Goal: Task Accomplishment & Management: Use online tool/utility

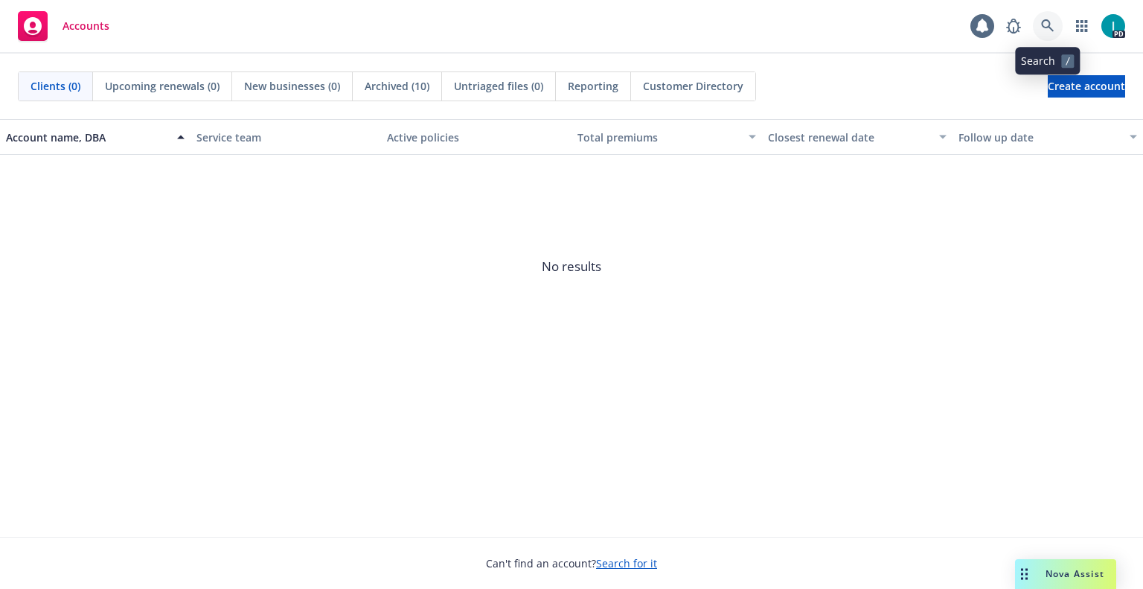
click at [1043, 16] on link at bounding box center [1048, 26] width 30 height 30
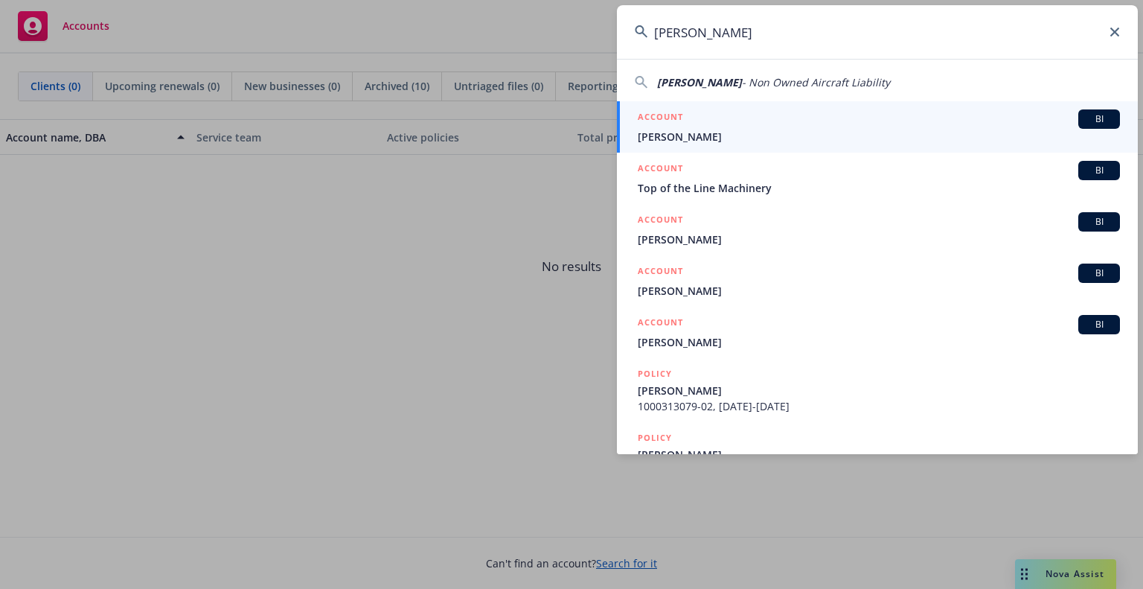
type input "Blaine Mack"
click at [878, 118] on div "ACCOUNT BI" at bounding box center [879, 118] width 482 height 19
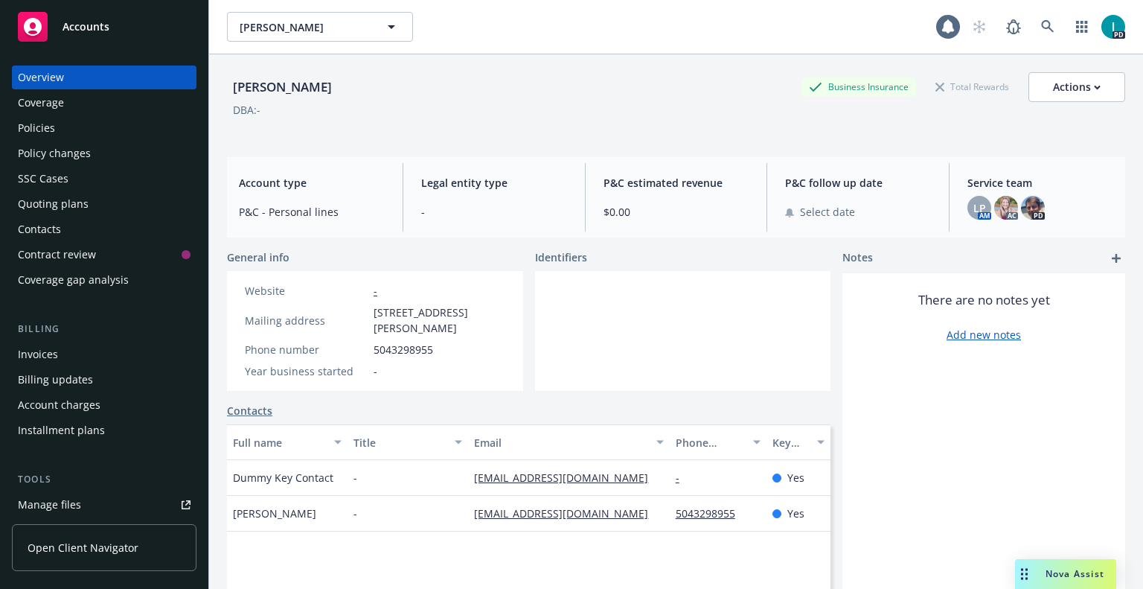
click at [74, 196] on div "Quoting plans" at bounding box center [53, 204] width 71 height 24
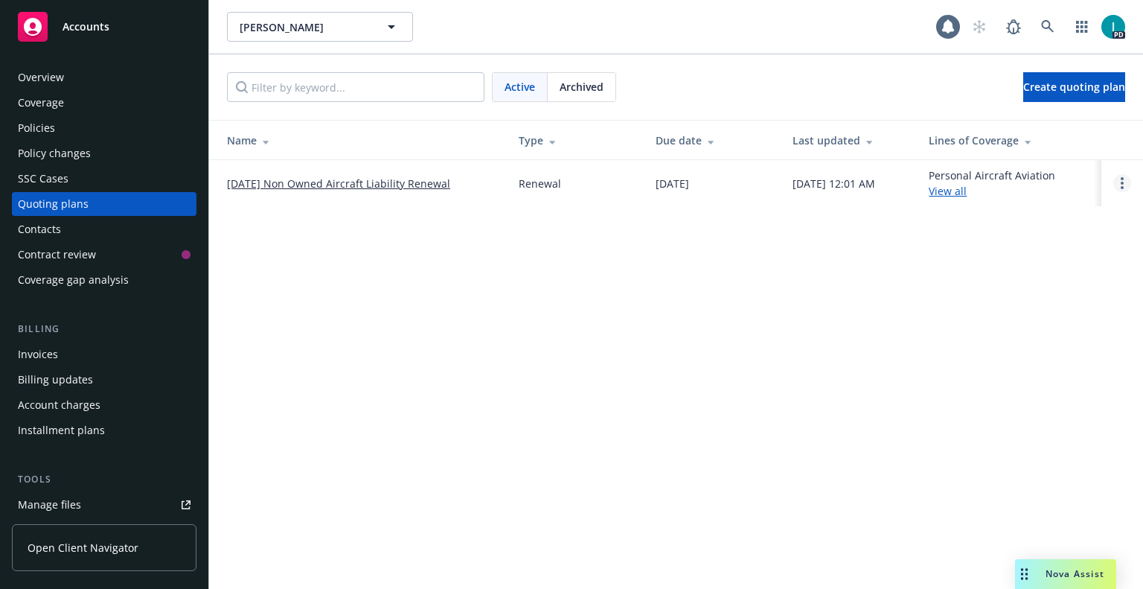
click at [1120, 185] on link "Open options" at bounding box center [1122, 183] width 18 height 18
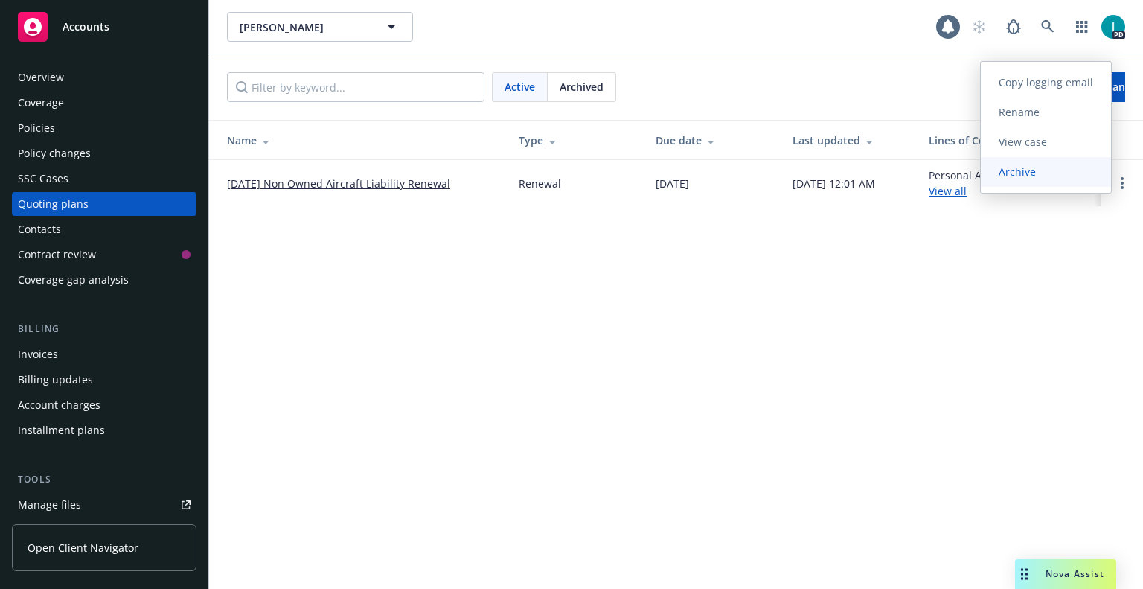
click at [1030, 174] on span "Archive" at bounding box center [1017, 171] width 73 height 14
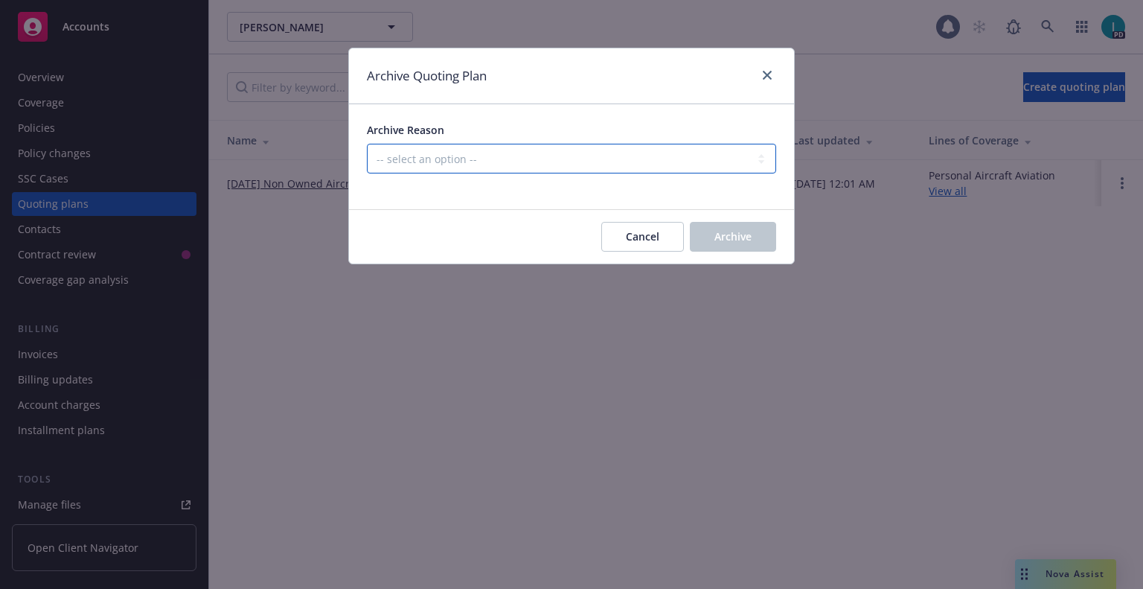
click at [663, 146] on select "-- select an option -- All policies in this renewal plan are auto-renewed Creat…" at bounding box center [571, 159] width 409 height 30
select select "ARCHIVED_RENEWAL_CANCELED"
click at [367, 144] on select "-- select an option -- All policies in this renewal plan are auto-renewed Creat…" at bounding box center [571, 159] width 409 height 30
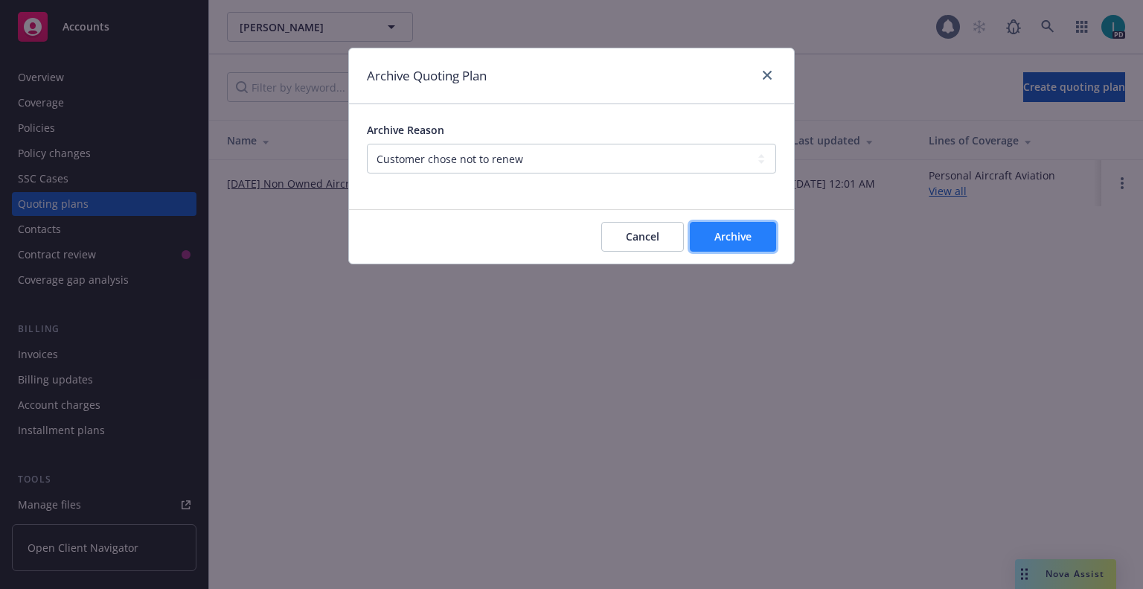
click at [729, 239] on span "Archive" at bounding box center [732, 236] width 37 height 14
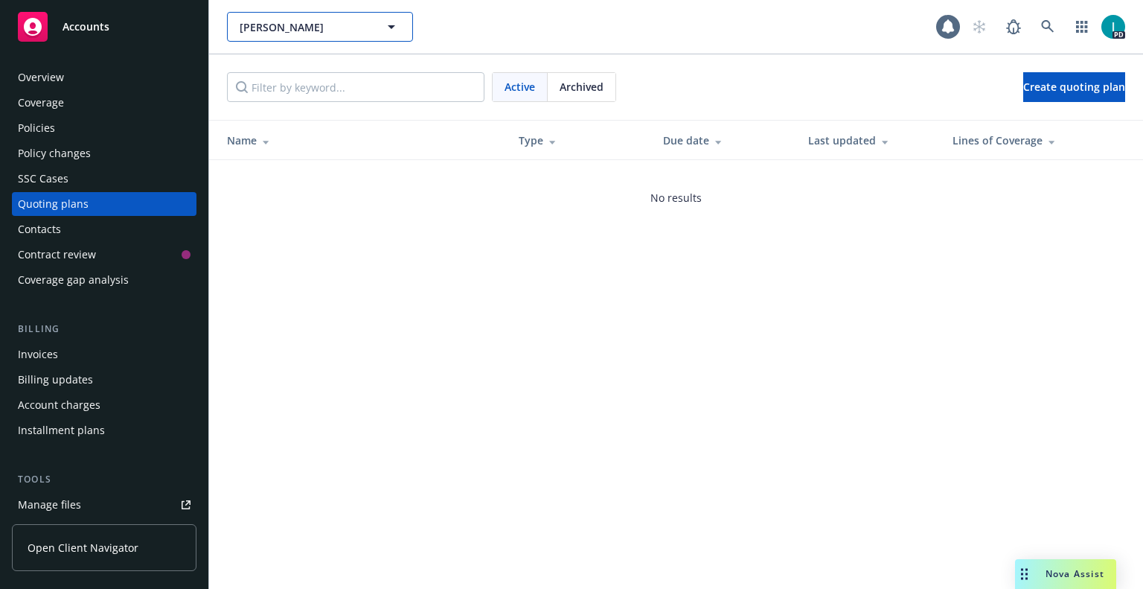
click at [263, 28] on span "Blaine Mack" at bounding box center [304, 27] width 129 height 16
paste input "Annika Stahl"
type input "Annika Stahl"
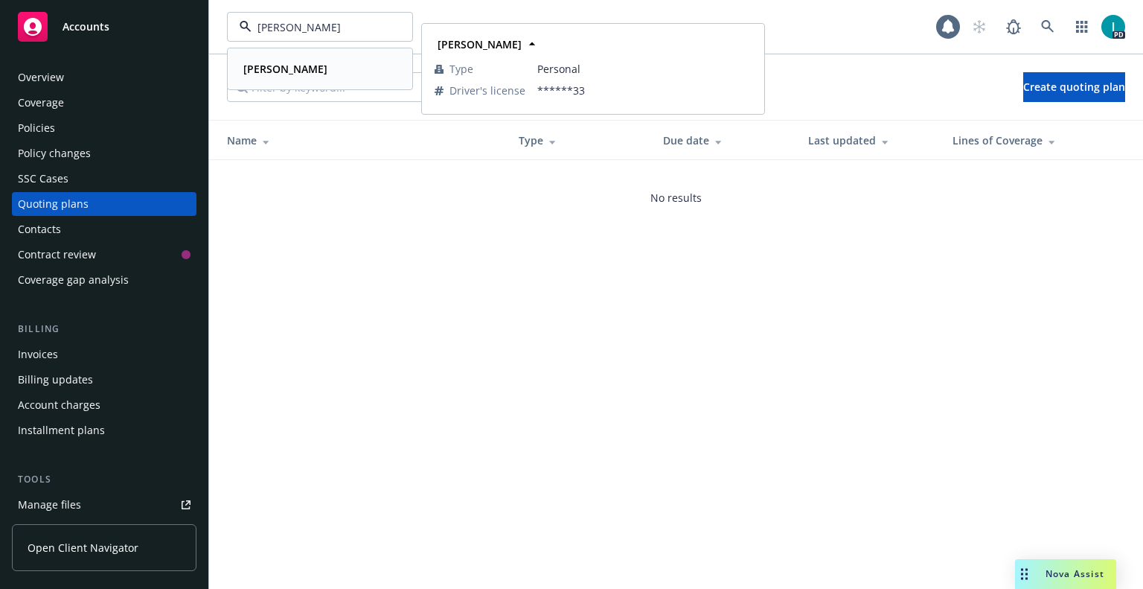
click at [277, 69] on strong "Annika Stahl" at bounding box center [285, 69] width 84 height 14
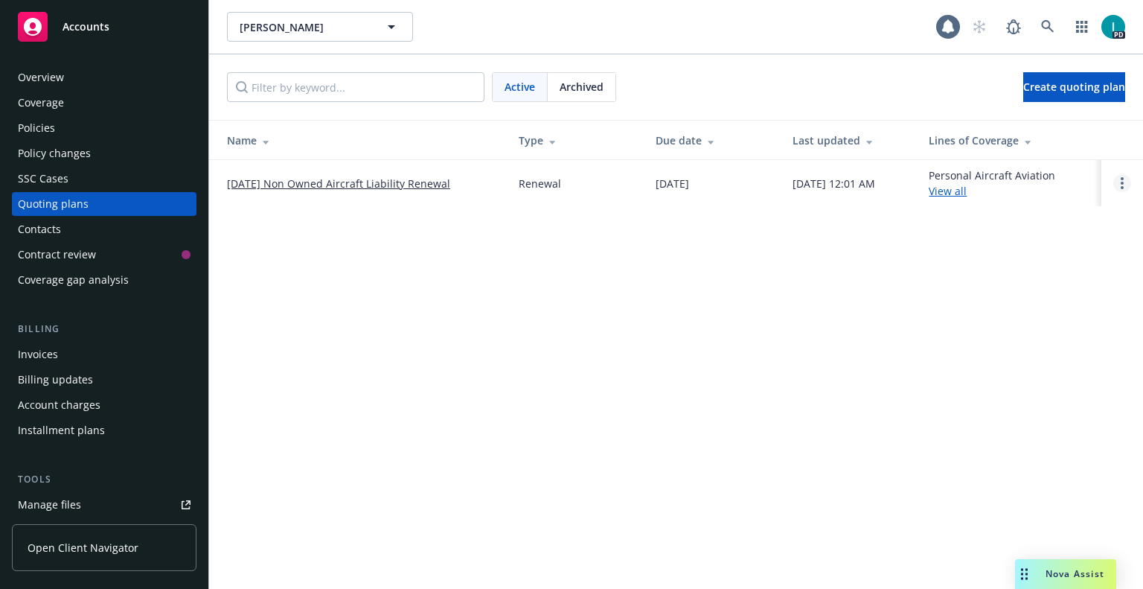
click at [1116, 183] on td at bounding box center [1122, 183] width 42 height 46
click at [1118, 183] on link "Open options" at bounding box center [1122, 183] width 18 height 18
click at [1063, 185] on link "Archive" at bounding box center [1046, 172] width 130 height 30
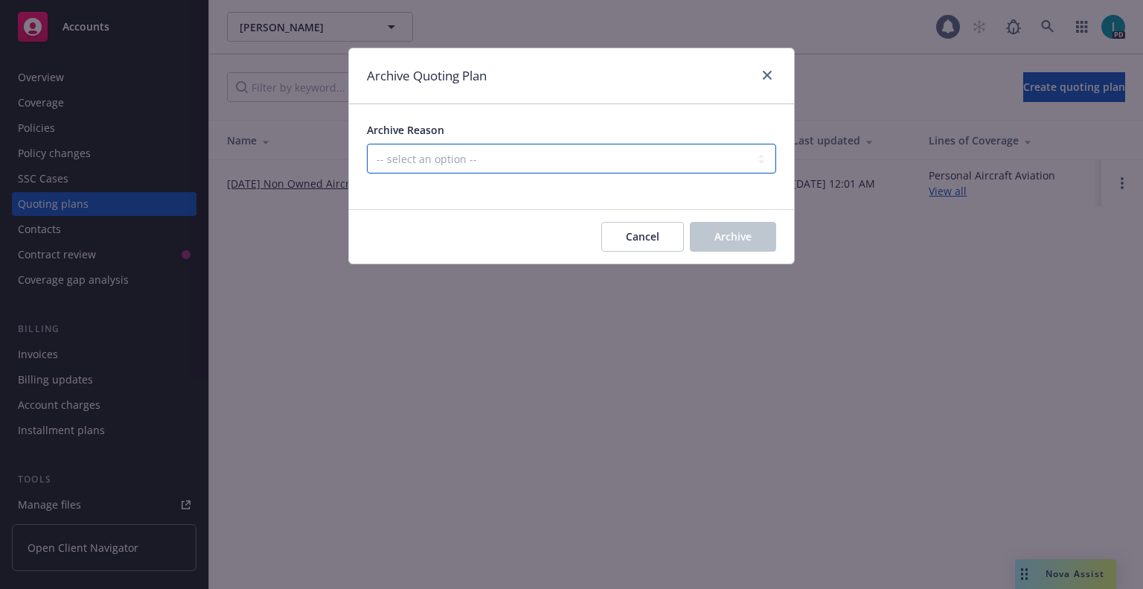
click at [762, 153] on select "-- select an option -- All policies in this renewal plan are auto-renewed Creat…" at bounding box center [571, 159] width 409 height 30
select select "ARCHIVED_RENEWAL_CANCELED"
click at [367, 144] on select "-- select an option -- All policies in this renewal plan are auto-renewed Creat…" at bounding box center [571, 159] width 409 height 30
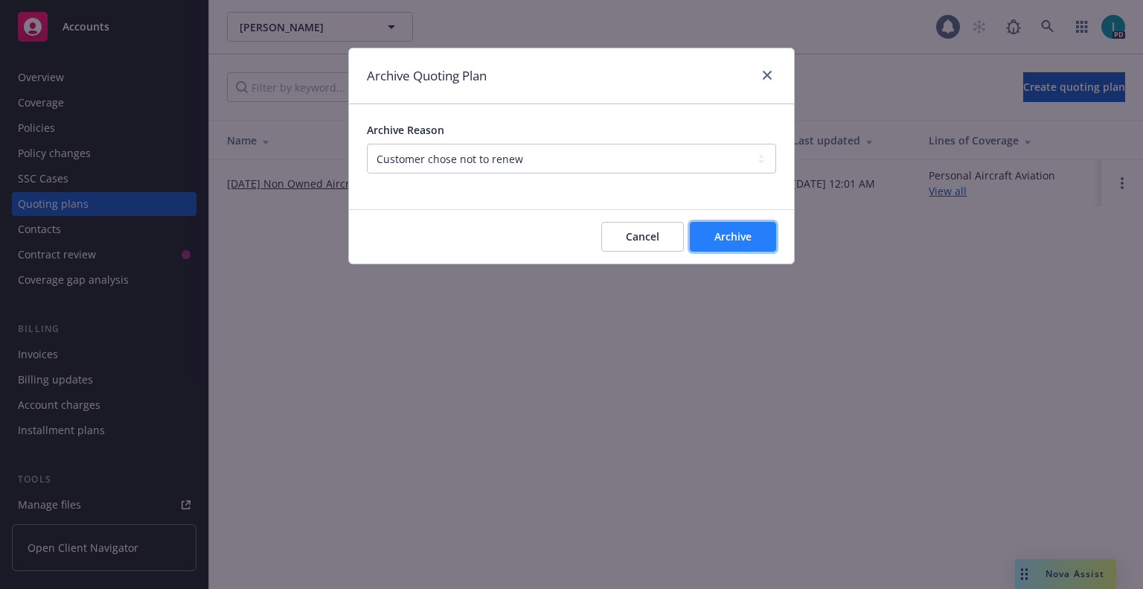
click at [732, 235] on span "Archive" at bounding box center [732, 236] width 37 height 14
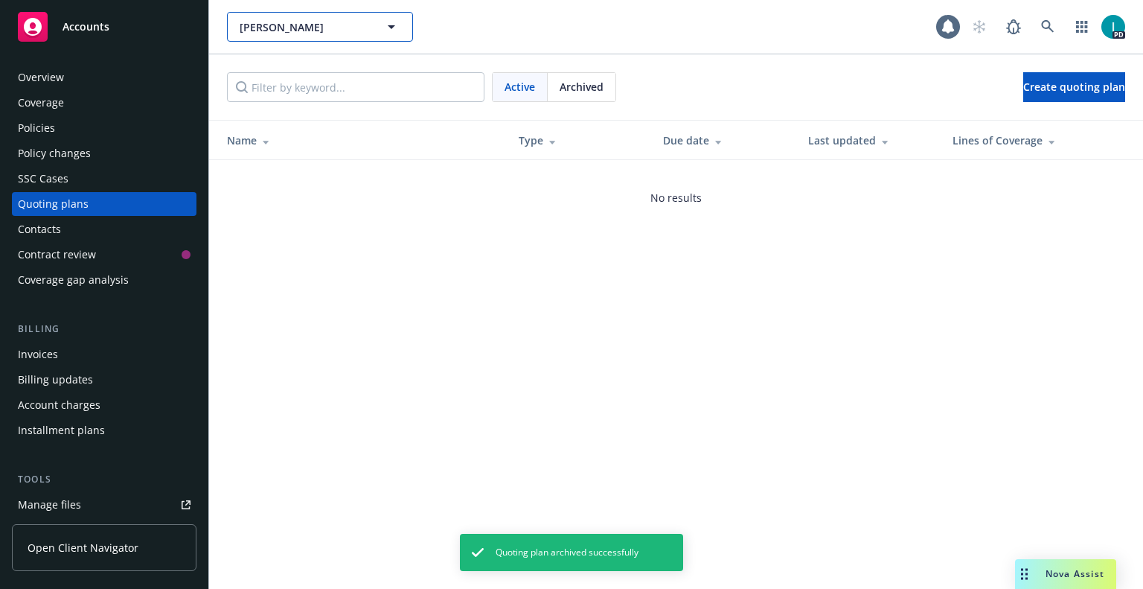
click at [258, 14] on button "Annika Stahl" at bounding box center [320, 27] width 186 height 30
paste input "Anton Dold"
type input "Anton Dold"
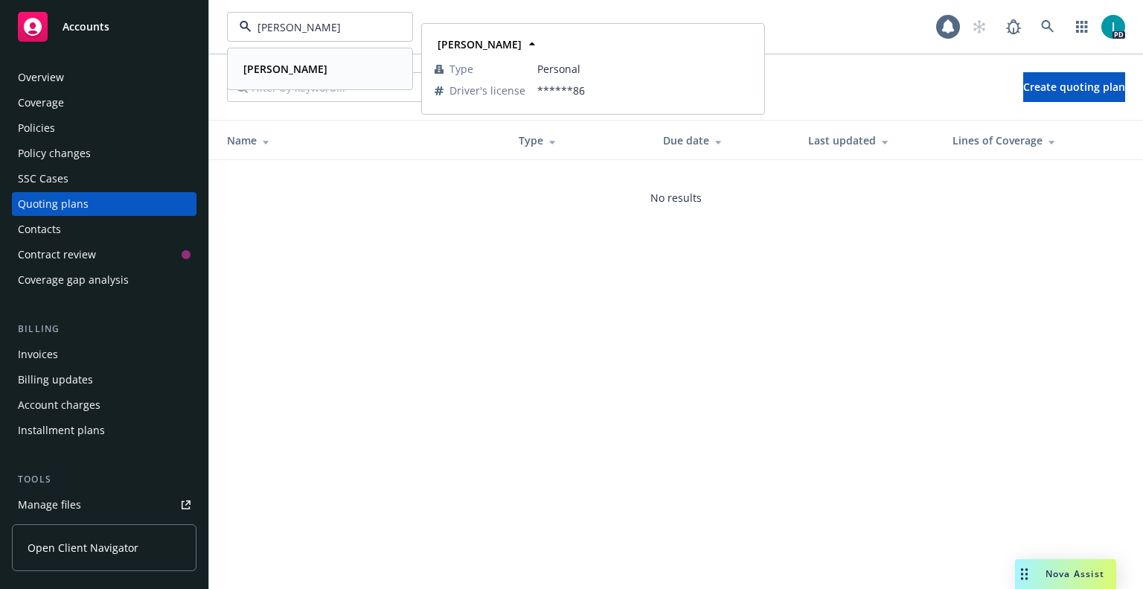
click at [293, 68] on strong "Anton Dold" at bounding box center [285, 69] width 84 height 14
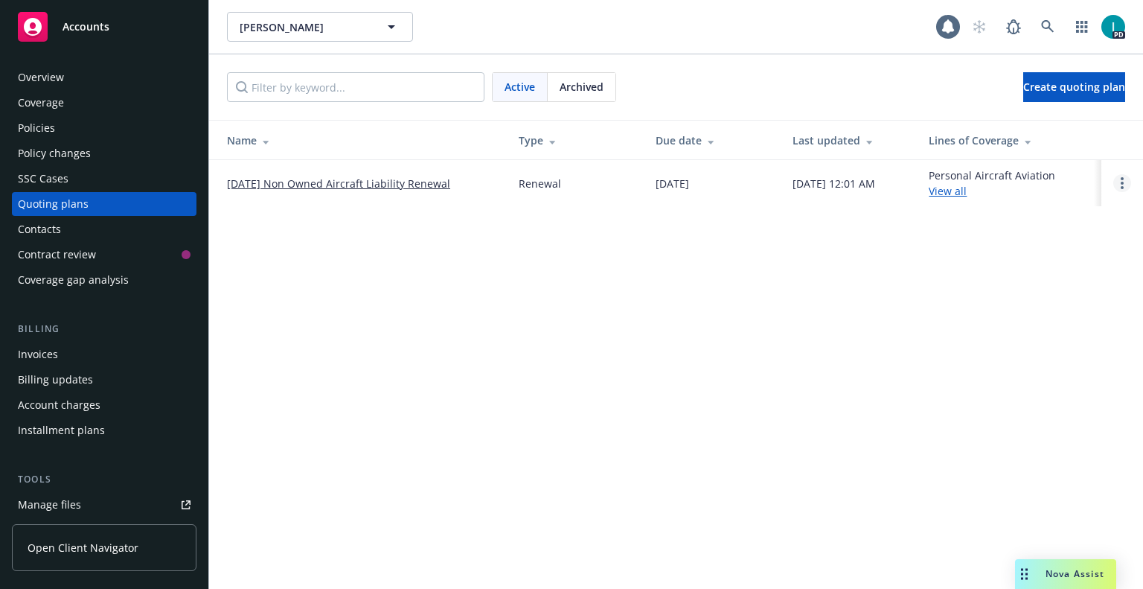
click at [1125, 182] on link "Open options" at bounding box center [1122, 183] width 18 height 18
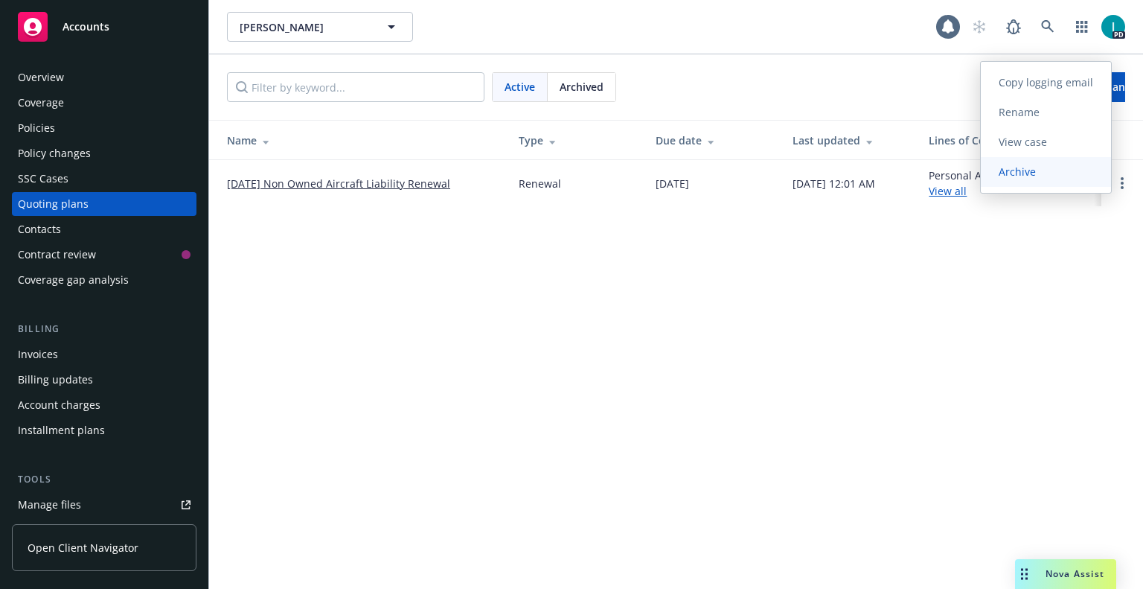
click at [1015, 168] on span "Archive" at bounding box center [1017, 171] width 73 height 14
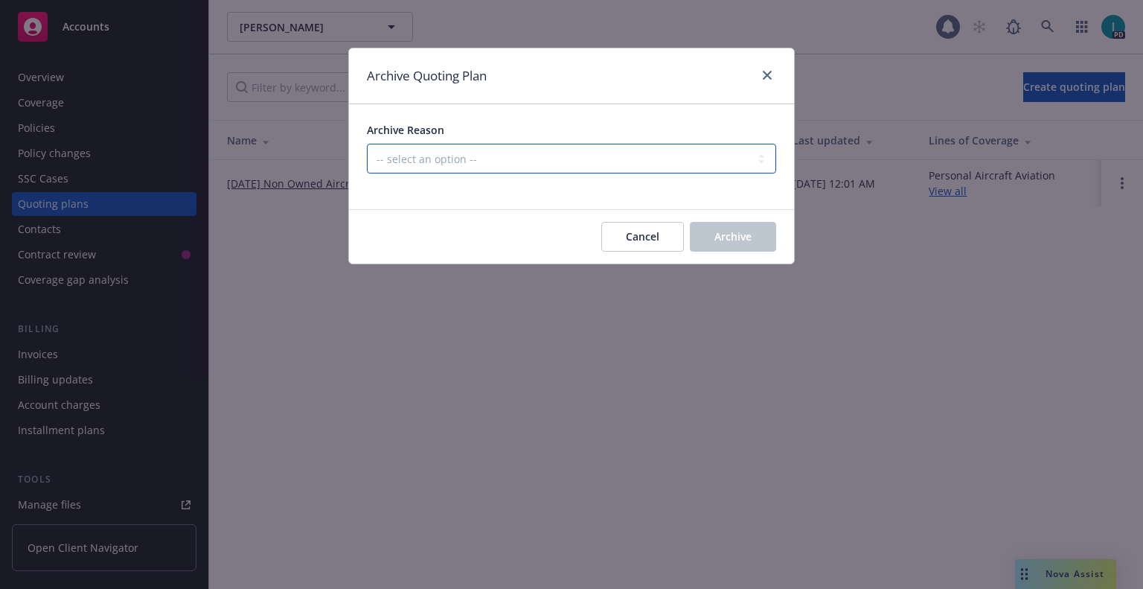
click at [546, 156] on select "-- select an option -- All policies in this renewal plan are auto-renewed Creat…" at bounding box center [571, 159] width 409 height 30
select select "ARCHIVED_RENEWAL_CANCELED"
click at [367, 144] on select "-- select an option -- All policies in this renewal plan are auto-renewed Creat…" at bounding box center [571, 159] width 409 height 30
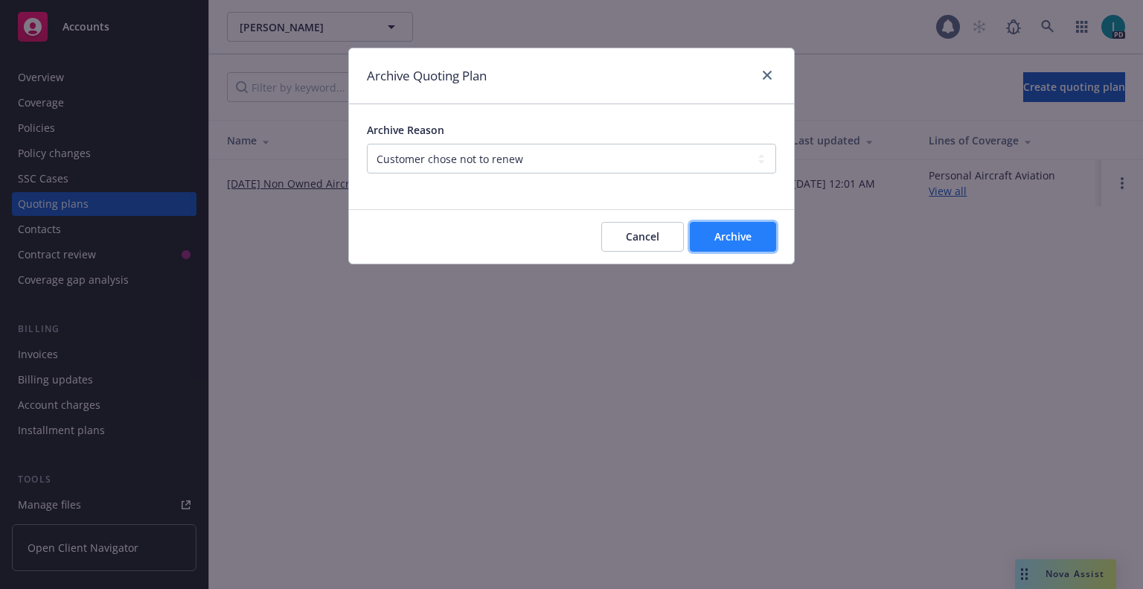
click at [749, 237] on span "Archive" at bounding box center [732, 236] width 37 height 14
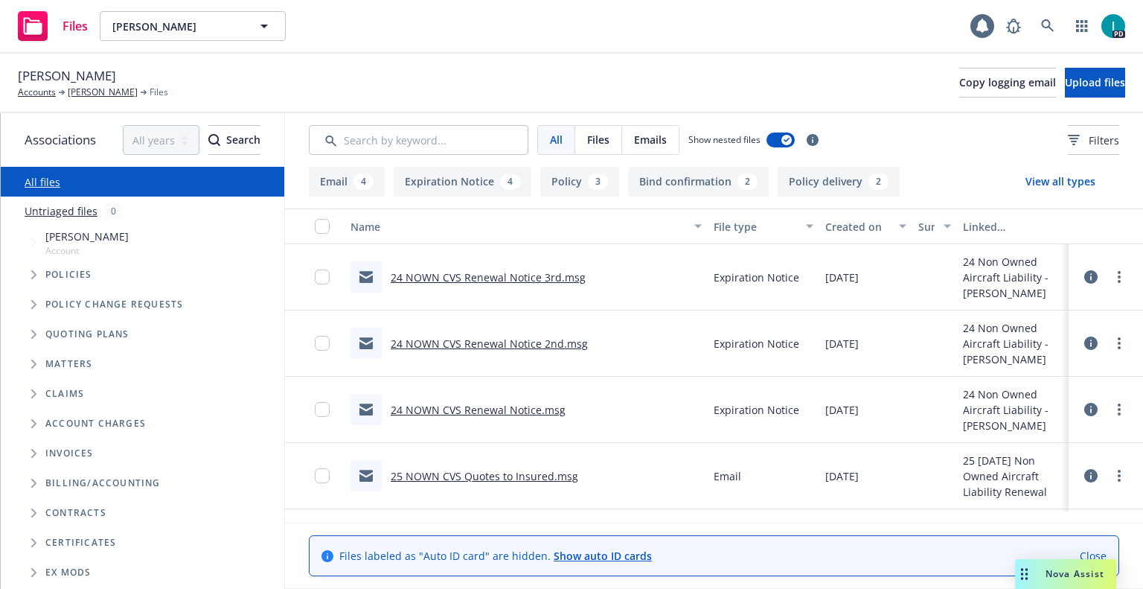
click at [502, 273] on link "24 NOWN CVS Renewal Notice 3rd.msg" at bounding box center [488, 277] width 195 height 14
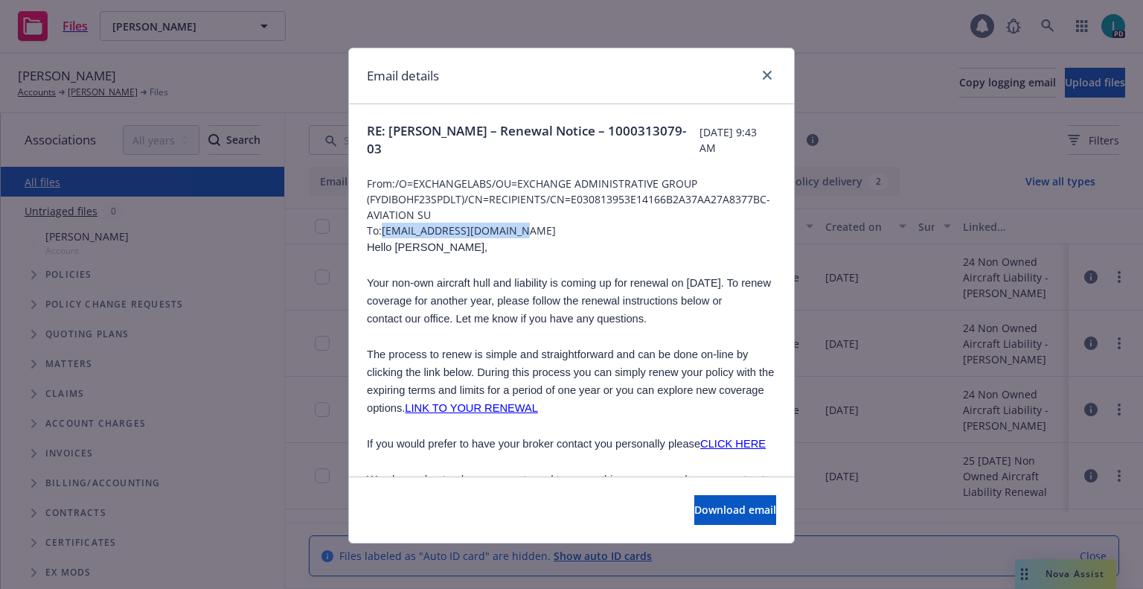
drag, startPoint x: 527, startPoint y: 230, endPoint x: 381, endPoint y: 226, distance: 145.9
click at [381, 226] on span "To: mackbrenda2702@gmail.com" at bounding box center [571, 231] width 409 height 16
copy span "mackbrenda2702@gmail.com"
click at [391, 249] on span "Hello Blaine," at bounding box center [427, 247] width 121 height 12
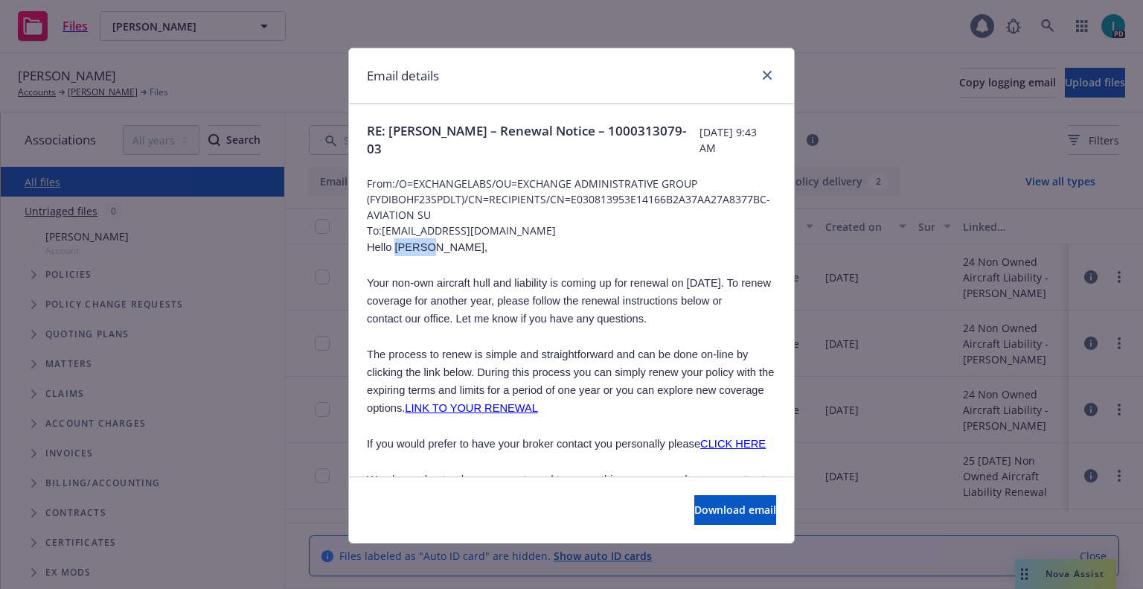
copy span "Blaine"
click at [763, 77] on icon "close" at bounding box center [767, 75] width 9 height 9
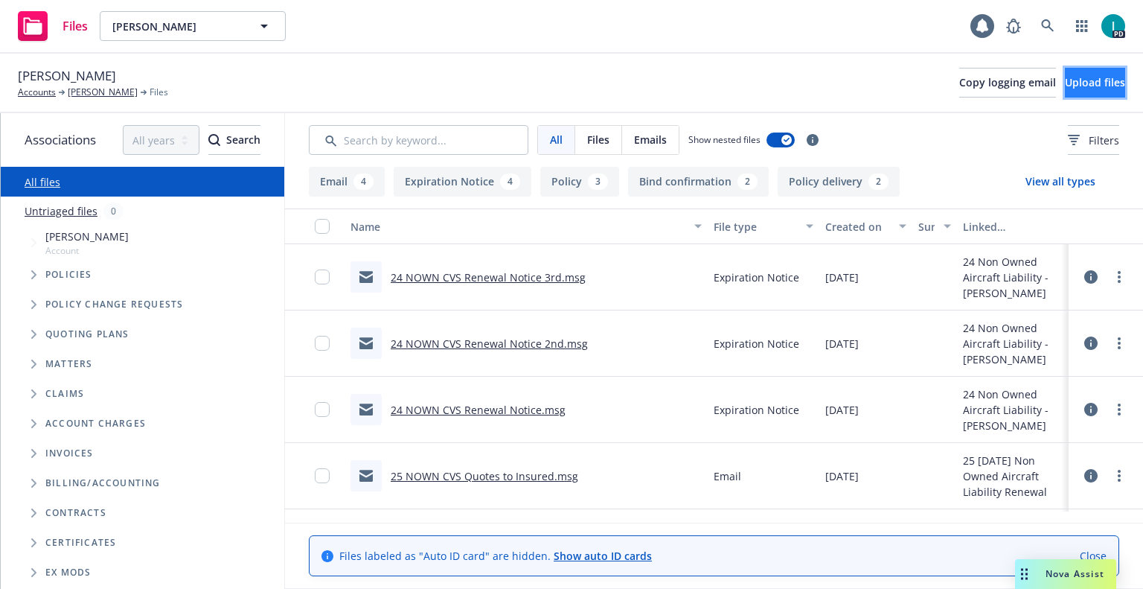
click at [1078, 83] on span "Upload files" at bounding box center [1095, 82] width 60 height 14
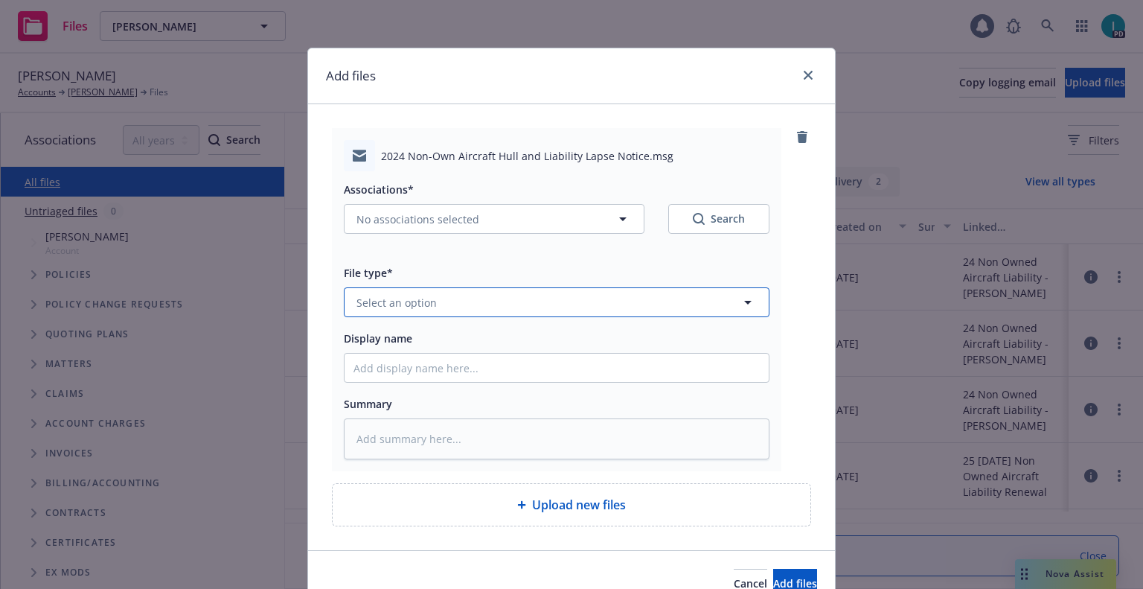
click at [400, 304] on span "Select an option" at bounding box center [396, 303] width 80 height 16
type input "ex"
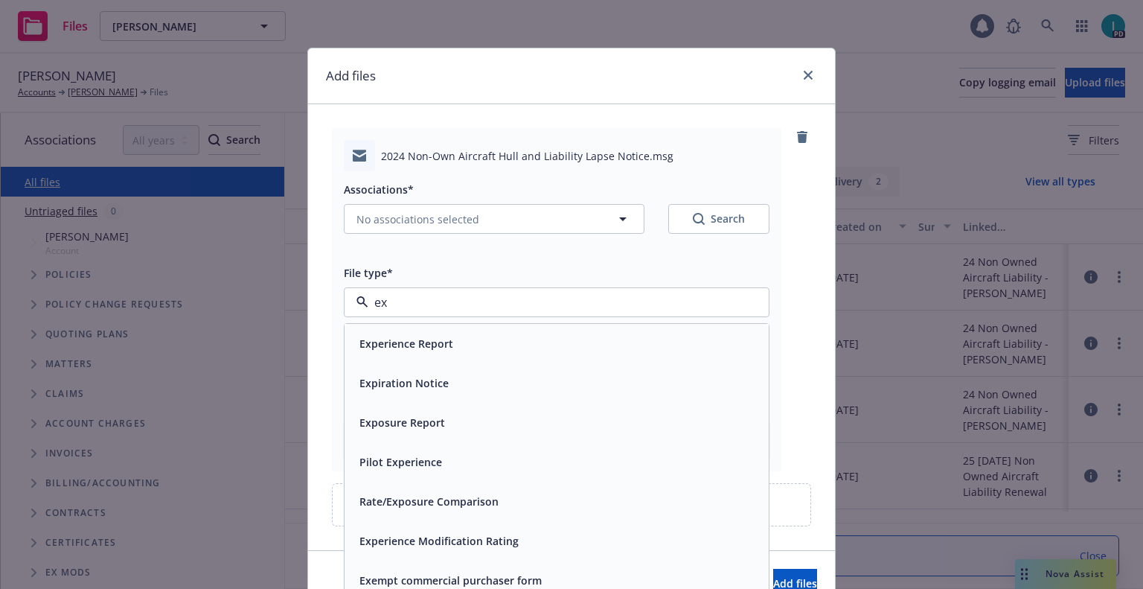
click at [391, 381] on span "Expiration Notice" at bounding box center [403, 383] width 89 height 16
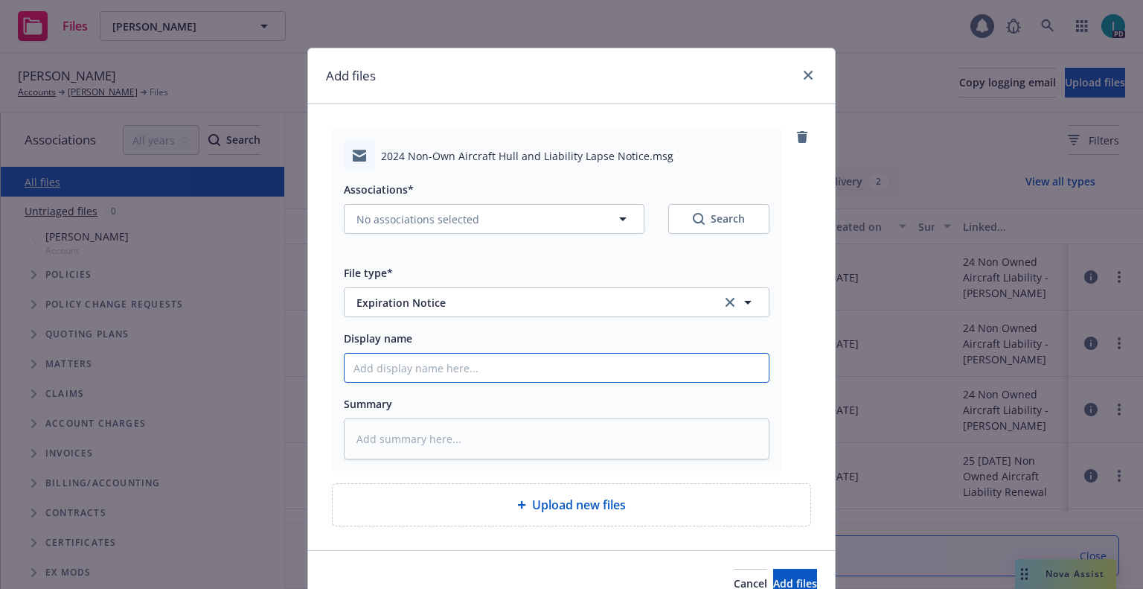
click at [396, 374] on input "Display name" at bounding box center [557, 367] width 424 height 28
type textarea "x"
type input "2"
type textarea "x"
type input "24"
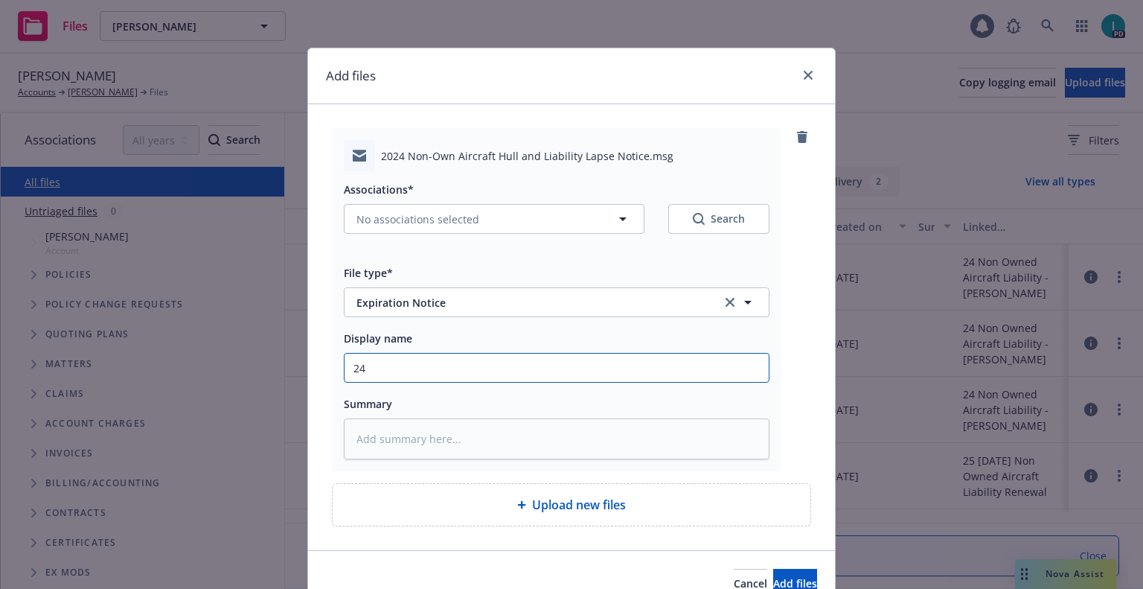
type textarea "x"
type input "24 NOWN CVS Lapse Notice"
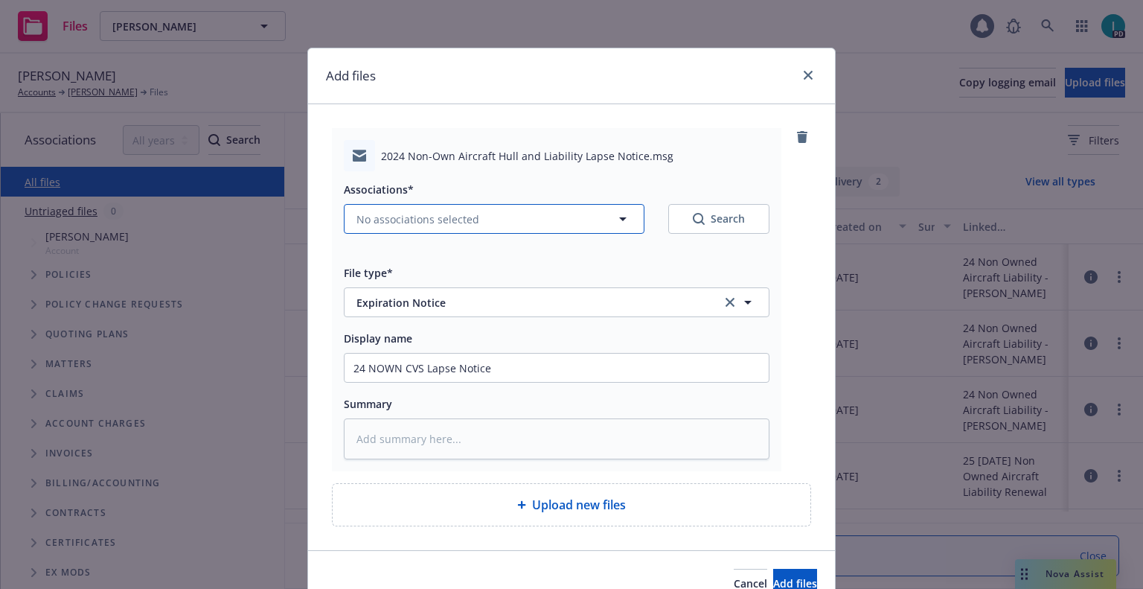
click at [426, 209] on button "No associations selected" at bounding box center [494, 219] width 301 height 30
type textarea "x"
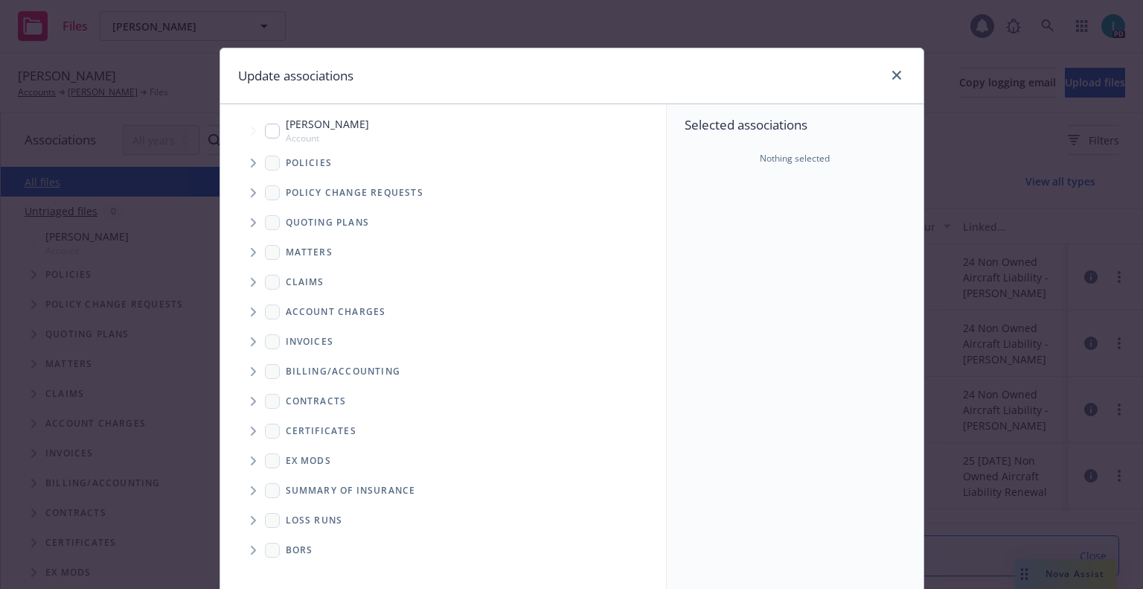
click at [253, 164] on span "Tree Example" at bounding box center [253, 163] width 24 height 24
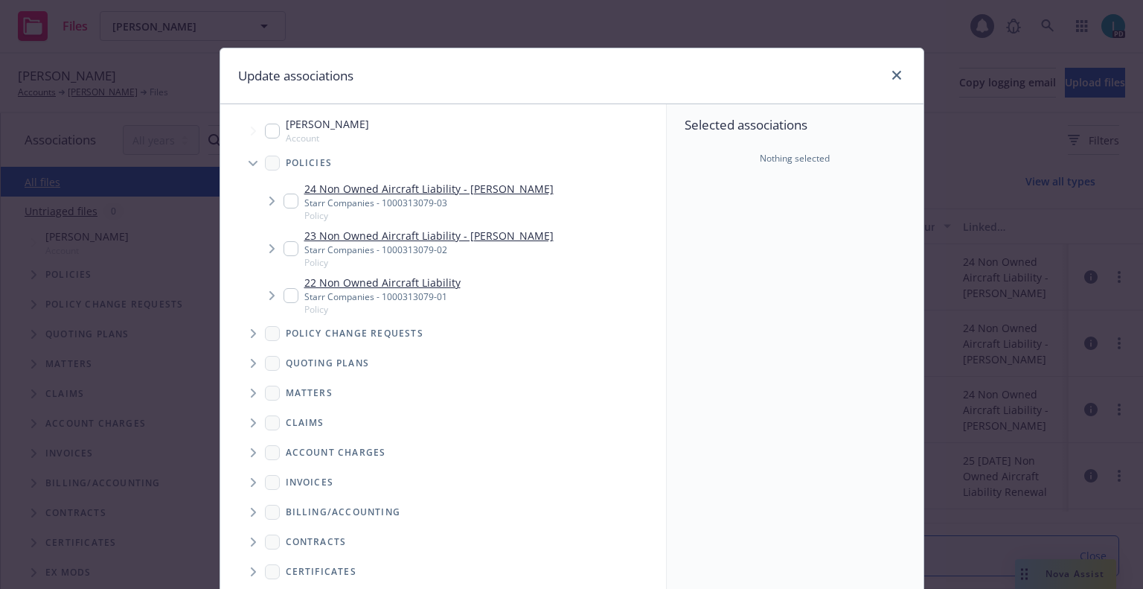
click at [287, 203] on input "Tree Example" at bounding box center [291, 200] width 15 height 15
checkbox input "true"
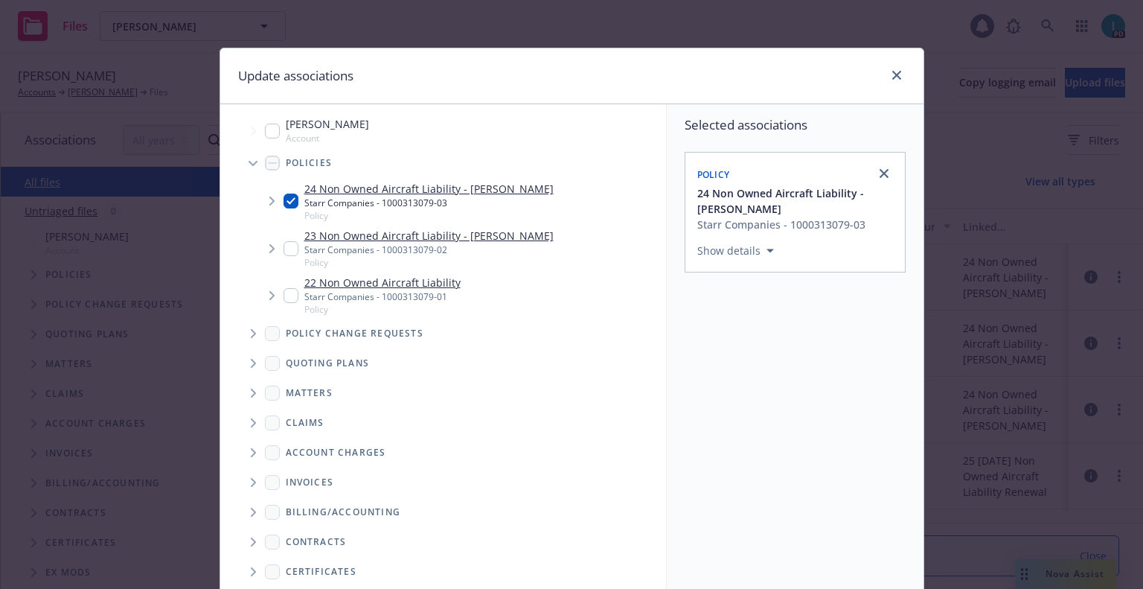
scroll to position [151, 0]
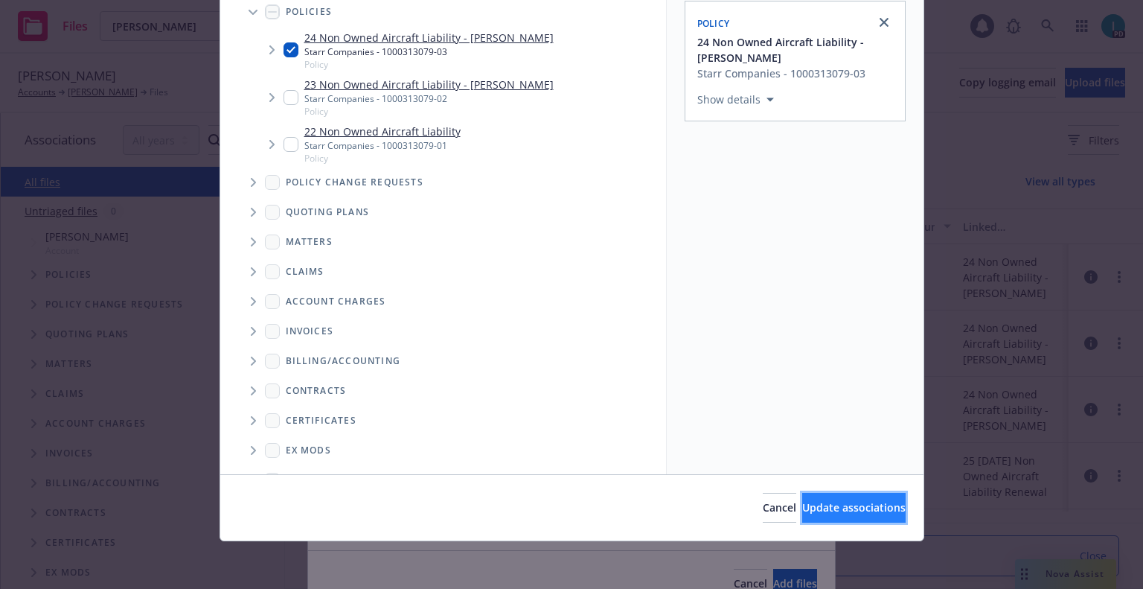
click at [802, 515] on button "Update associations" at bounding box center [853, 508] width 103 height 30
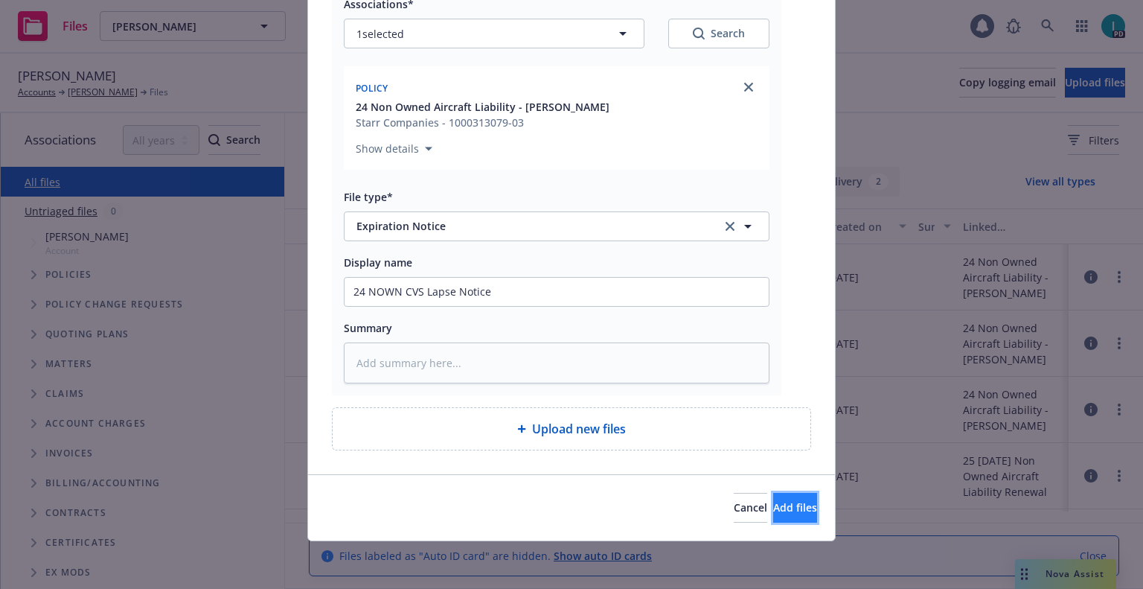
click at [773, 500] on span "Add files" at bounding box center [795, 507] width 44 height 14
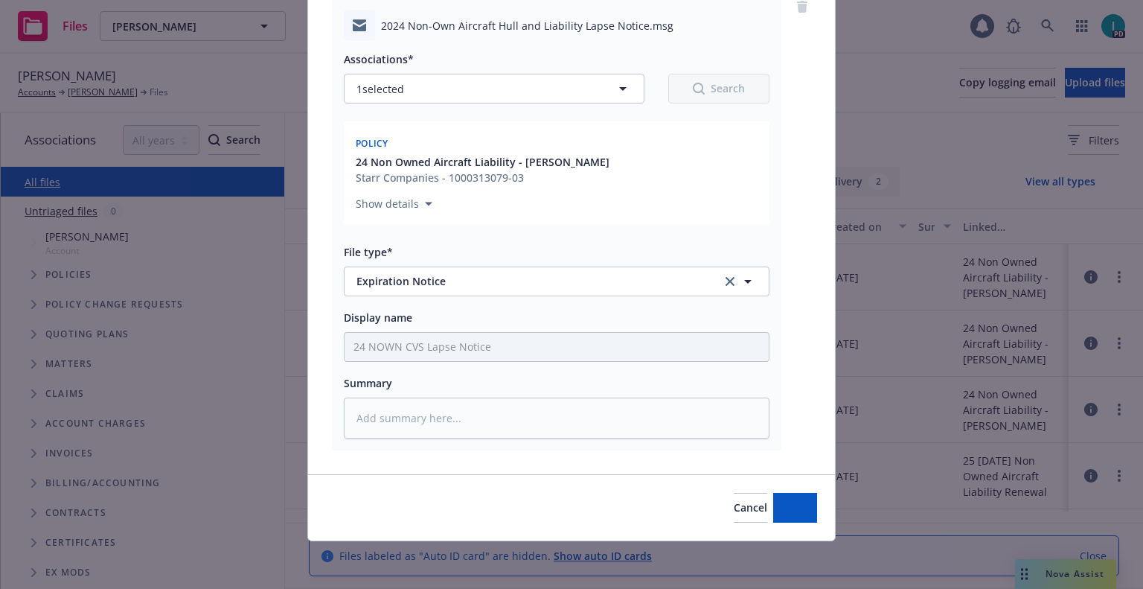
scroll to position [130, 0]
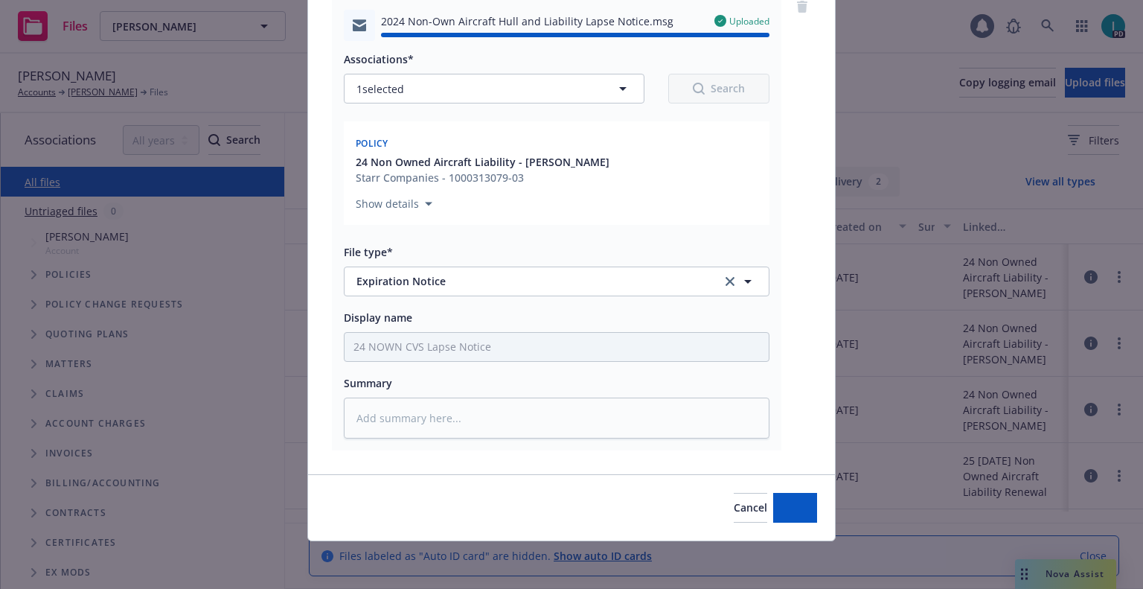
type textarea "x"
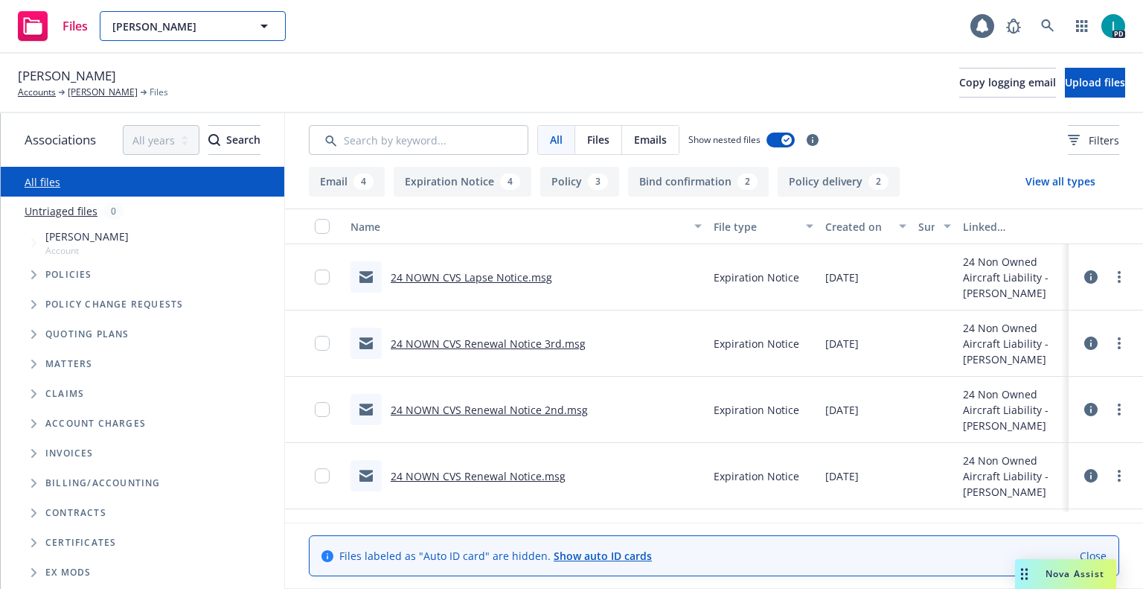
click at [182, 16] on button "Blaine Mack" at bounding box center [193, 26] width 186 height 30
paste input "Annika Stahl"
type input "Annika Stahl"
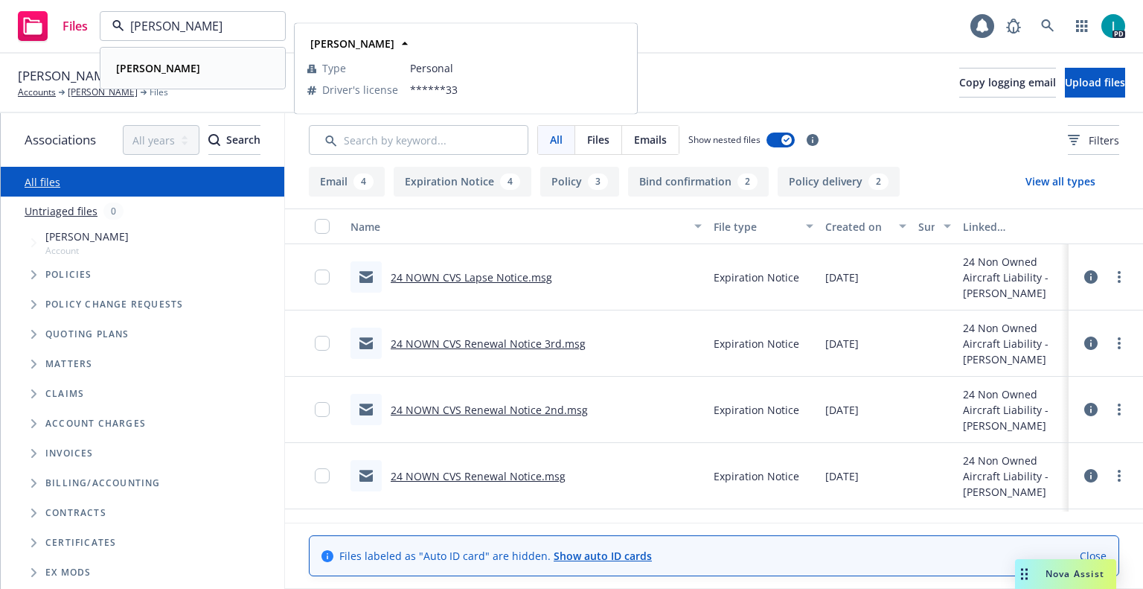
click at [227, 69] on div "Annika Stahl" at bounding box center [192, 68] width 165 height 22
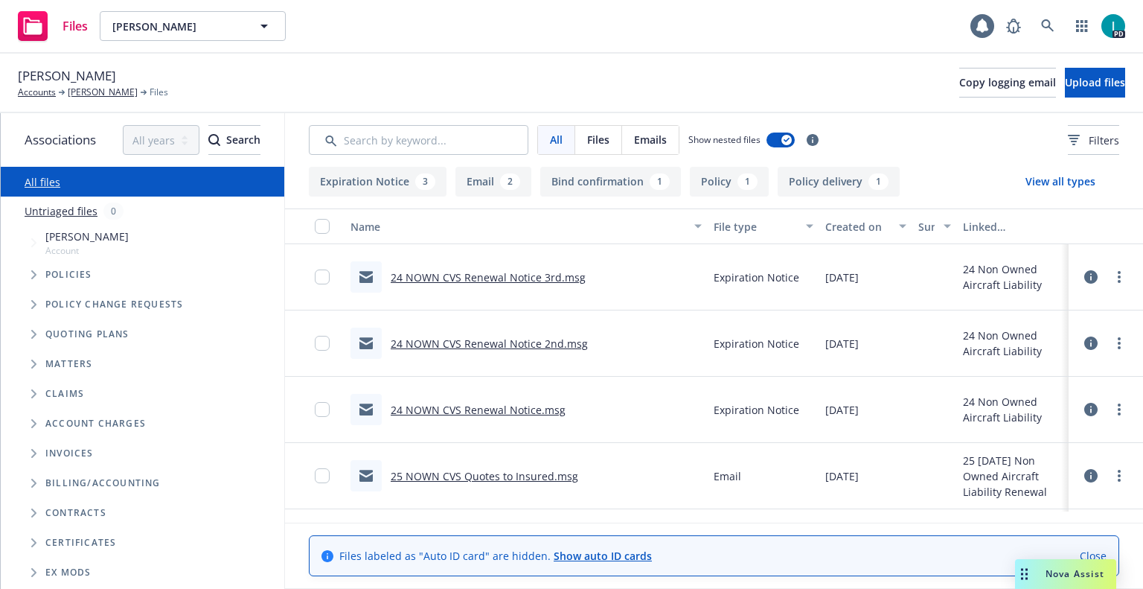
click at [478, 274] on link "24 NOWN CVS Renewal Notice 3rd.msg" at bounding box center [488, 277] width 195 height 14
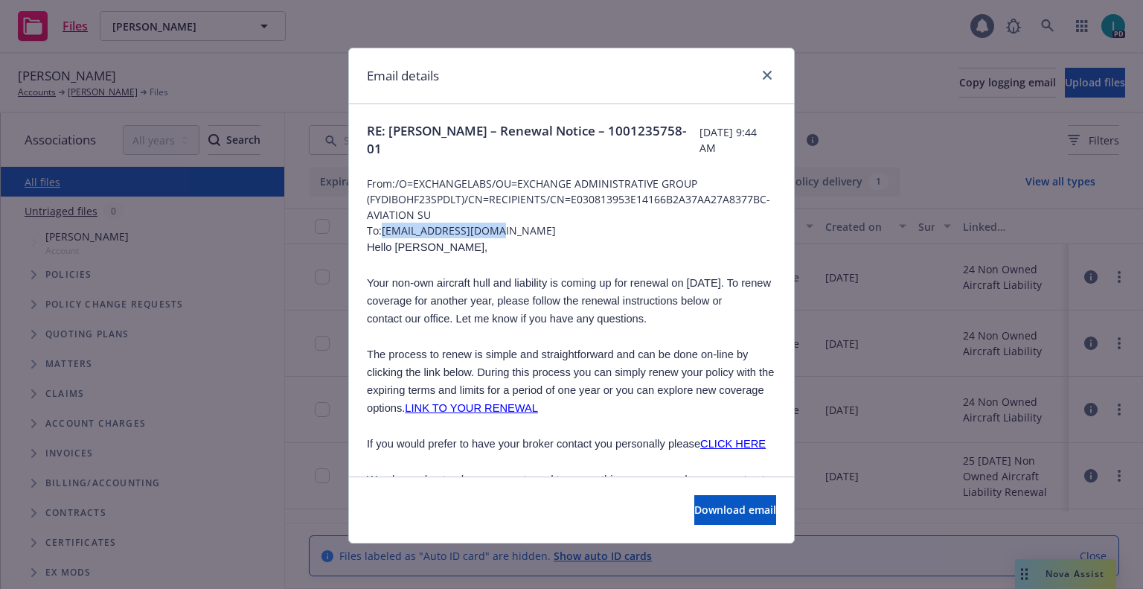
drag, startPoint x: 499, startPoint y: 227, endPoint x: 380, endPoint y: 228, distance: 118.3
click at [380, 228] on span "To: sta.annika@gmail.com" at bounding box center [571, 231] width 409 height 16
copy span "sta.annika@gmail.com"
click at [397, 252] on span "Hello Annika," at bounding box center [427, 247] width 121 height 12
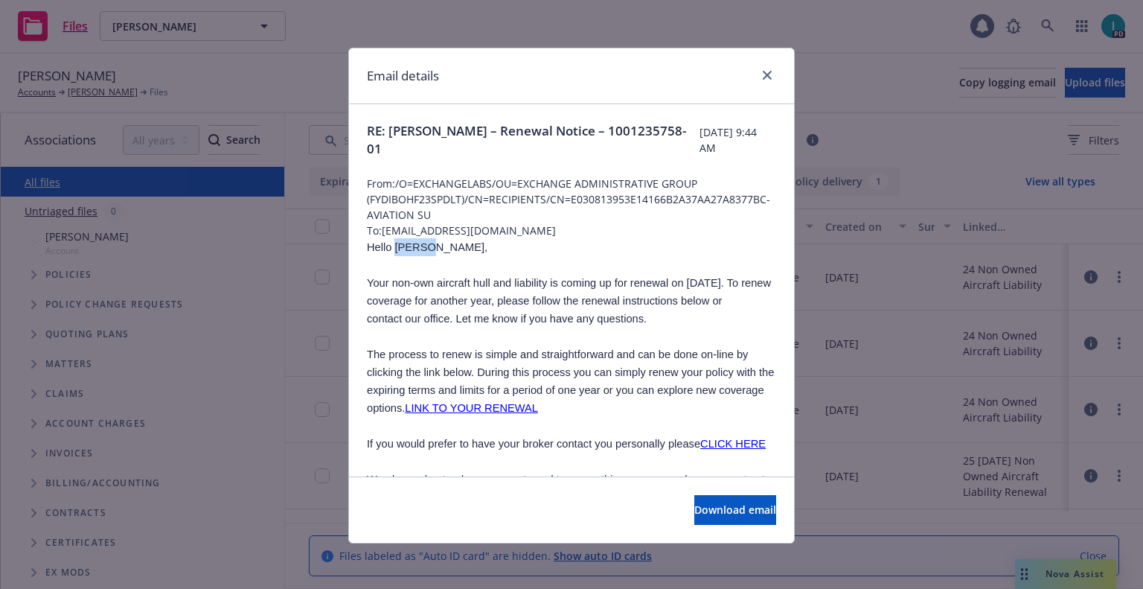
copy span "Annika"
click at [766, 79] on icon "close" at bounding box center [767, 75] width 9 height 9
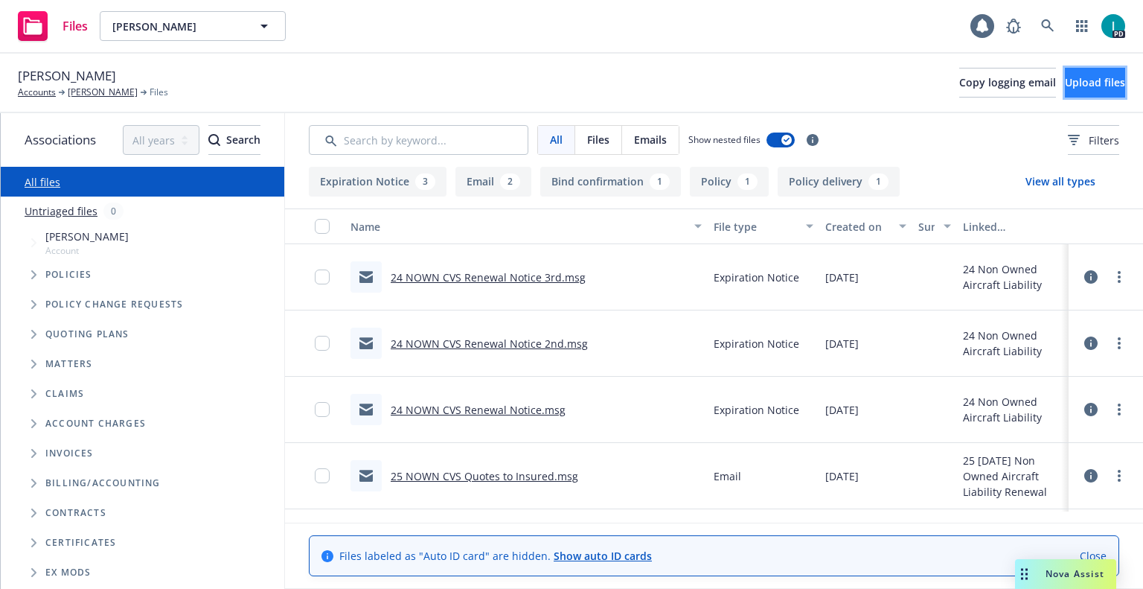
click at [1069, 81] on span "Upload files" at bounding box center [1095, 82] width 60 height 14
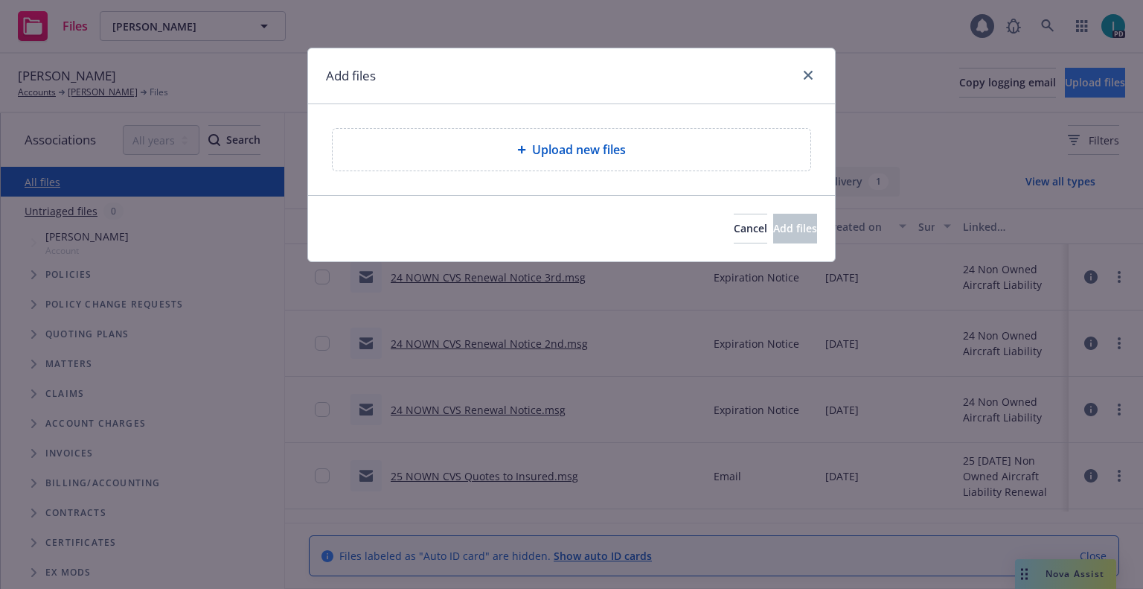
type textarea "x"
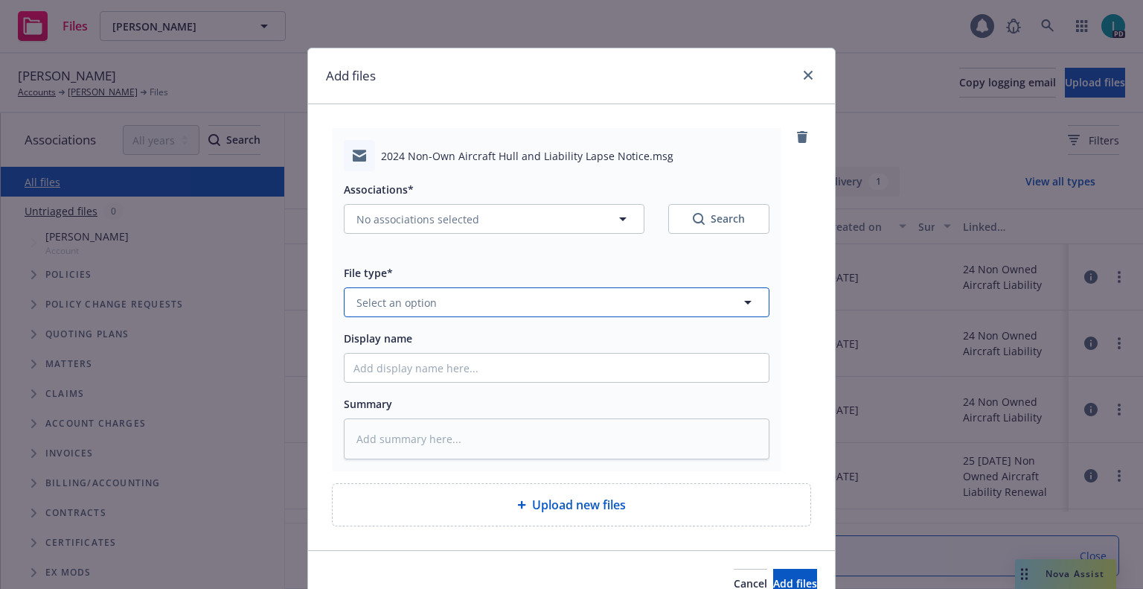
click at [403, 289] on button "Select an option" at bounding box center [557, 302] width 426 height 30
type input "ex"
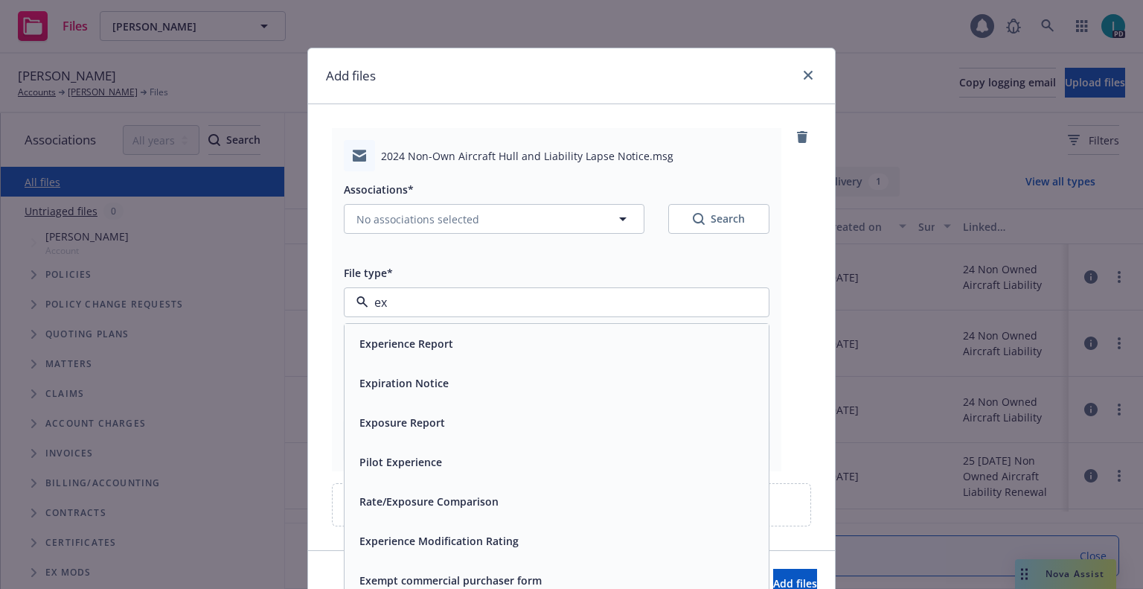
click at [416, 385] on span "Expiration Notice" at bounding box center [403, 383] width 89 height 16
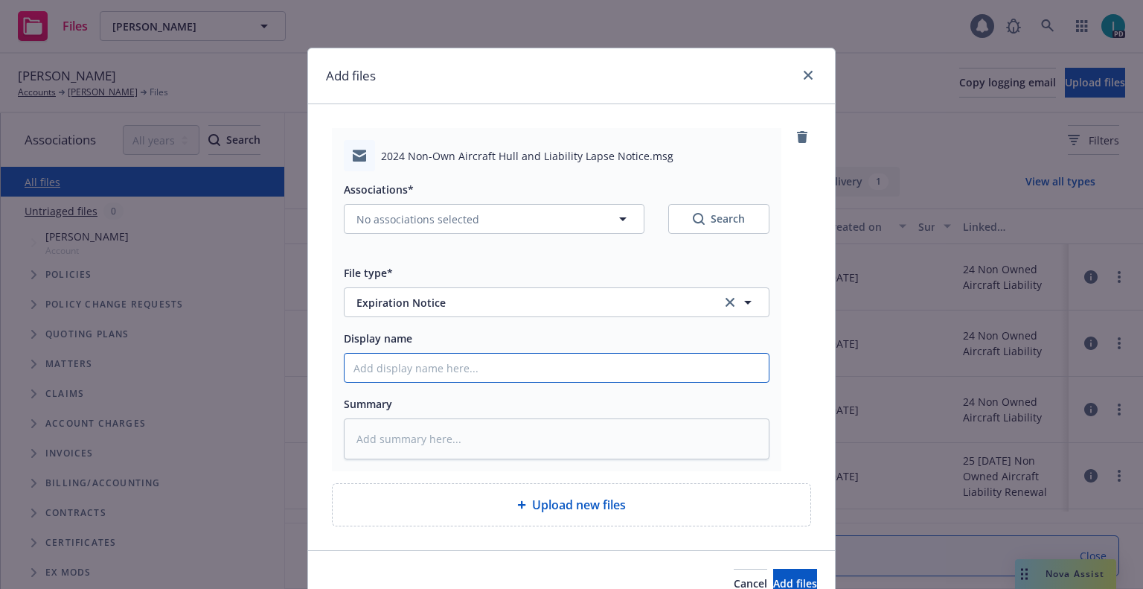
click at [420, 369] on input "Display name" at bounding box center [557, 367] width 424 height 28
type textarea "x"
type input "2"
type textarea "x"
type input "24"
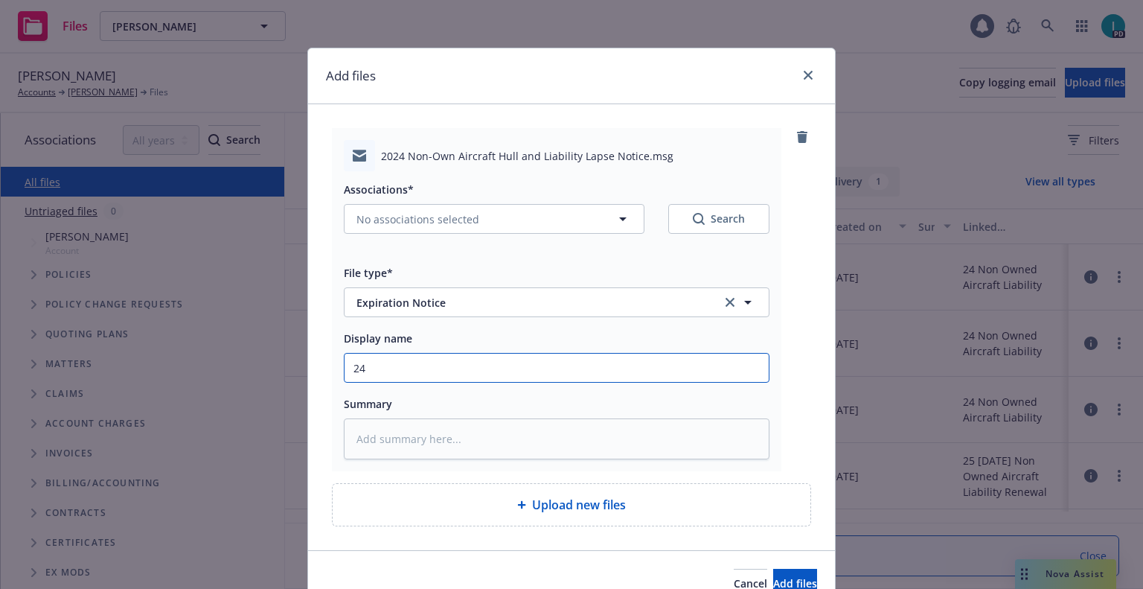
type textarea "x"
type input "24 NOWN CVS Lapse Notice"
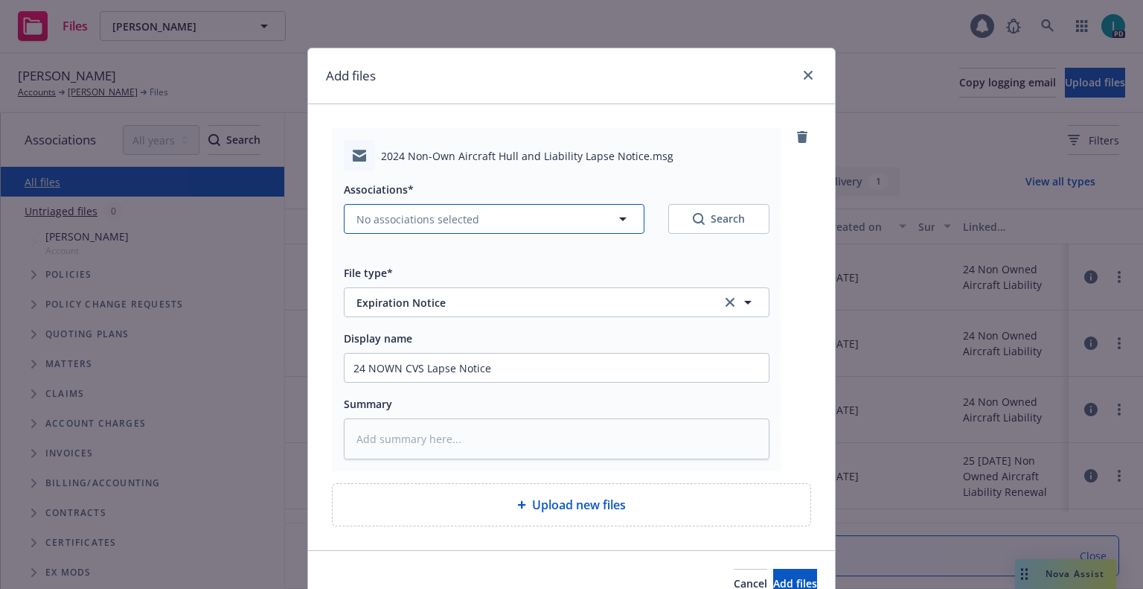
click at [456, 217] on span "No associations selected" at bounding box center [417, 219] width 123 height 16
type textarea "x"
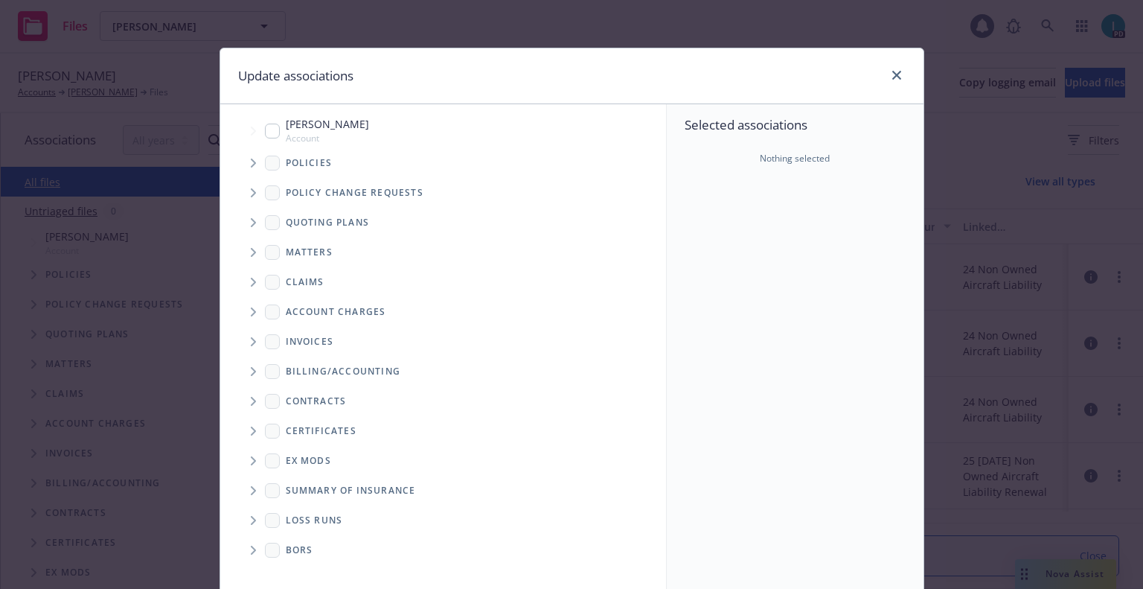
click at [251, 159] on icon "Tree Example" at bounding box center [254, 163] width 6 height 9
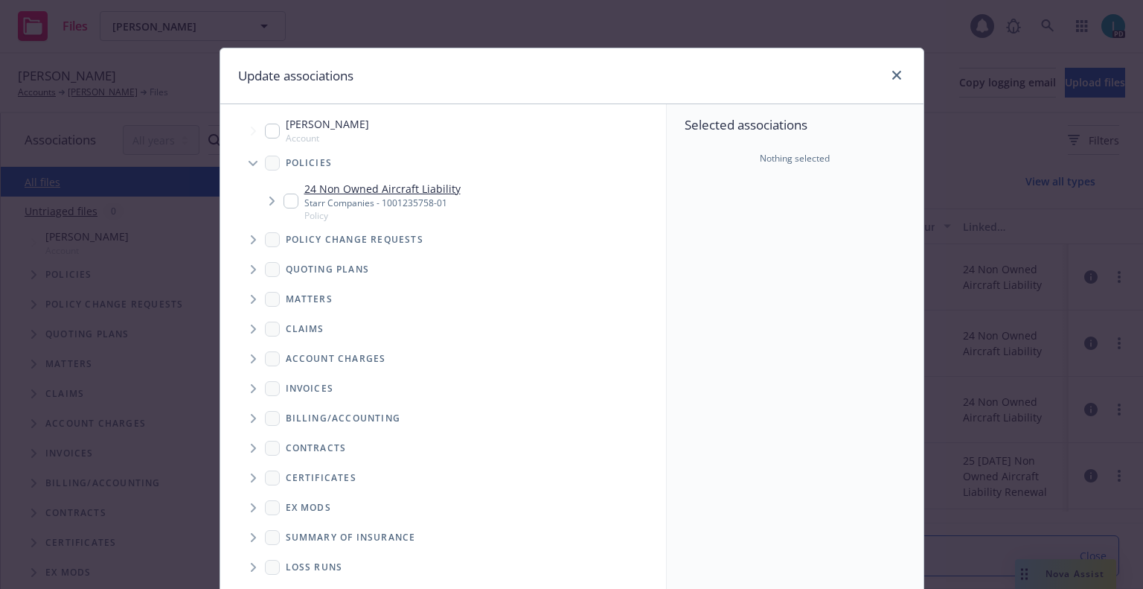
click at [291, 205] on input "Tree Example" at bounding box center [291, 200] width 15 height 15
checkbox input "true"
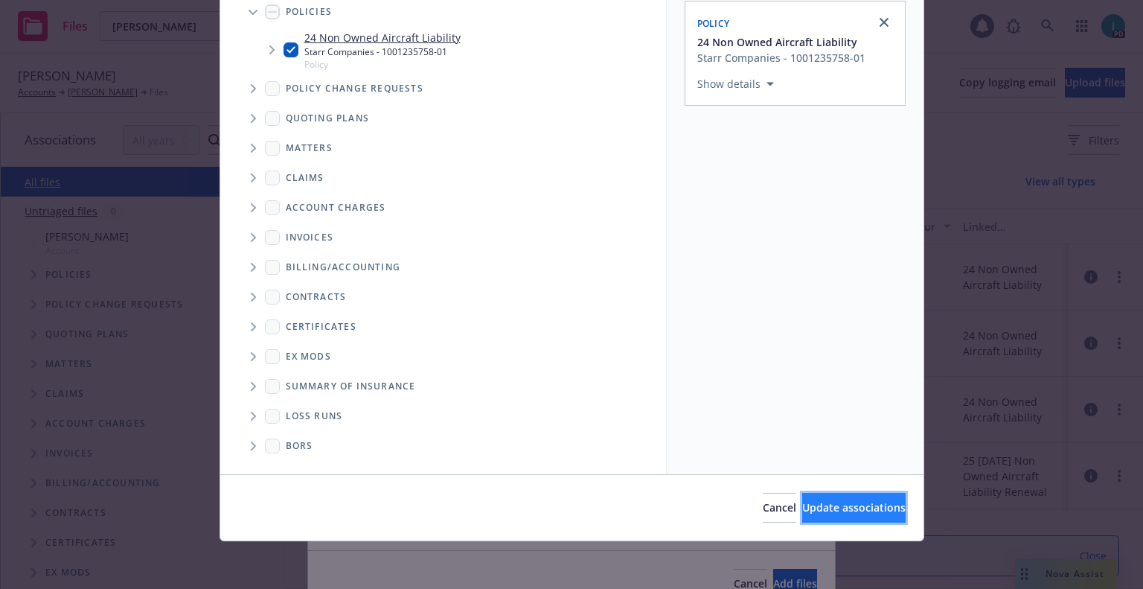
click at [840, 509] on span "Update associations" at bounding box center [853, 507] width 103 height 14
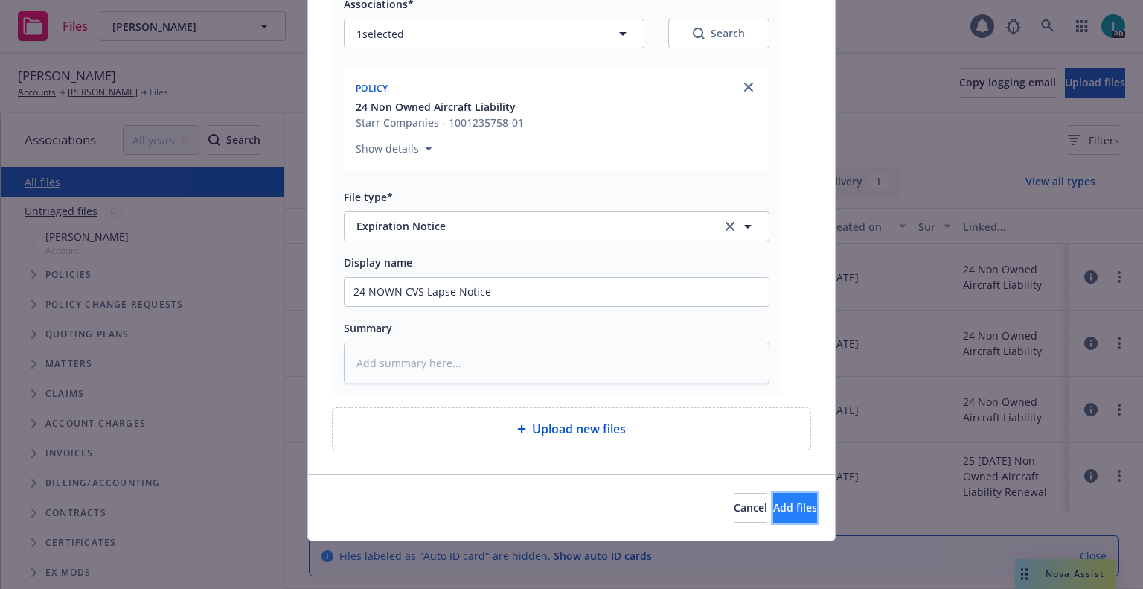
click at [774, 501] on span "Add files" at bounding box center [795, 507] width 44 height 14
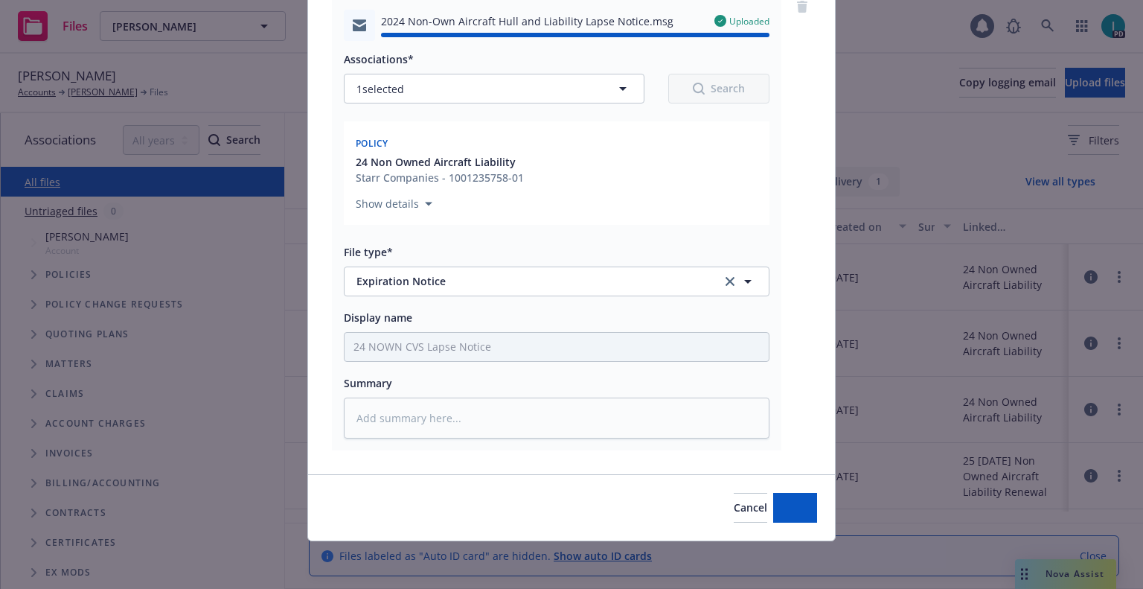
type textarea "x"
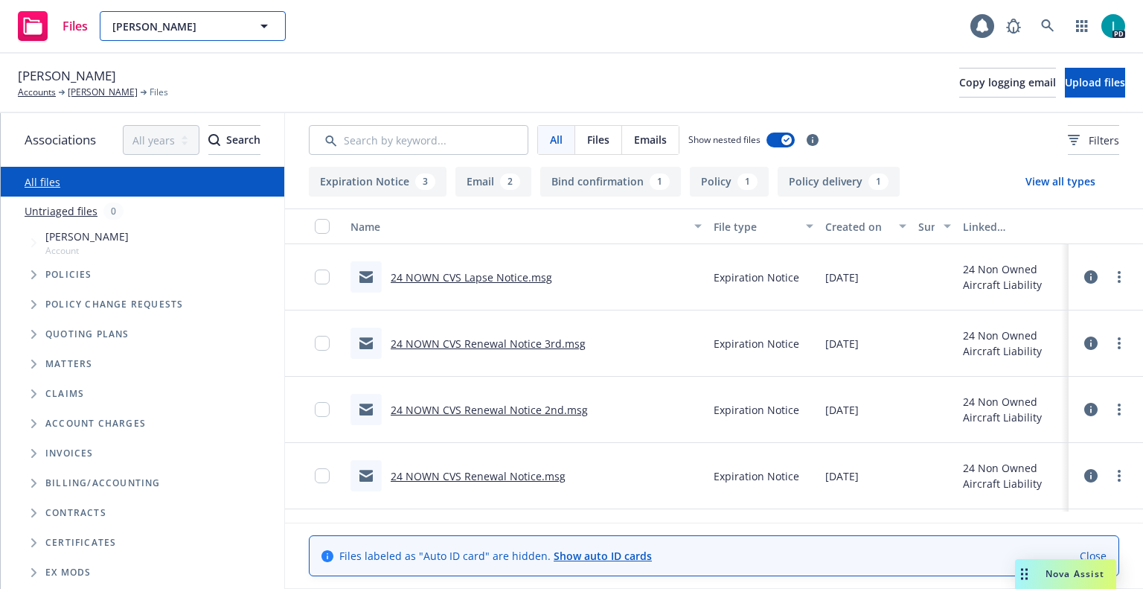
click at [206, 33] on span "Annika Stahl" at bounding box center [176, 27] width 129 height 16
paste input "Anton Dold"
type input "Anton Dold"
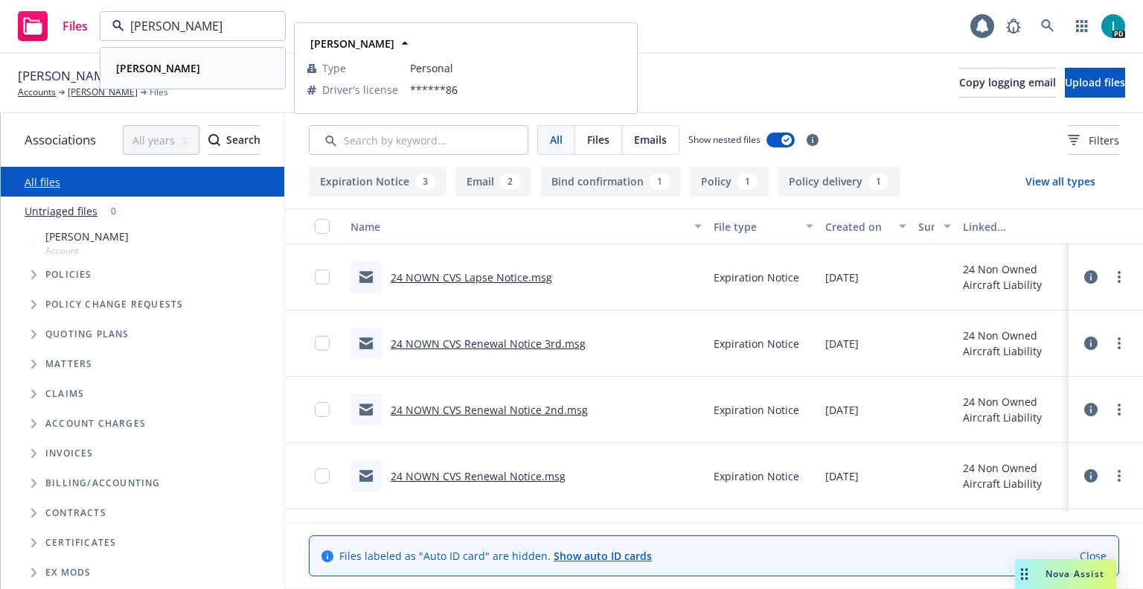
click at [187, 64] on div "Anton Dold" at bounding box center [192, 68] width 165 height 22
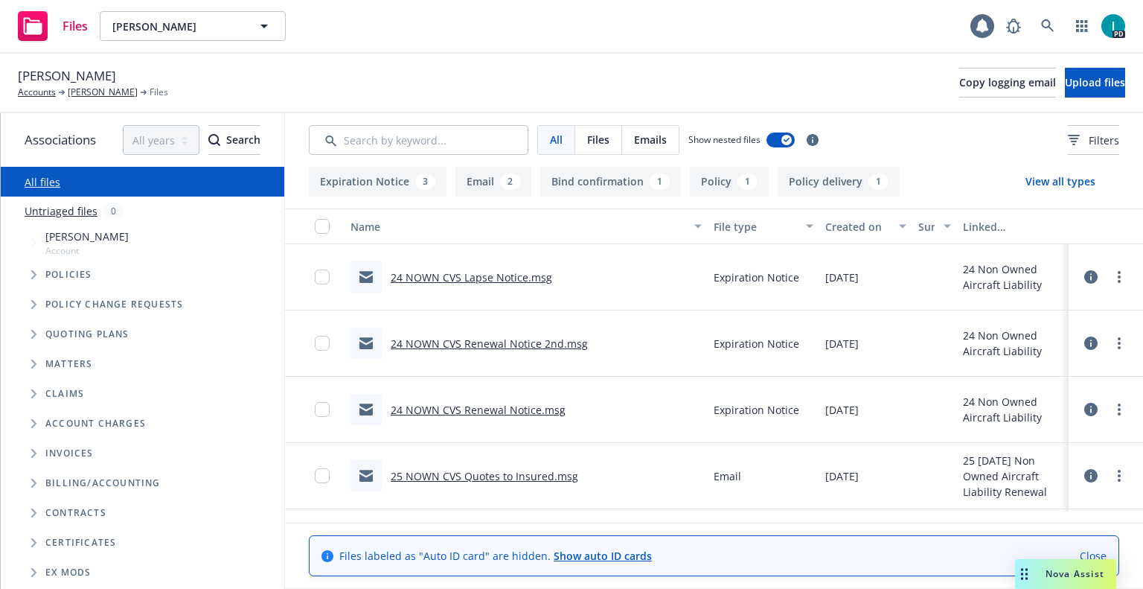
click at [511, 281] on link "24 NOWN CVS Lapse Notice.msg" at bounding box center [471, 277] width 161 height 14
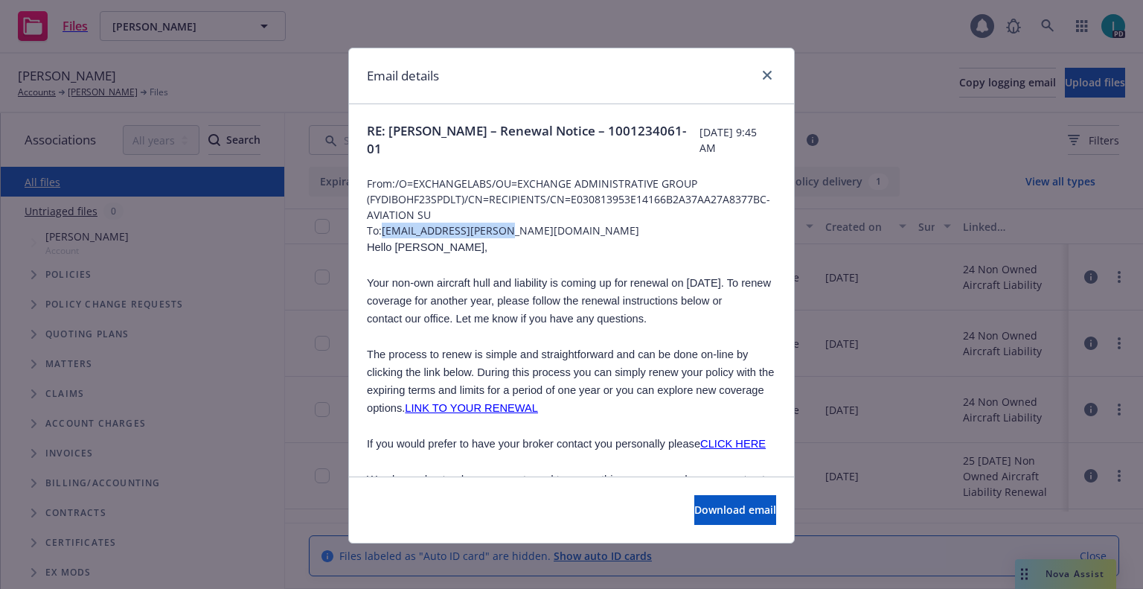
drag, startPoint x: 505, startPoint y: 231, endPoint x: 380, endPoint y: 234, distance: 124.3
click at [380, 234] on span "To: anton.s.dold@gmail.com" at bounding box center [571, 231] width 409 height 16
copy span "anton.s.dold@gmail.com"
click at [397, 249] on span "Hello Anton," at bounding box center [427, 247] width 121 height 12
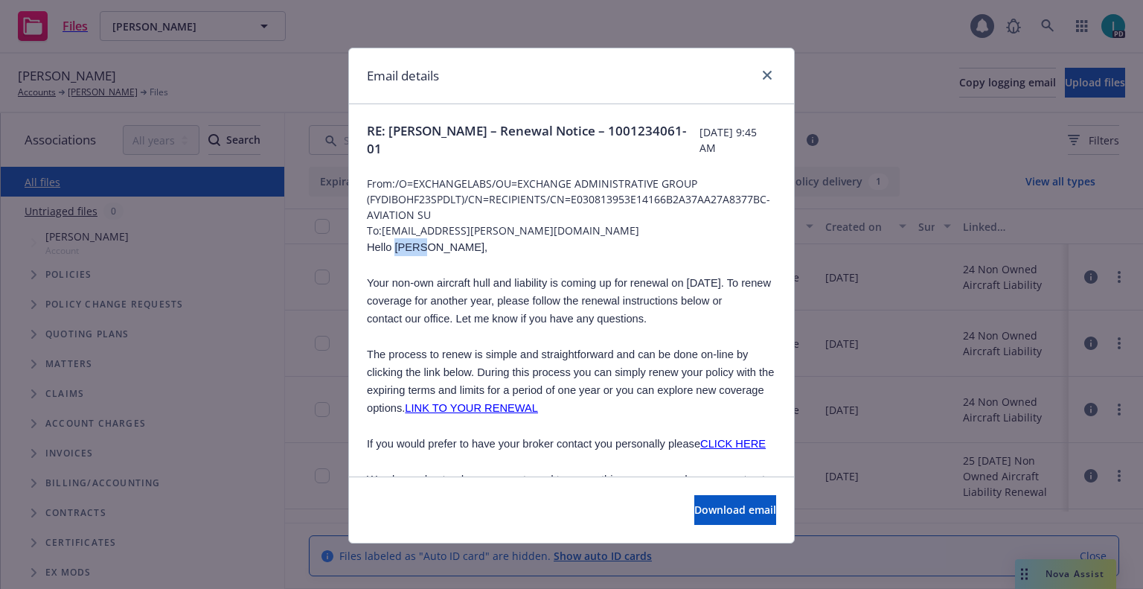
copy span "Anton"
click at [766, 77] on icon "close" at bounding box center [767, 75] width 9 height 9
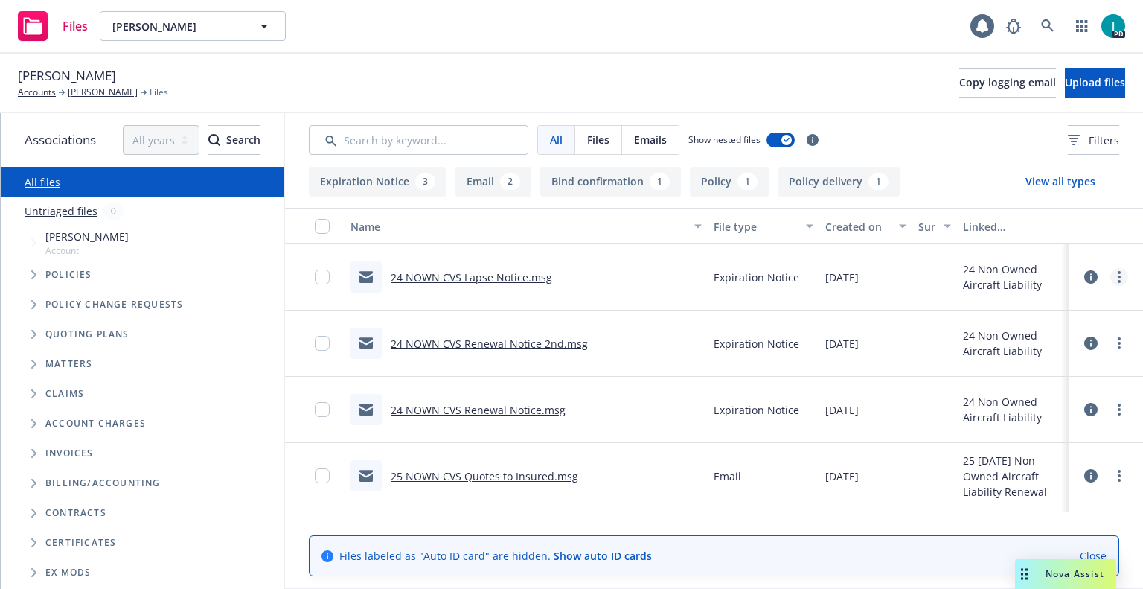
click at [1119, 276] on link "more" at bounding box center [1119, 277] width 18 height 18
click at [1027, 362] on link "Edit" at bounding box center [1052, 367] width 148 height 30
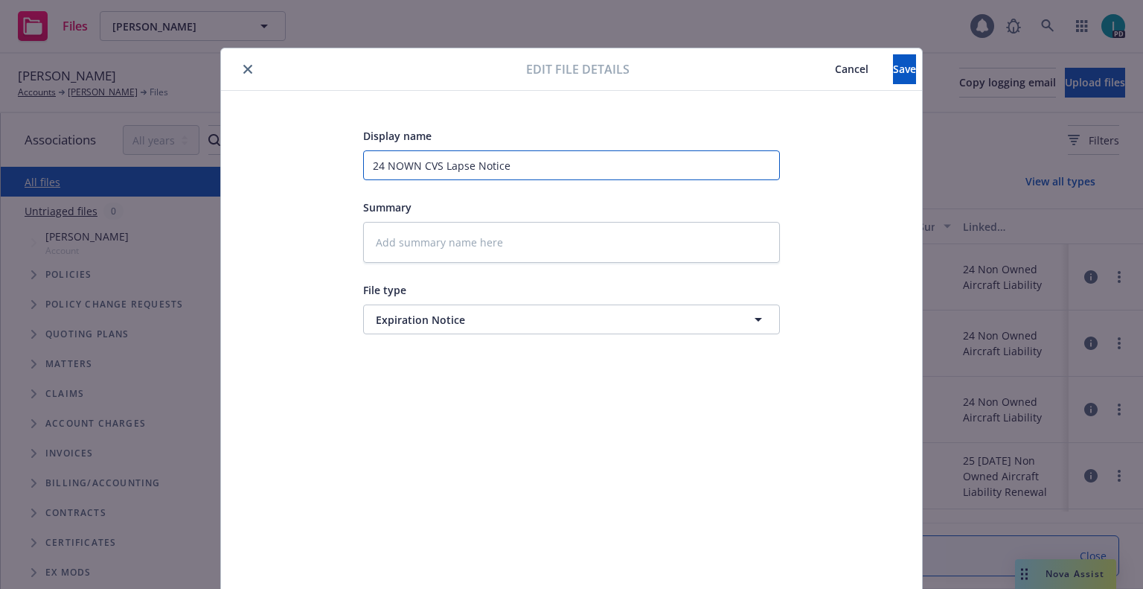
drag, startPoint x: 519, startPoint y: 161, endPoint x: 447, endPoint y: 167, distance: 73.2
click at [447, 167] on input "24 NOWN CVS Lapse Notice" at bounding box center [571, 165] width 417 height 30
type textarea "x"
type input "24 NOWN CVS L"
type textarea "x"
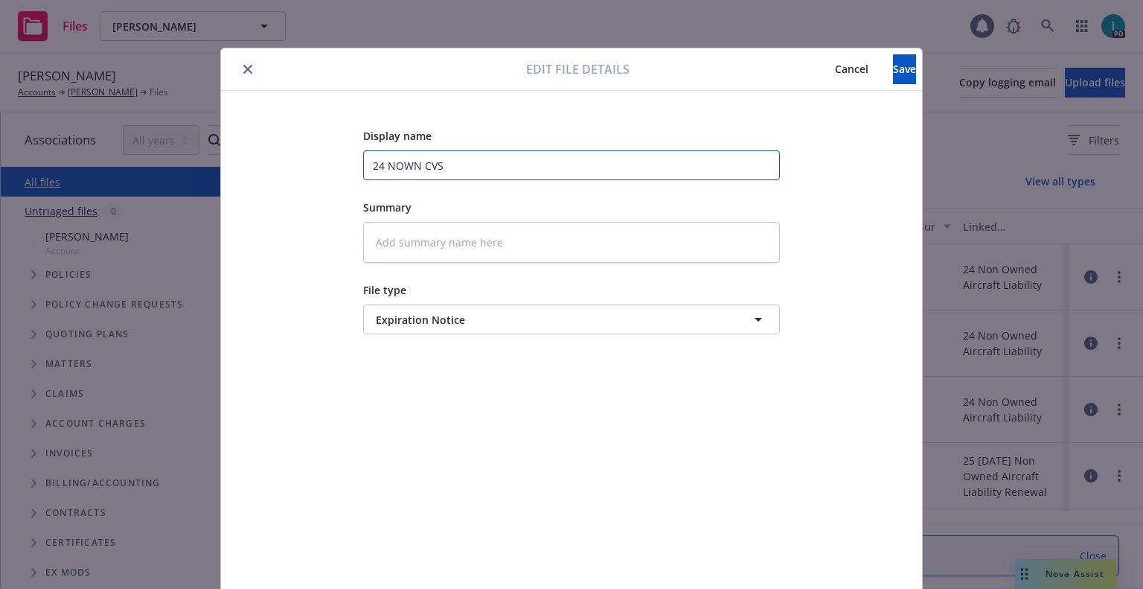
type input "24 NOWN CVS Renewal Notice 3rd"
click at [893, 63] on span "Save" at bounding box center [904, 69] width 23 height 14
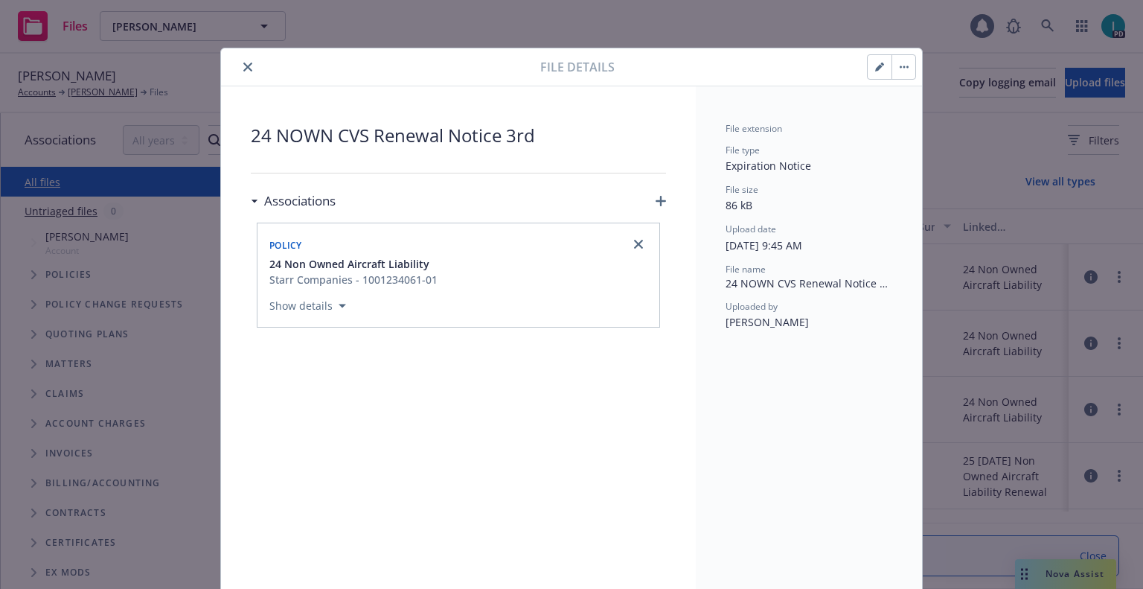
click at [246, 63] on icon "close" at bounding box center [247, 67] width 9 height 9
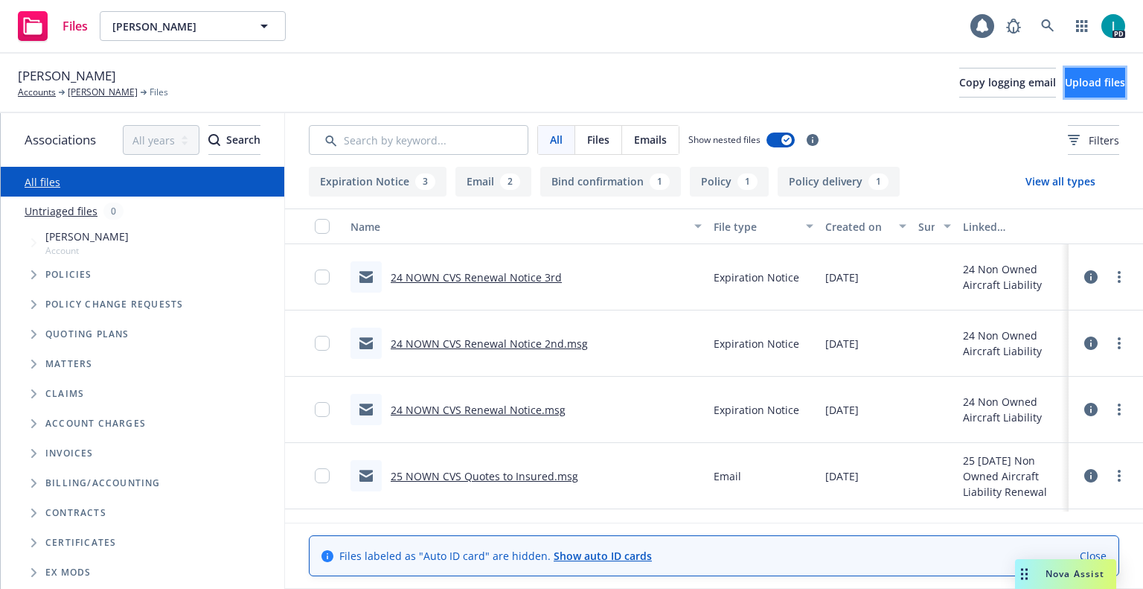
click at [1065, 85] on span "Upload files" at bounding box center [1095, 82] width 60 height 14
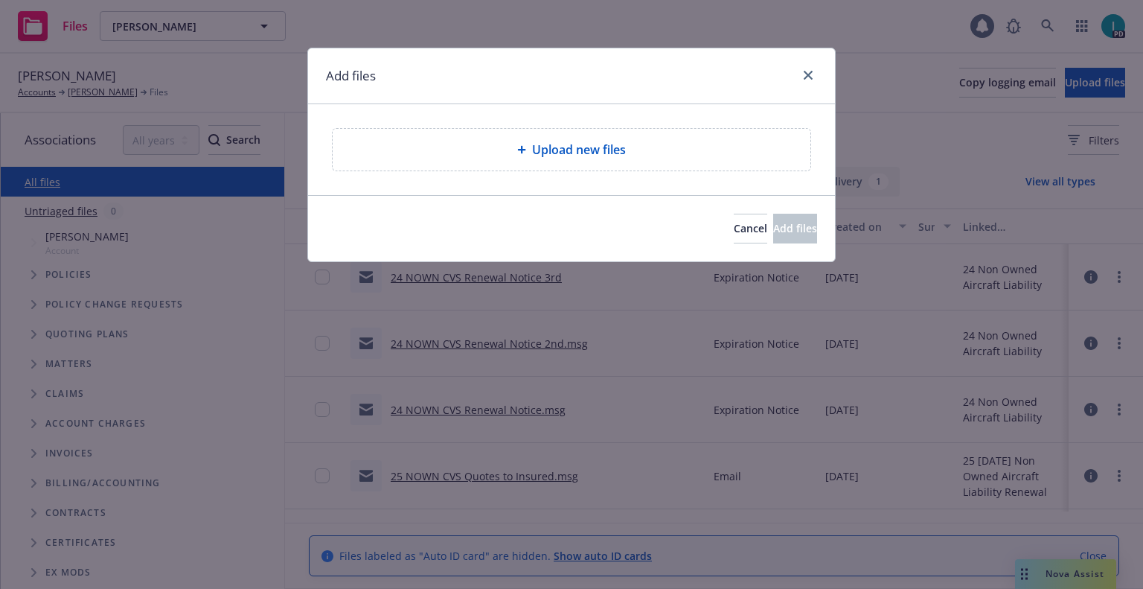
type textarea "x"
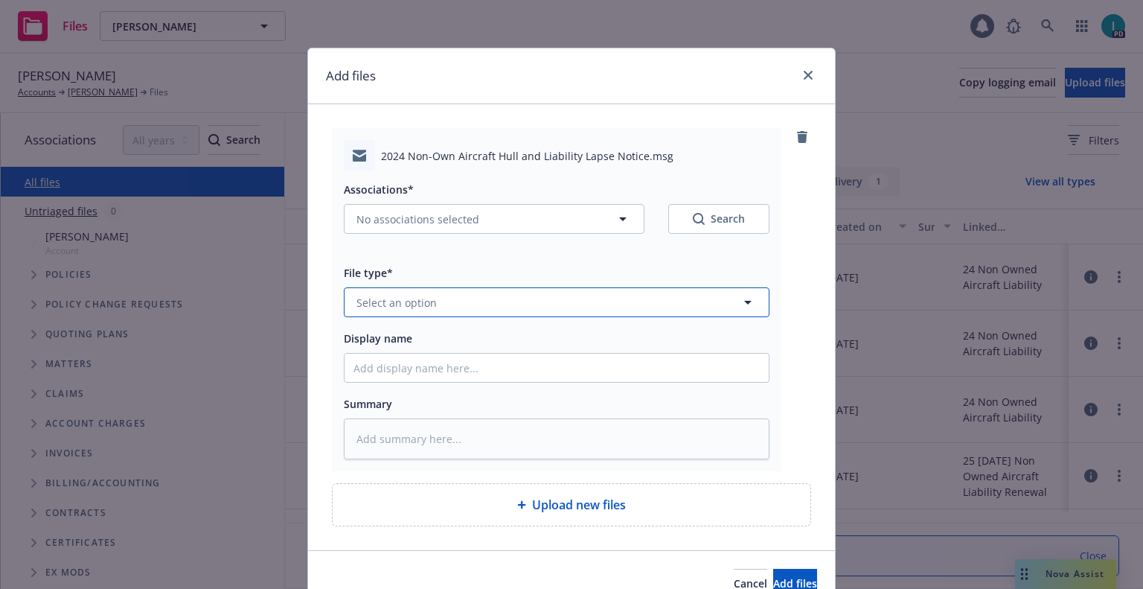
click at [408, 295] on span "Select an option" at bounding box center [396, 303] width 80 height 16
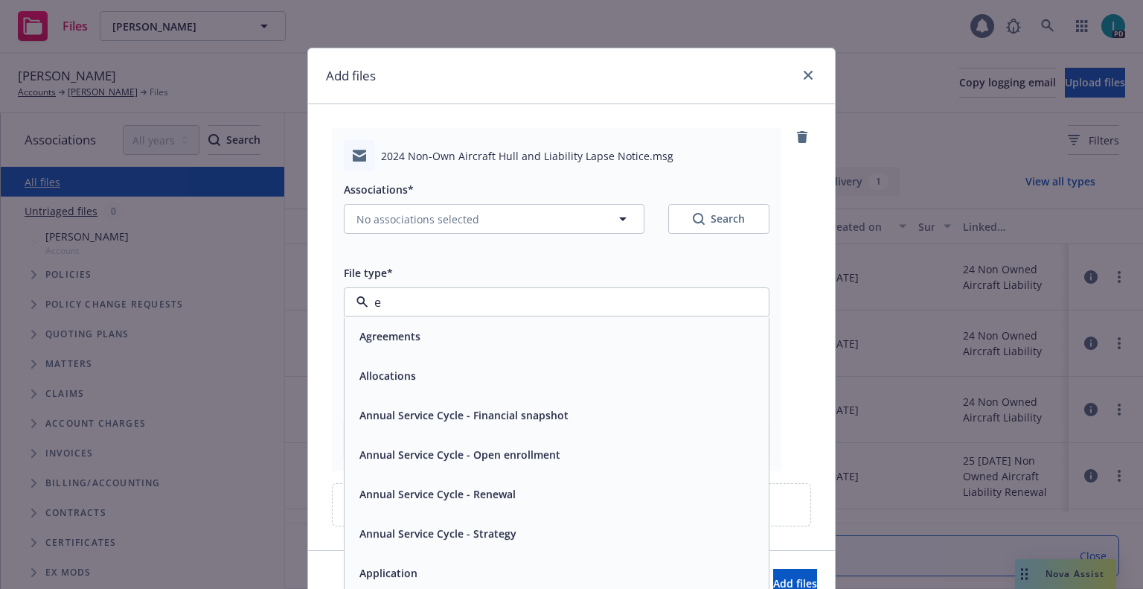
type input "ex"
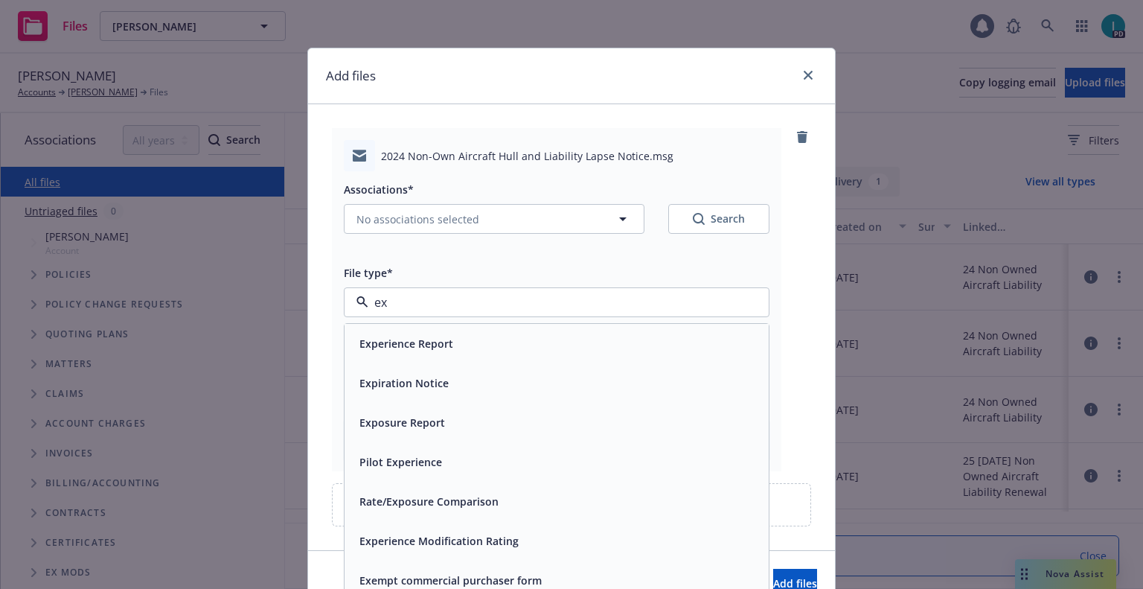
click at [406, 379] on span "Expiration Notice" at bounding box center [403, 383] width 89 height 16
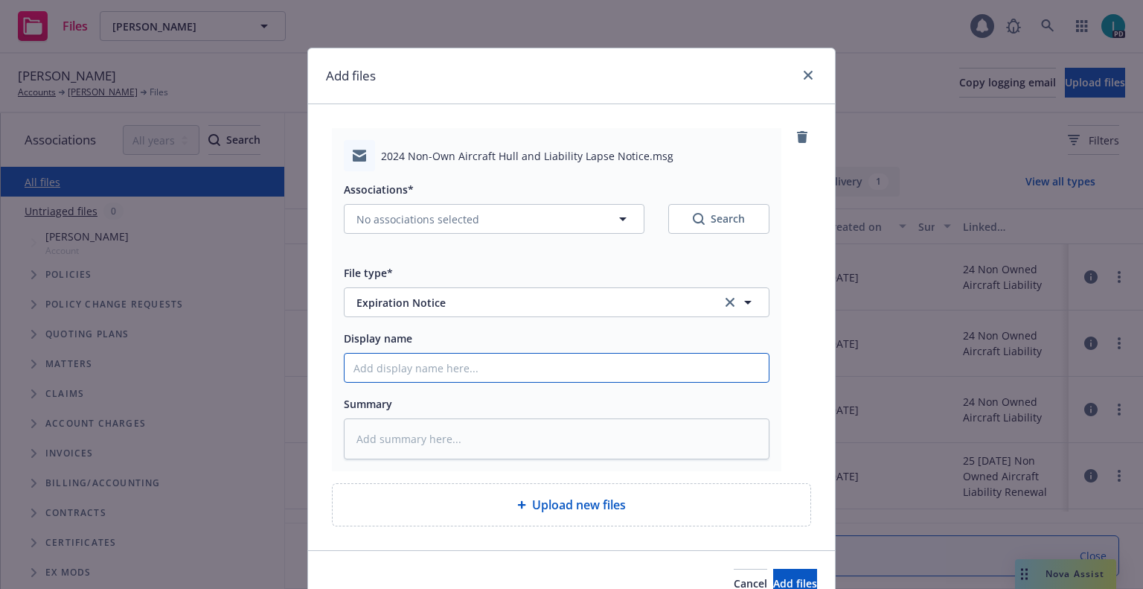
click at [416, 370] on input "Display name" at bounding box center [557, 367] width 424 height 28
type textarea "x"
type input "2"
type textarea "x"
type input "24"
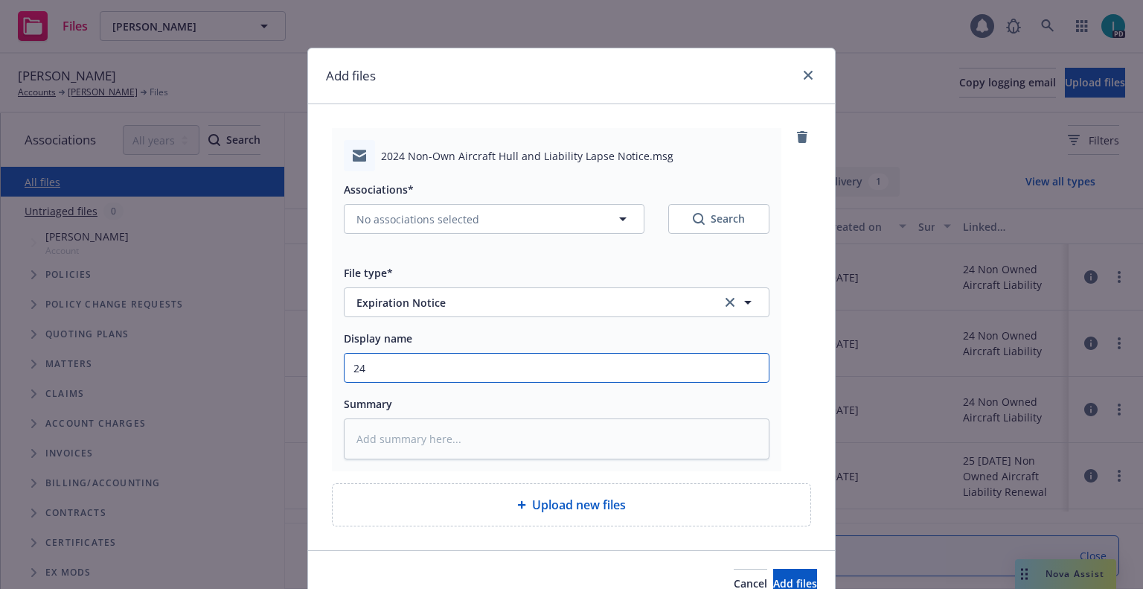
type textarea "x"
type input "24 NOWN CVS Lapse Notice"
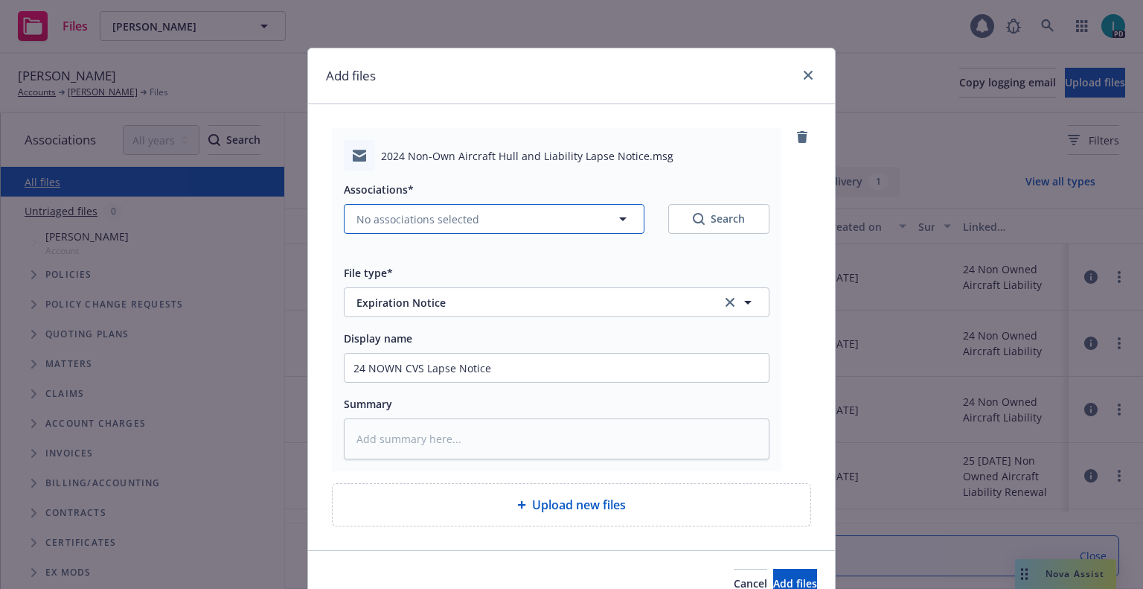
click at [463, 225] on span "No associations selected" at bounding box center [417, 219] width 123 height 16
type textarea "x"
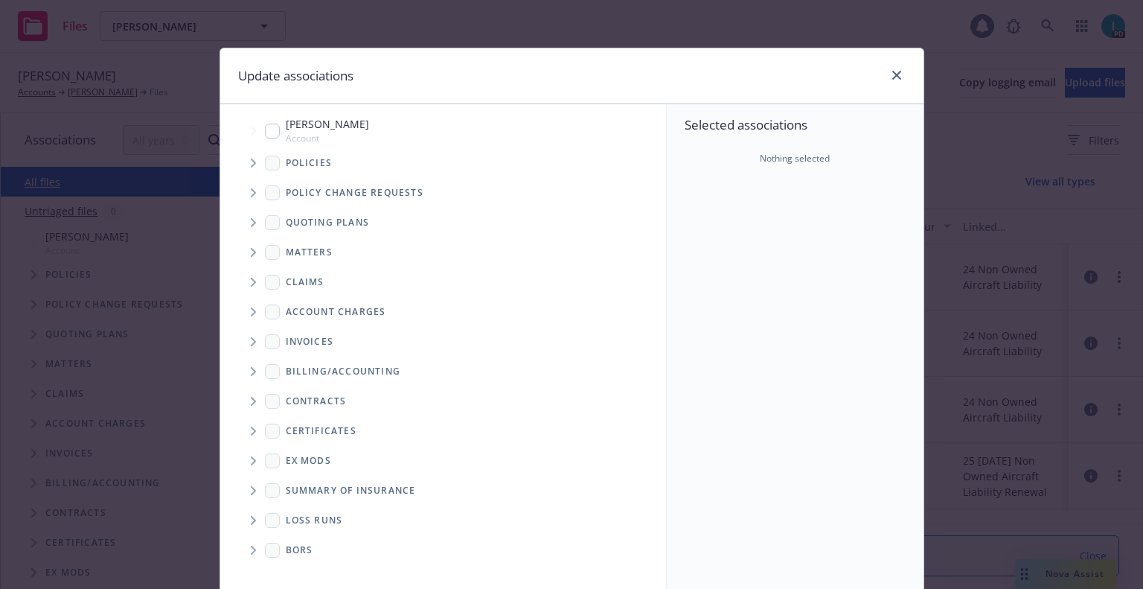
click at [251, 161] on icon "Tree Example" at bounding box center [254, 163] width 6 height 9
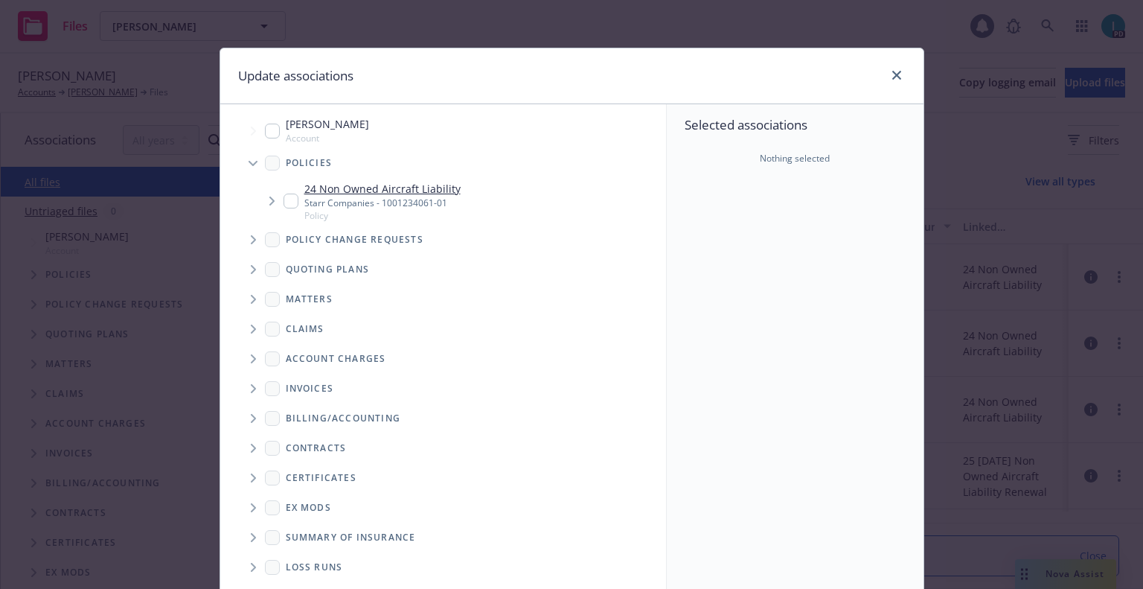
click at [287, 199] on input "Tree Example" at bounding box center [291, 200] width 15 height 15
checkbox input "true"
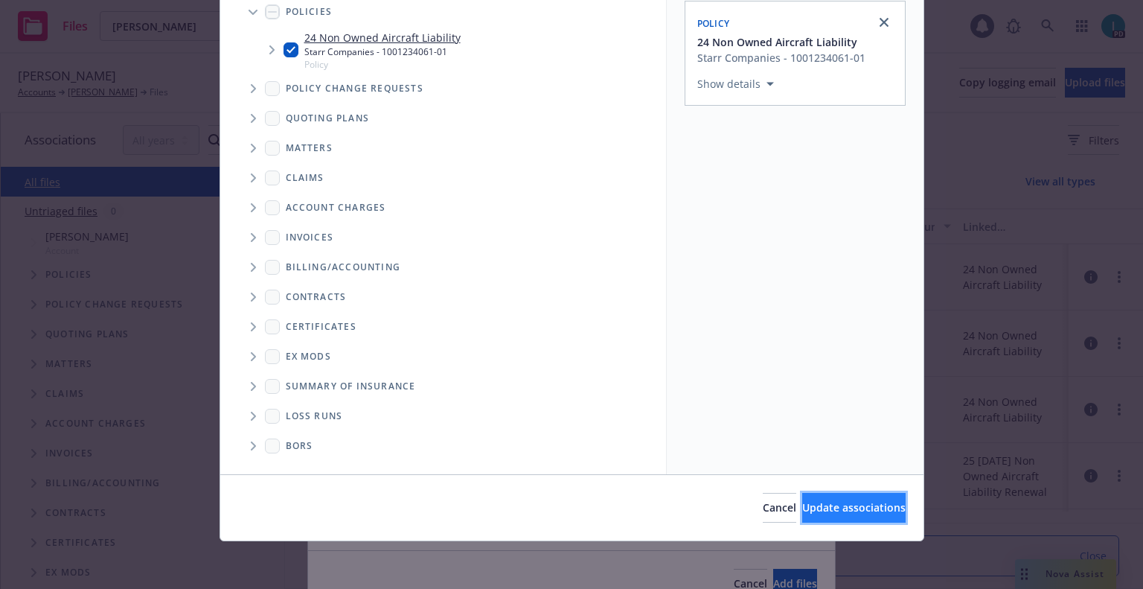
click at [822, 517] on button "Update associations" at bounding box center [853, 508] width 103 height 30
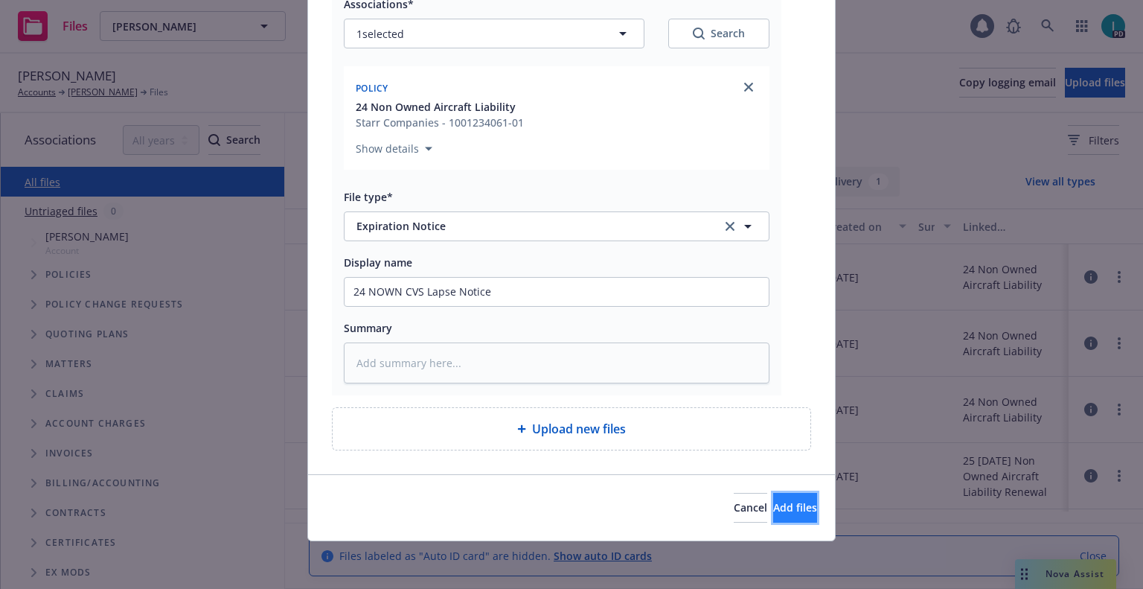
click at [773, 509] on span "Add files" at bounding box center [795, 507] width 44 height 14
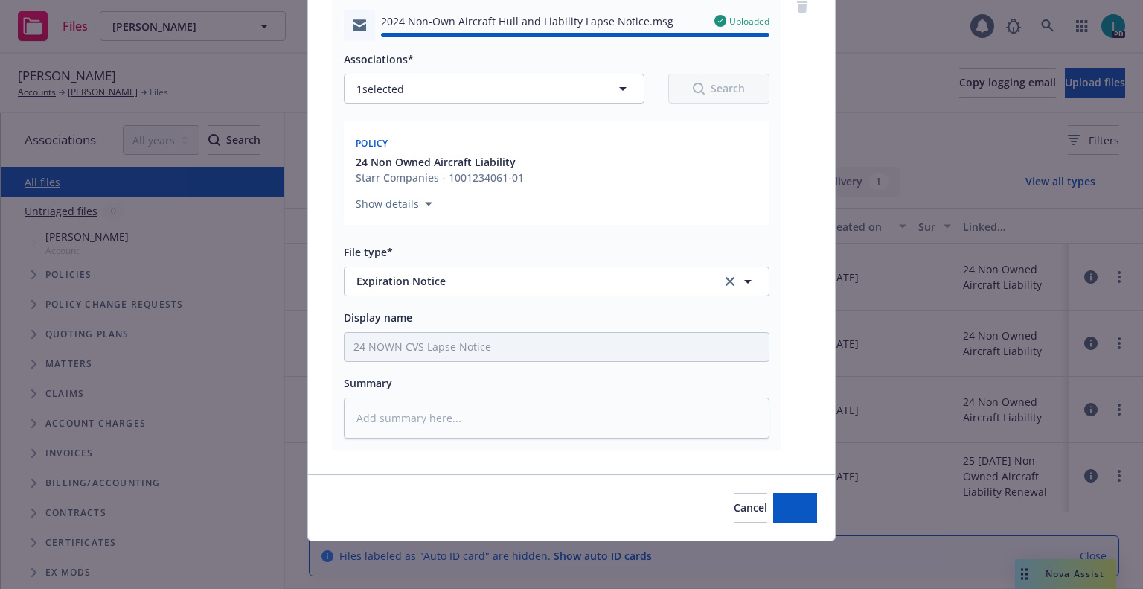
type textarea "x"
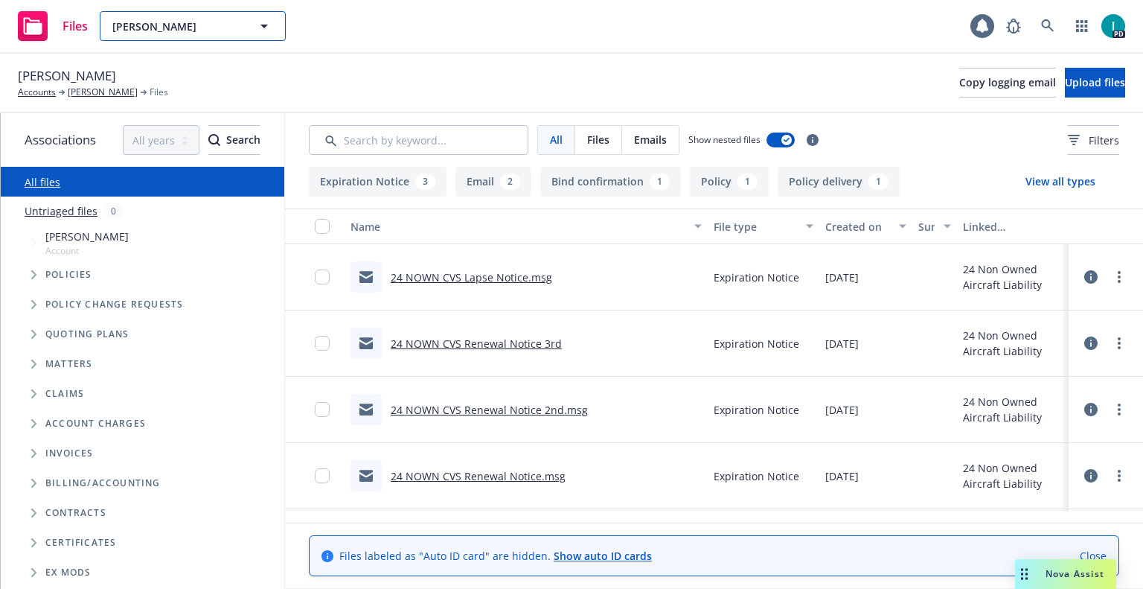
click at [199, 31] on span "Anton Dold" at bounding box center [176, 27] width 129 height 16
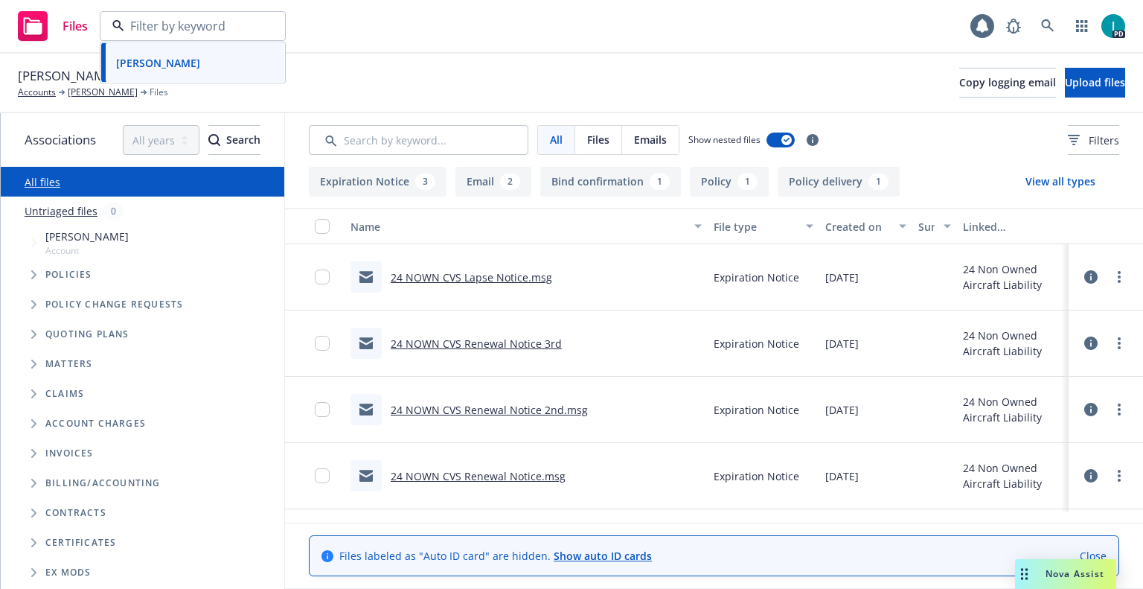
paste input "David Cunningham"
type input "David Cunningham"
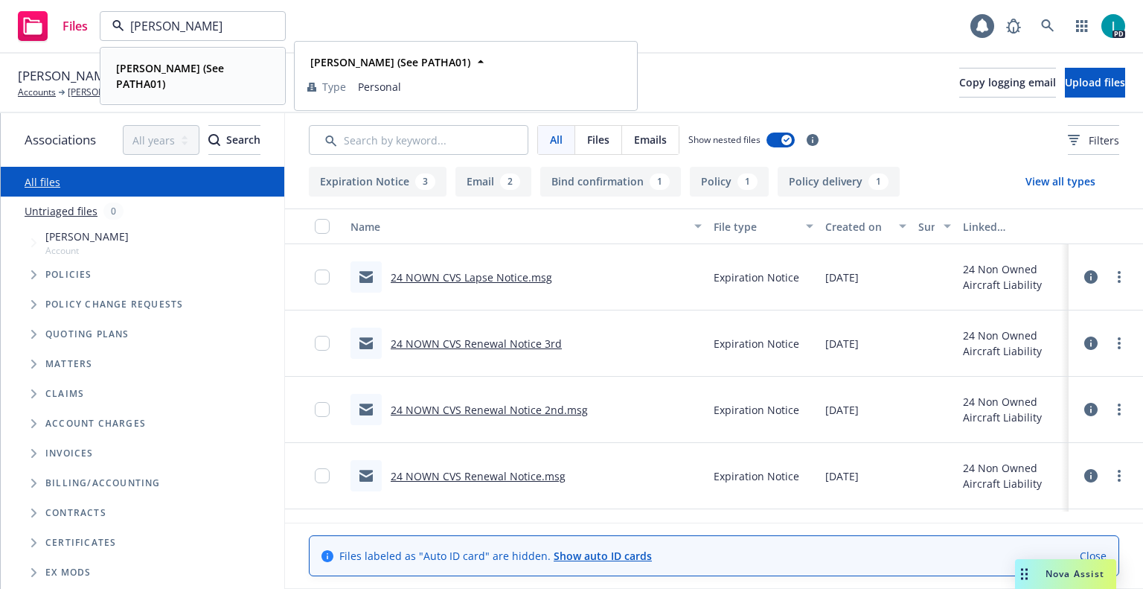
click at [232, 60] on div "David Cunningham (See PATHA01)" at bounding box center [189, 75] width 159 height 37
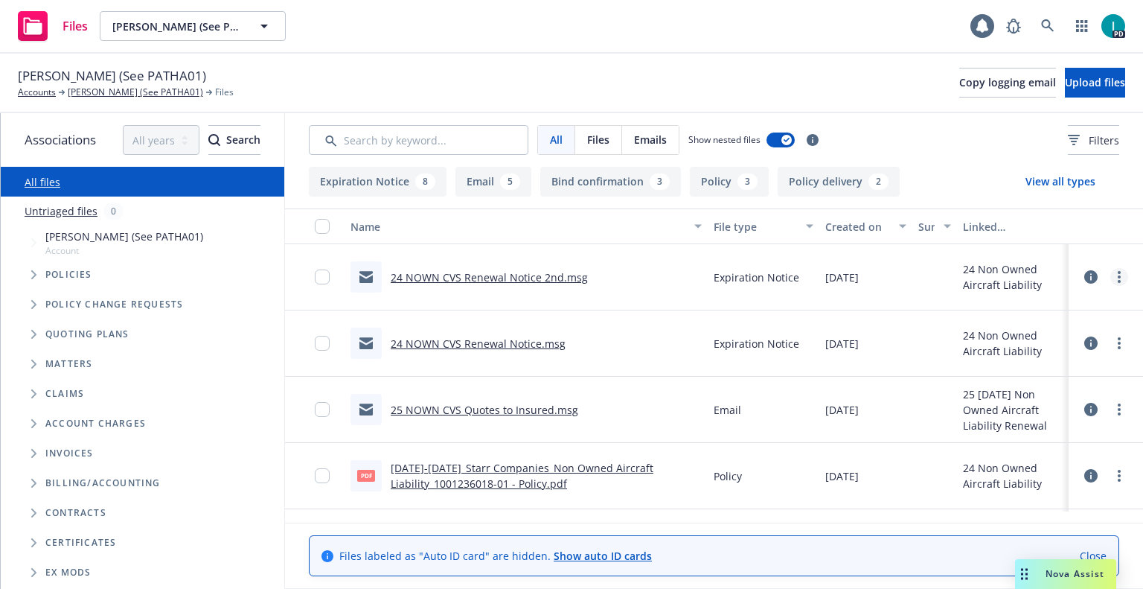
click at [1115, 275] on link "more" at bounding box center [1119, 277] width 18 height 18
drag, startPoint x: 1000, startPoint y: 343, endPoint x: 1022, endPoint y: 211, distance: 133.6
click at [1000, 343] on link "Download" at bounding box center [1052, 337] width 148 height 30
click at [1065, 87] on span "Upload files" at bounding box center [1095, 82] width 60 height 14
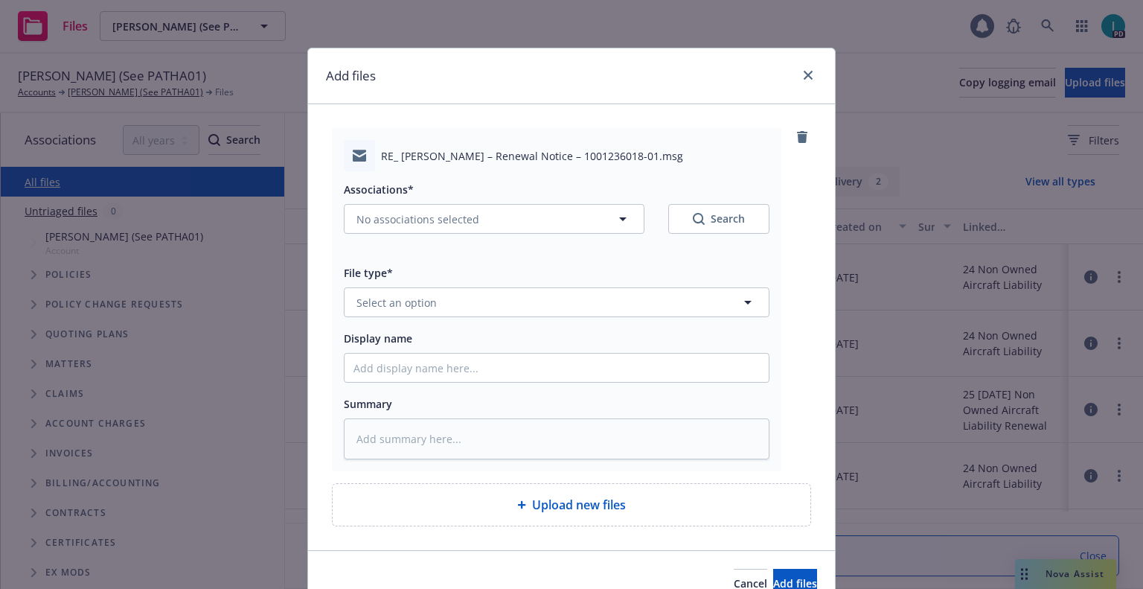
type textarea "x"
click at [410, 304] on span "Select an option" at bounding box center [396, 303] width 80 height 16
type input "ex"
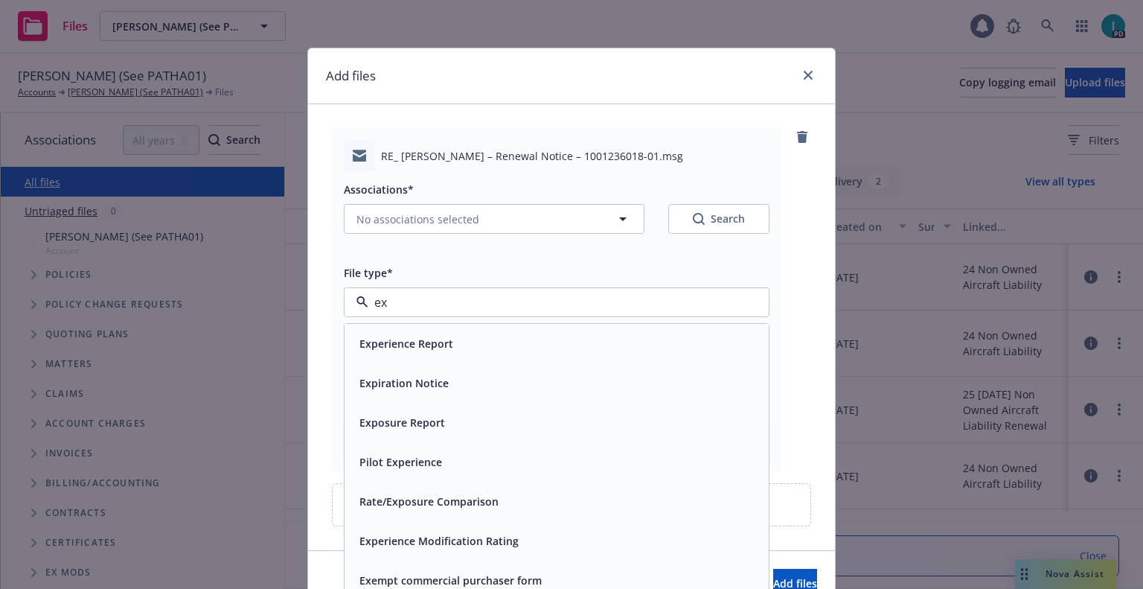
click at [428, 373] on div "Expiration Notice" at bounding box center [402, 383] width 98 height 22
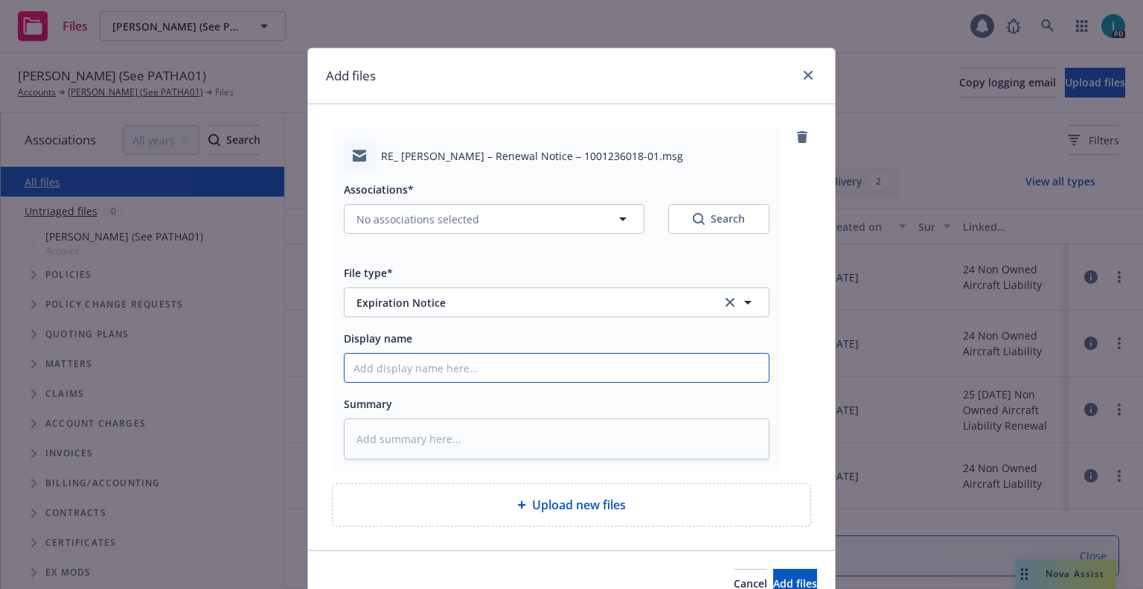
click at [427, 374] on input "Display name" at bounding box center [557, 367] width 424 height 28
type textarea "x"
type input "2"
type textarea "x"
type input "24"
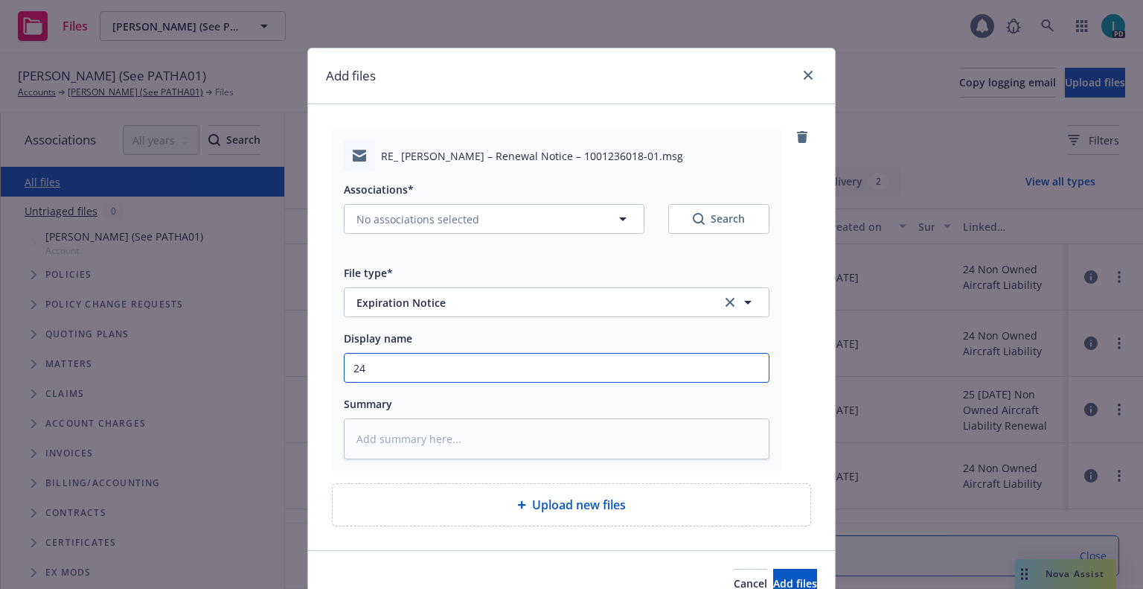
type textarea "x"
type input "24 NOWN CVS Renewal Notice 3rd"
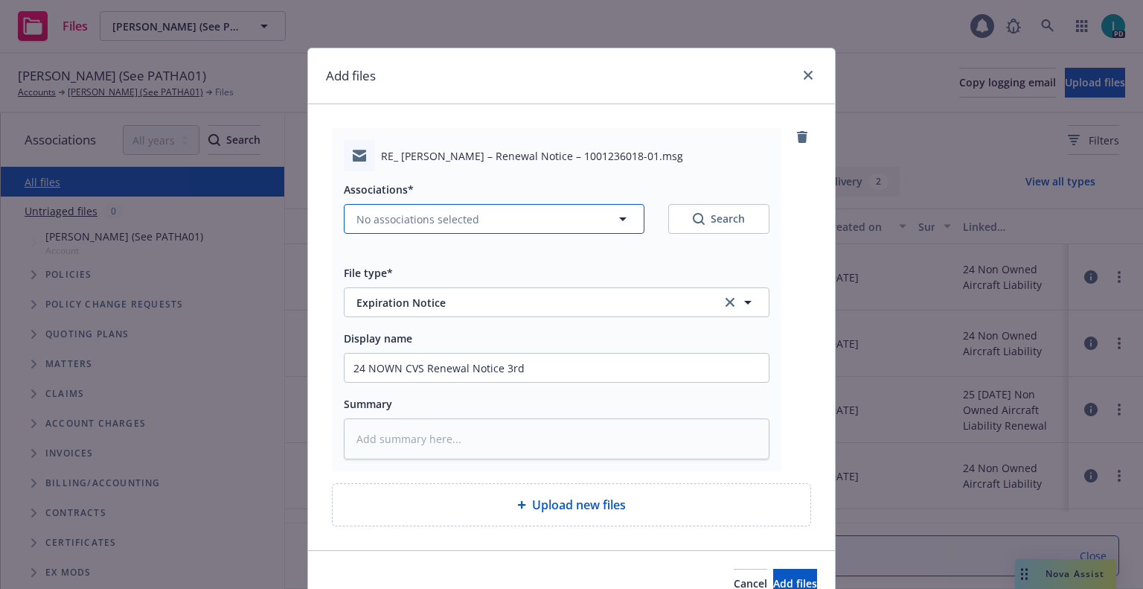
click at [403, 210] on button "No associations selected" at bounding box center [494, 219] width 301 height 30
type textarea "x"
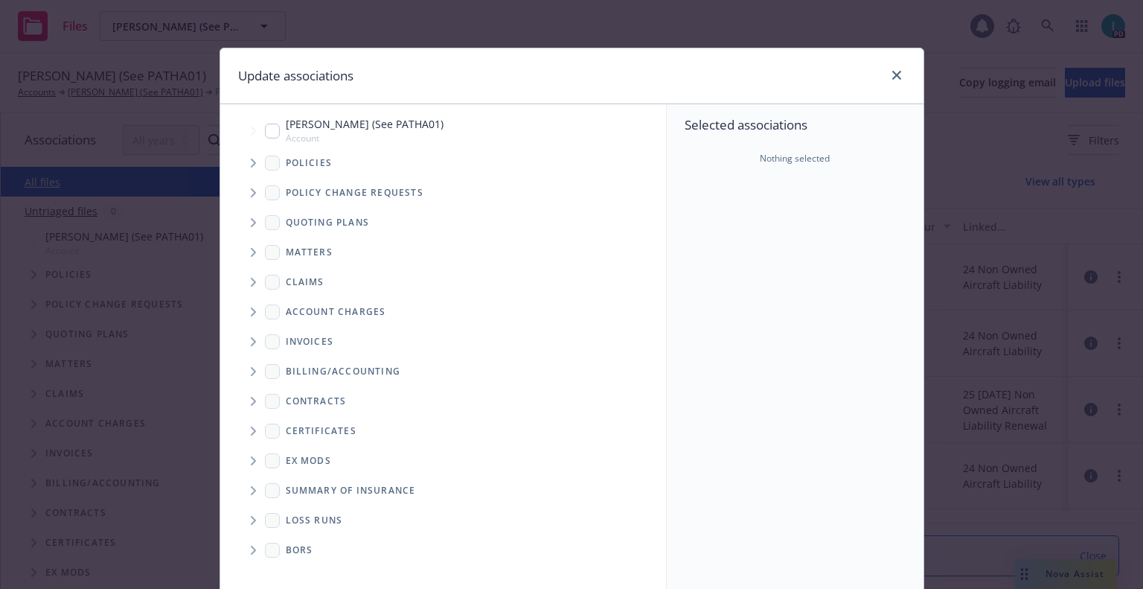
click at [246, 169] on span "Tree Example" at bounding box center [253, 163] width 24 height 24
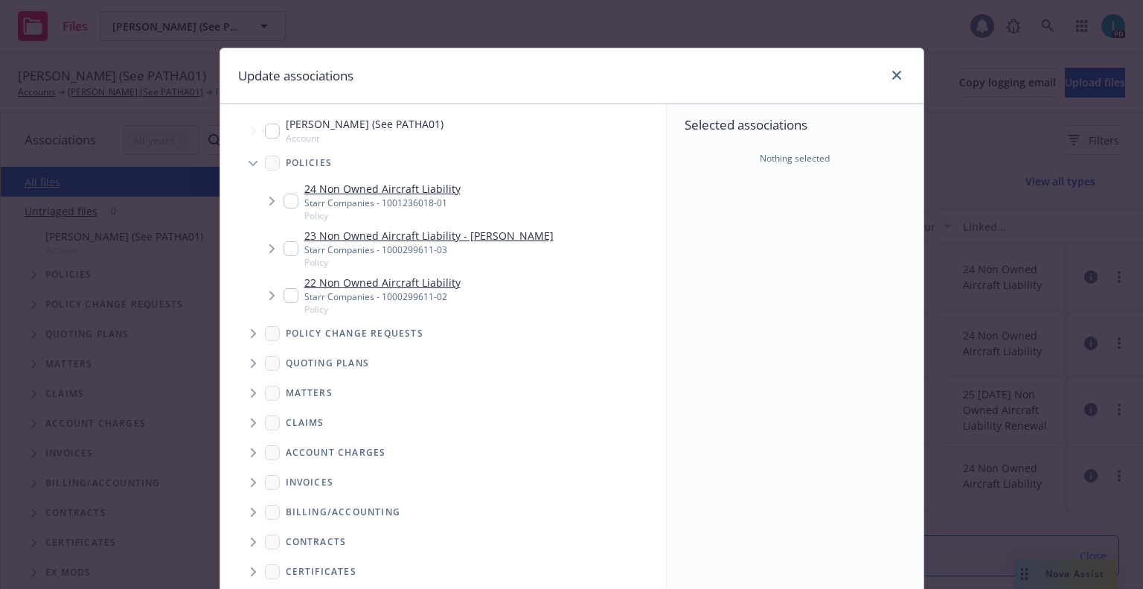
click at [289, 203] on input "Tree Example" at bounding box center [291, 200] width 15 height 15
checkbox input "true"
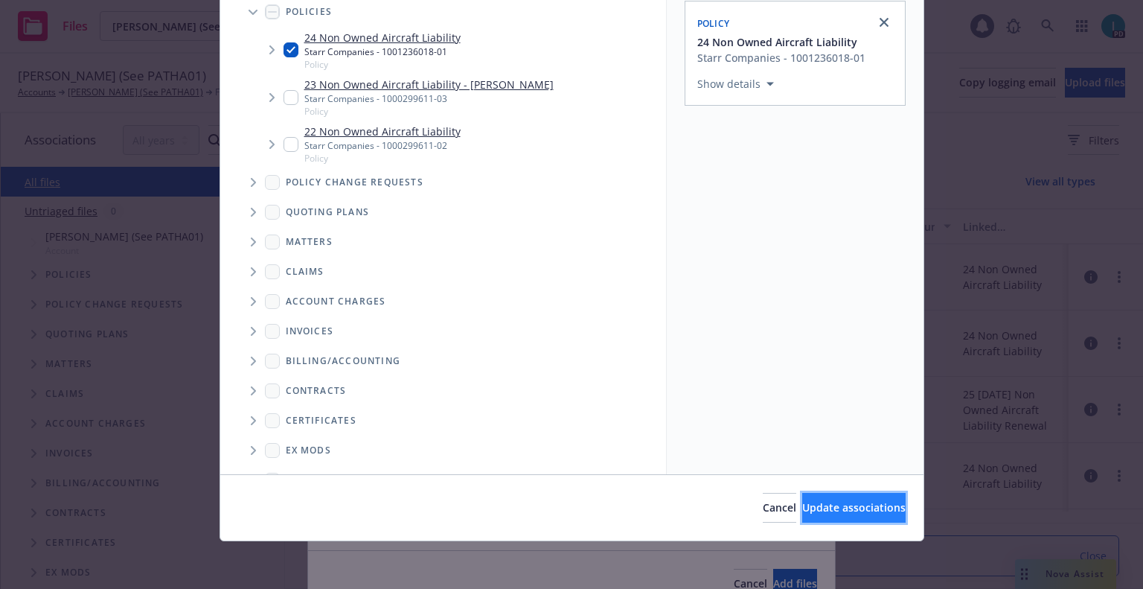
click at [851, 499] on button "Update associations" at bounding box center [853, 508] width 103 height 30
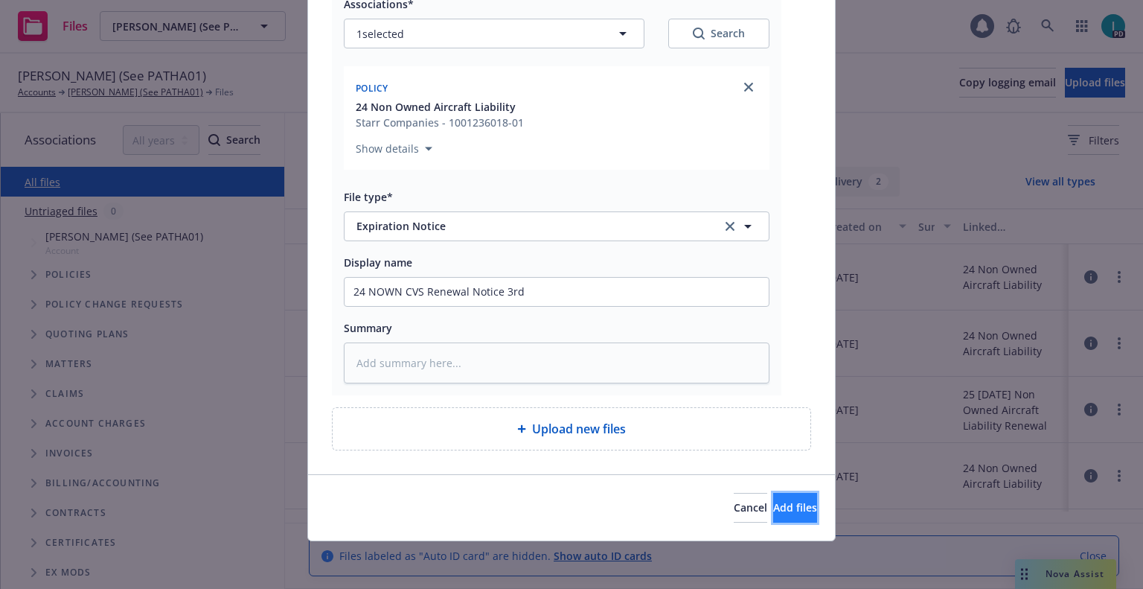
click at [790, 515] on button "Add files" at bounding box center [795, 508] width 44 height 30
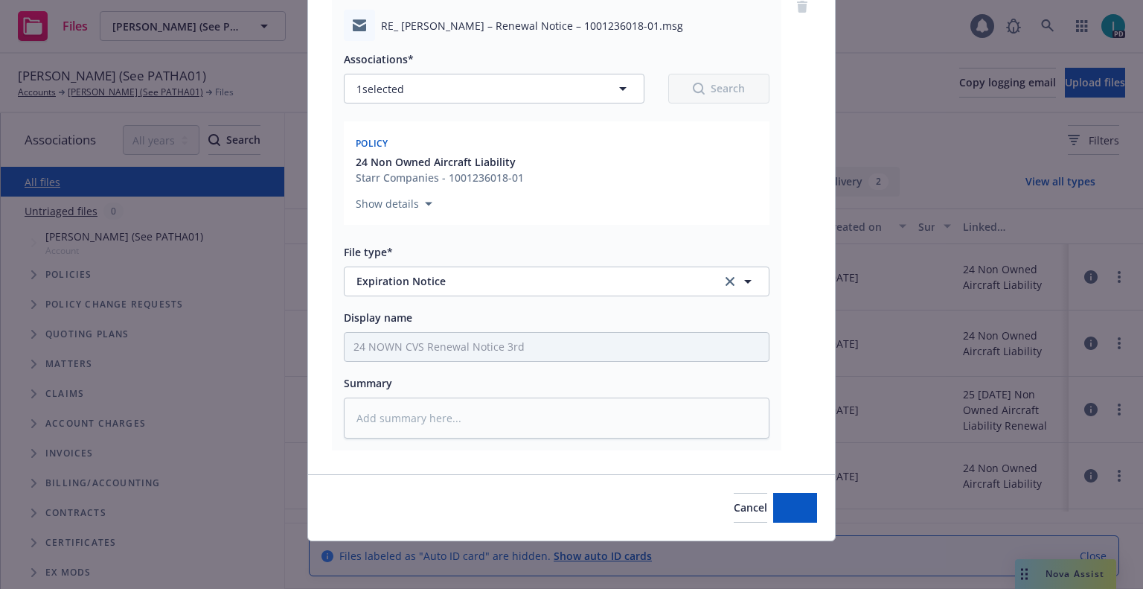
scroll to position [130, 0]
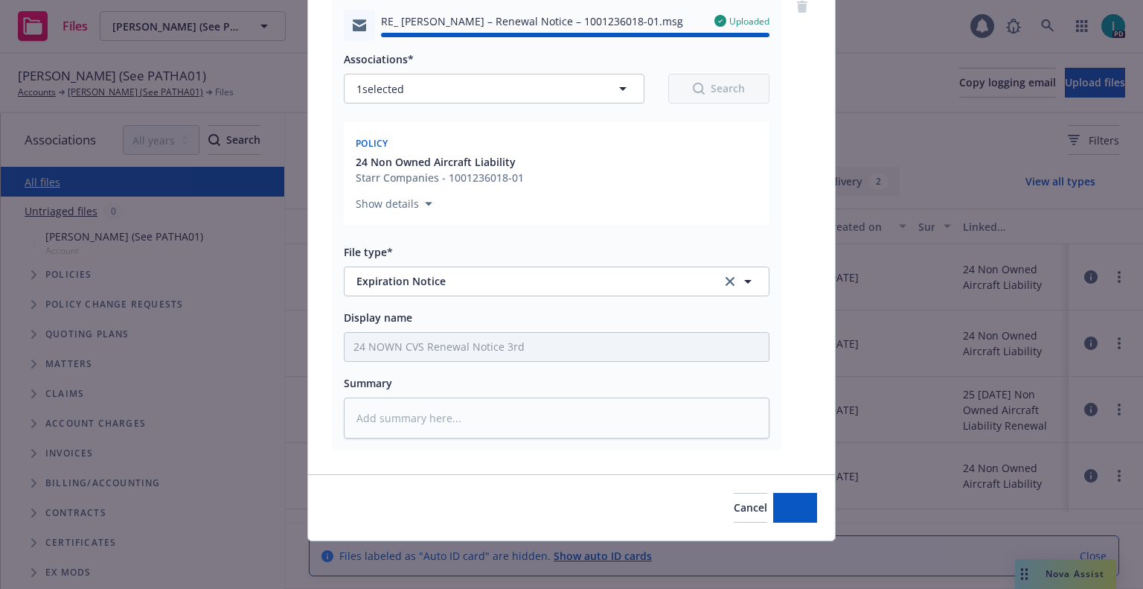
type textarea "x"
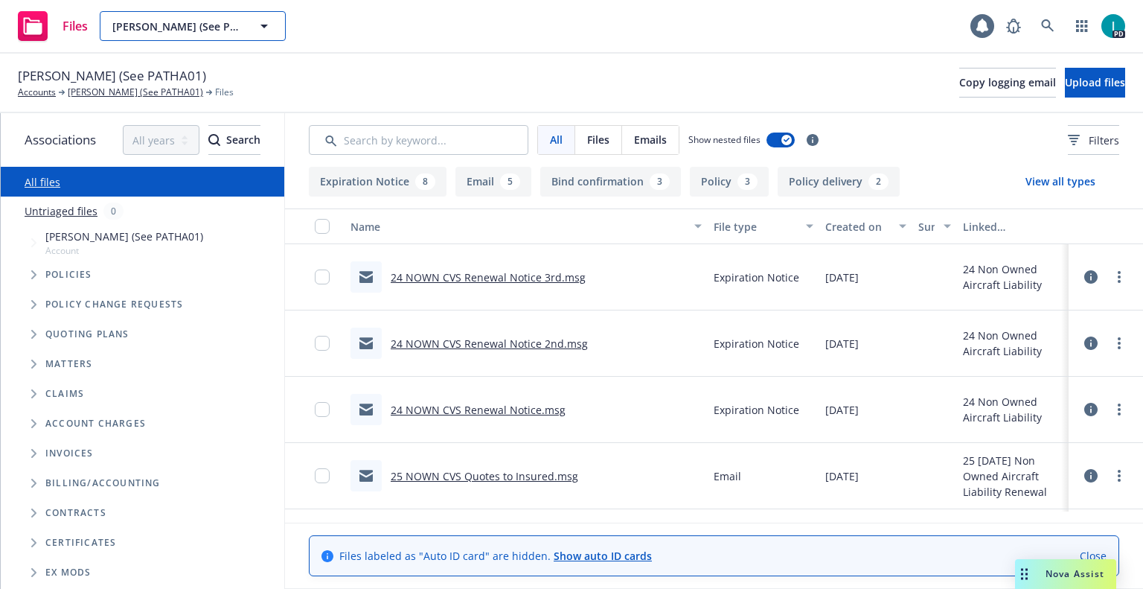
click at [159, 32] on span "David Cunningham (See PATHA01)" at bounding box center [176, 27] width 129 height 16
paste input "RUOJYUN SHIUE"
type input "RUOJYUN SHIUE"
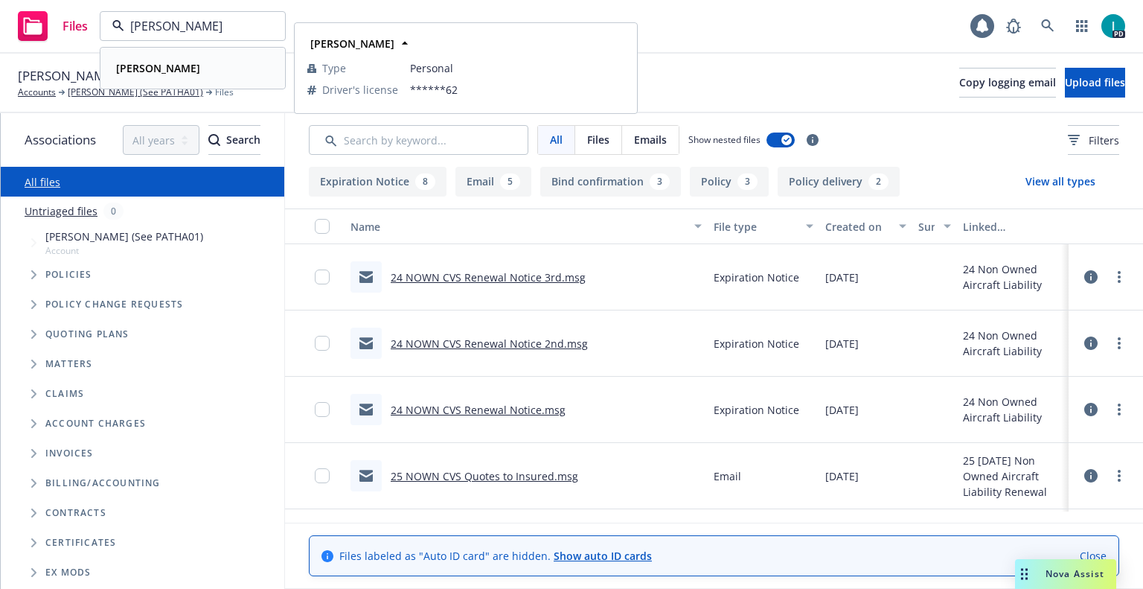
click at [191, 77] on div "RUOJYUN SHIUE" at bounding box center [156, 68] width 93 height 22
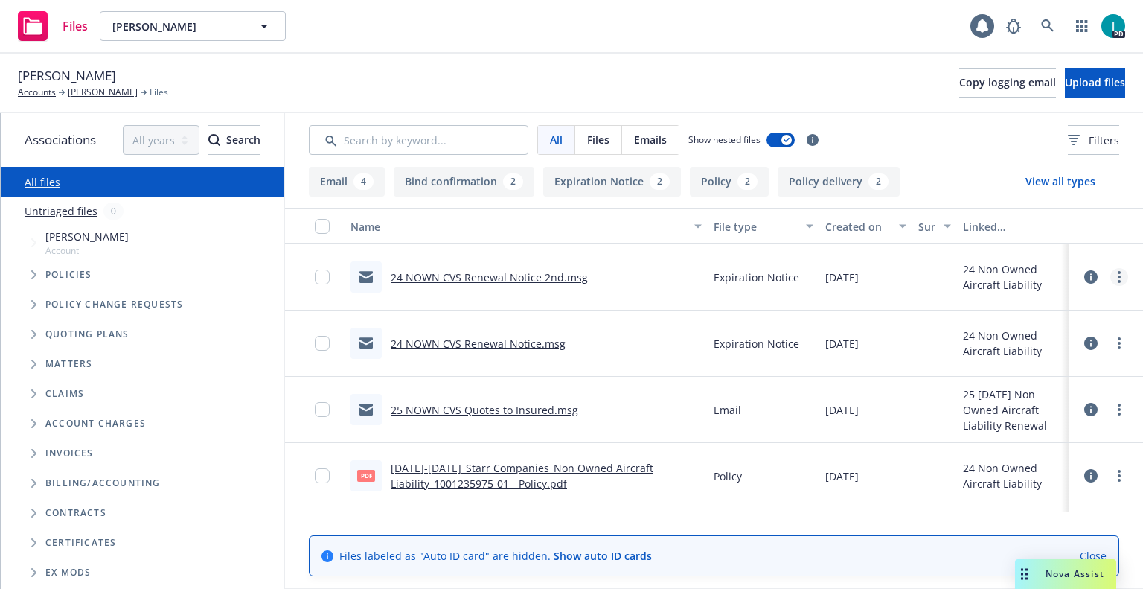
click at [1123, 277] on link "more" at bounding box center [1119, 277] width 18 height 18
click at [1040, 338] on link "Download" at bounding box center [1052, 337] width 148 height 30
click at [1065, 88] on span "Upload files" at bounding box center [1095, 82] width 60 height 14
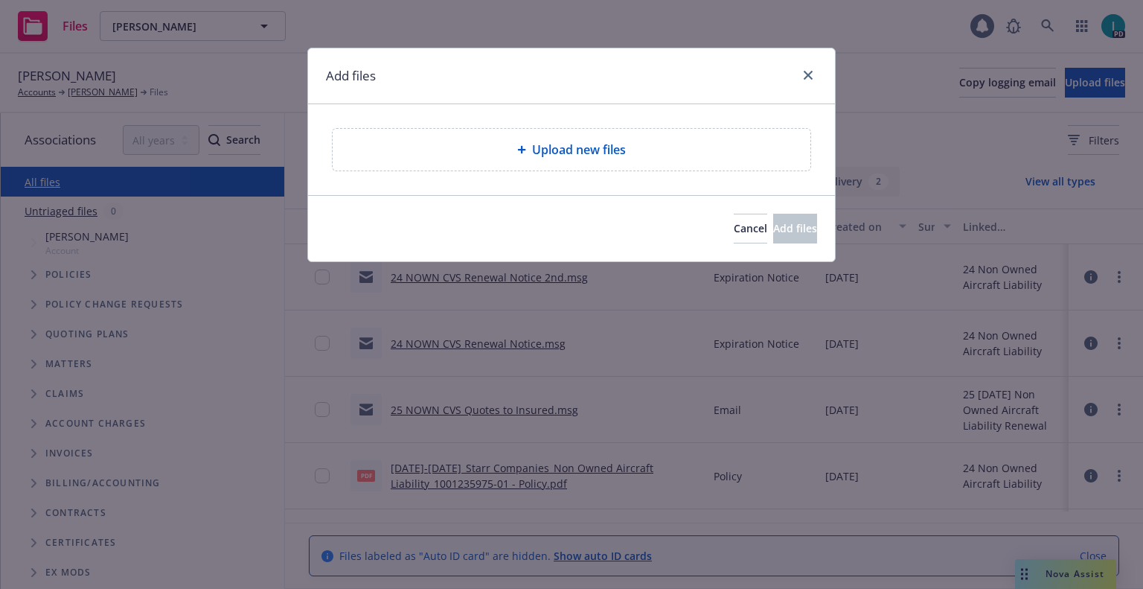
type textarea "x"
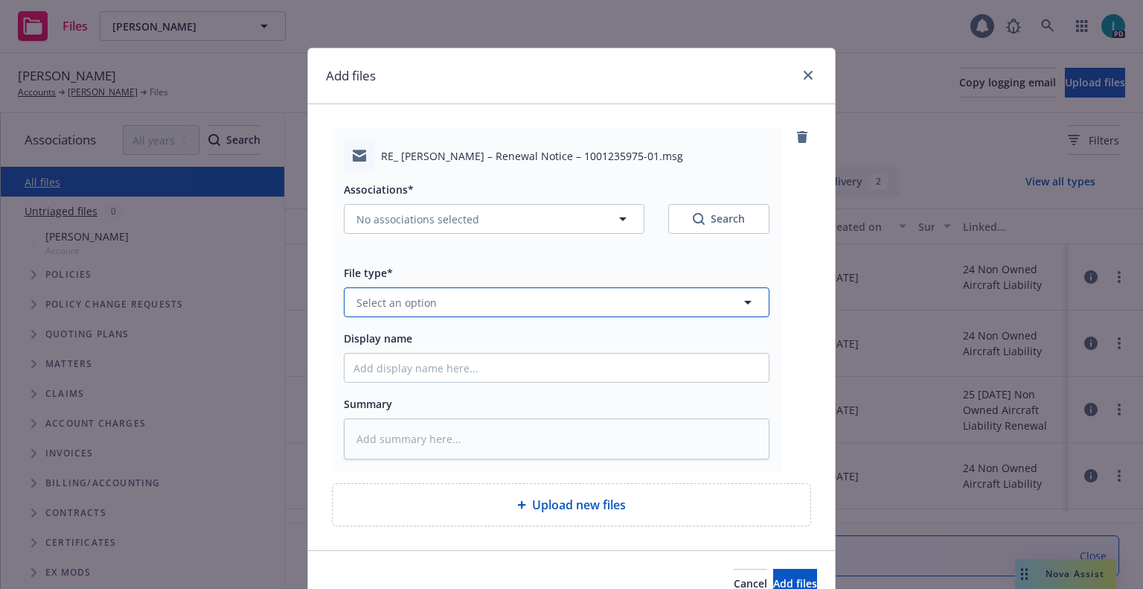
click at [389, 298] on span "Select an option" at bounding box center [396, 303] width 80 height 16
type input "x"
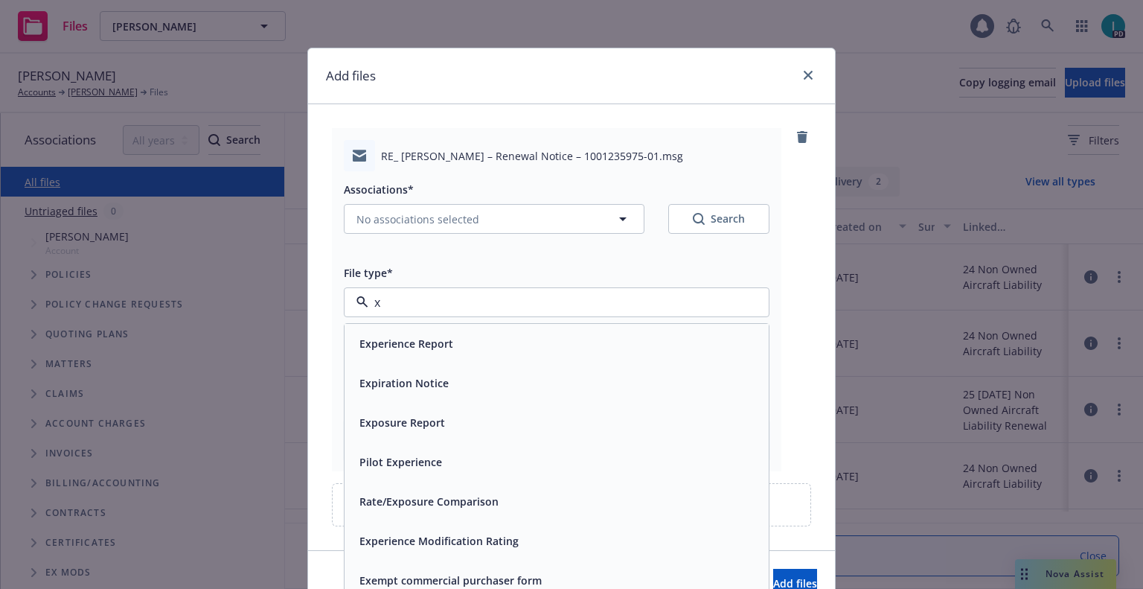
click at [374, 394] on div "Expiration Notice" at bounding box center [557, 382] width 424 height 39
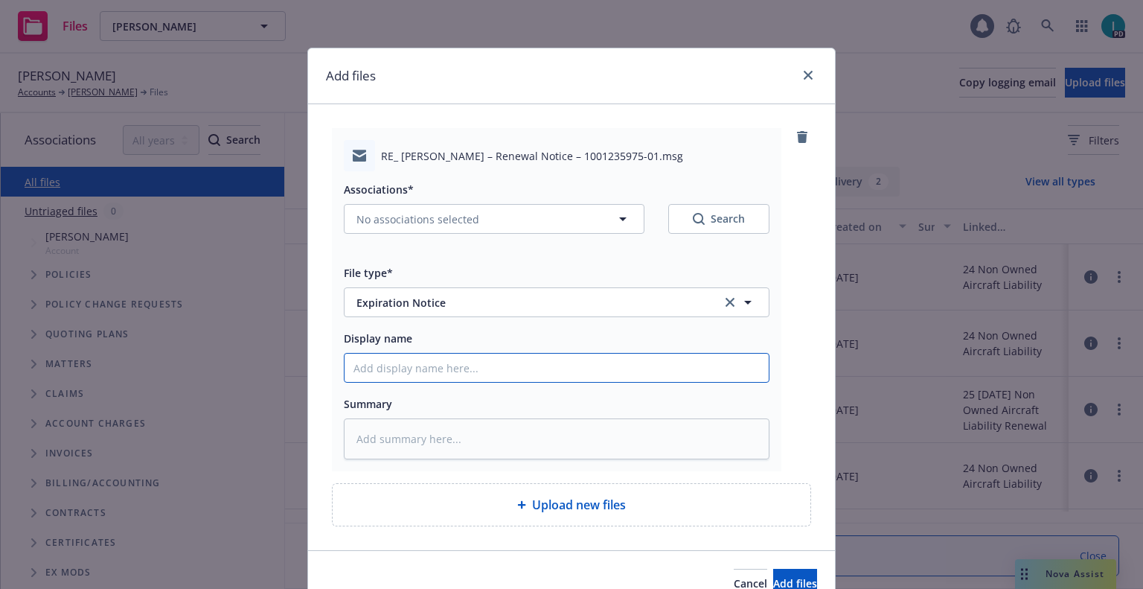
click at [411, 372] on input "Display name" at bounding box center [557, 367] width 424 height 28
type textarea "x"
type input "2"
type textarea "x"
type input "24"
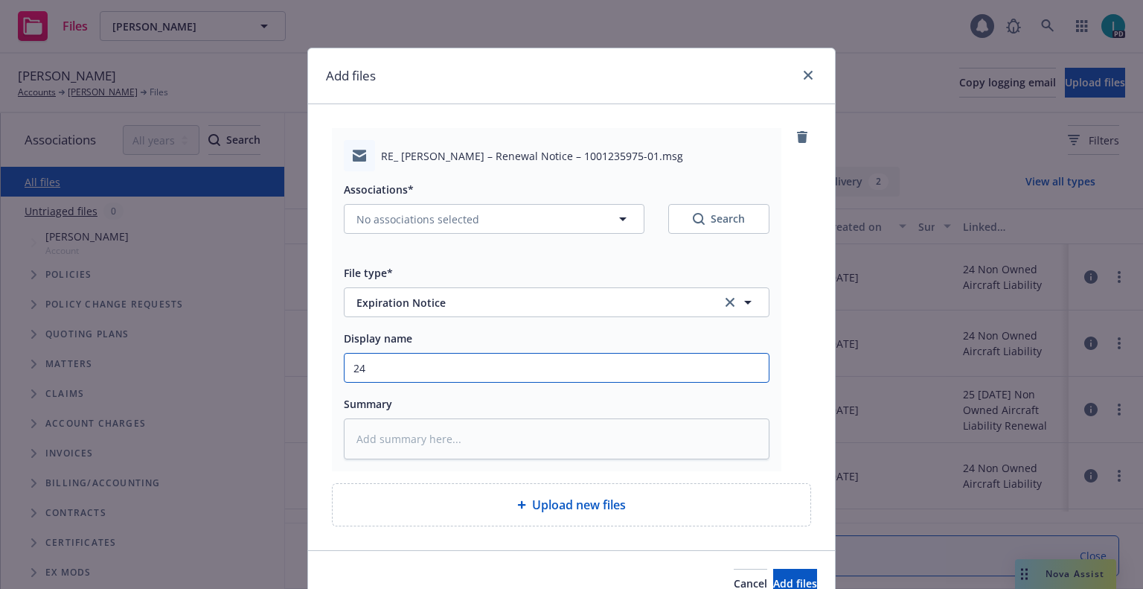
type textarea "x"
type input "24 NOWN CVS Renewal Notice 3rd"
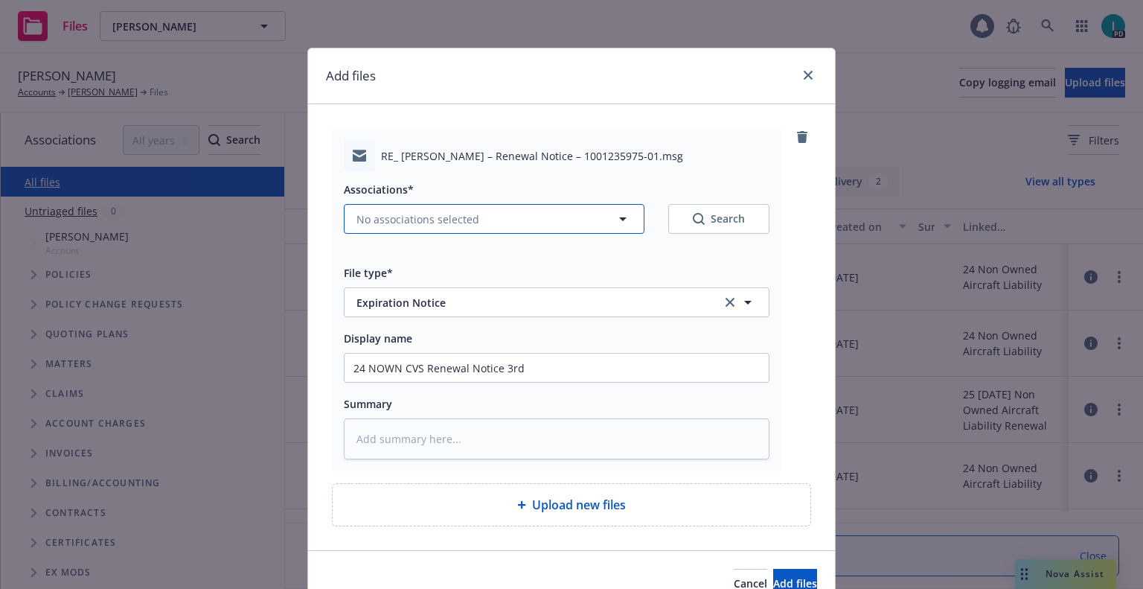
click at [412, 227] on button "No associations selected" at bounding box center [494, 219] width 301 height 30
type textarea "x"
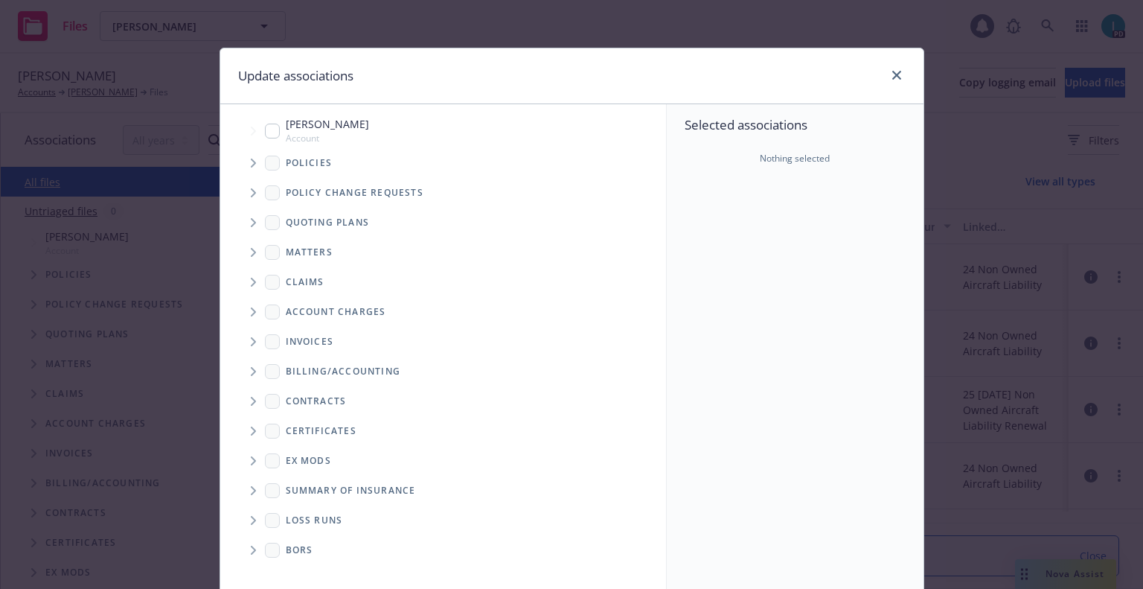
click at [249, 154] on span "Tree Example" at bounding box center [253, 163] width 24 height 24
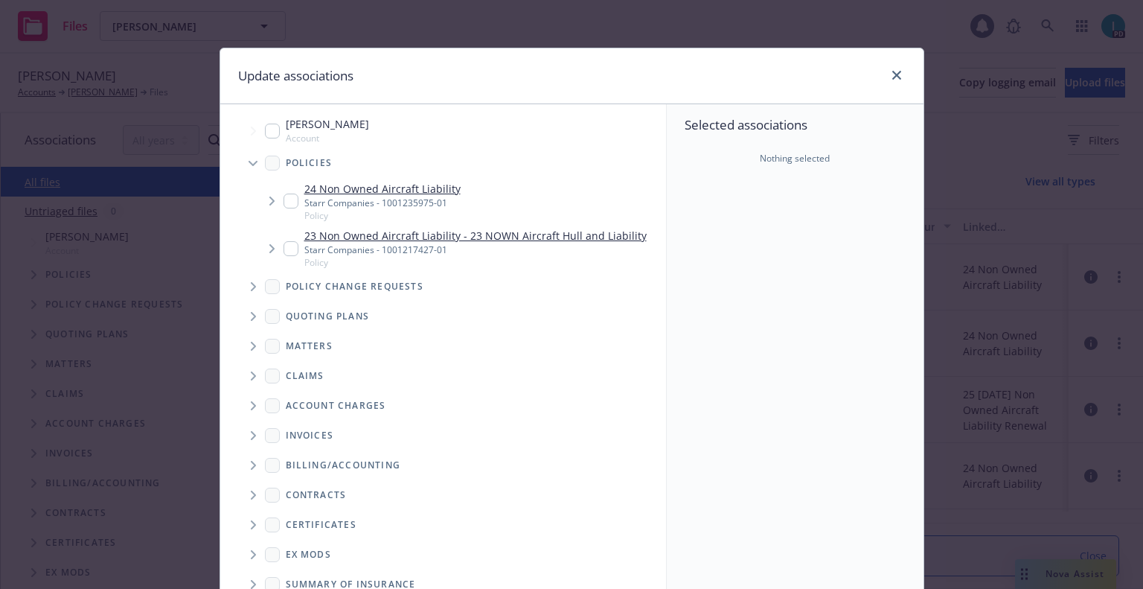
click at [284, 199] on input "Tree Example" at bounding box center [291, 200] width 15 height 15
checkbox input "true"
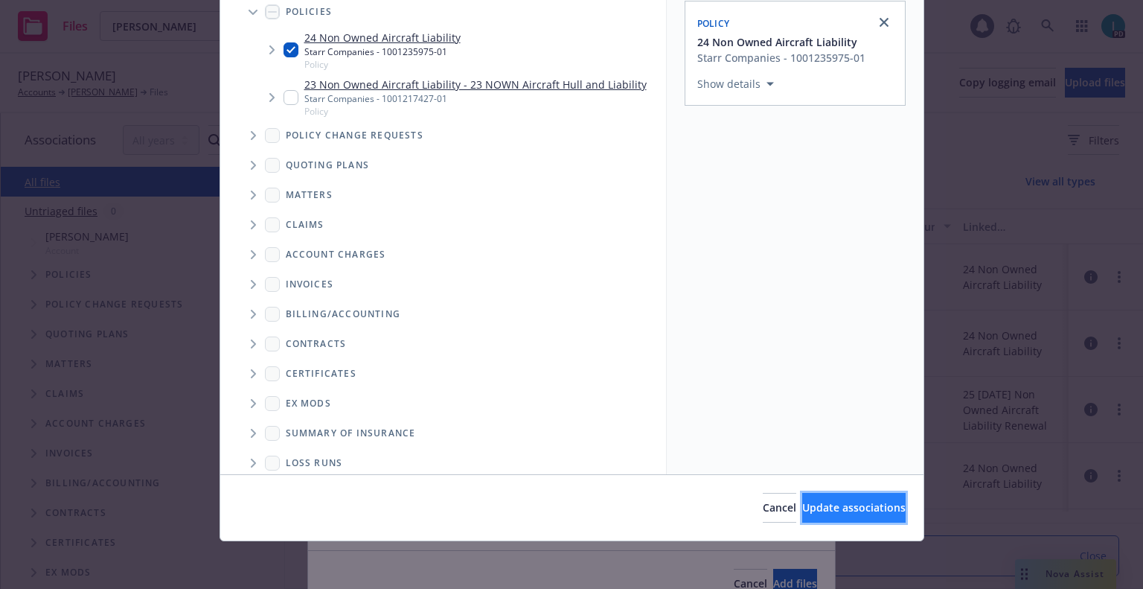
click at [818, 513] on span "Update associations" at bounding box center [853, 507] width 103 height 14
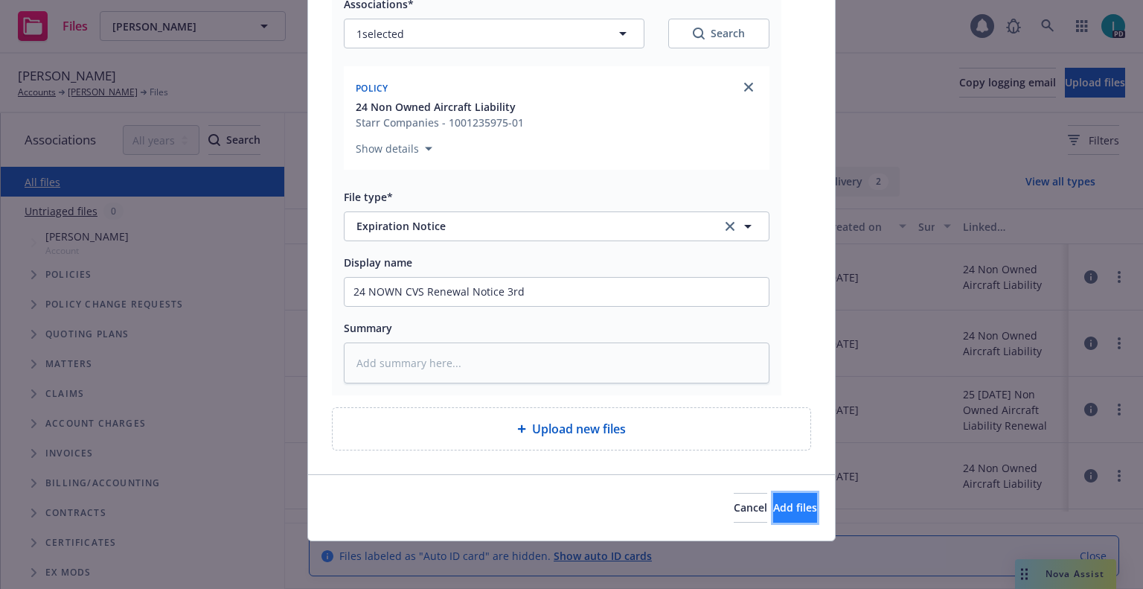
click at [773, 505] on span "Add files" at bounding box center [795, 507] width 44 height 14
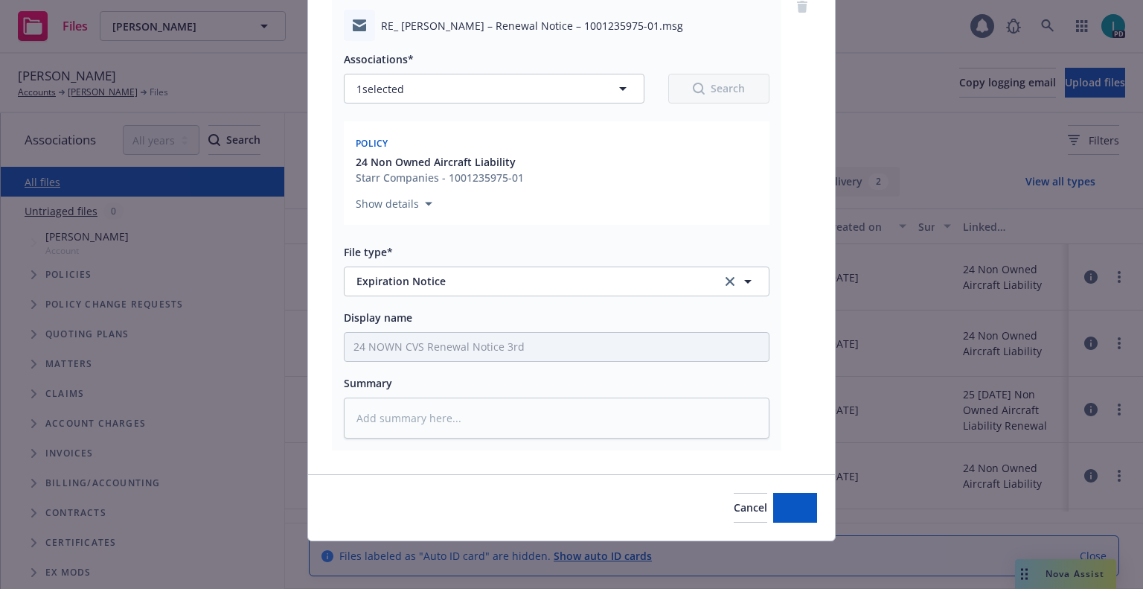
type textarea "x"
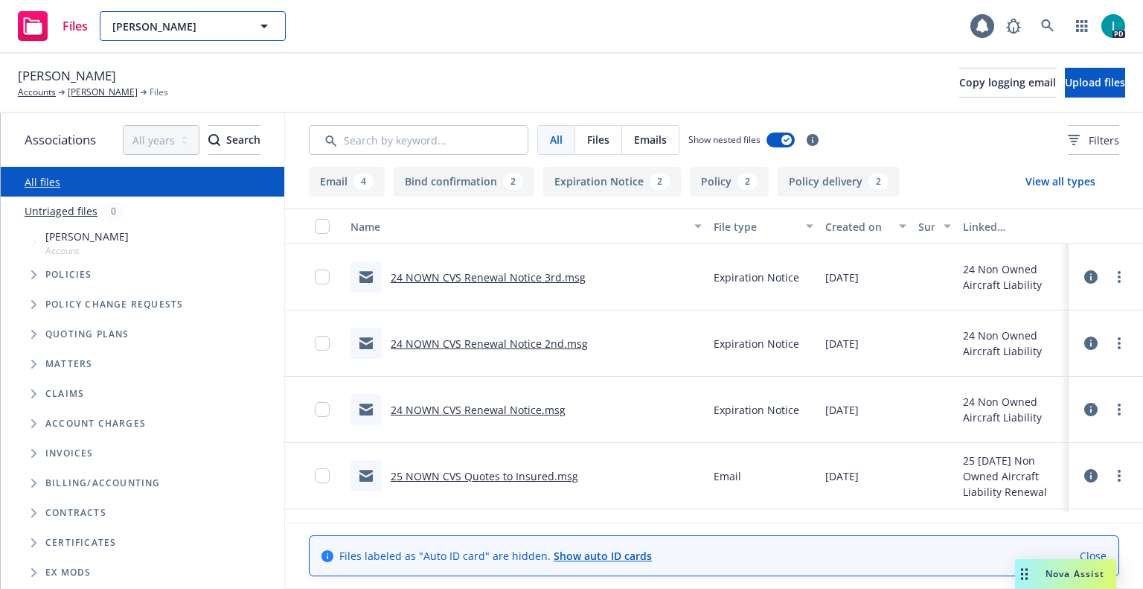
click at [156, 23] on span "RUOJYUN SHIUE" at bounding box center [176, 27] width 129 height 16
paste input "Jarel Ray"
type input "Jarel Ray"
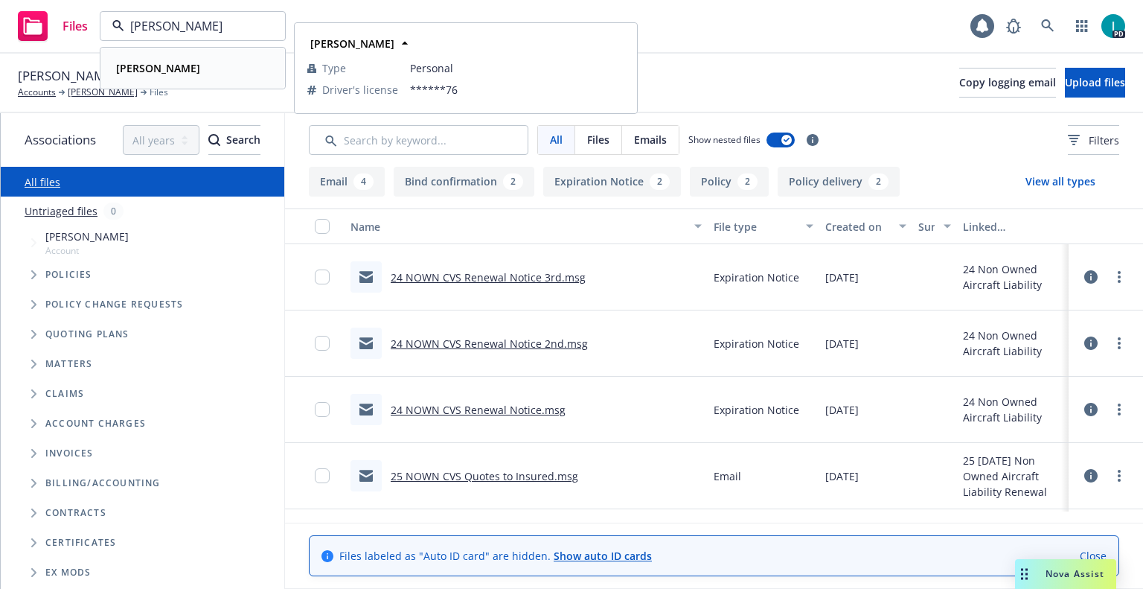
click at [205, 75] on div "Jarel Ray" at bounding box center [192, 68] width 165 height 22
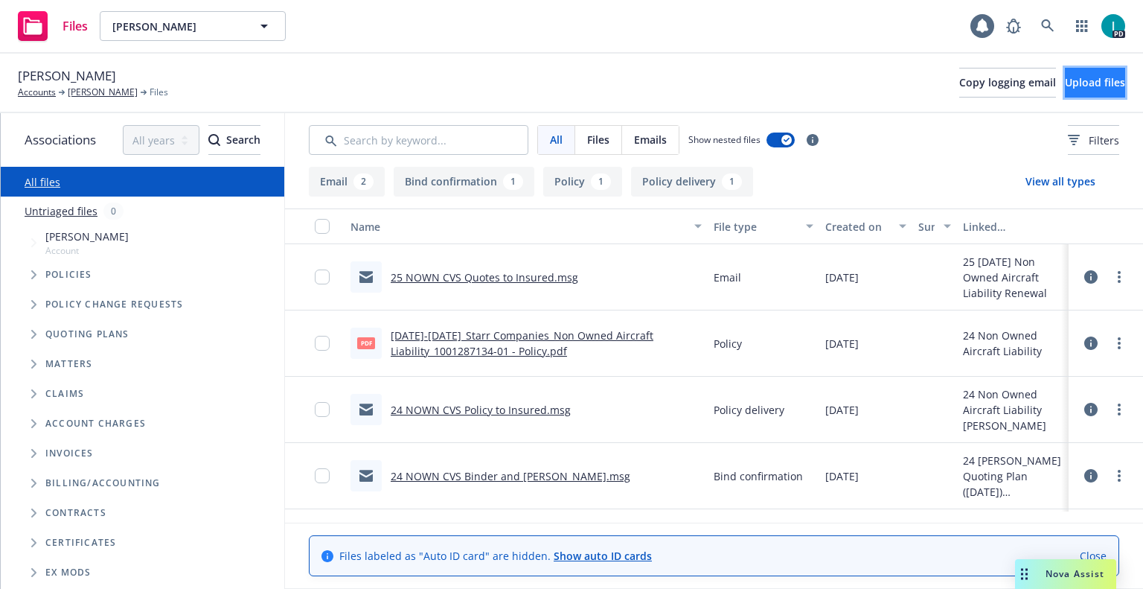
click at [1071, 92] on button "Upload files" at bounding box center [1095, 83] width 60 height 30
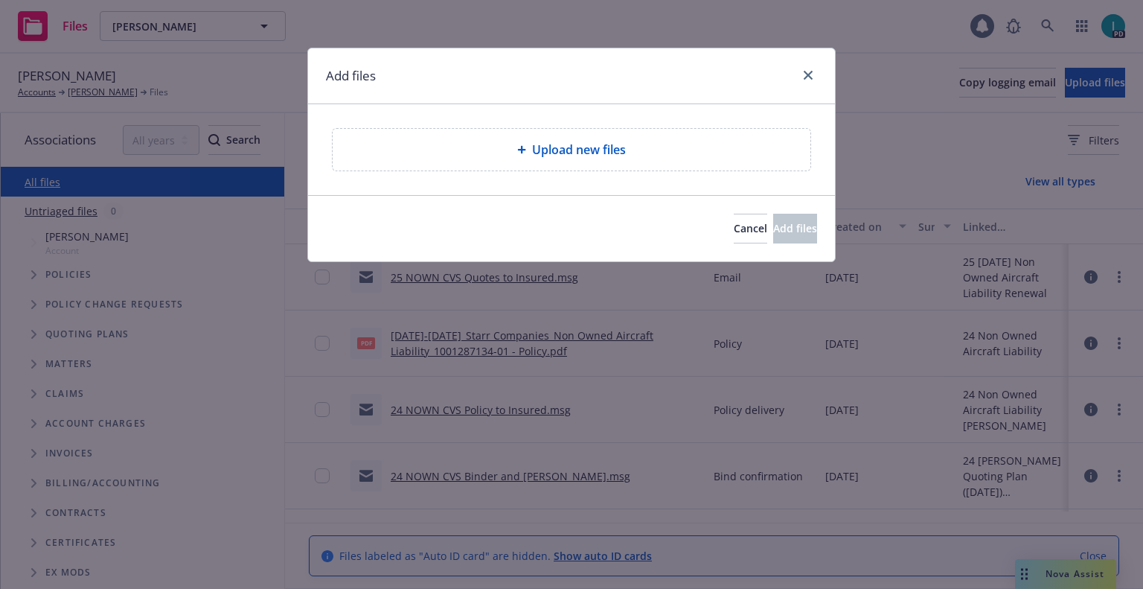
type textarea "x"
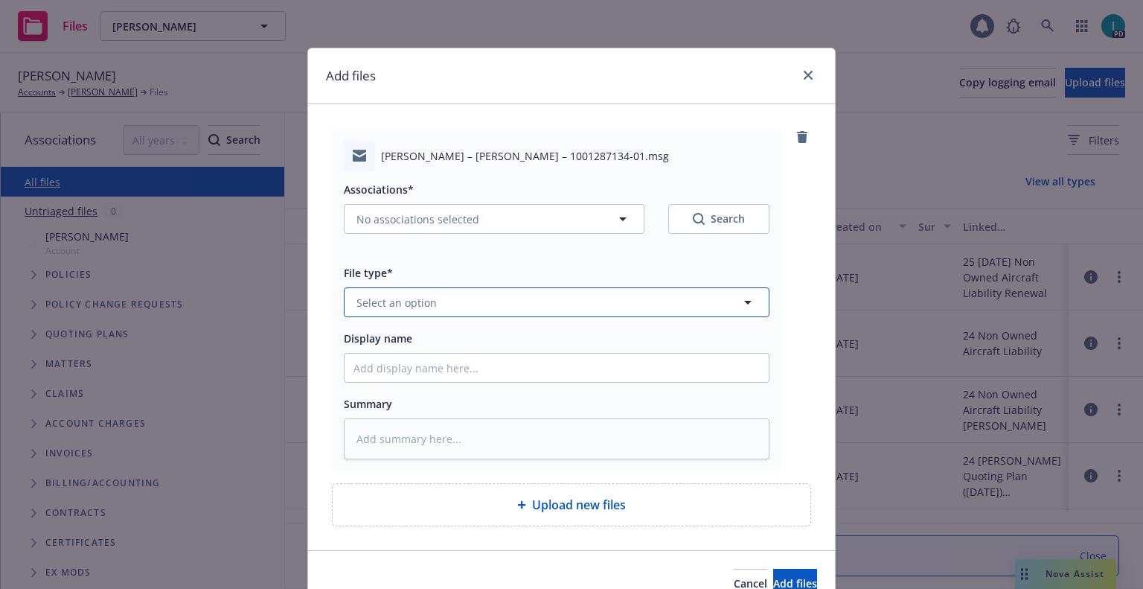
click at [449, 294] on button "Select an option" at bounding box center [557, 302] width 426 height 30
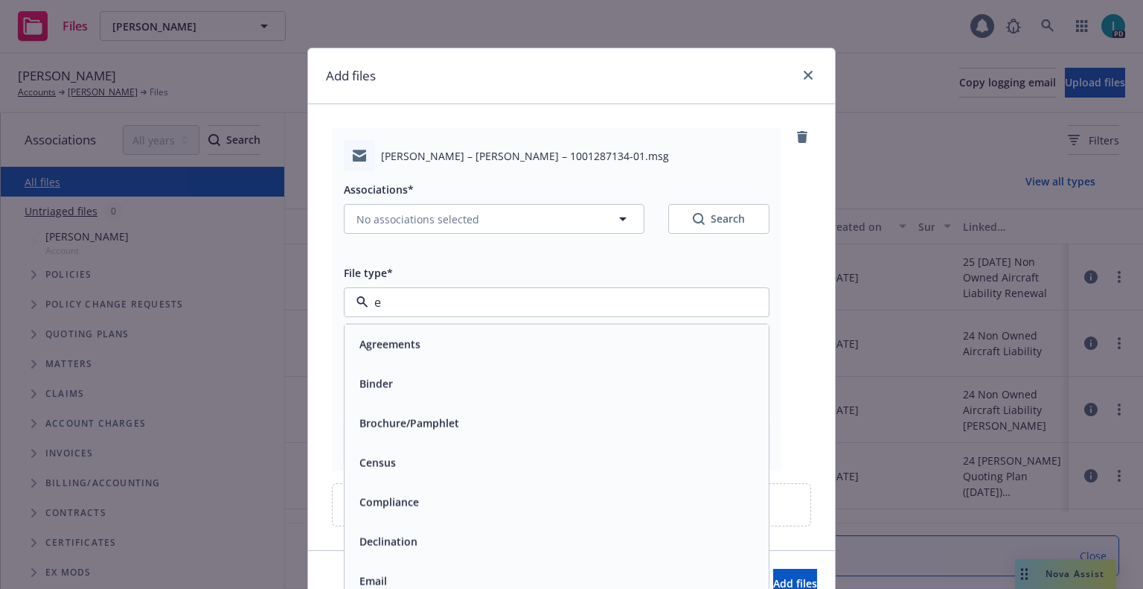
type input "ex"
click at [412, 385] on span "Expiration Notice" at bounding box center [403, 383] width 89 height 16
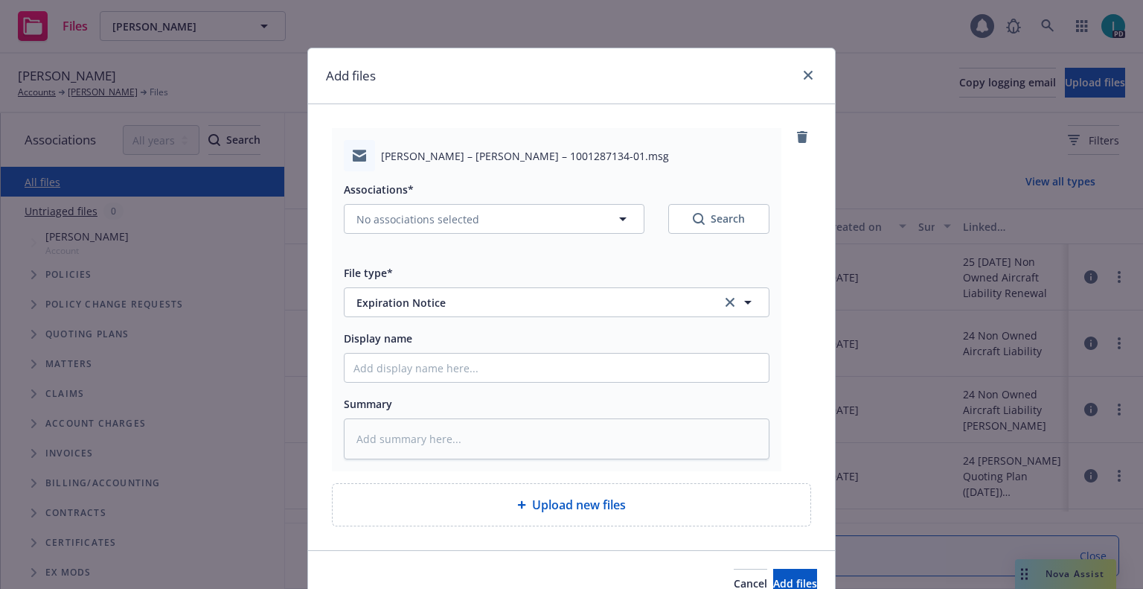
click at [421, 383] on div at bounding box center [557, 368] width 426 height 30
click at [425, 368] on input "Display name" at bounding box center [557, 367] width 424 height 28
type textarea "x"
type input "2"
type textarea "x"
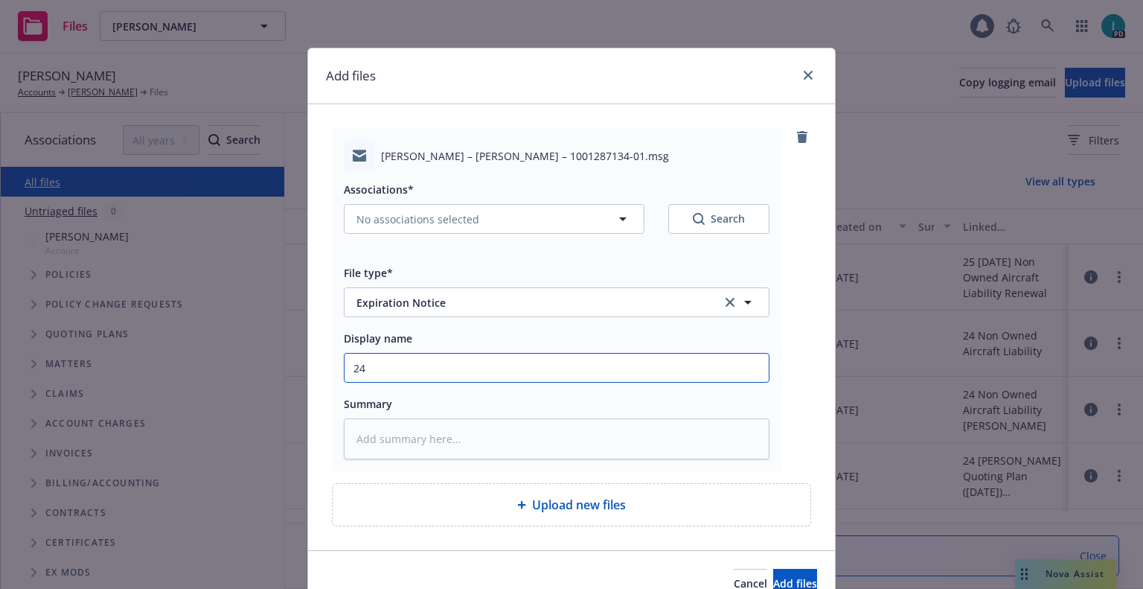
type input "24"
type textarea "x"
type input "24 NOWN CVS Renewal Notice"
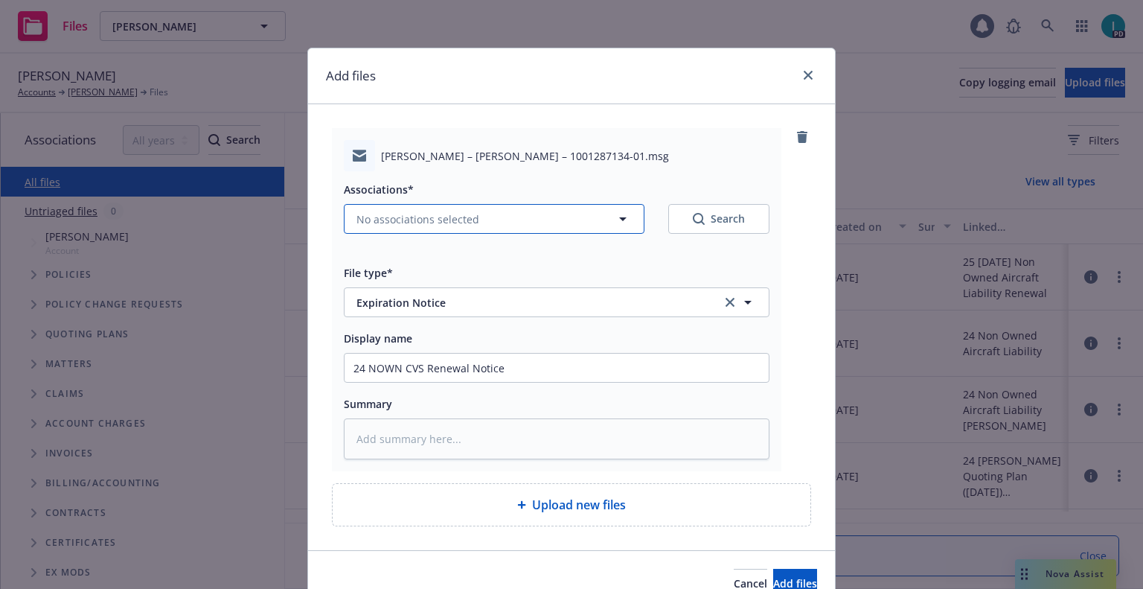
click at [447, 215] on span "No associations selected" at bounding box center [417, 219] width 123 height 16
type textarea "x"
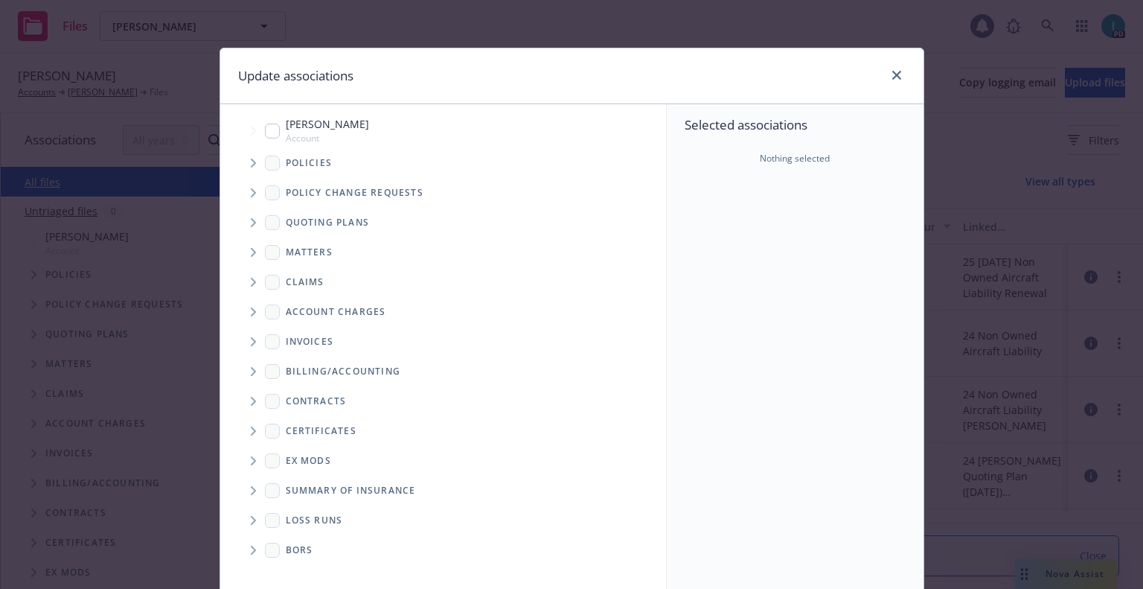
click at [256, 168] on span "Tree Example" at bounding box center [253, 163] width 24 height 24
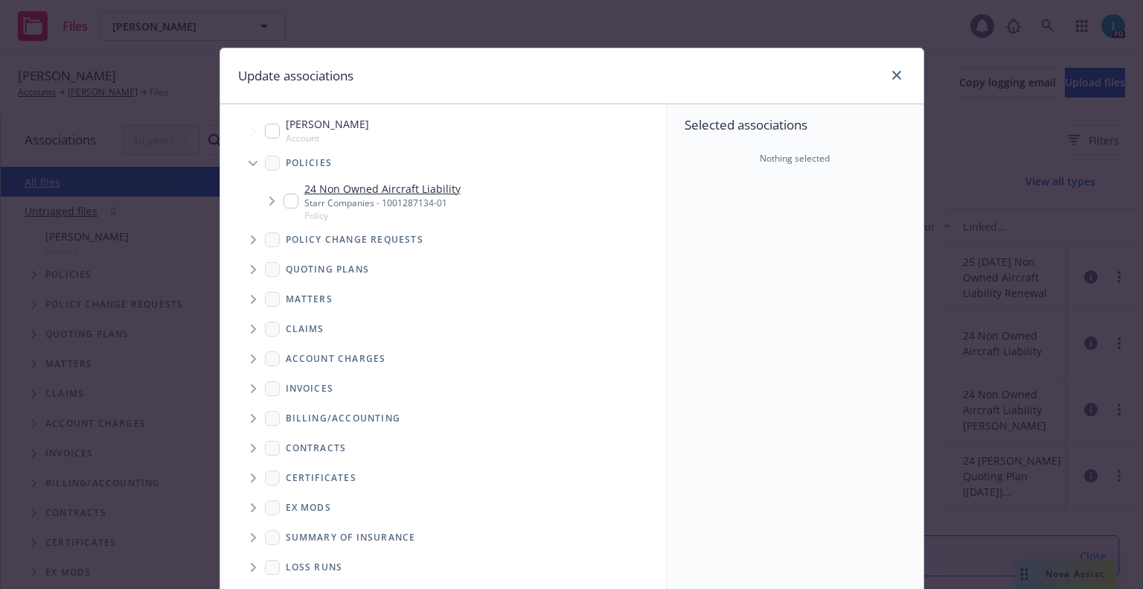
click at [290, 192] on div "24 Non Owned Aircraft Liability Starr Companies - 1001287134-01 Policy" at bounding box center [372, 201] width 177 height 41
checkbox input "true"
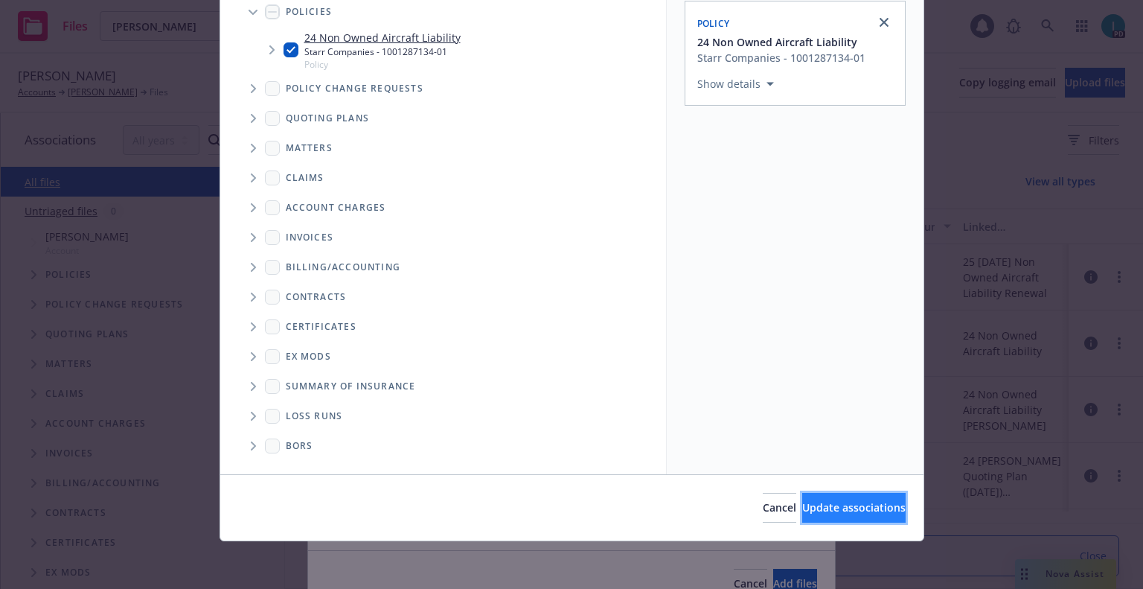
click at [802, 502] on span "Update associations" at bounding box center [853, 507] width 103 height 14
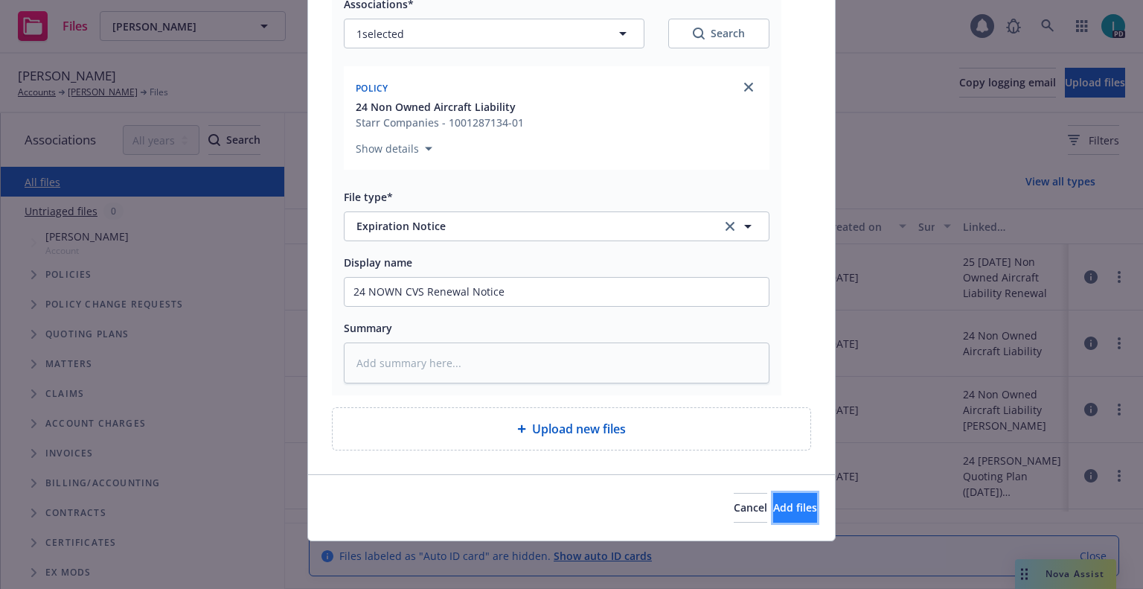
click at [786, 498] on button "Add files" at bounding box center [795, 508] width 44 height 30
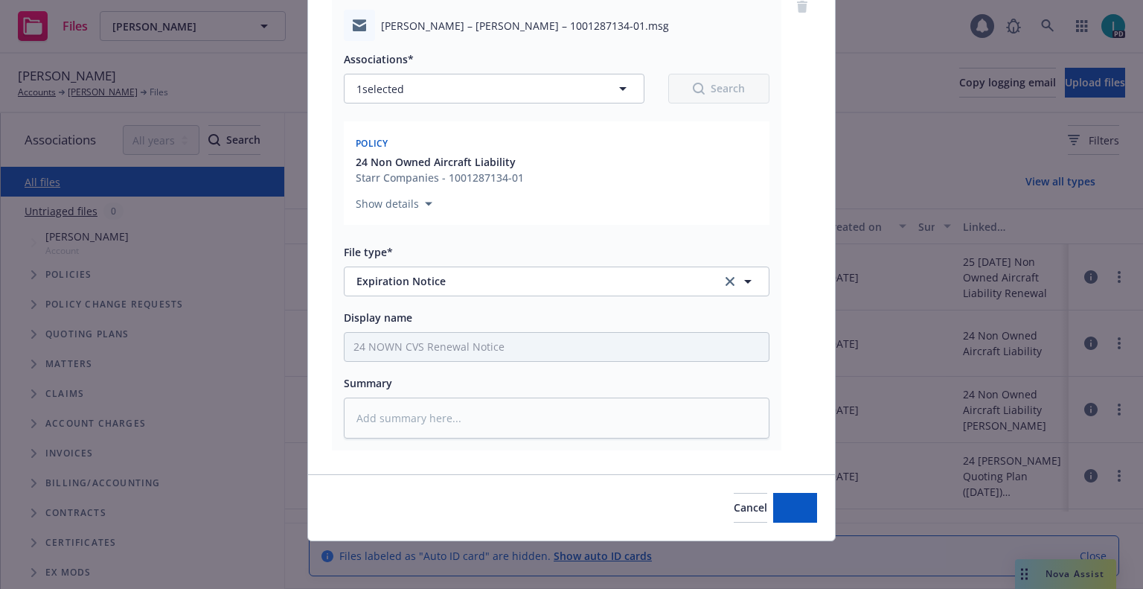
type textarea "x"
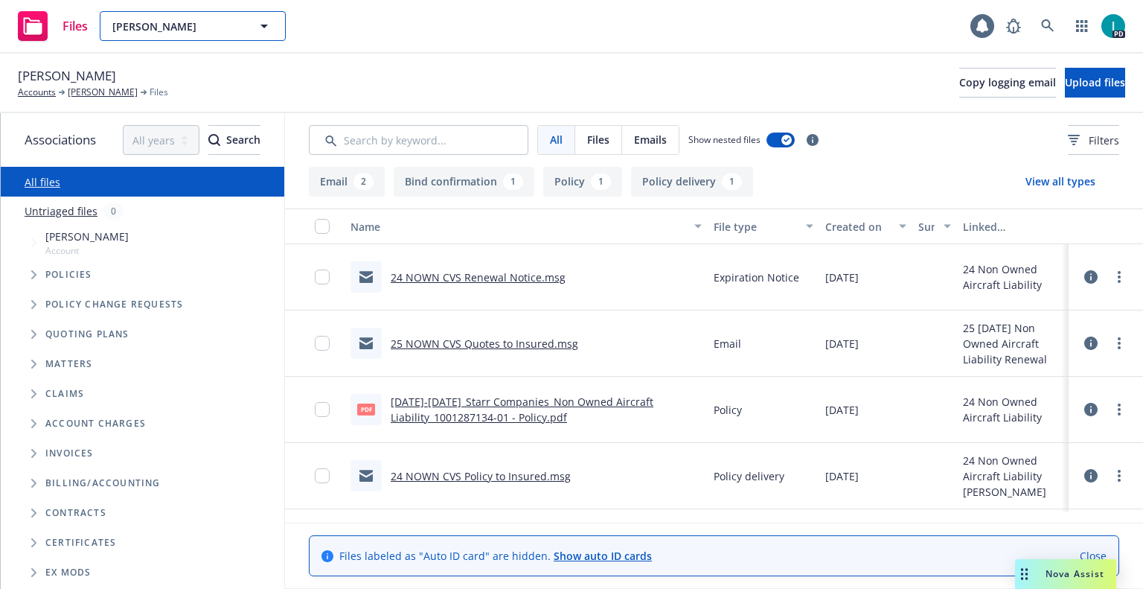
click at [122, 32] on span "Jarel Ray" at bounding box center [176, 27] width 129 height 16
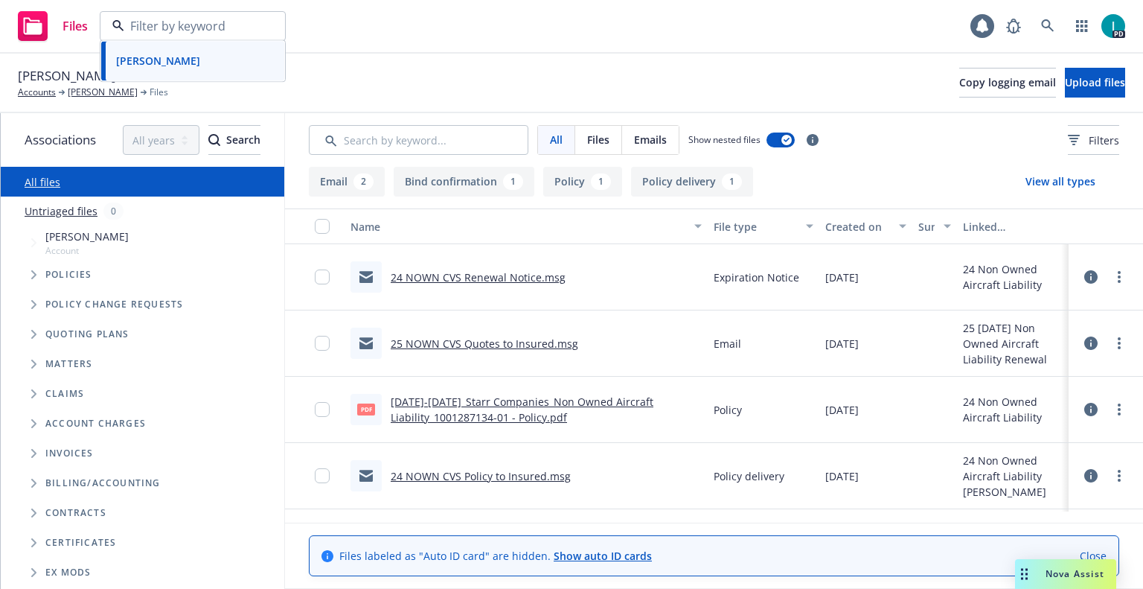
paste input "Xuan Wang"
type input "Xuan Wang"
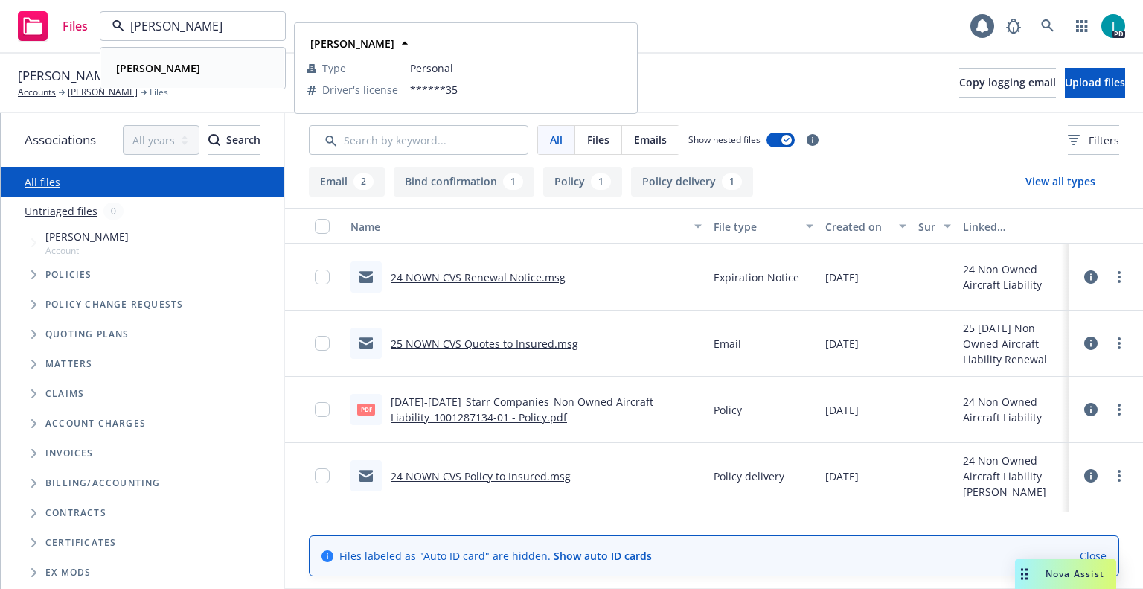
click at [195, 69] on div "Xuan Wang" at bounding box center [192, 68] width 165 height 22
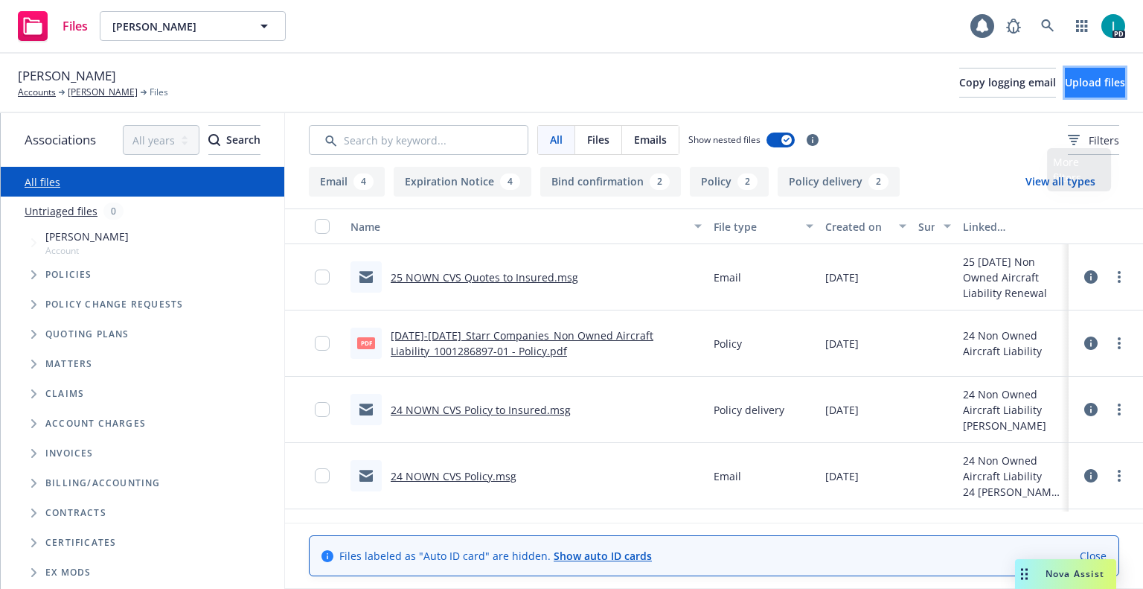
click at [1065, 83] on span "Upload files" at bounding box center [1095, 82] width 60 height 14
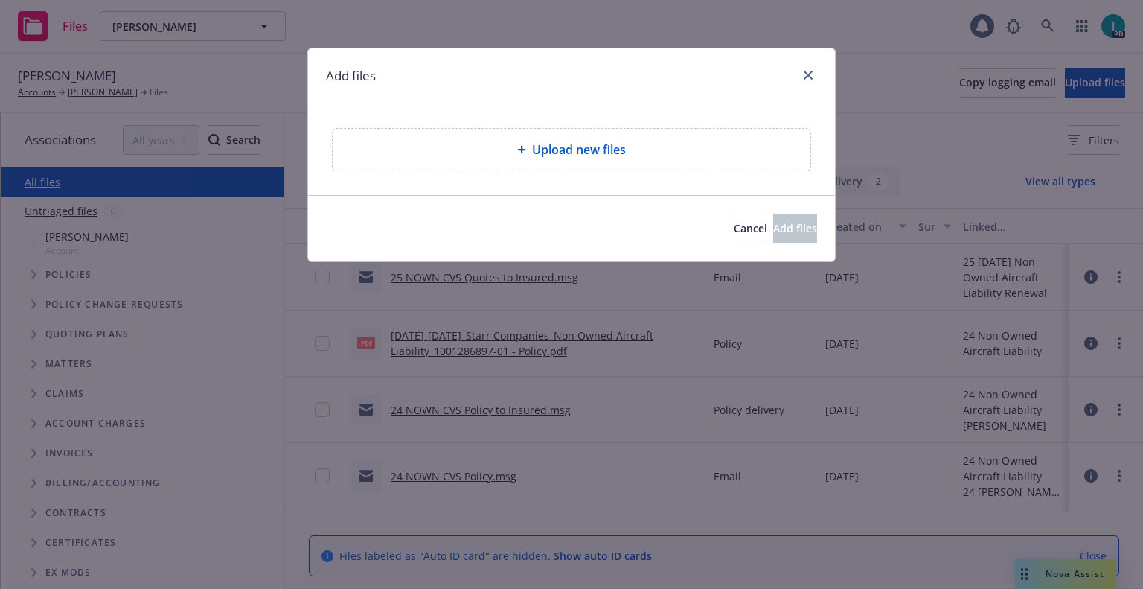
type textarea "x"
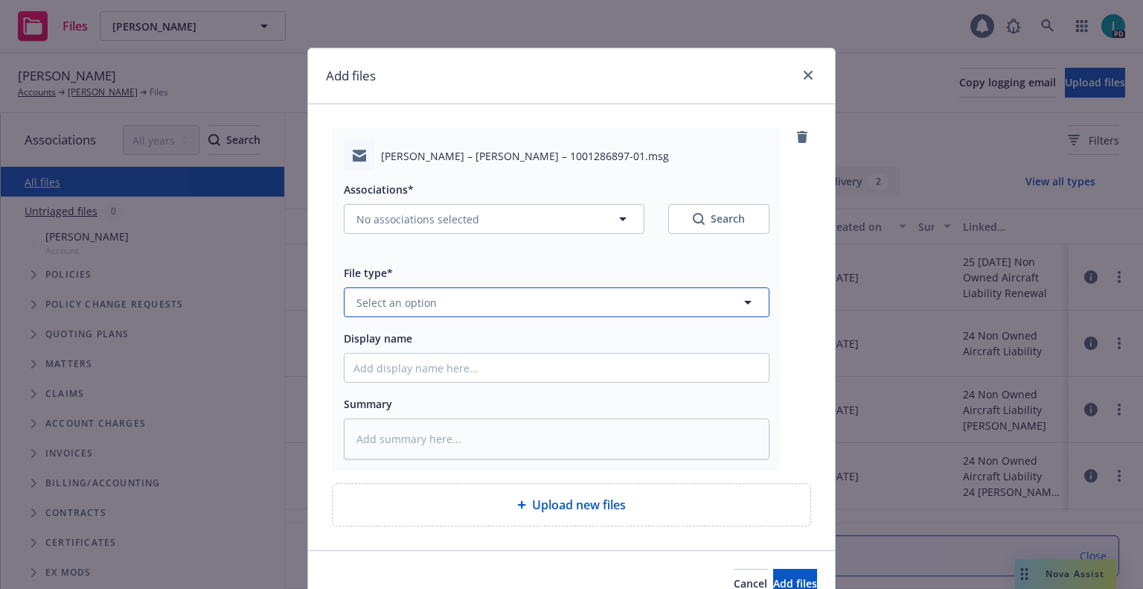
click at [417, 309] on span "Select an option" at bounding box center [396, 303] width 80 height 16
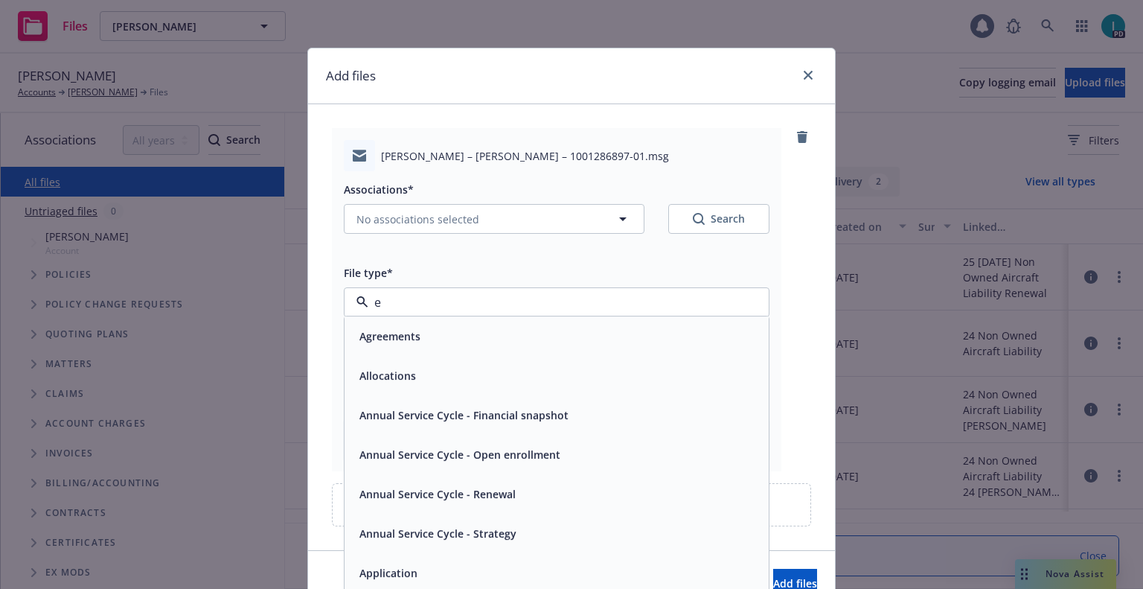
type input "ex"
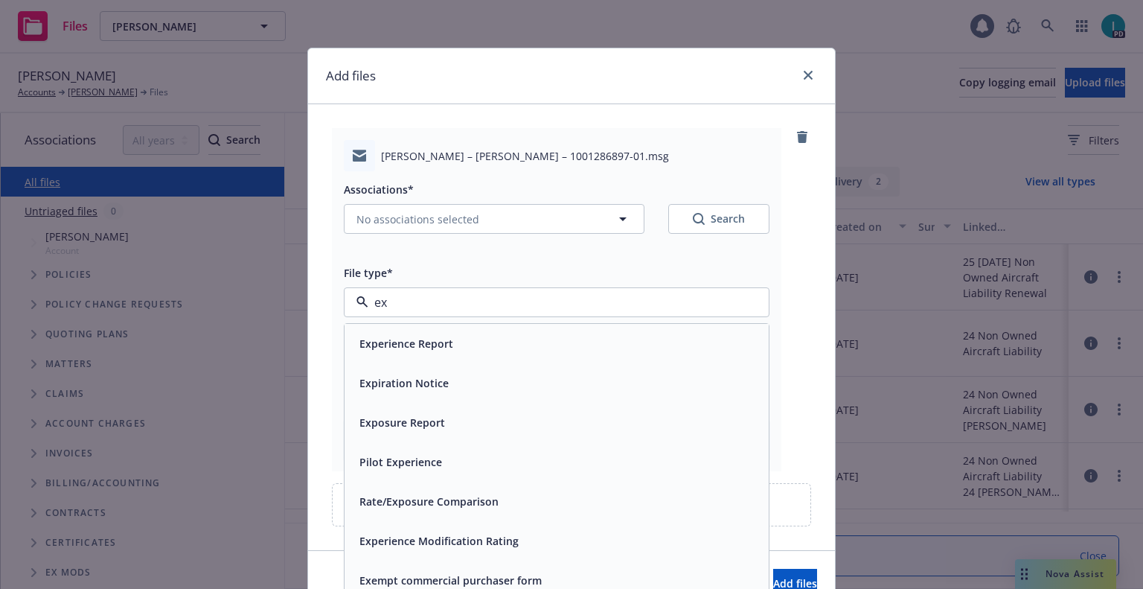
click at [422, 379] on span "Expiration Notice" at bounding box center [403, 383] width 89 height 16
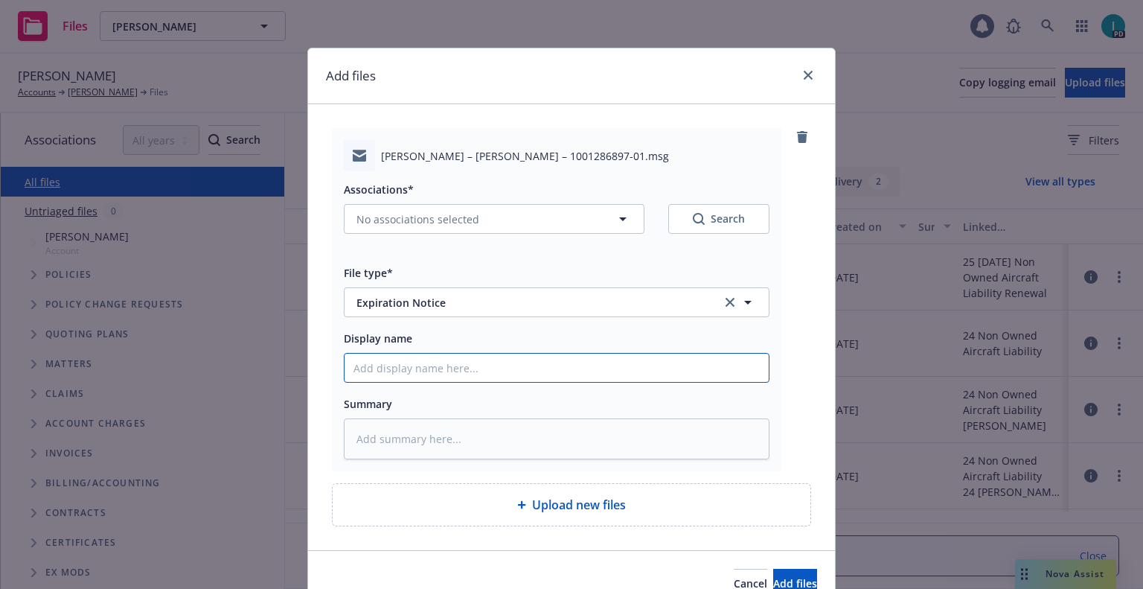
click at [411, 368] on input "Display name" at bounding box center [557, 367] width 424 height 28
type textarea "x"
type input "2"
type textarea "x"
type input "24"
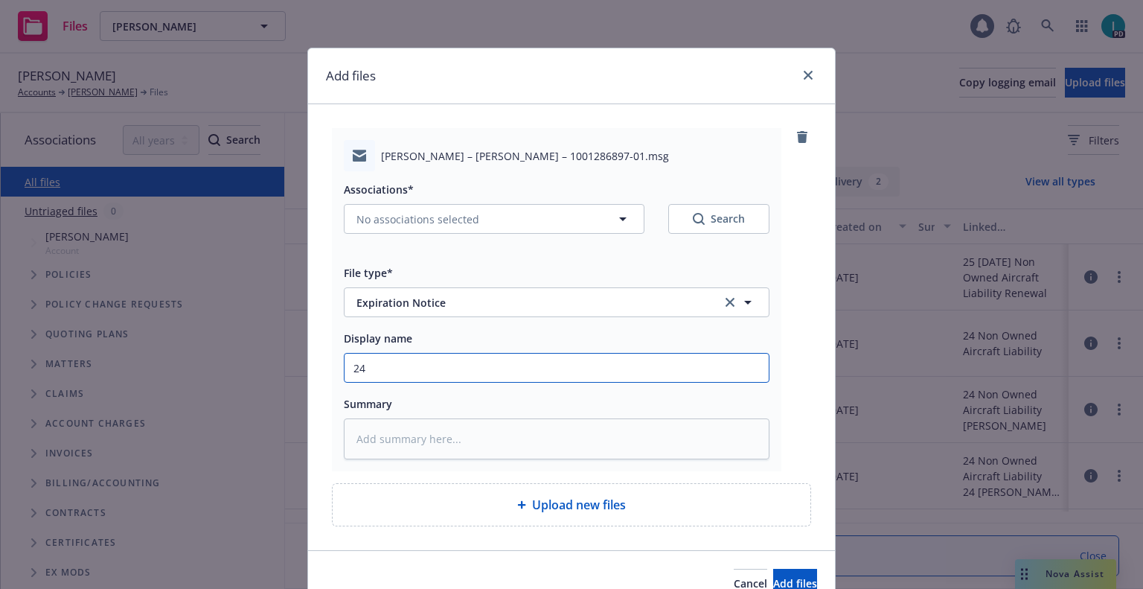
type textarea "x"
type input "24 NOWN CVS Renewal Notice"
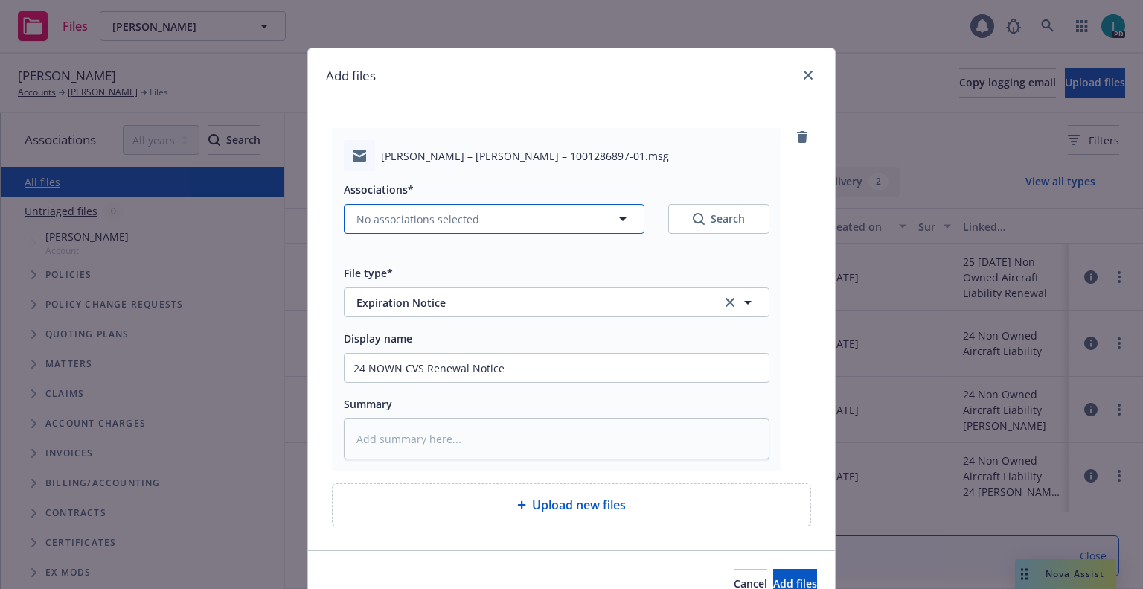
click at [359, 225] on span "No associations selected" at bounding box center [417, 219] width 123 height 16
type textarea "x"
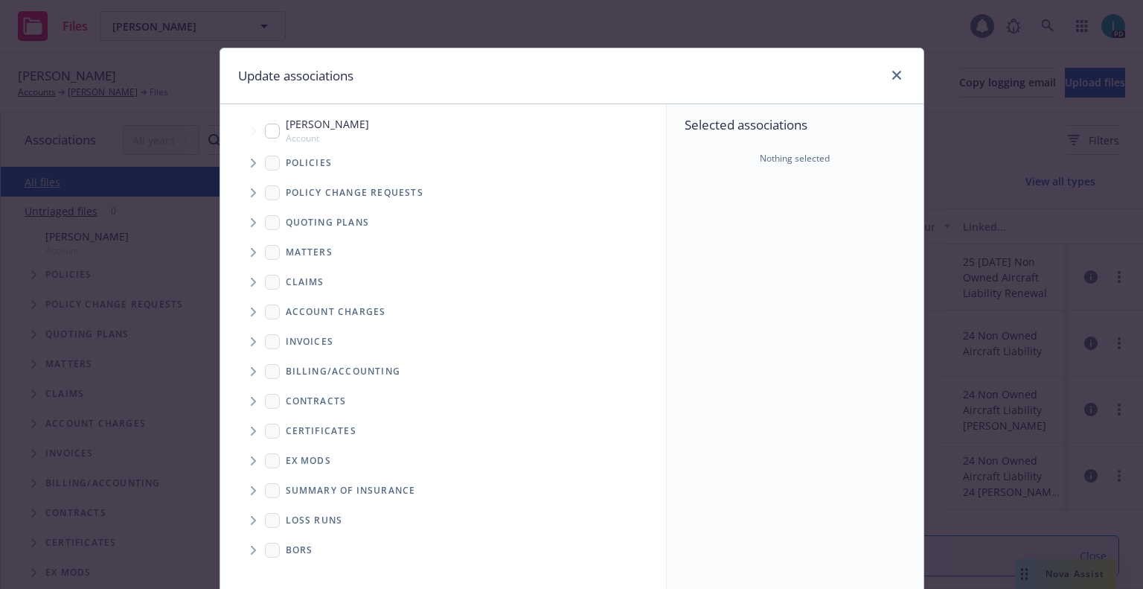
click at [254, 164] on span "Tree Example" at bounding box center [253, 163] width 24 height 24
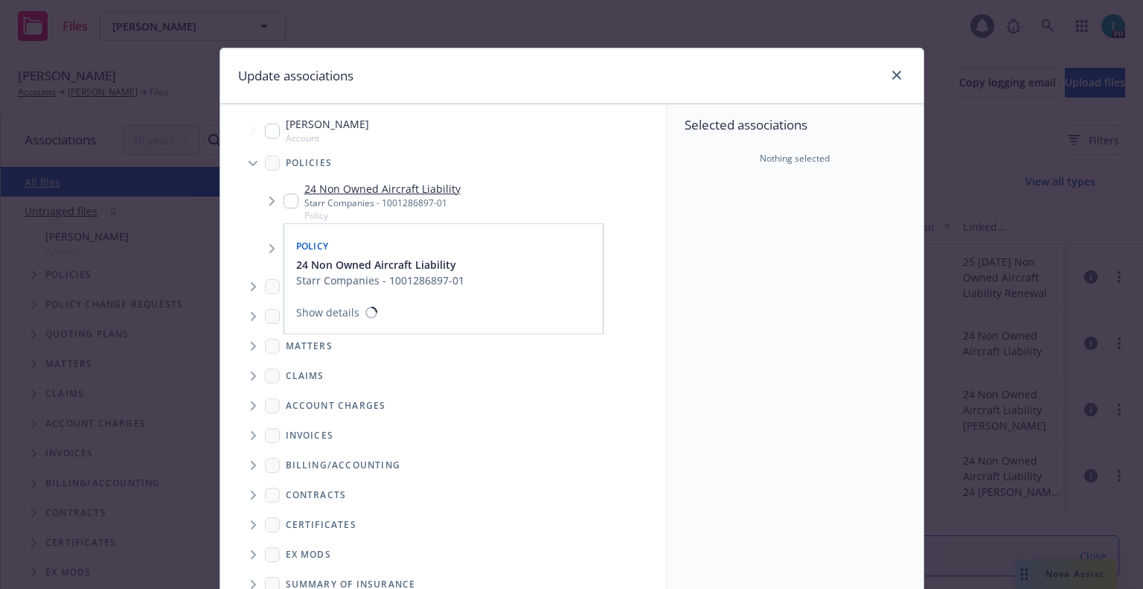
click at [292, 198] on input "Tree Example" at bounding box center [291, 200] width 15 height 15
checkbox input "true"
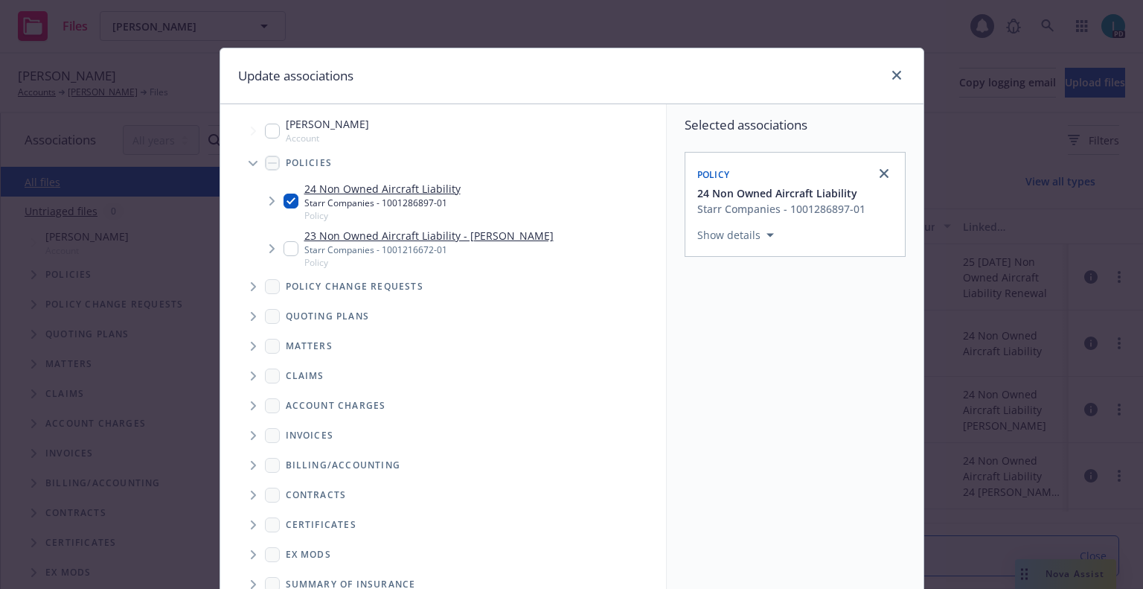
scroll to position [151, 0]
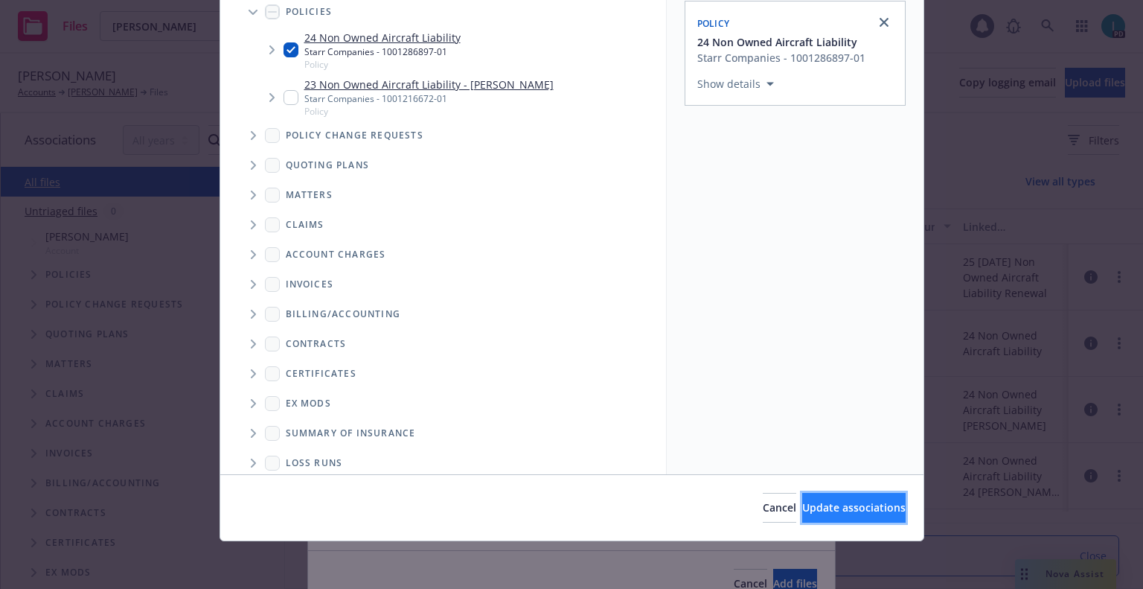
click at [831, 498] on button "Update associations" at bounding box center [853, 508] width 103 height 30
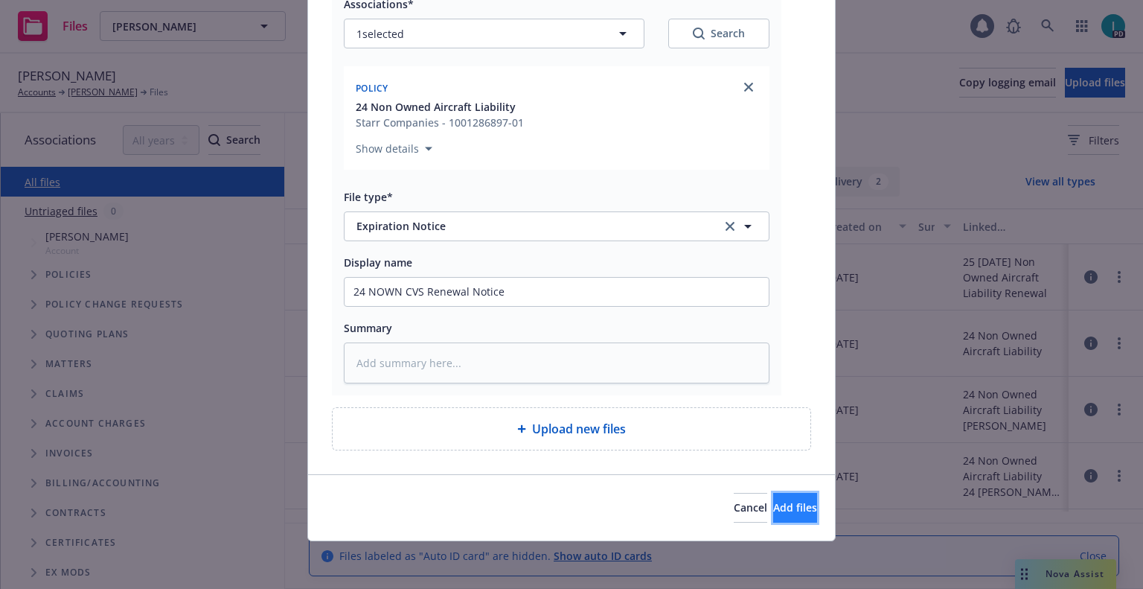
click at [773, 512] on span "Add files" at bounding box center [795, 507] width 44 height 14
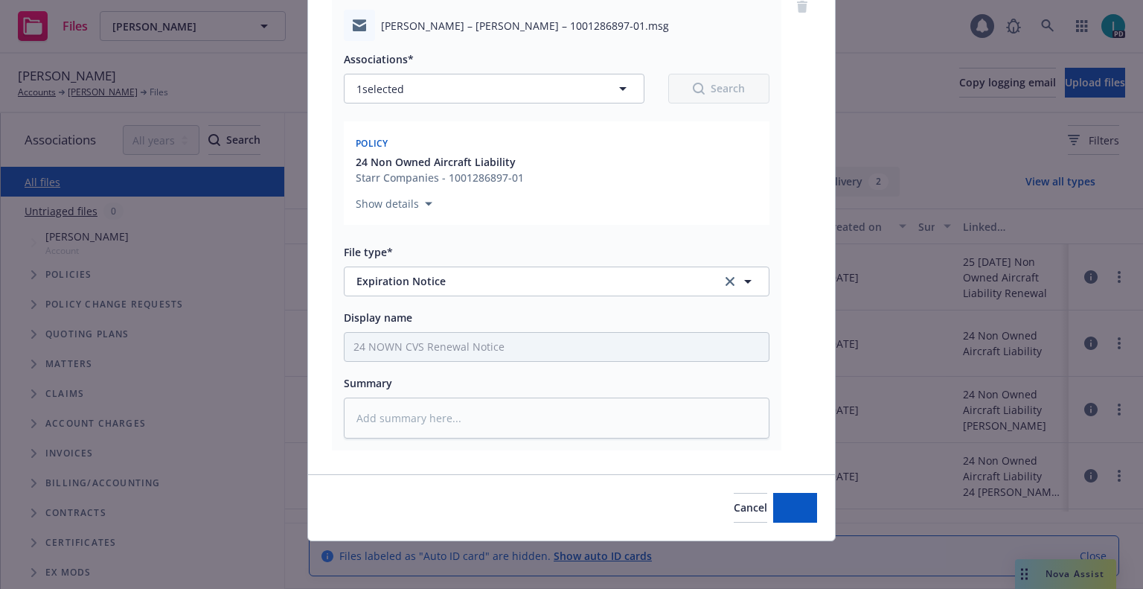
scroll to position [130, 0]
type textarea "x"
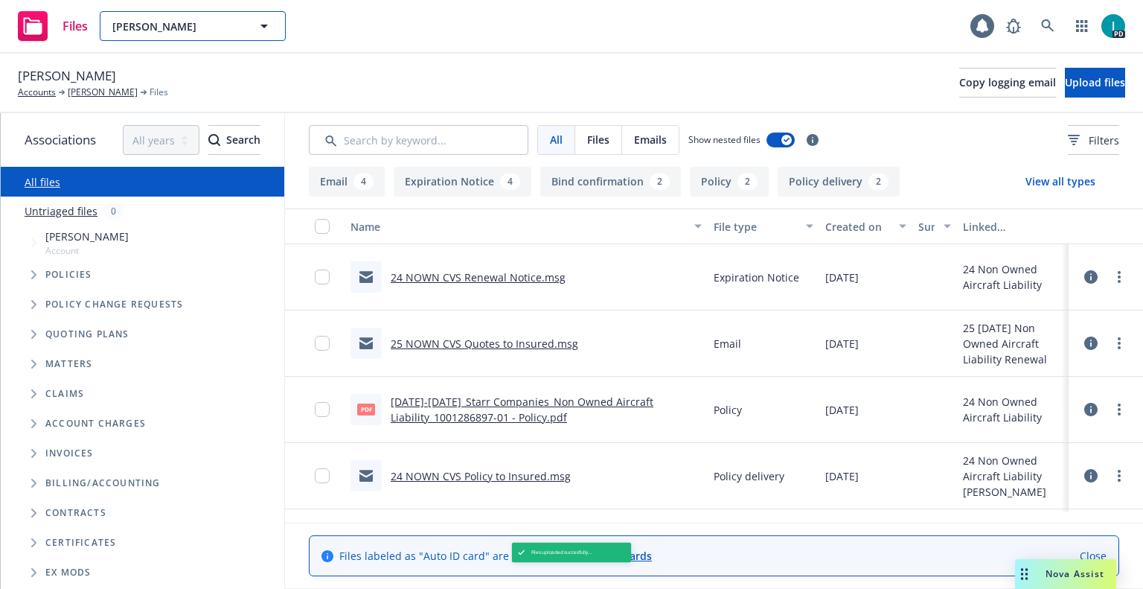
click at [161, 21] on span "Xuan Wang" at bounding box center [176, 27] width 129 height 16
paste input "Benjamin Czarny"
type input "Benjamin Czarny"
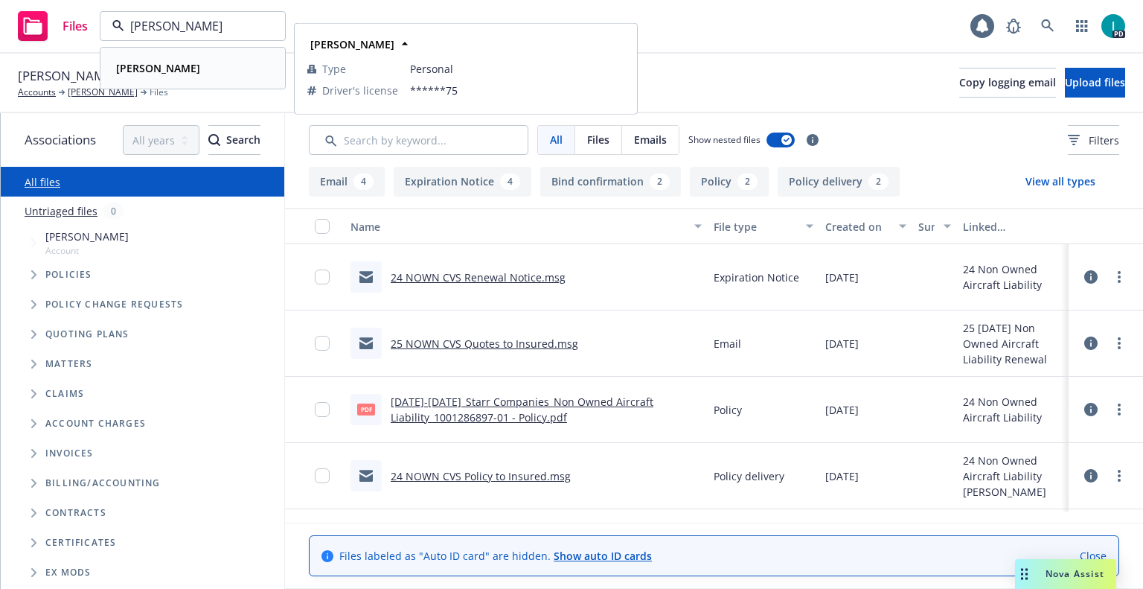
click at [166, 68] on strong "Benjamin Czarny" at bounding box center [158, 68] width 84 height 14
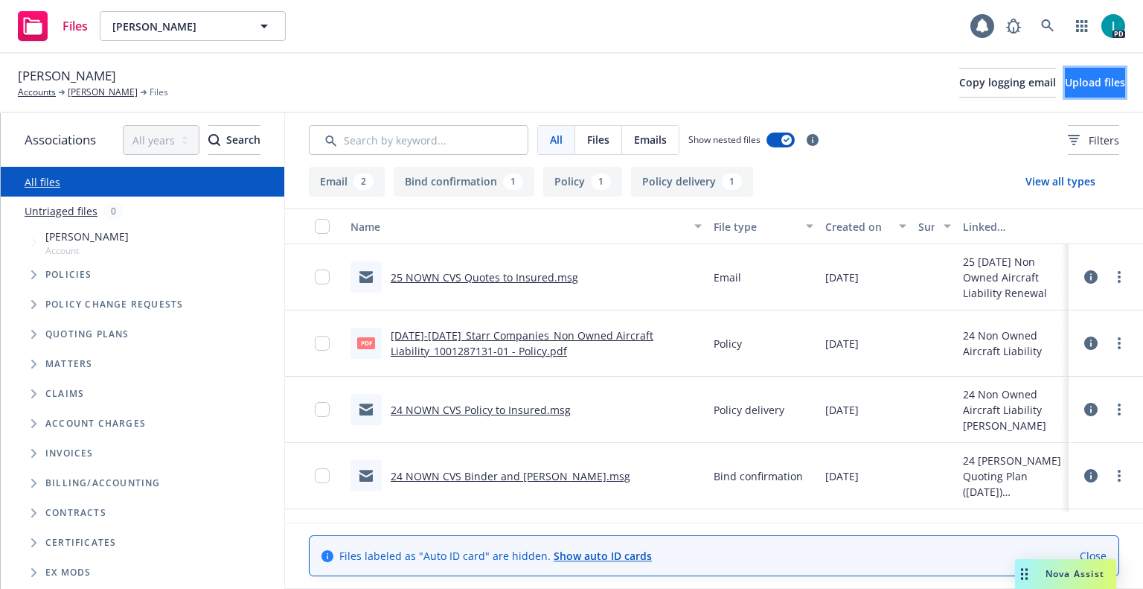
click at [1065, 97] on button "Upload files" at bounding box center [1095, 83] width 60 height 30
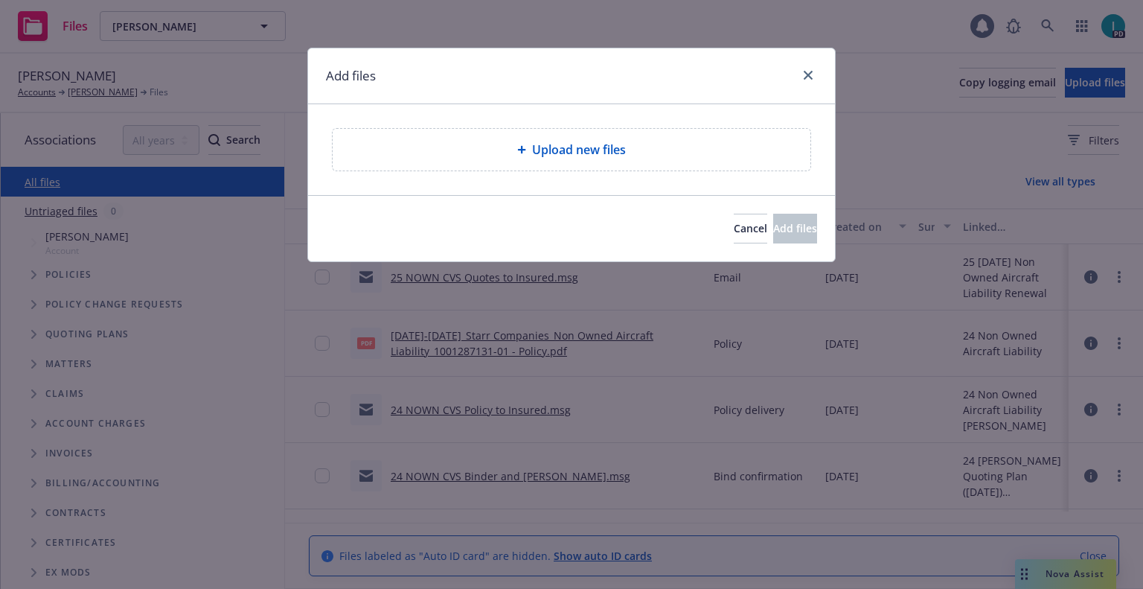
type textarea "x"
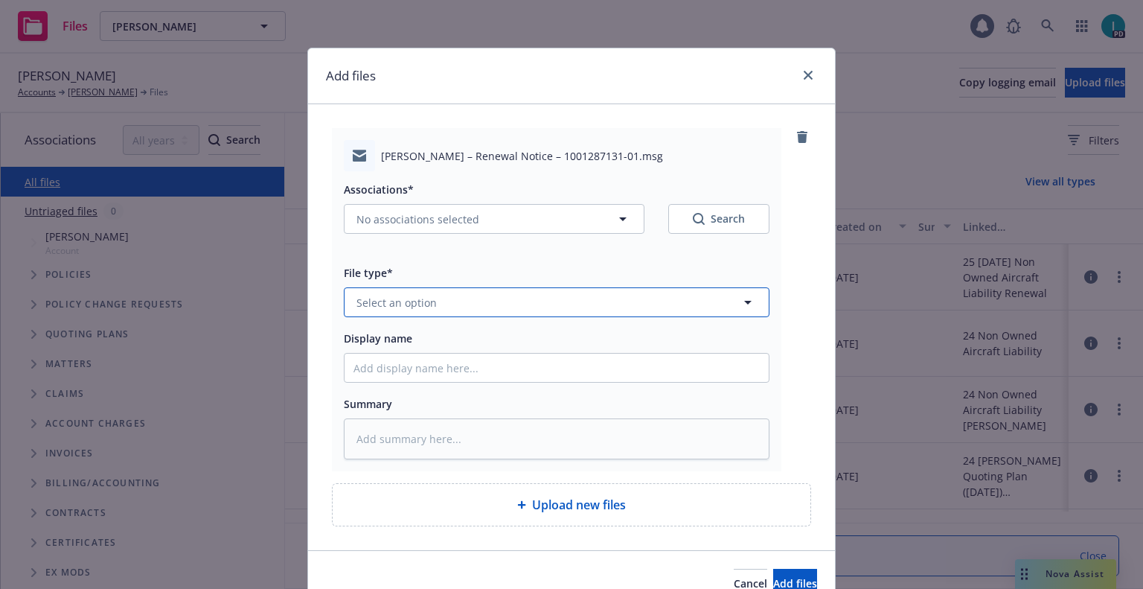
click at [435, 310] on button "Select an option" at bounding box center [557, 302] width 426 height 30
type input "x"
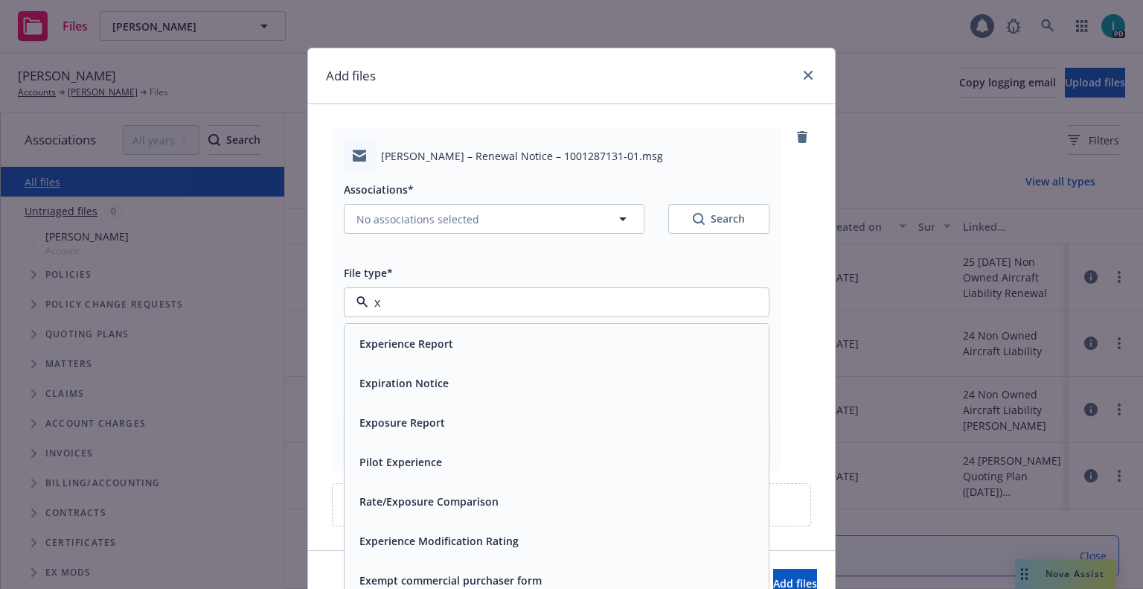
click at [400, 388] on span "Expiration Notice" at bounding box center [403, 383] width 89 height 16
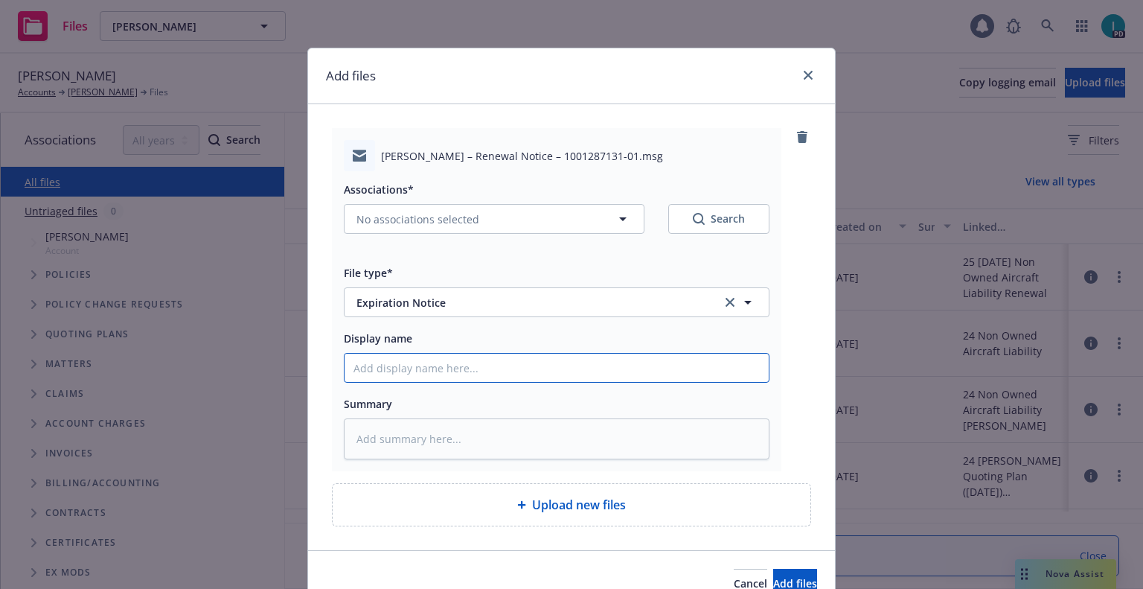
click at [432, 375] on input "Display name" at bounding box center [557, 367] width 424 height 28
type textarea "x"
type input "2"
type textarea "x"
type input "24"
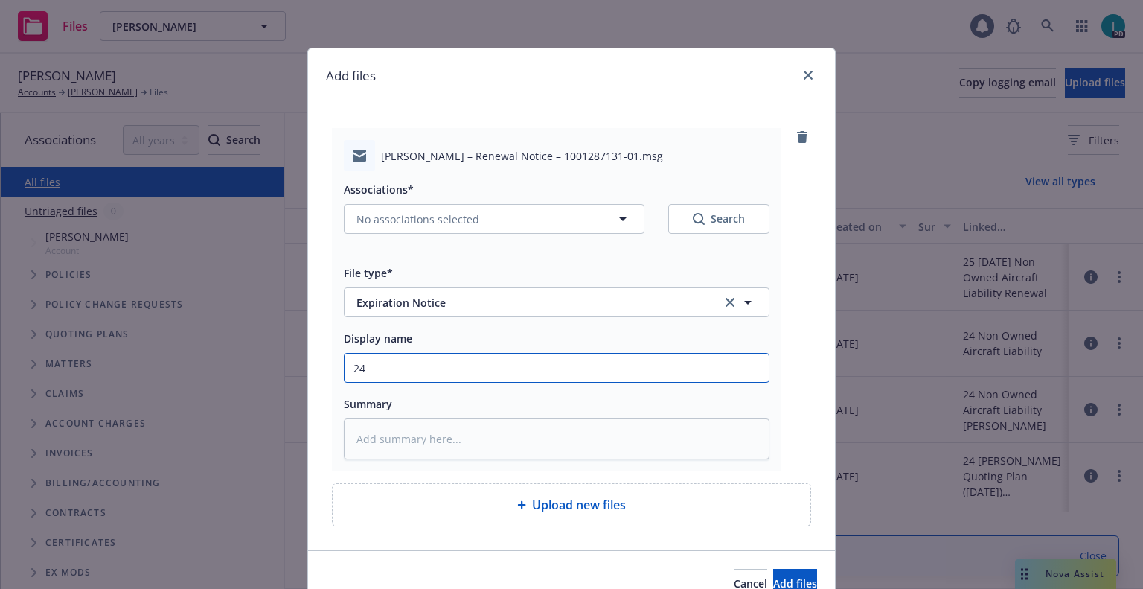
type textarea "x"
type input "24 NOWN CVS Renewal Notice"
click at [447, 202] on div "Associations* No associations selected Search" at bounding box center [557, 207] width 426 height 54
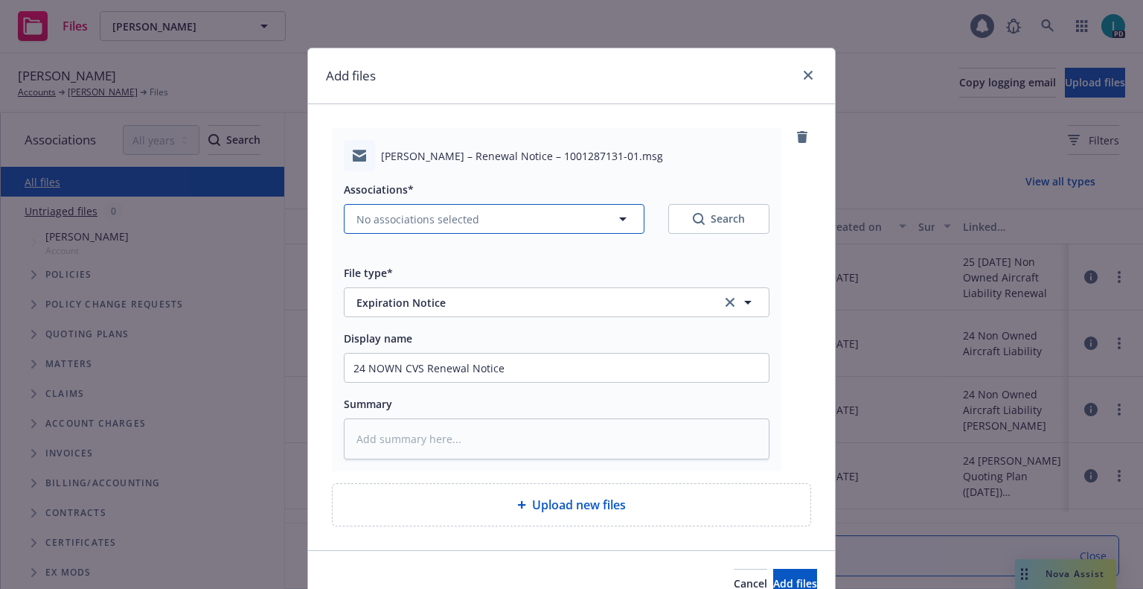
click at [447, 208] on button "No associations selected" at bounding box center [494, 219] width 301 height 30
type textarea "x"
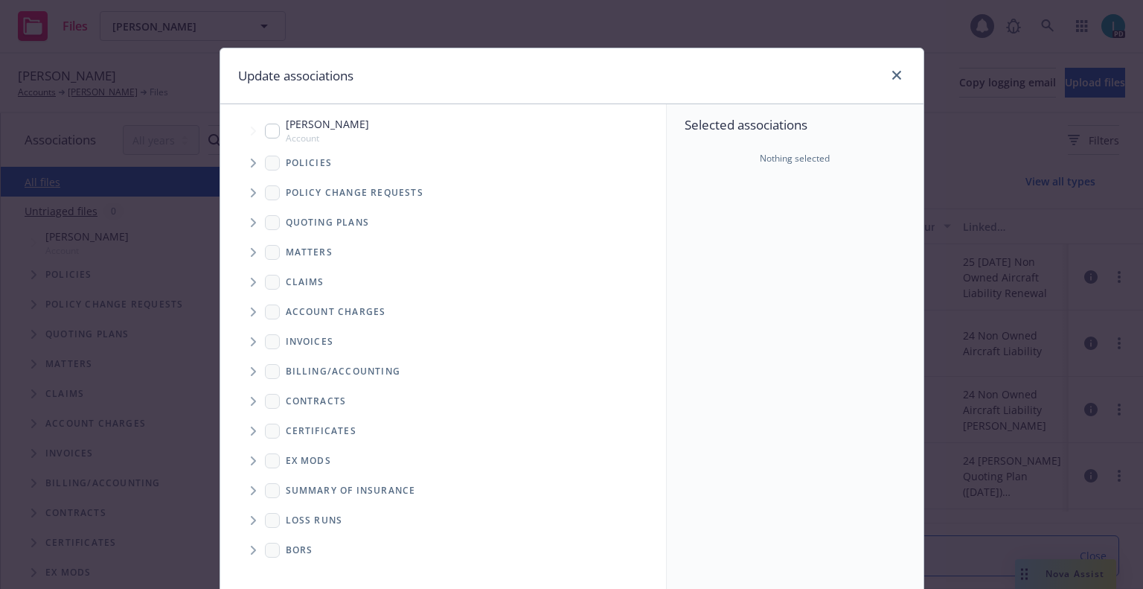
click at [252, 169] on span "Tree Example" at bounding box center [253, 163] width 24 height 24
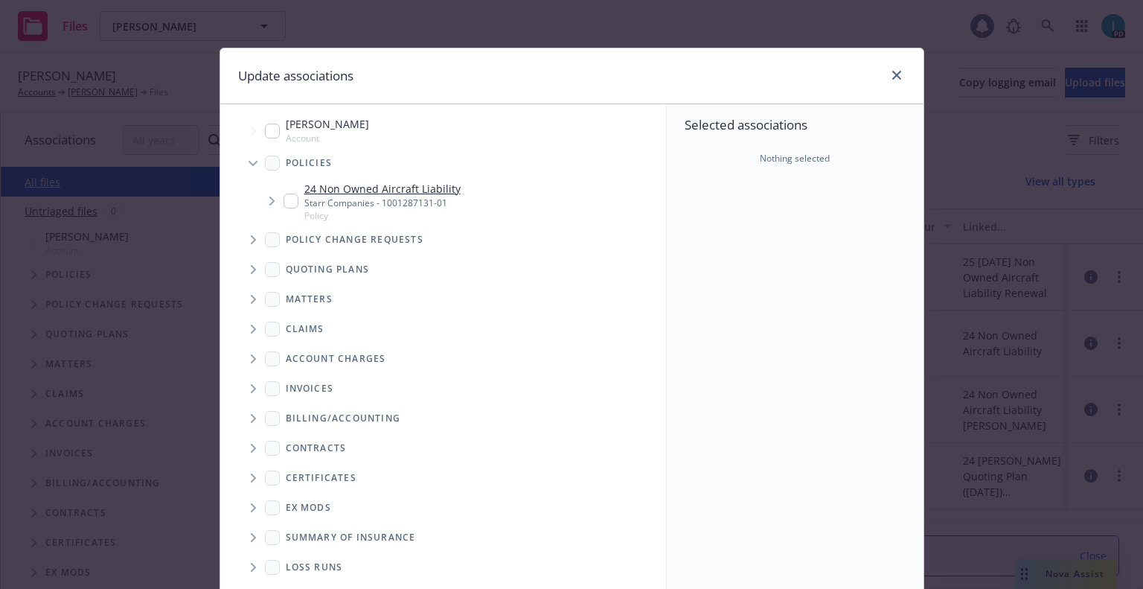
click at [285, 202] on input "Tree Example" at bounding box center [291, 200] width 15 height 15
checkbox input "true"
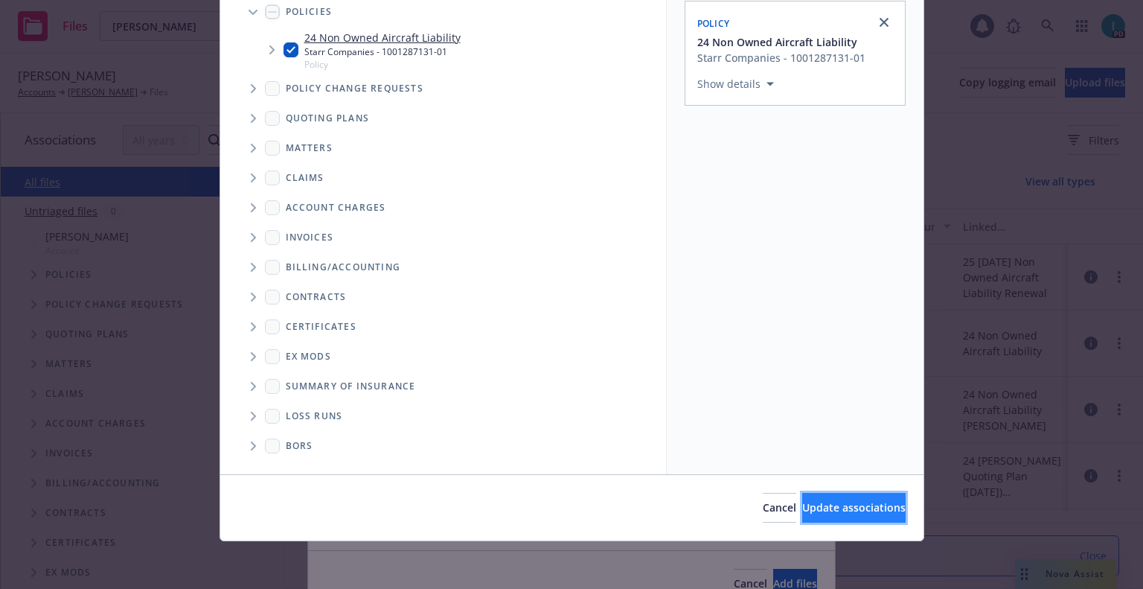
click at [802, 507] on span "Update associations" at bounding box center [853, 507] width 103 height 14
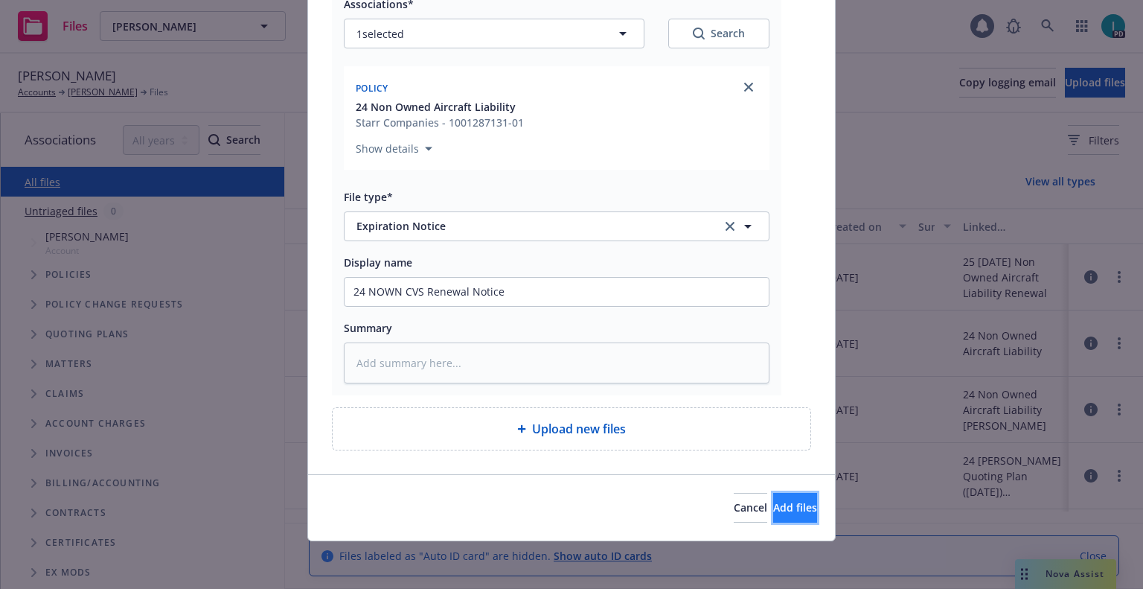
click at [773, 506] on span "Add files" at bounding box center [795, 507] width 44 height 14
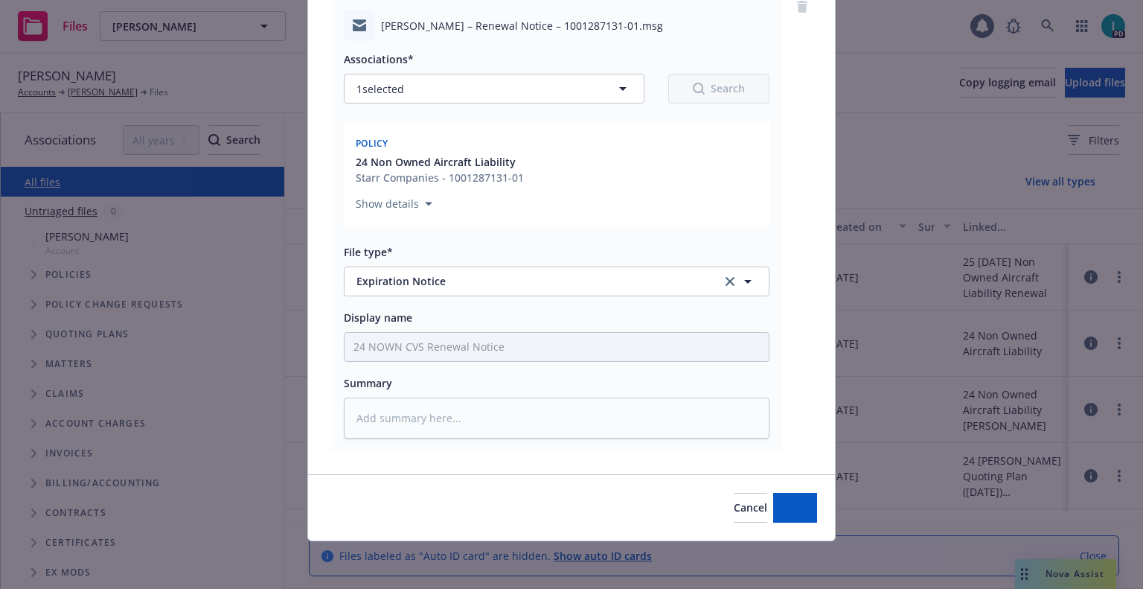
scroll to position [130, 0]
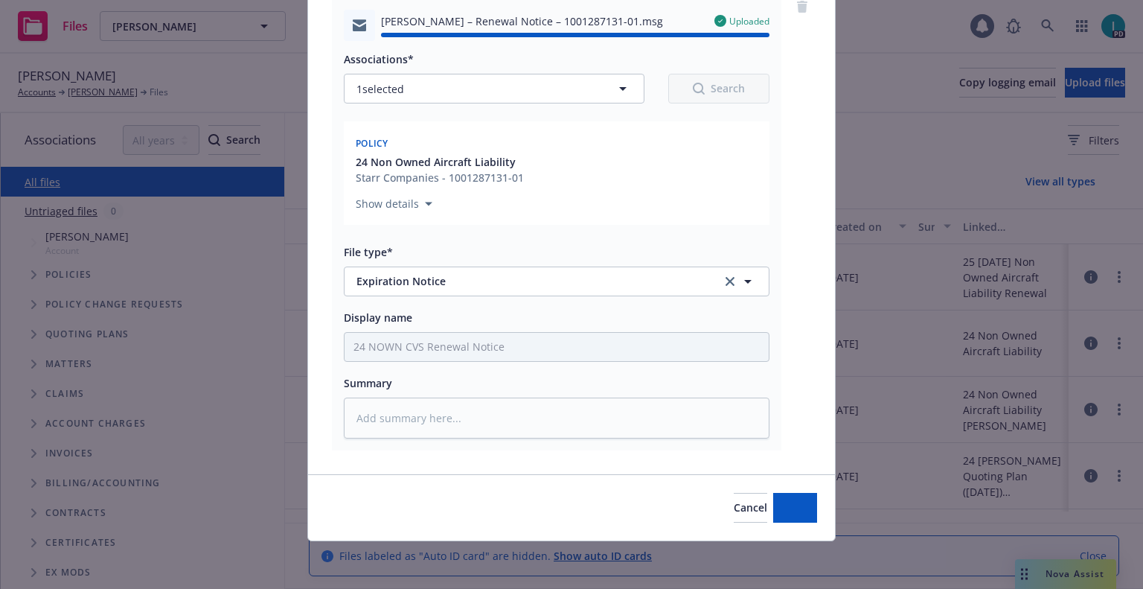
type textarea "x"
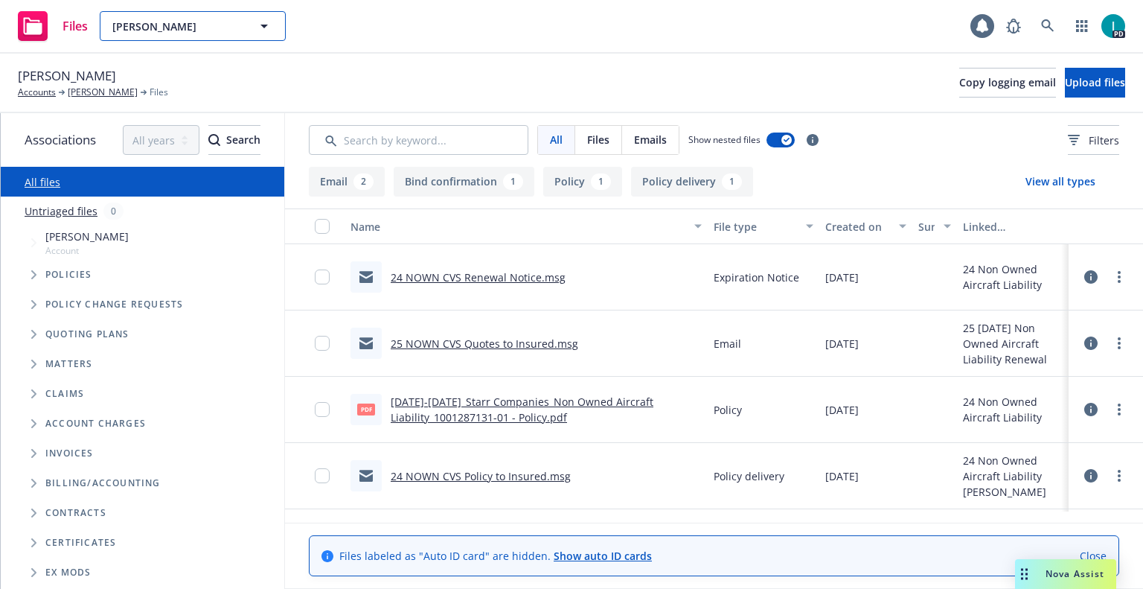
click at [131, 28] on span "Benjamin Czarny" at bounding box center [176, 27] width 129 height 16
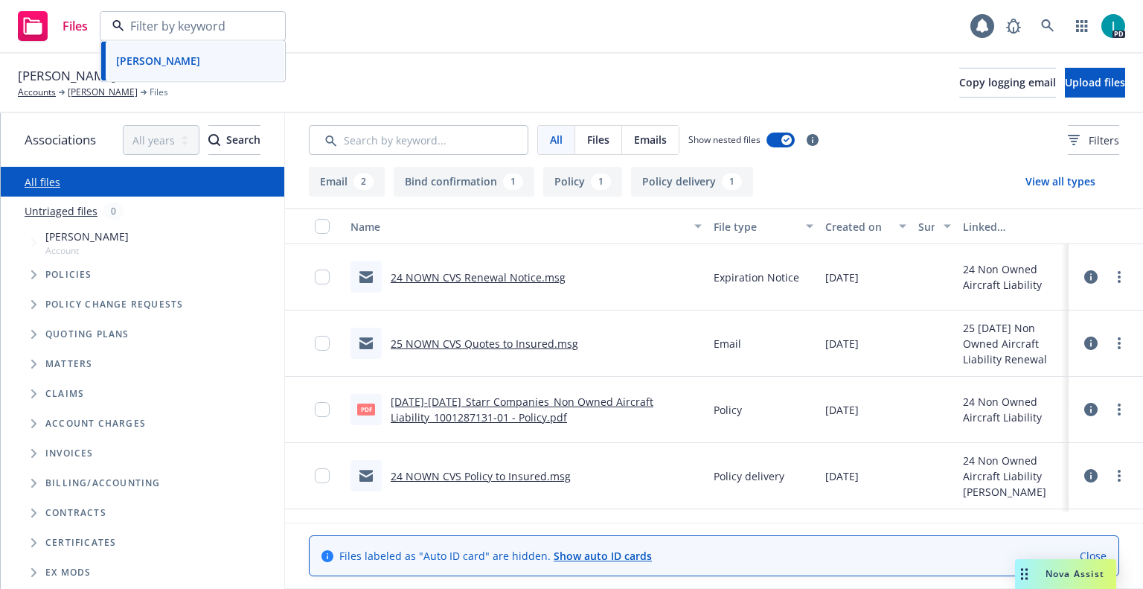
paste input "Louis Powell"
type input "Louis Powell"
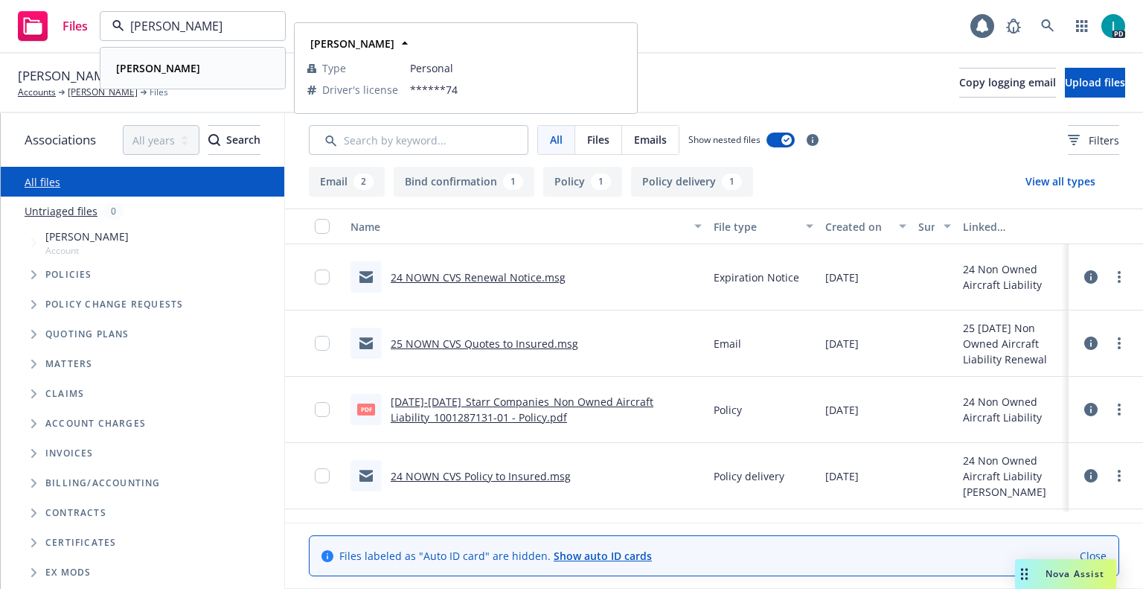
click at [199, 75] on div "Louis Powell" at bounding box center [192, 68] width 165 height 22
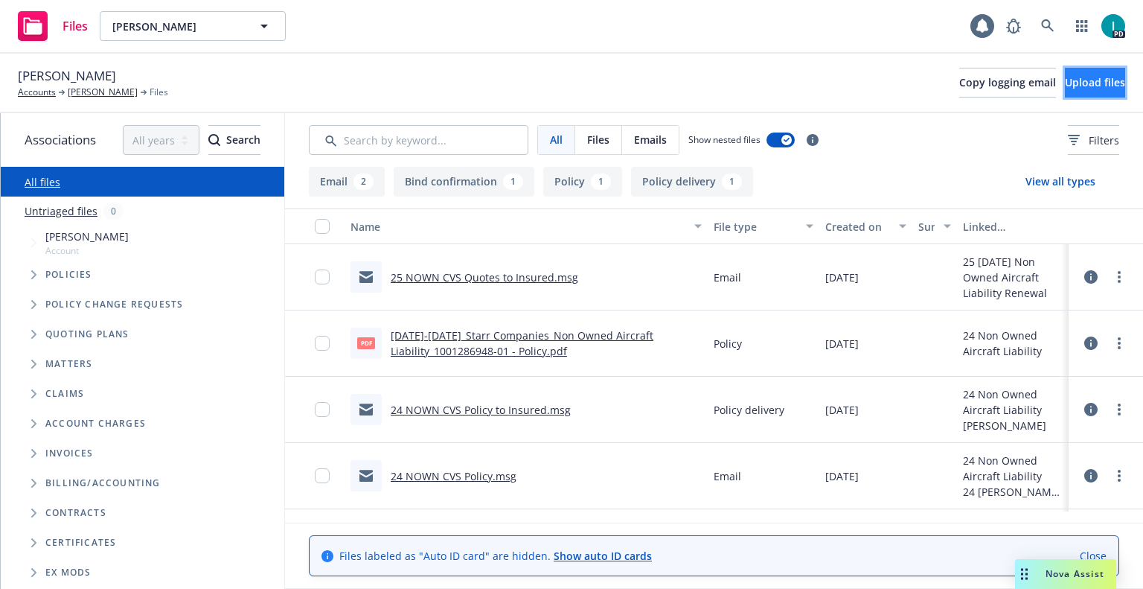
click at [1095, 86] on span "Upload files" at bounding box center [1095, 82] width 60 height 14
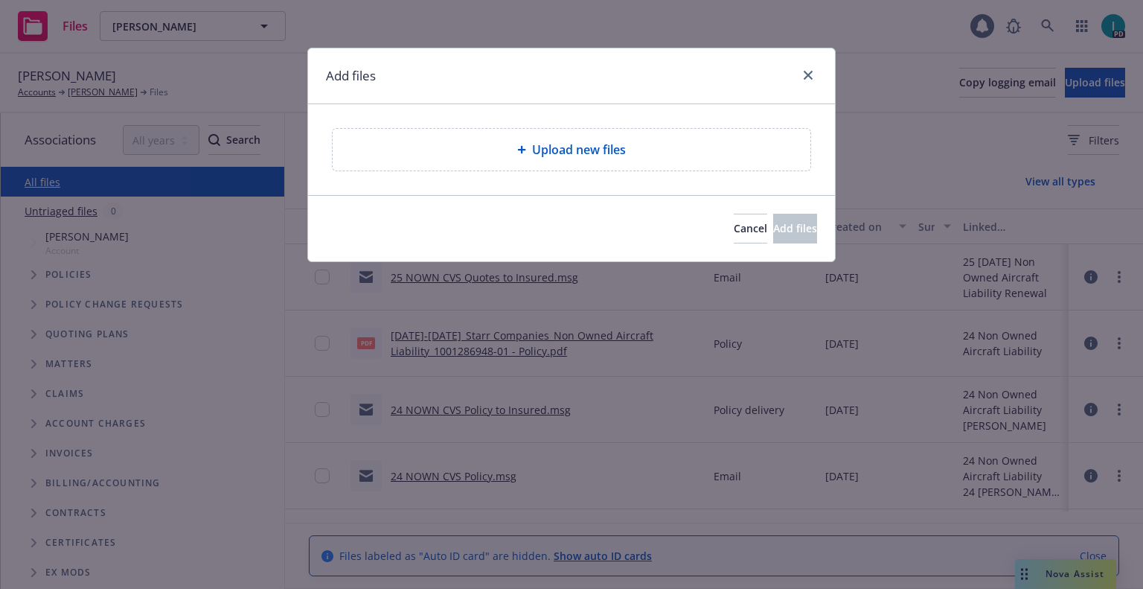
type textarea "x"
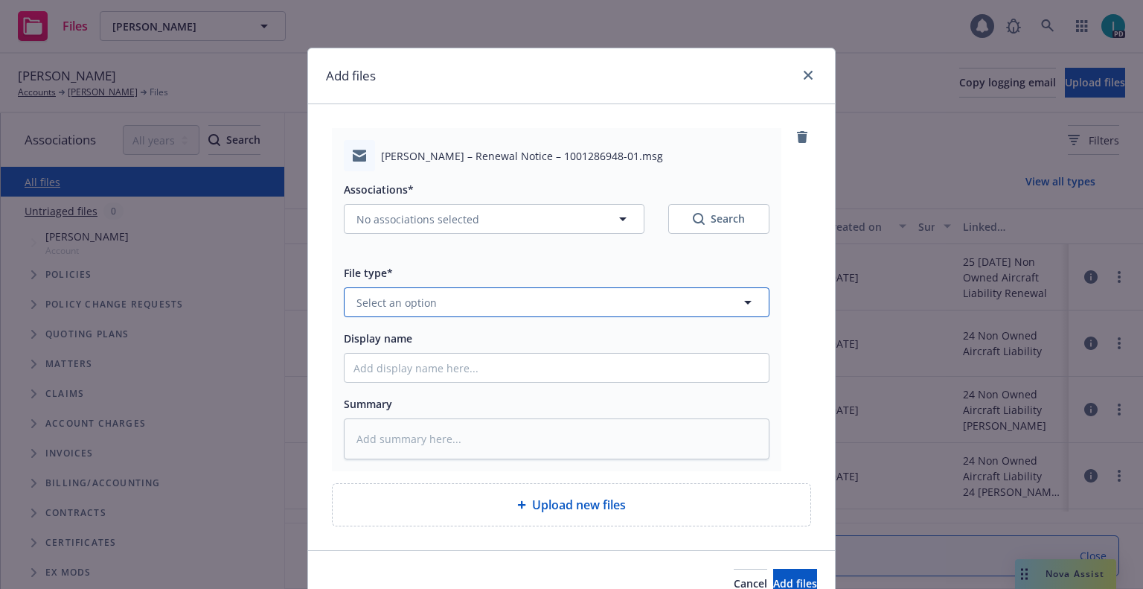
click at [417, 305] on span "Select an option" at bounding box center [396, 303] width 80 height 16
type input "ex"
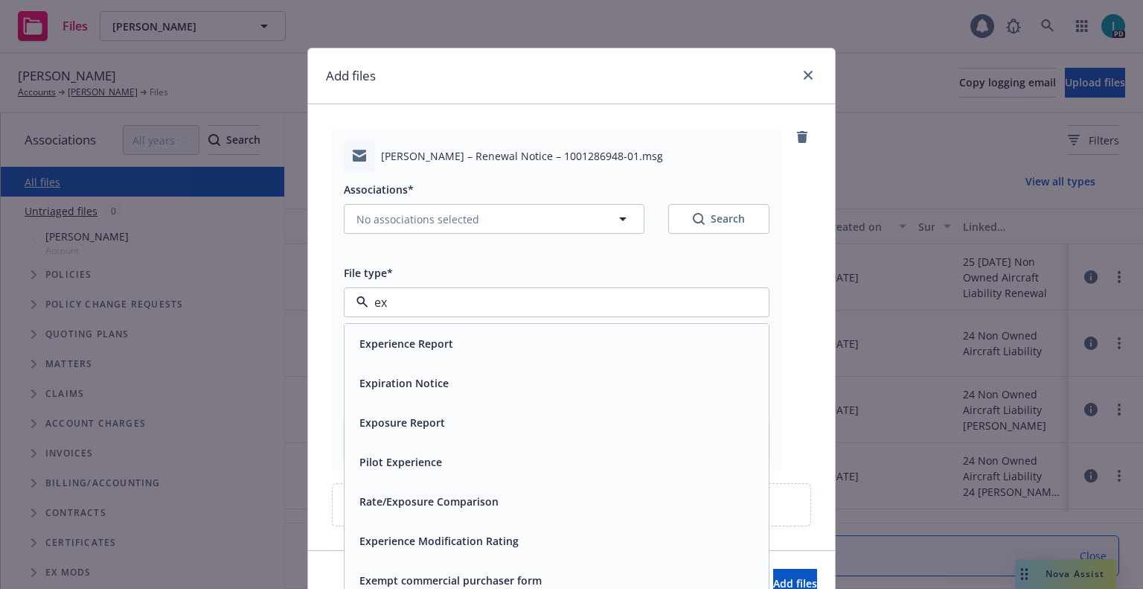
click at [405, 388] on span "Expiration Notice" at bounding box center [403, 383] width 89 height 16
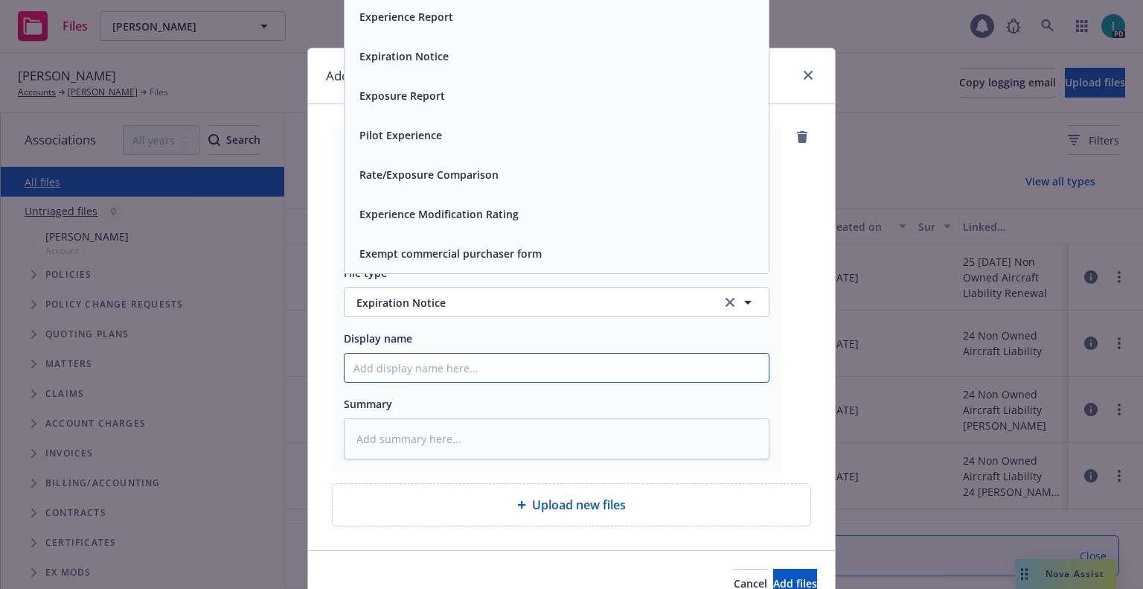
type textarea "x"
type input "2"
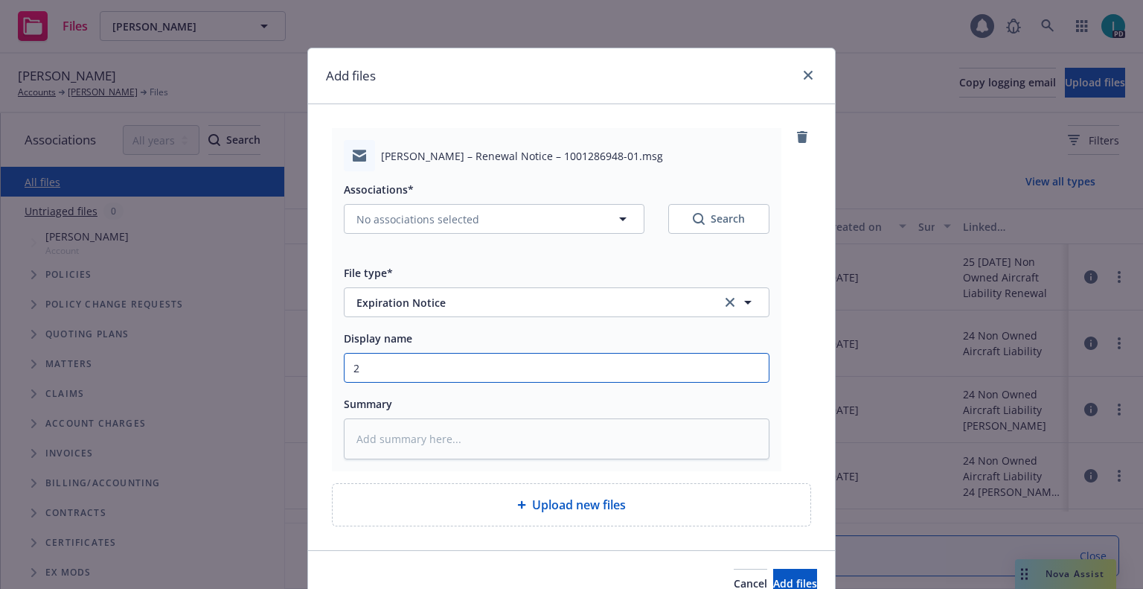
click at [419, 377] on input "2" at bounding box center [557, 367] width 424 height 28
type textarea "x"
type input "24"
type textarea "x"
type input "24 NOWN CVS Renewal Notice 2nd"
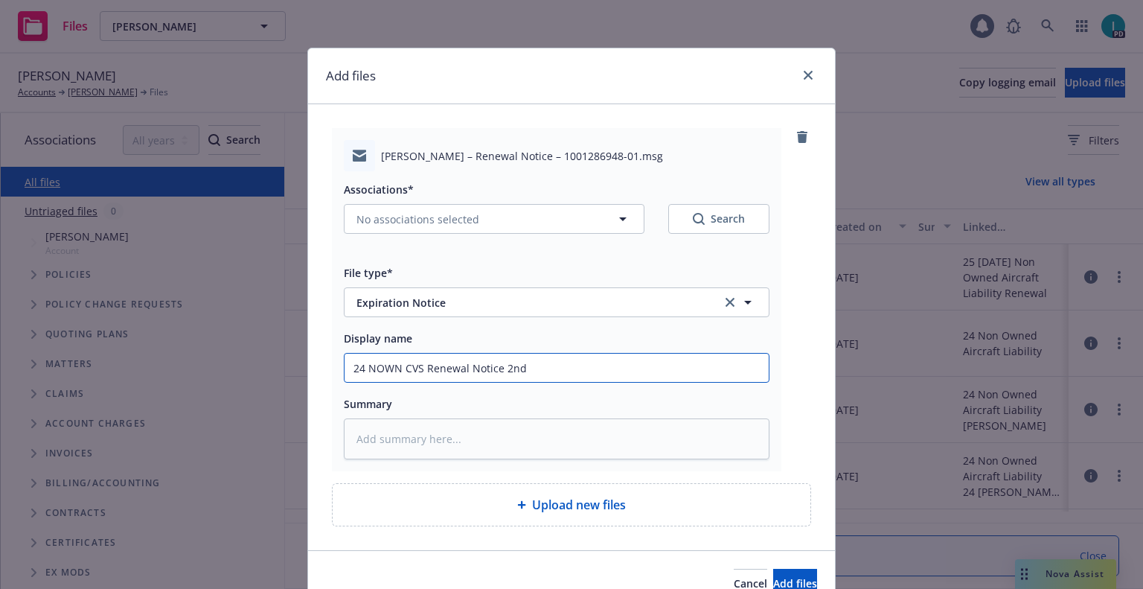
type textarea "x"
type input "2"
type textarea "x"
type input "24"
type textarea "x"
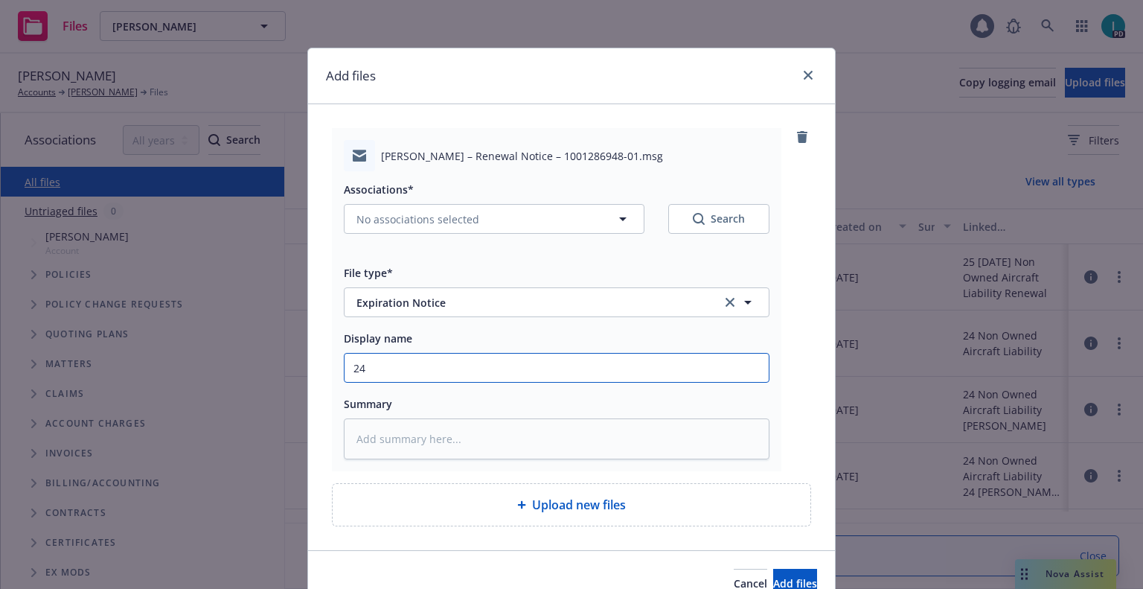
type input "24 NOWN CVS Renewal Notice"
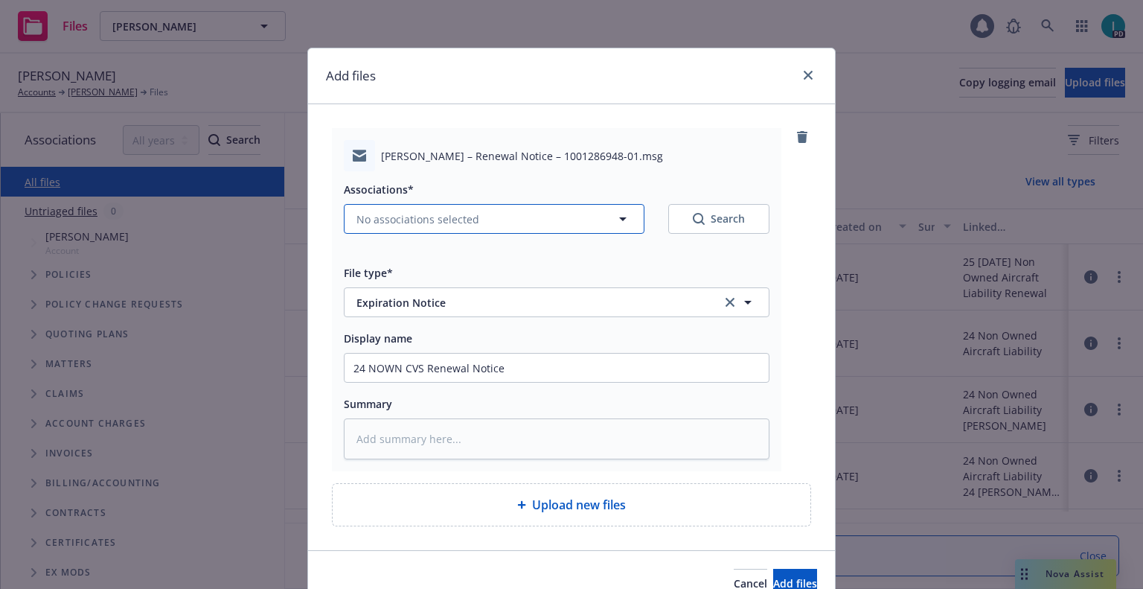
click at [443, 215] on span "No associations selected" at bounding box center [417, 219] width 123 height 16
type textarea "x"
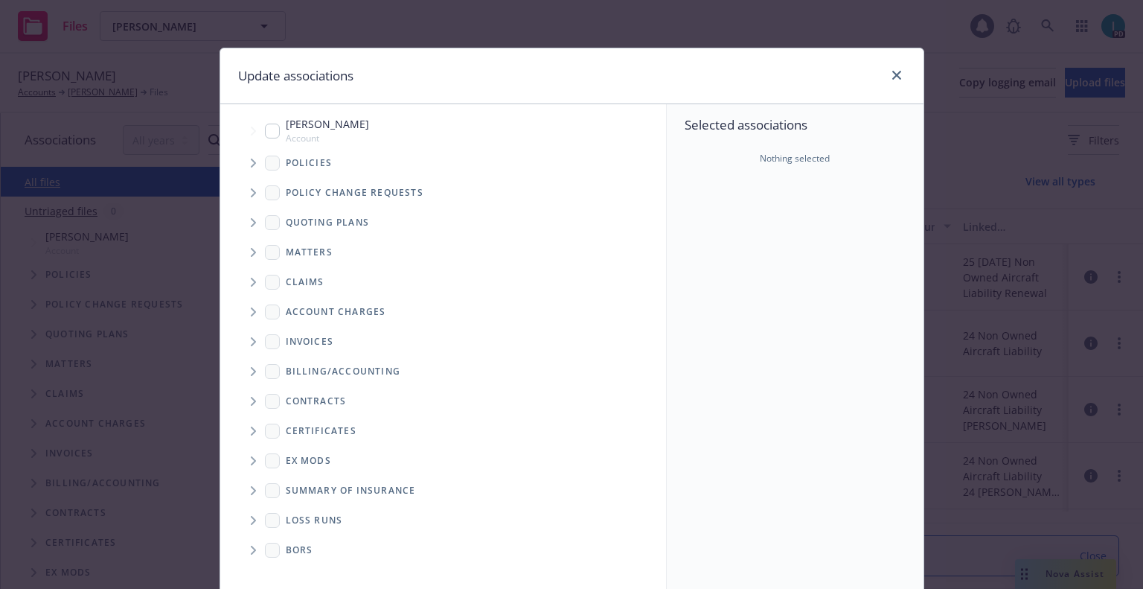
click at [254, 170] on span "Tree Example" at bounding box center [253, 163] width 24 height 24
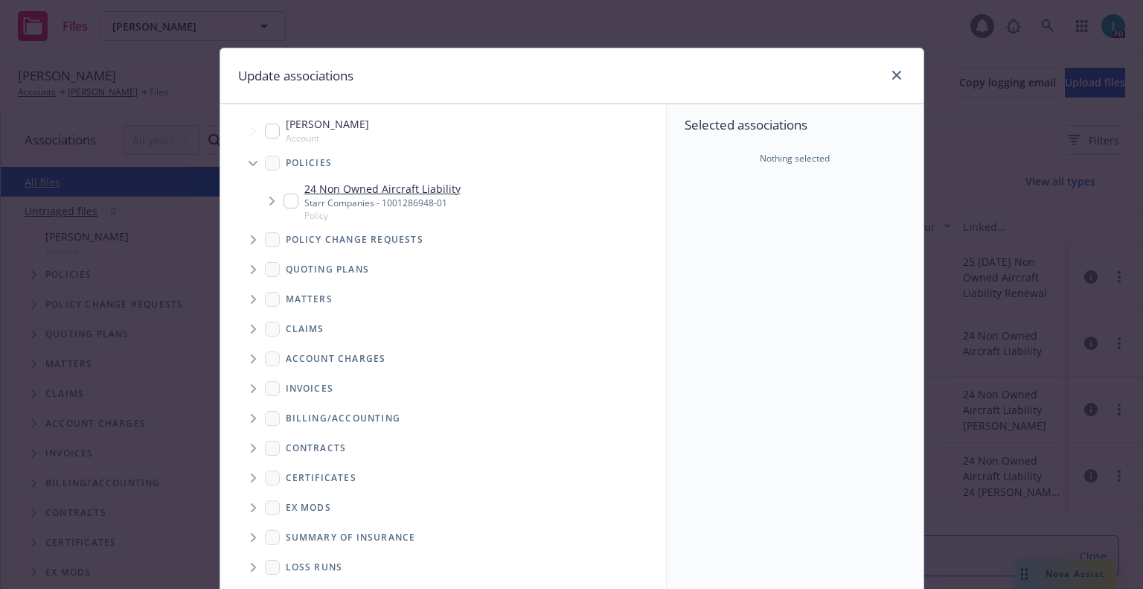
click at [286, 202] on input "Tree Example" at bounding box center [291, 200] width 15 height 15
checkbox input "true"
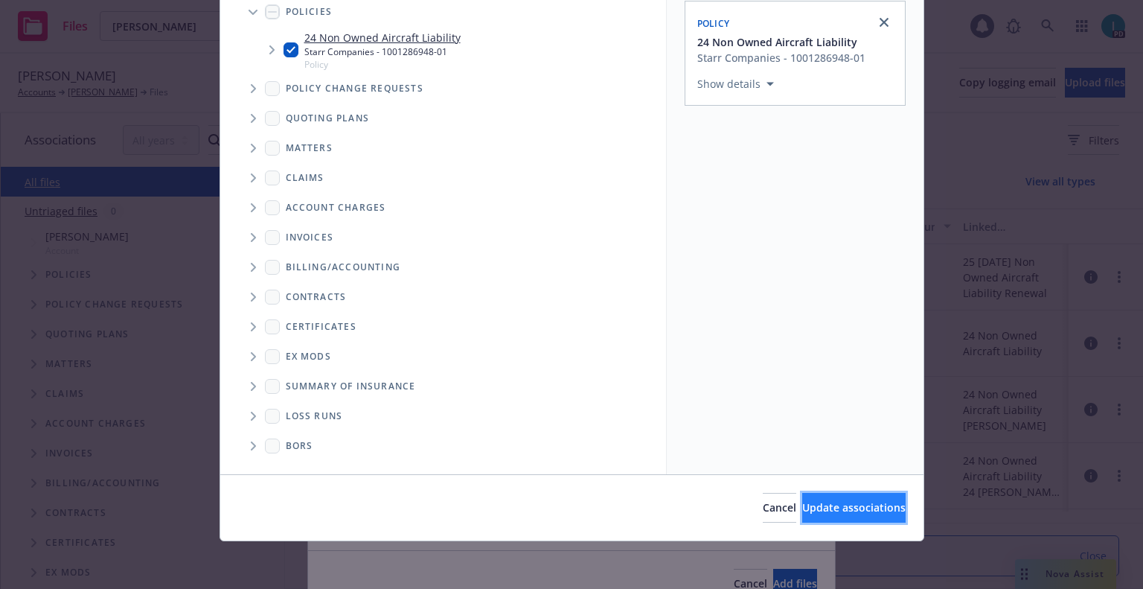
click at [802, 502] on span "Update associations" at bounding box center [853, 507] width 103 height 14
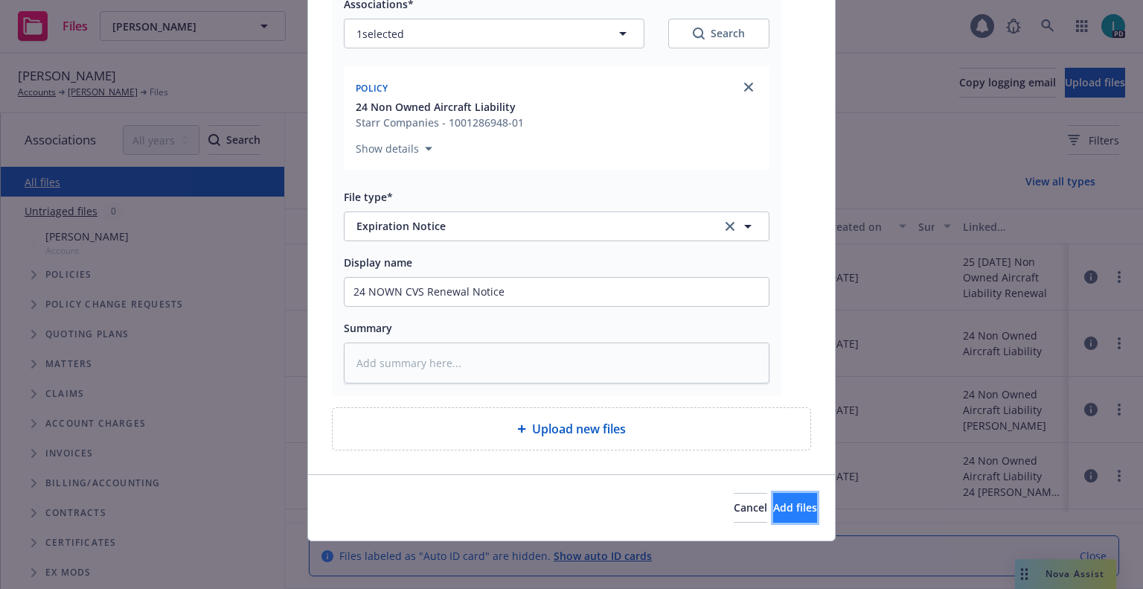
click at [773, 510] on span "Add files" at bounding box center [795, 507] width 44 height 14
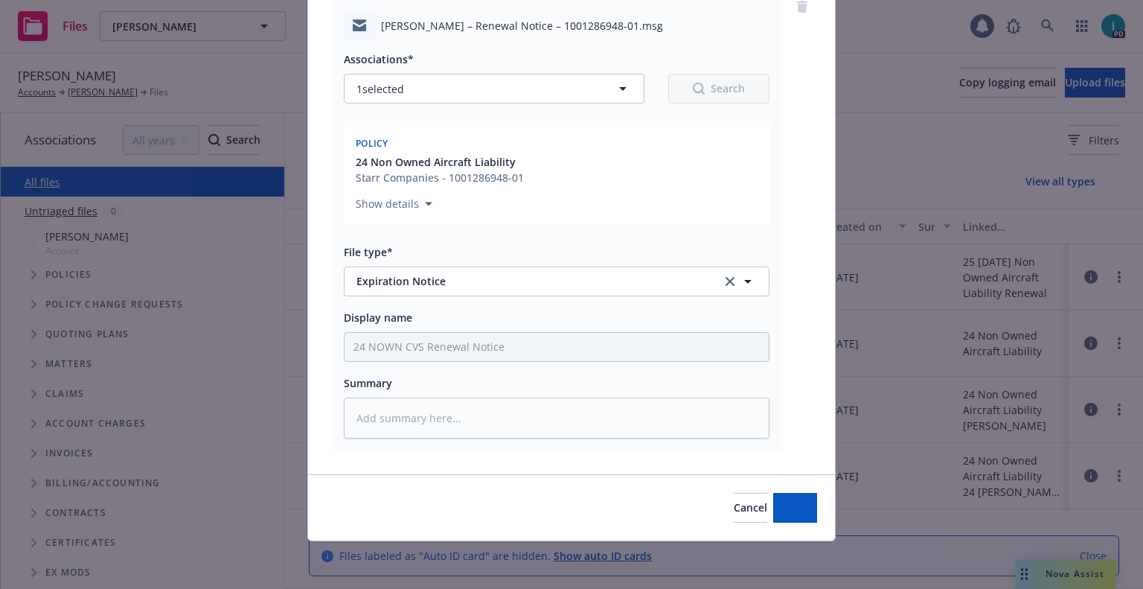
scroll to position [130, 0]
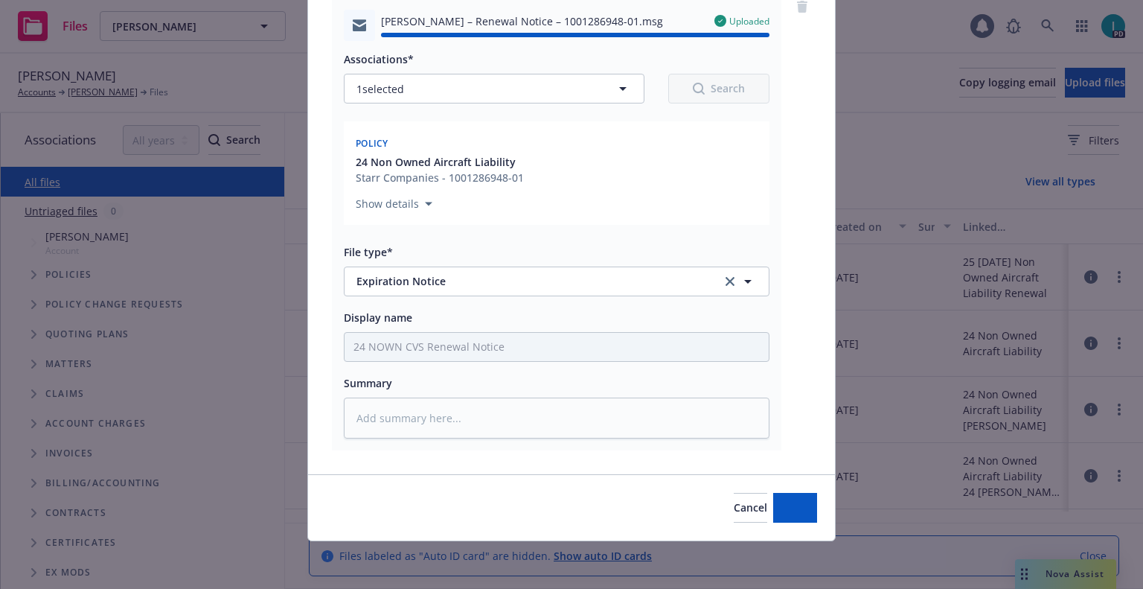
type textarea "x"
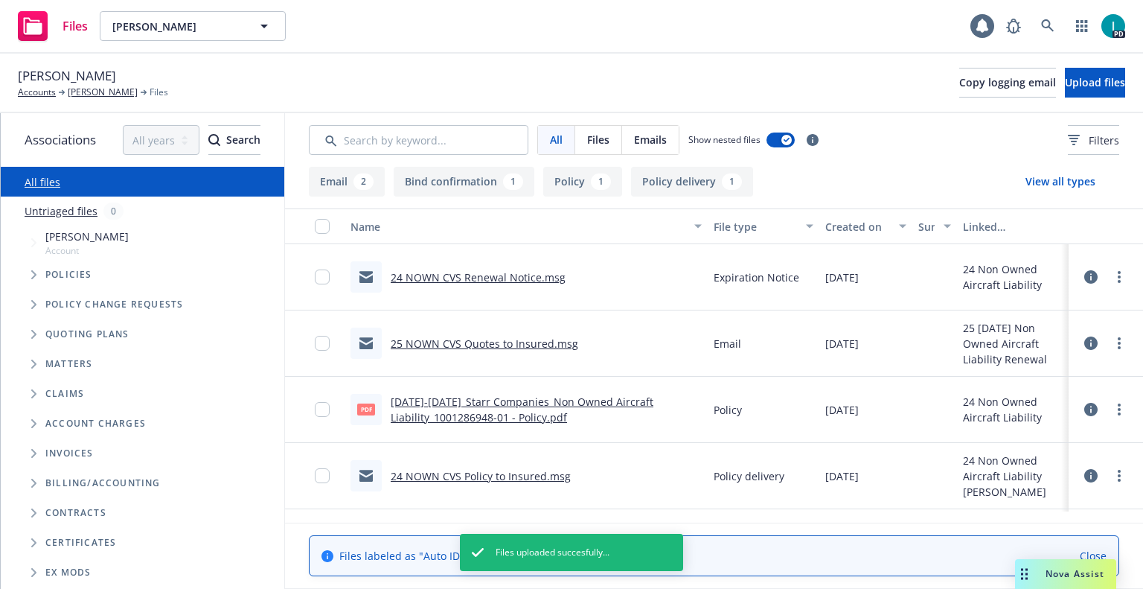
click at [420, 18] on div "Files Louis Powell Louis Powell 1 PD" at bounding box center [571, 27] width 1143 height 54
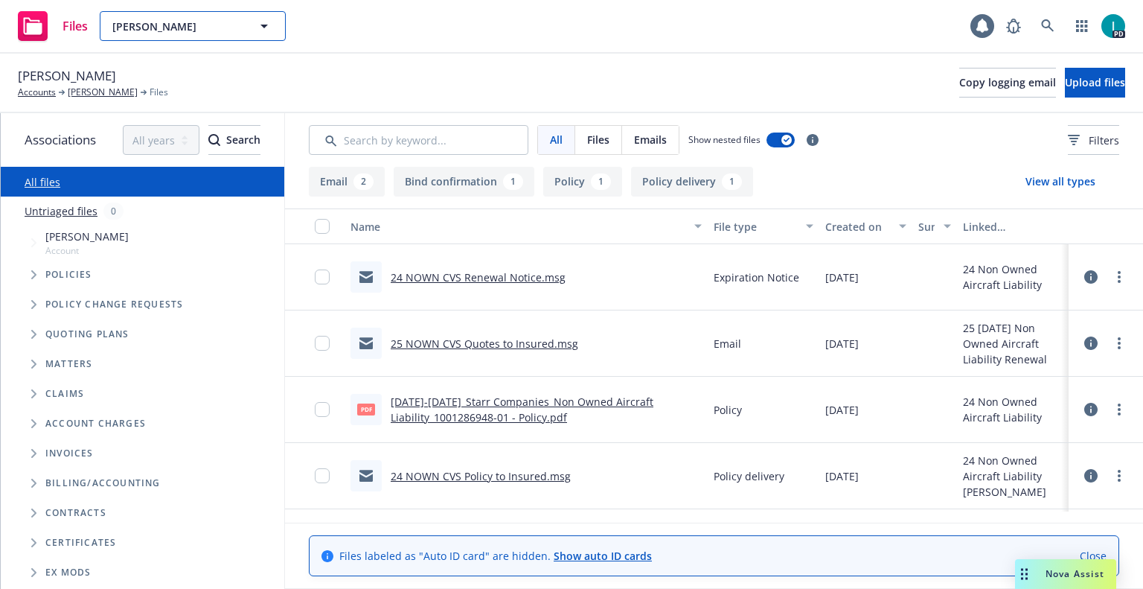
click at [193, 28] on span "Louis Powell" at bounding box center [176, 27] width 129 height 16
type input "double j aviation, inc."
click at [232, 68] on div "Double J Aviation, Inc." at bounding box center [192, 68] width 165 height 22
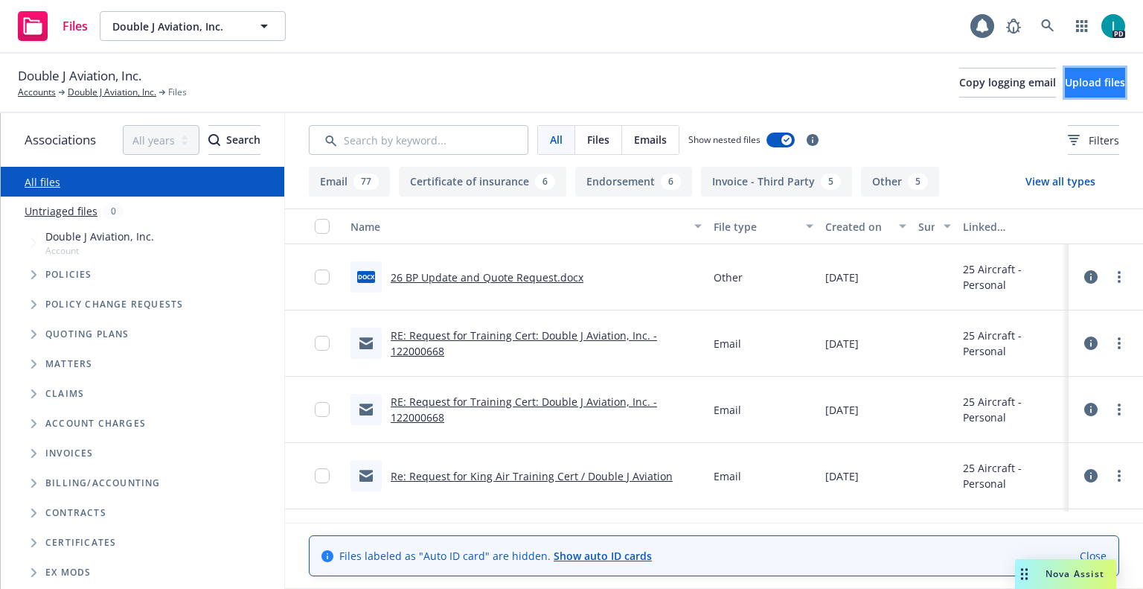
click at [1065, 94] on button "Upload files" at bounding box center [1095, 83] width 60 height 30
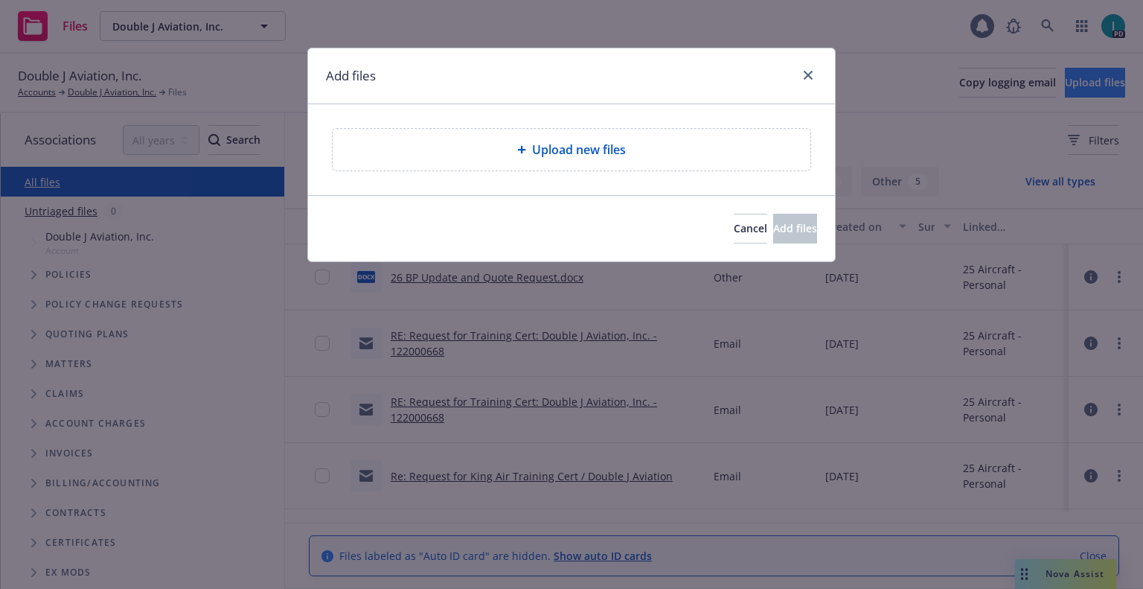
type textarea "x"
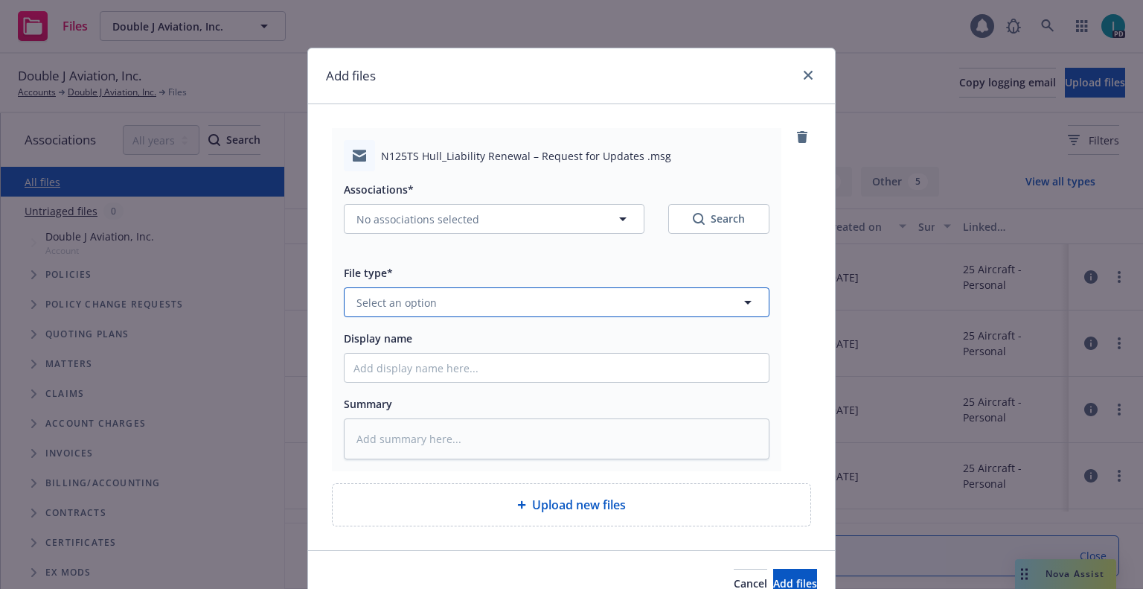
click at [413, 299] on span "Select an option" at bounding box center [396, 303] width 80 height 16
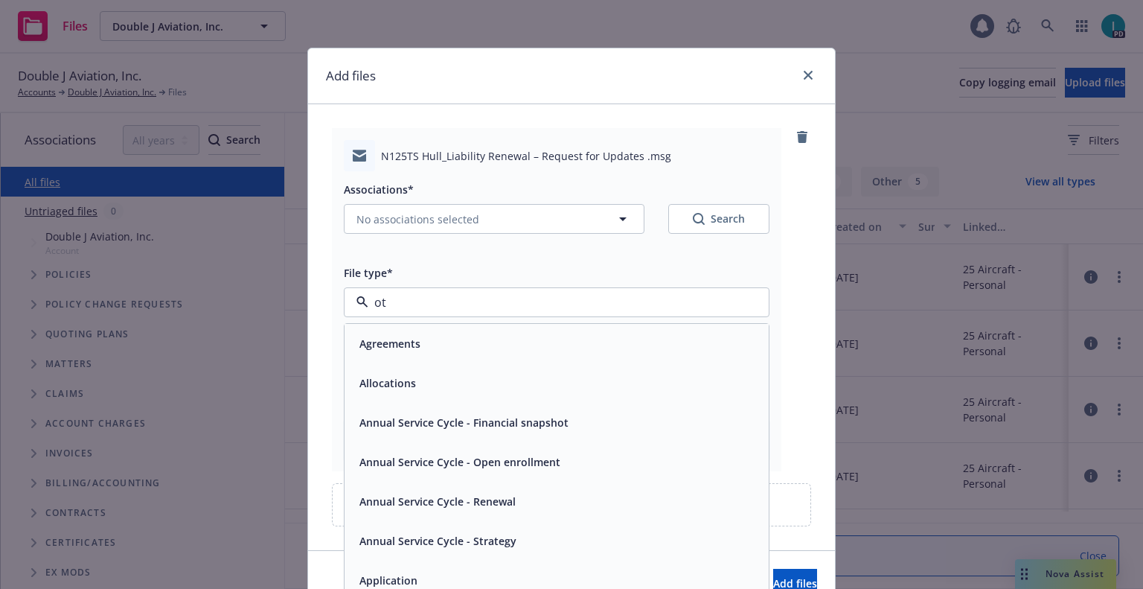
type input "oth"
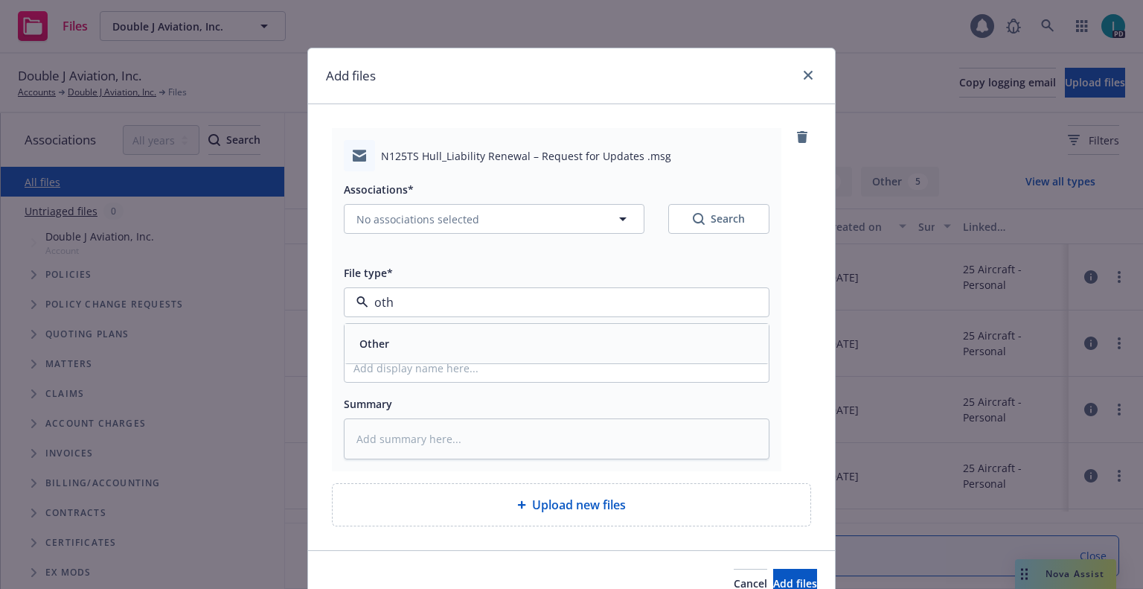
click at [406, 339] on div "Other" at bounding box center [556, 344] width 406 height 22
click at [420, 374] on input "Display name" at bounding box center [557, 367] width 424 height 28
type textarea "x"
type input "2"
type textarea "x"
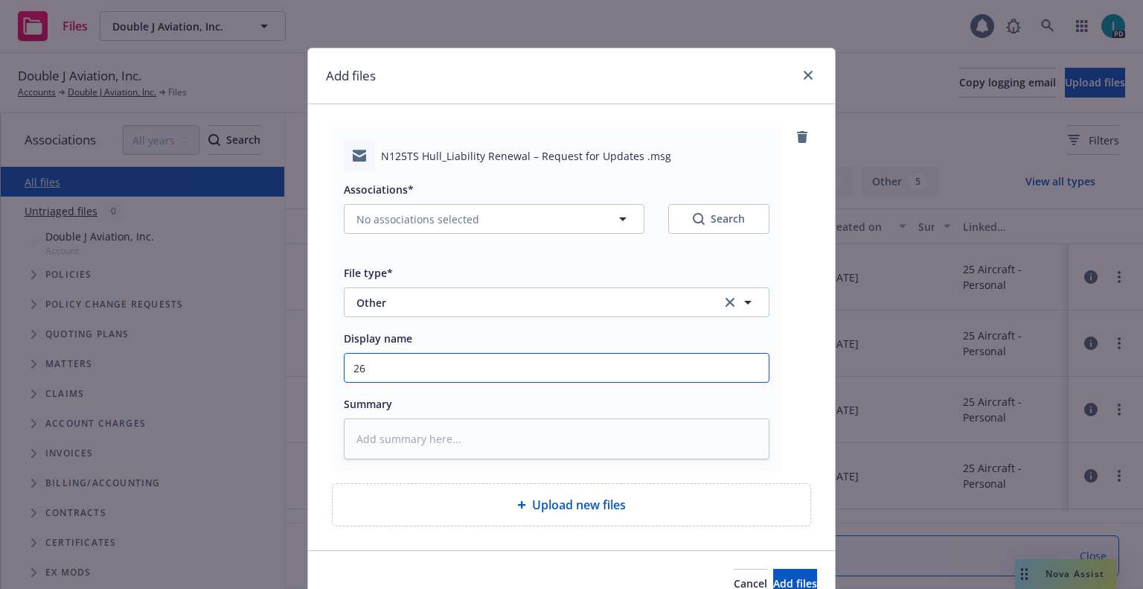
type input "26"
type textarea "x"
type input "26 BP Update and Quote Request to Insured"
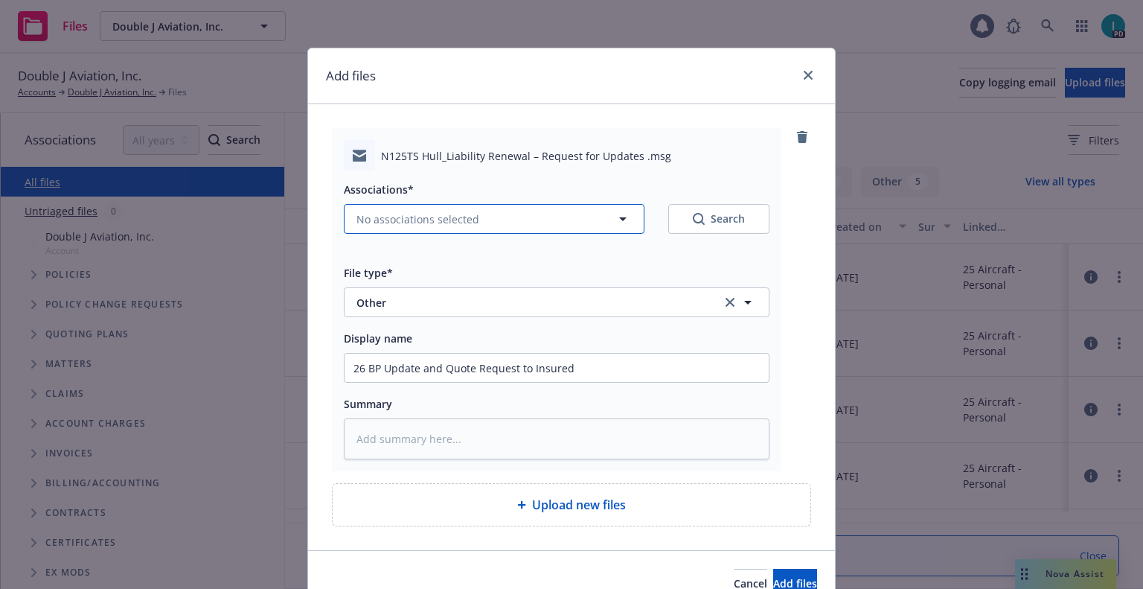
click at [441, 225] on span "No associations selected" at bounding box center [417, 219] width 123 height 16
type textarea "x"
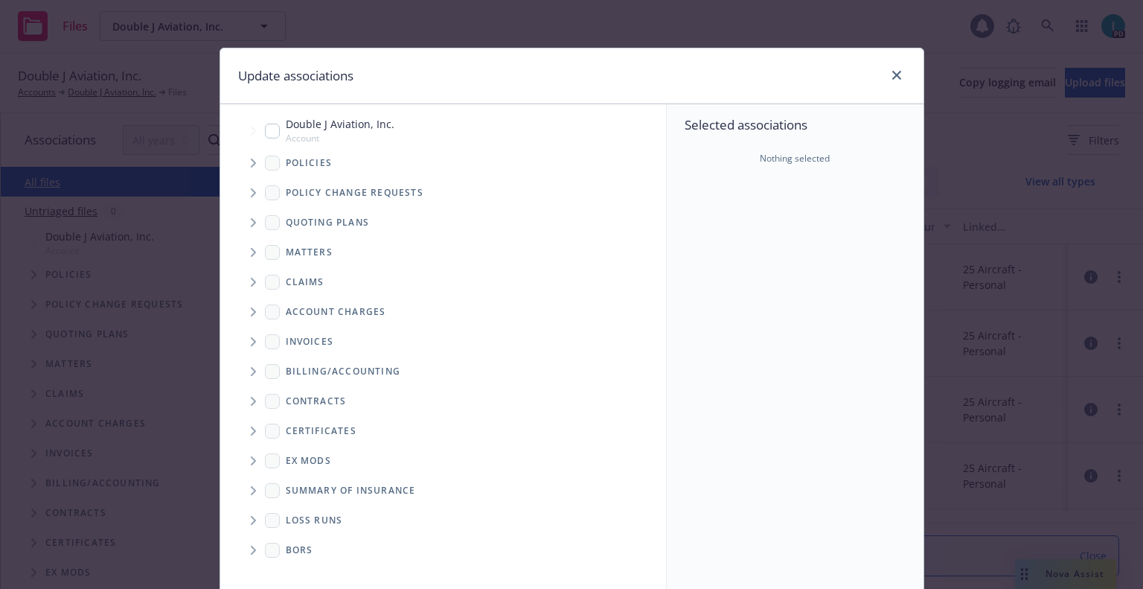
click at [243, 162] on span "Tree Example" at bounding box center [253, 163] width 24 height 24
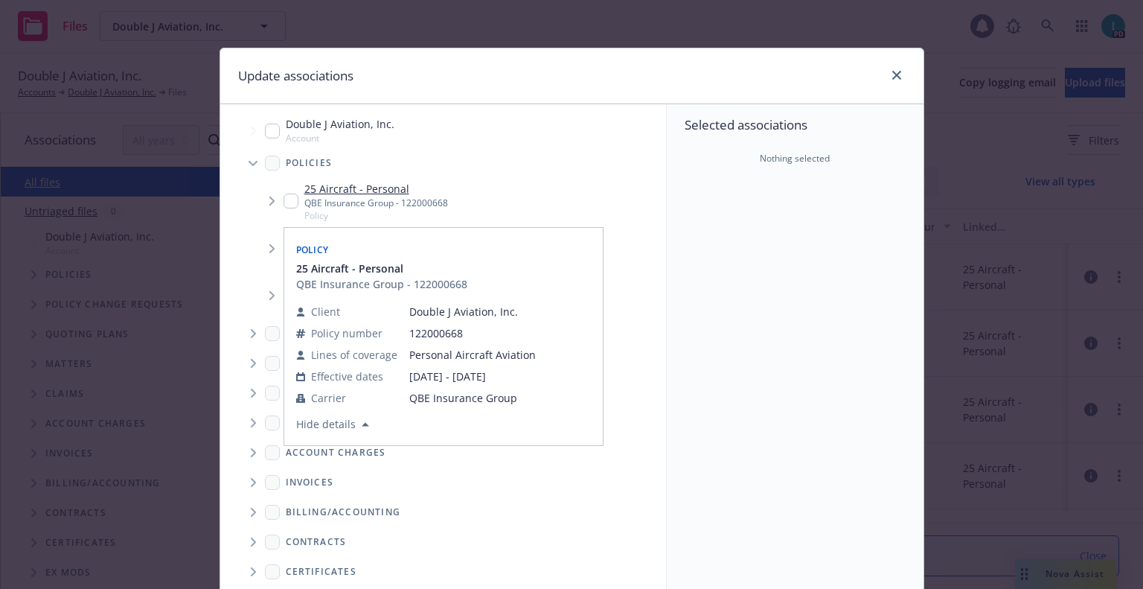
click at [287, 196] on input "Tree Example" at bounding box center [291, 200] width 15 height 15
checkbox input "true"
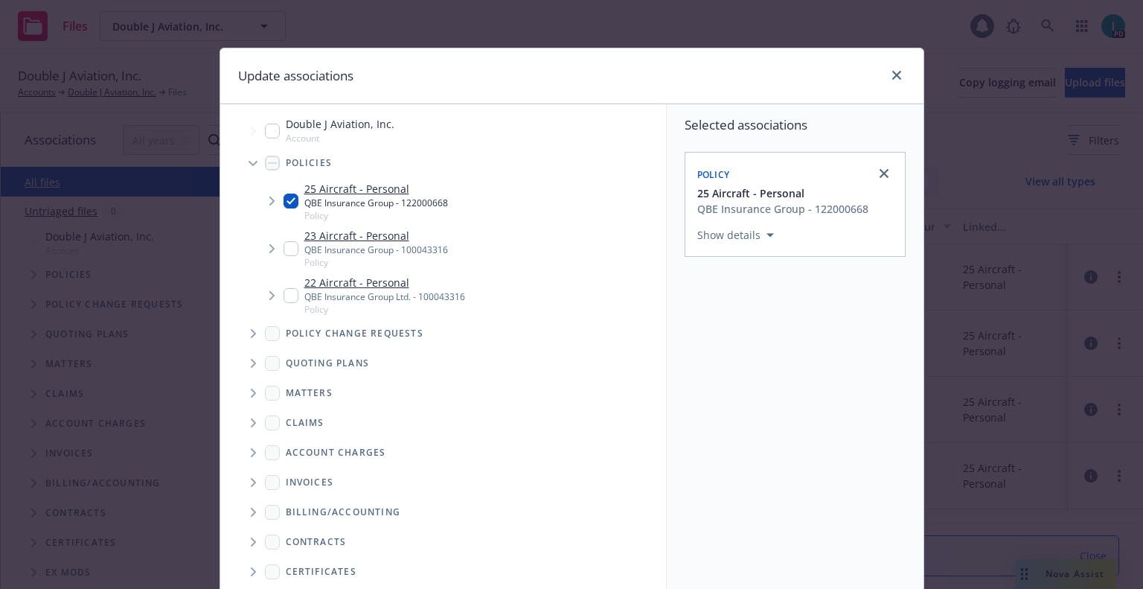
scroll to position [151, 0]
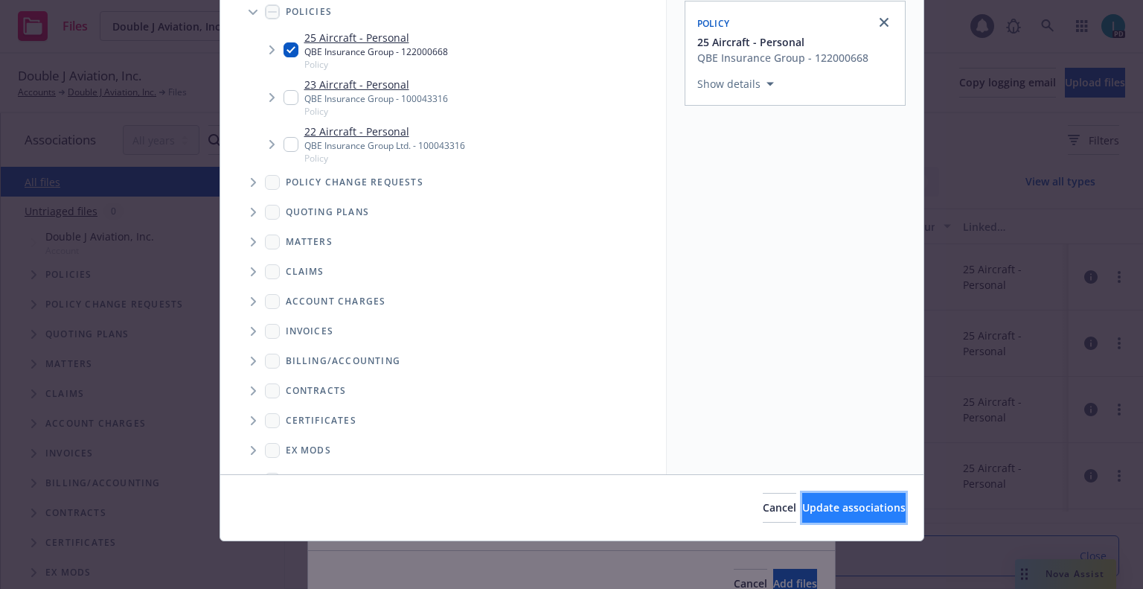
click at [838, 511] on span "Update associations" at bounding box center [853, 507] width 103 height 14
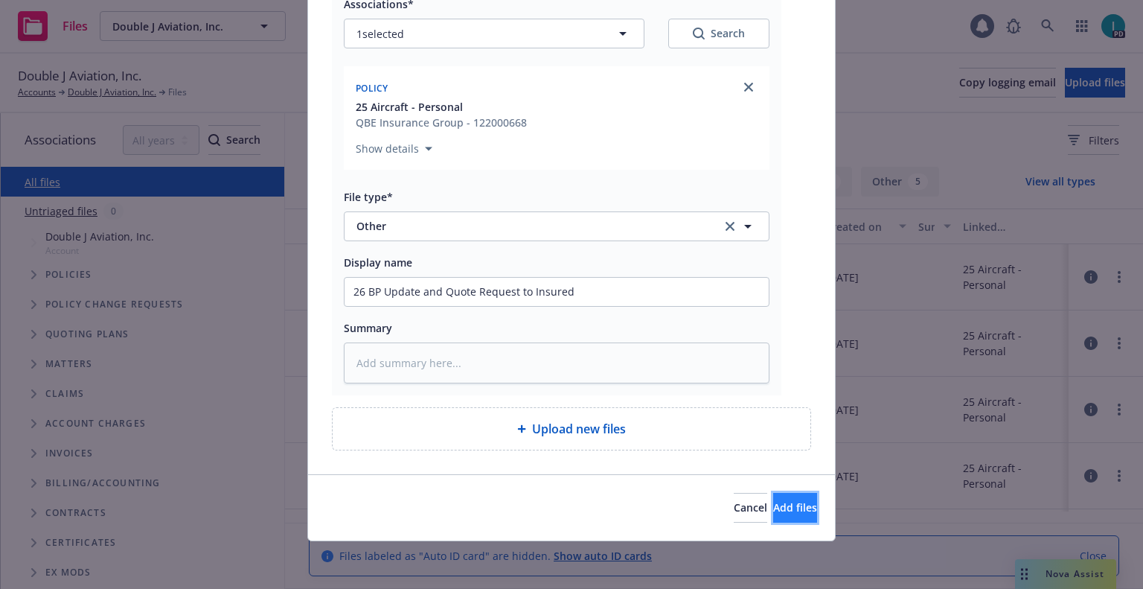
click at [783, 503] on span "Add files" at bounding box center [795, 507] width 44 height 14
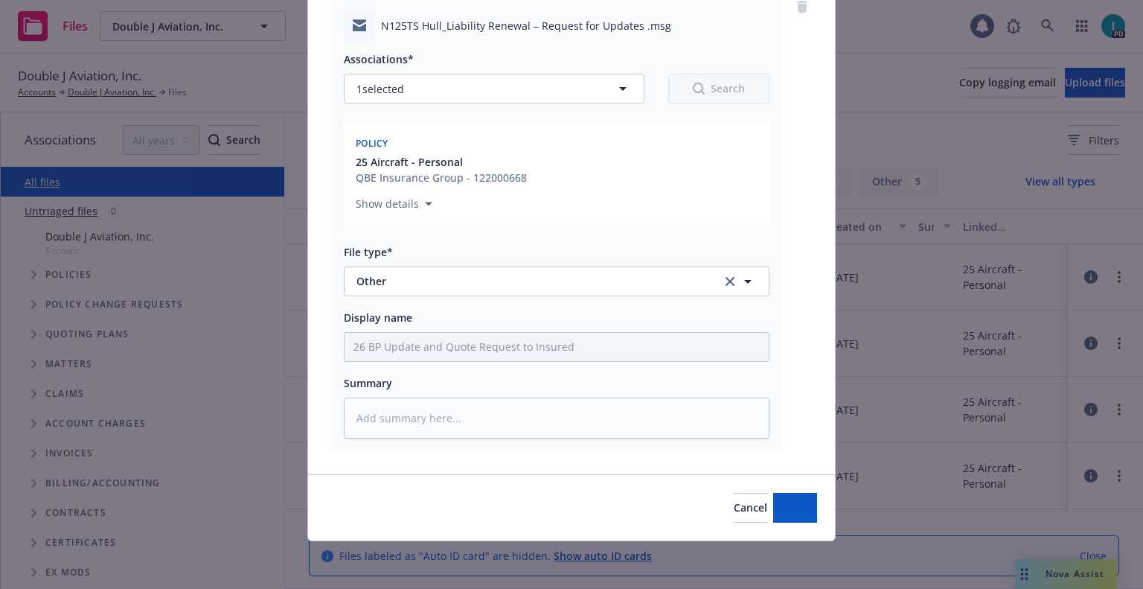
scroll to position [130, 0]
type textarea "x"
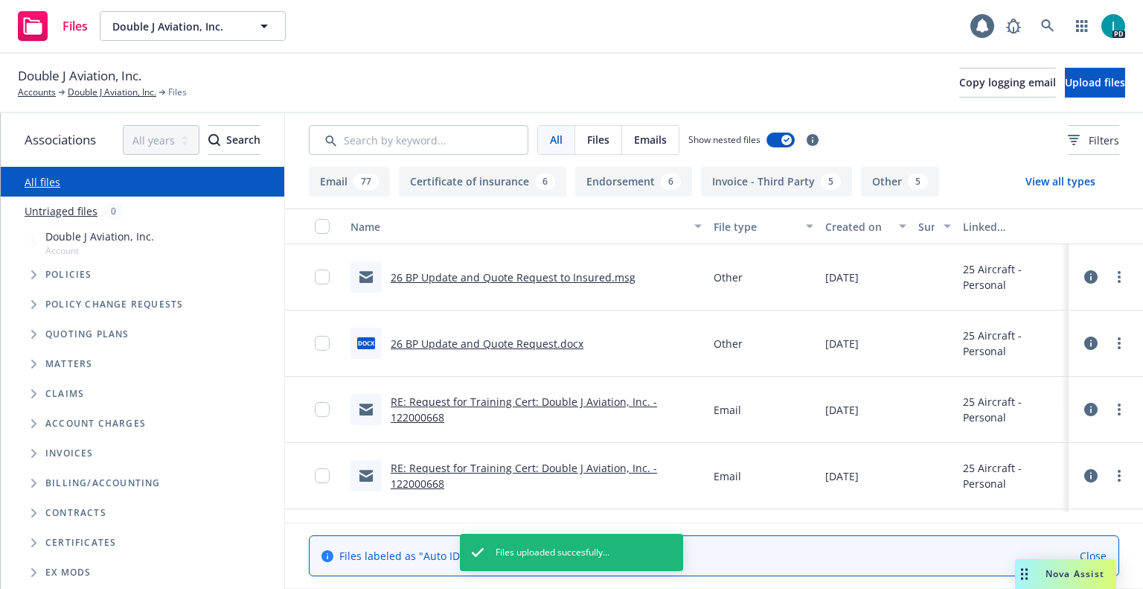
click at [108, 70] on span "Double J Aviation, Inc." at bounding box center [80, 75] width 124 height 19
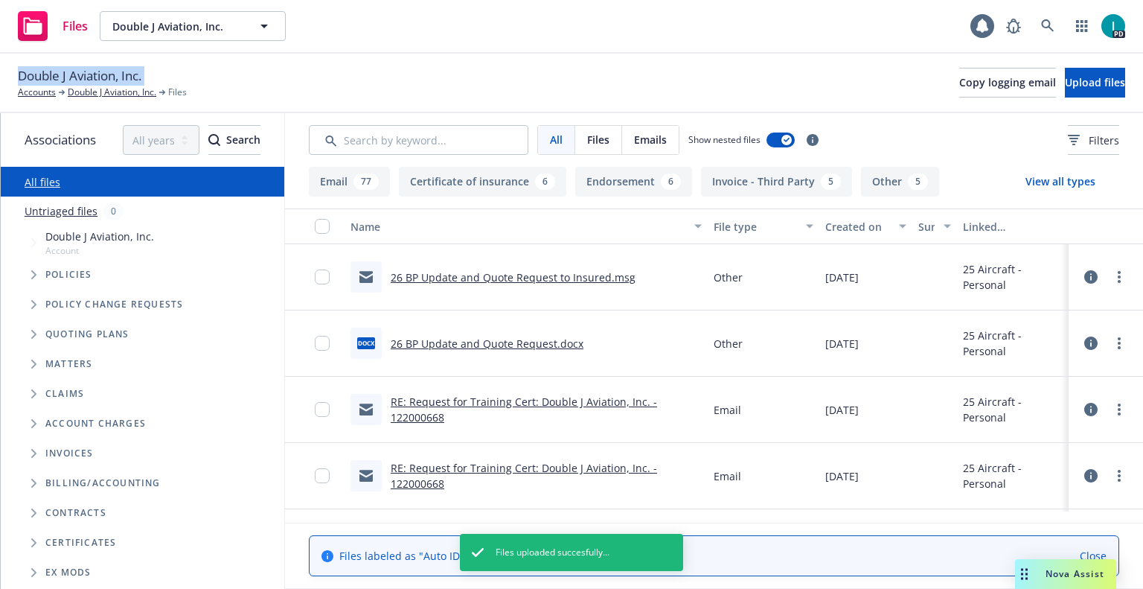
copy span "Double J Aviation, Inc."
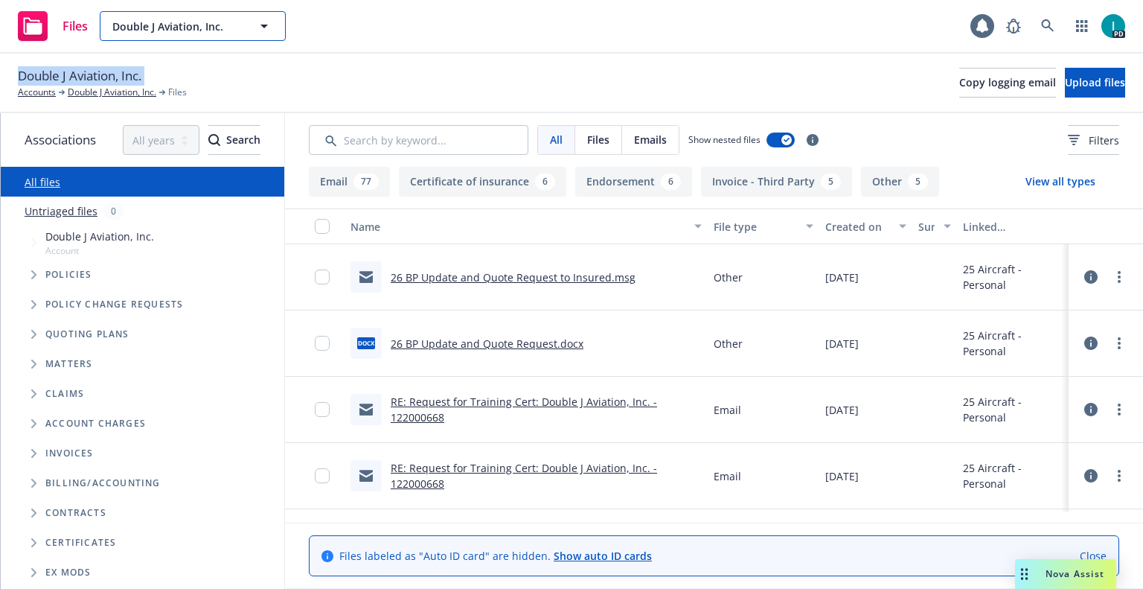
click at [156, 25] on span "Double J Aviation, Inc." at bounding box center [176, 27] width 129 height 16
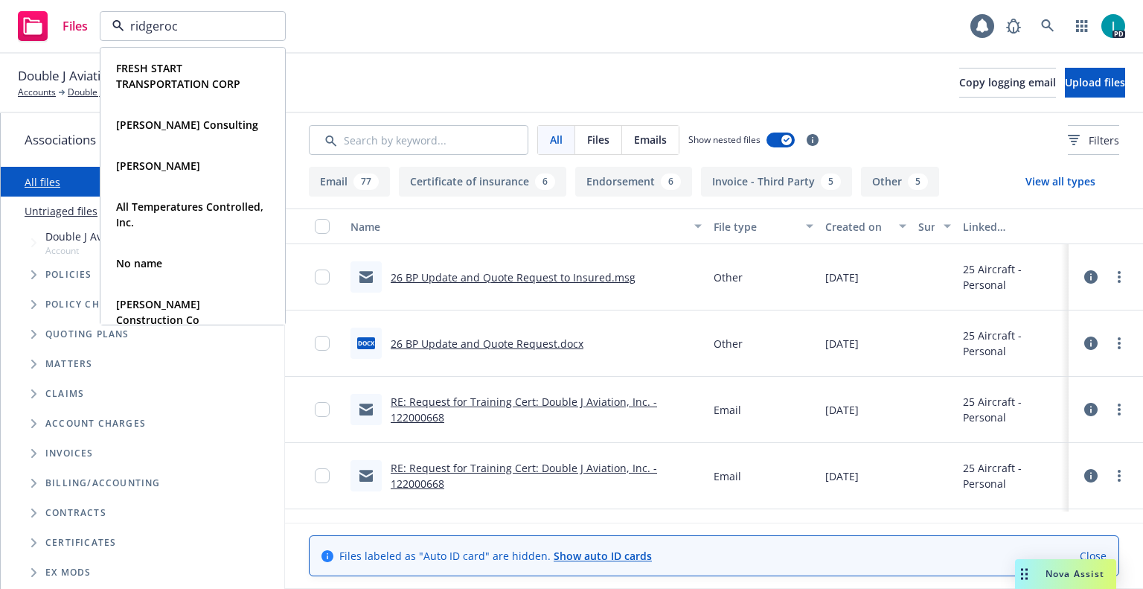
type input "ridgerock"
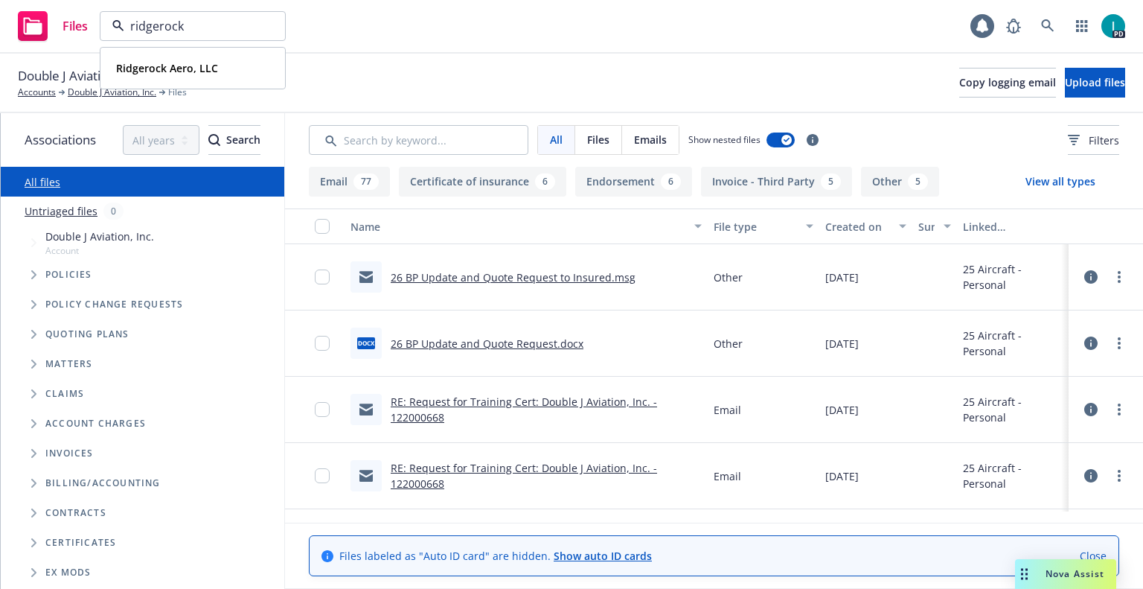
click at [228, 57] on div "Ridgerock Aero, LLC Type Personal Driver's license *******89" at bounding box center [192, 67] width 183 height 39
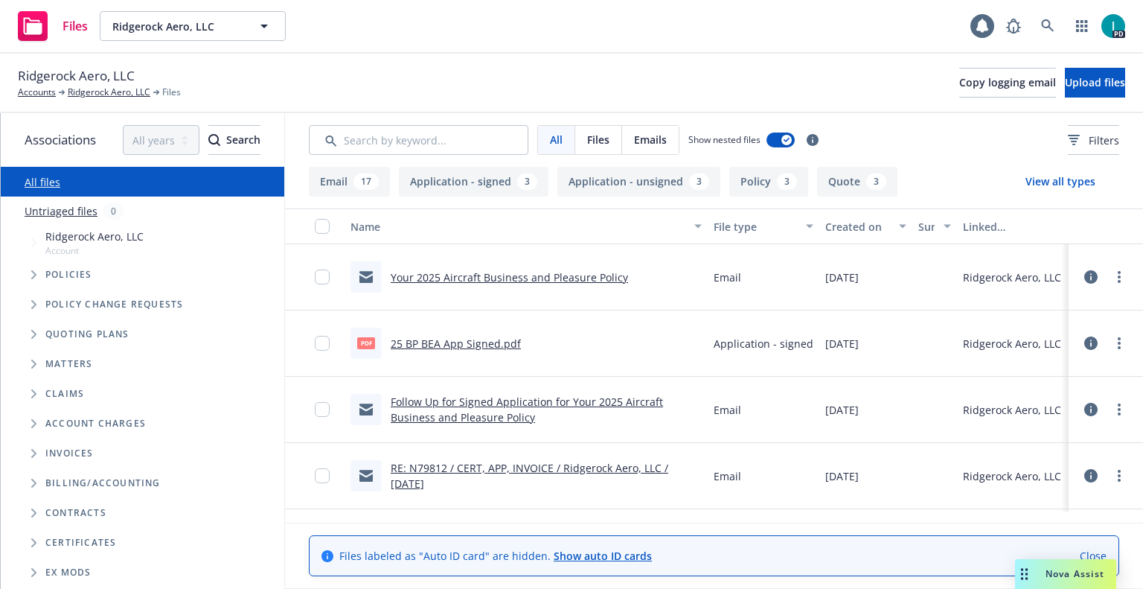
click at [449, 345] on link "25 BP BEA App Signed.pdf" at bounding box center [456, 343] width 130 height 14
click at [88, 73] on span "Ridgerock Aero, LLC" at bounding box center [76, 75] width 117 height 19
copy span "Ridgerock Aero, LLC"
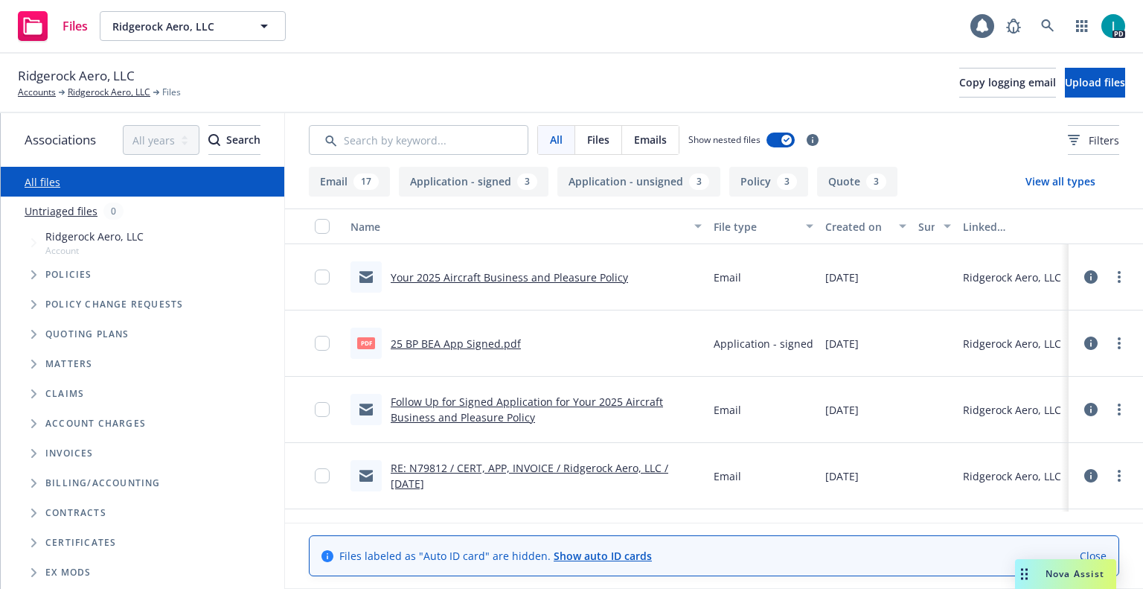
click at [495, 99] on div "Ridgerock Aero, LLC Accounts Ridgerock Aero, LLC Files Copy logging email Uploa…" at bounding box center [571, 82] width 1107 height 33
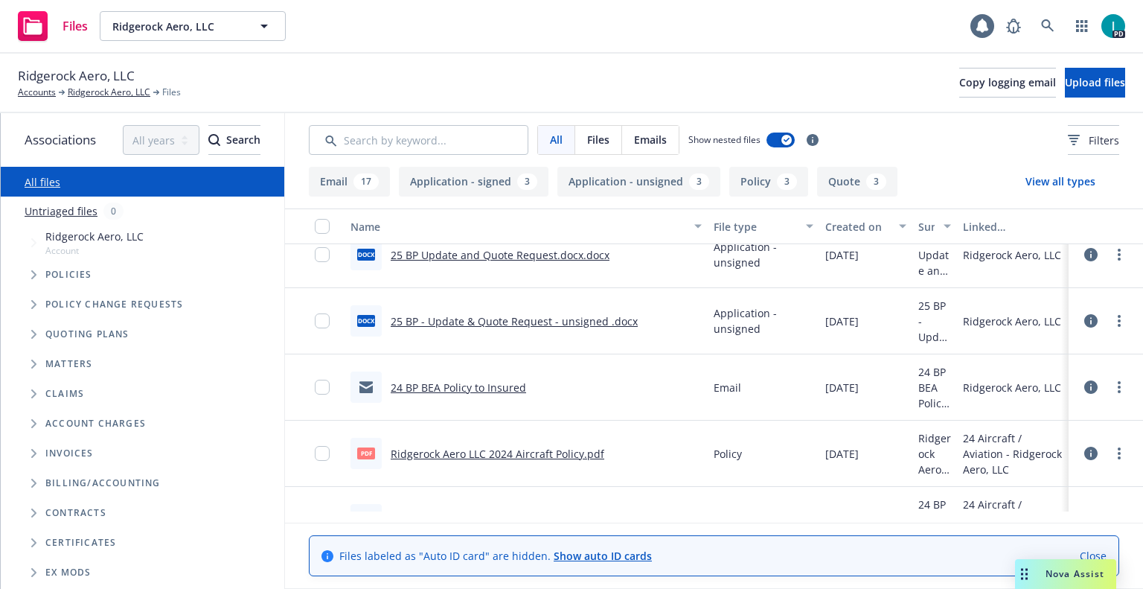
scroll to position [670, 0]
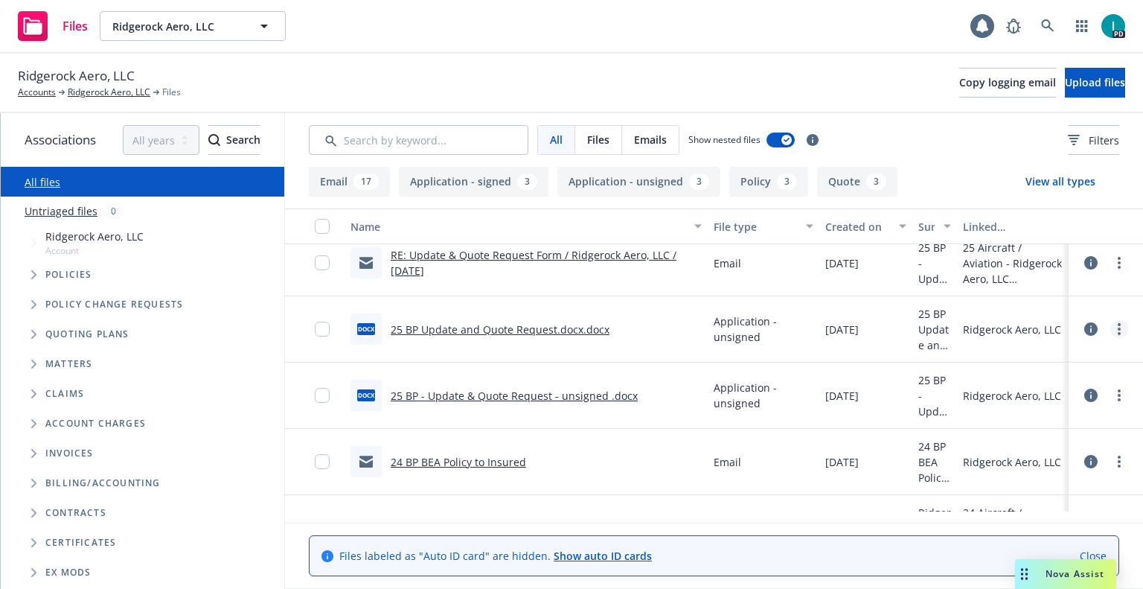
click at [1119, 328] on link "more" at bounding box center [1119, 329] width 18 height 18
click at [1038, 391] on link "Download" at bounding box center [1052, 389] width 148 height 30
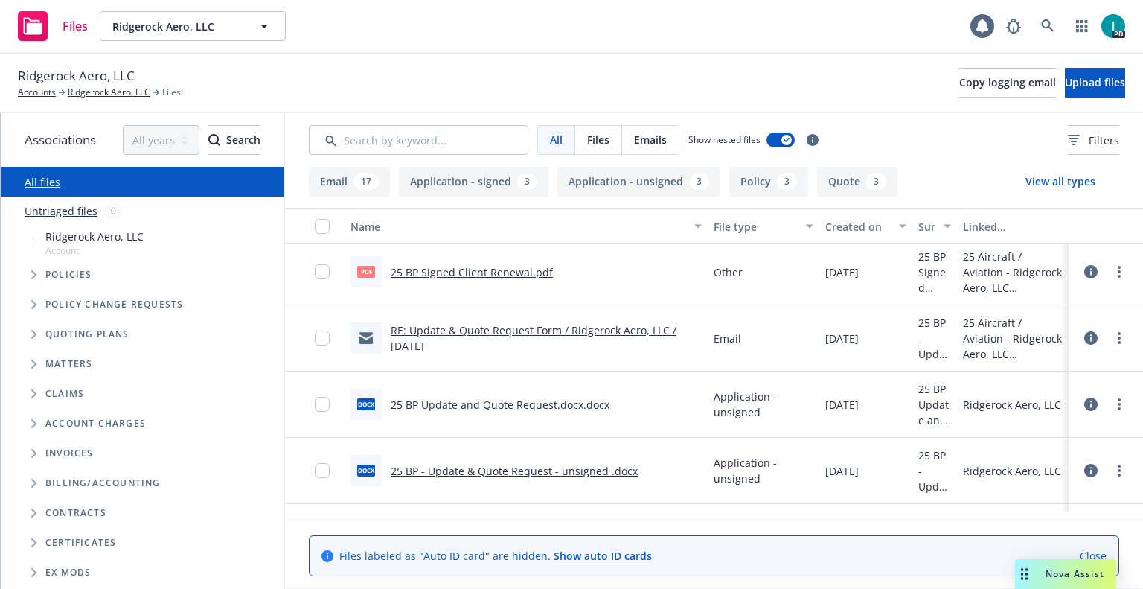
click at [572, 324] on link "RE: Update & Quote Request Form / Ridgerock Aero, LLC / 02.01.2025" at bounding box center [534, 338] width 286 height 30
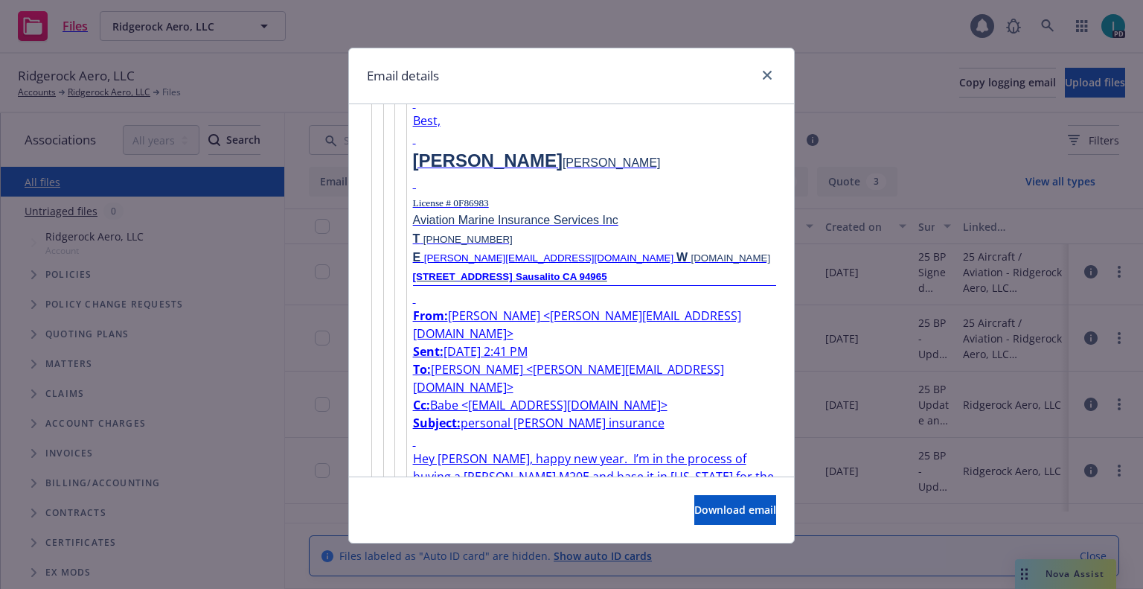
scroll to position [6166, 0]
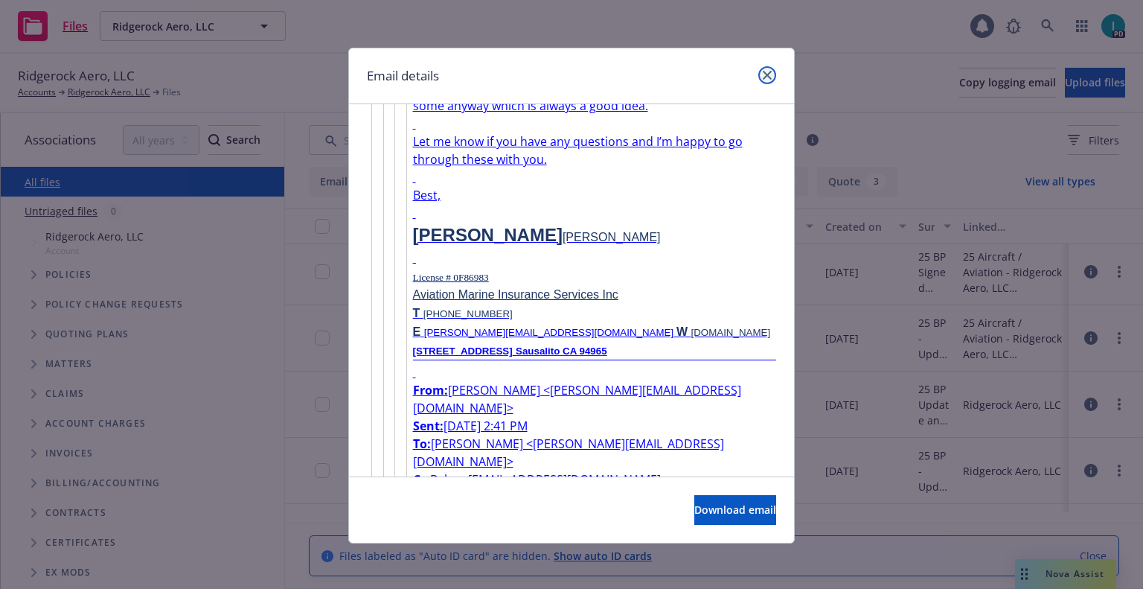
click at [767, 77] on link "close" at bounding box center [767, 75] width 18 height 18
click at [758, 73] on div "Ridgerock Aero, LLC Accounts Ridgerock Aero, LLC Files Copy logging email Uploa…" at bounding box center [571, 82] width 1107 height 33
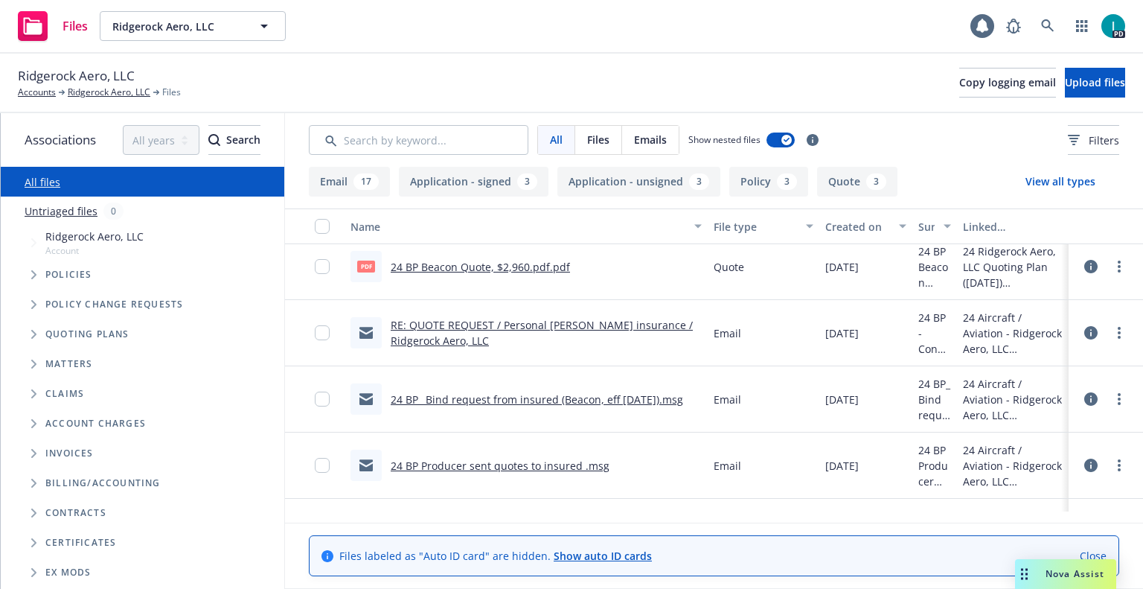
scroll to position [1508, 0]
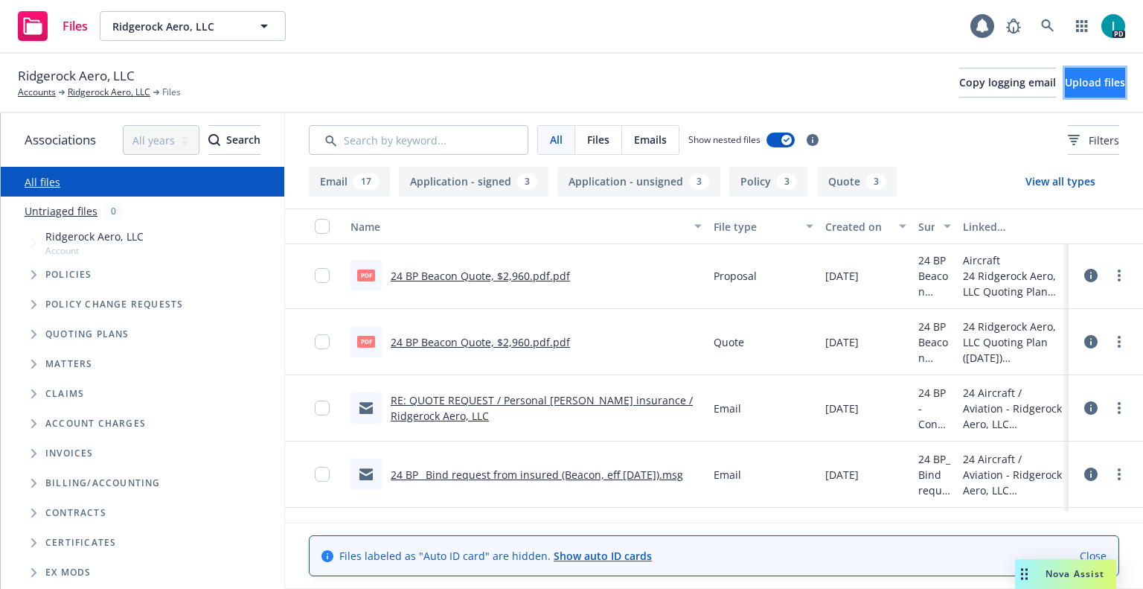
click at [1065, 83] on span "Upload files" at bounding box center [1095, 82] width 60 height 14
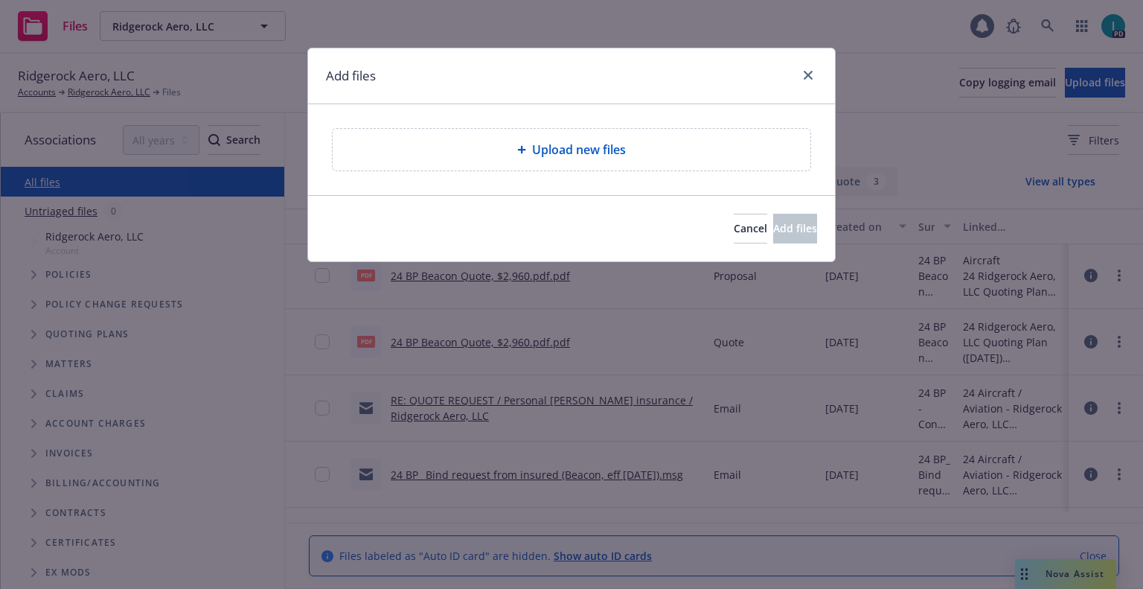
type textarea "x"
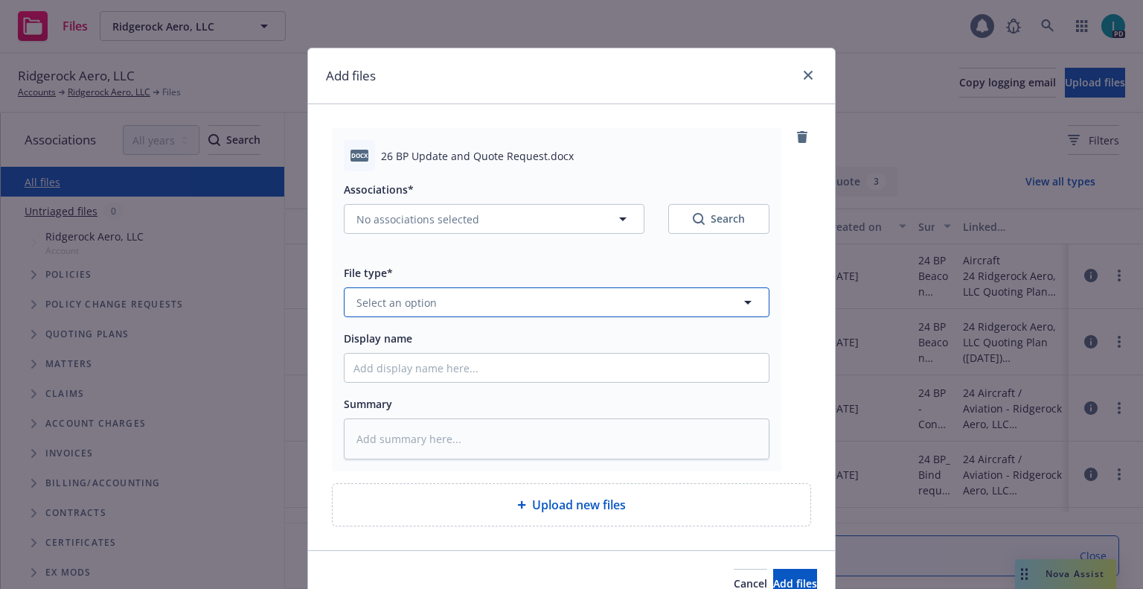
click at [420, 307] on span "Select an option" at bounding box center [396, 303] width 80 height 16
type input "oth"
click at [517, 348] on div "Other" at bounding box center [556, 344] width 406 height 22
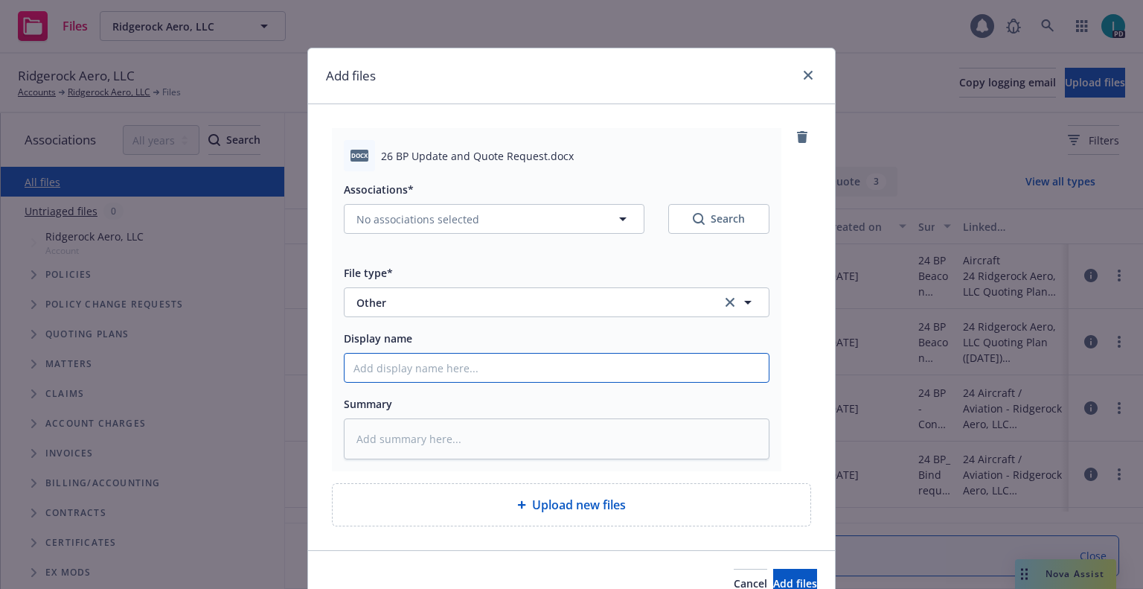
click at [502, 371] on input "Display name" at bounding box center [557, 367] width 424 height 28
type textarea "x"
type input "2"
type textarea "x"
type input "26"
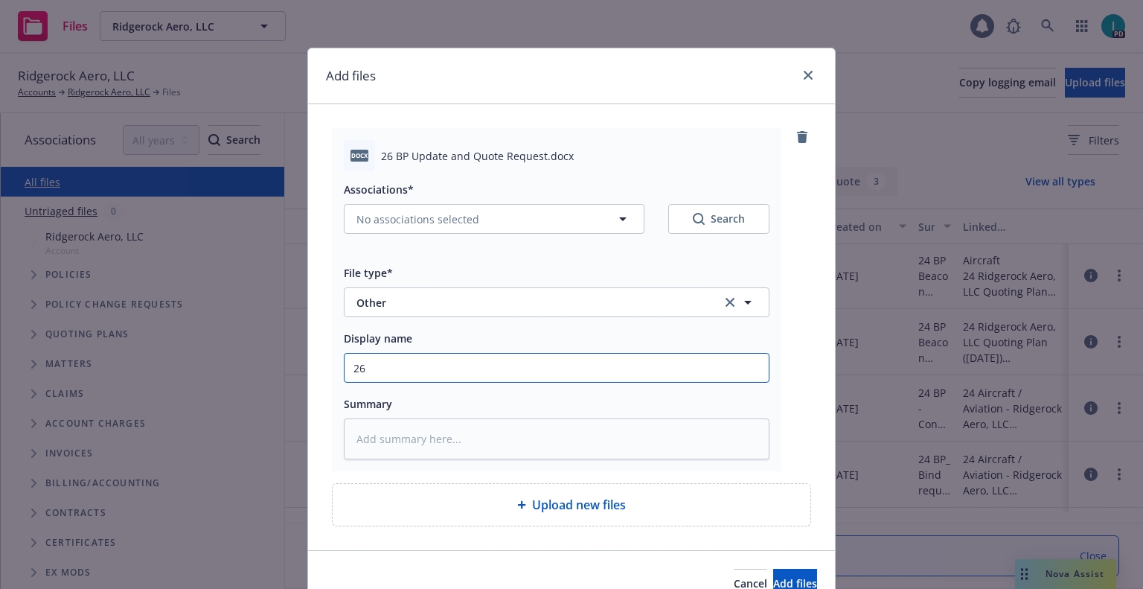
type textarea "x"
type input "26 BP Update and Quote Request to Insured"
type textarea "x"
type input "2"
type textarea "x"
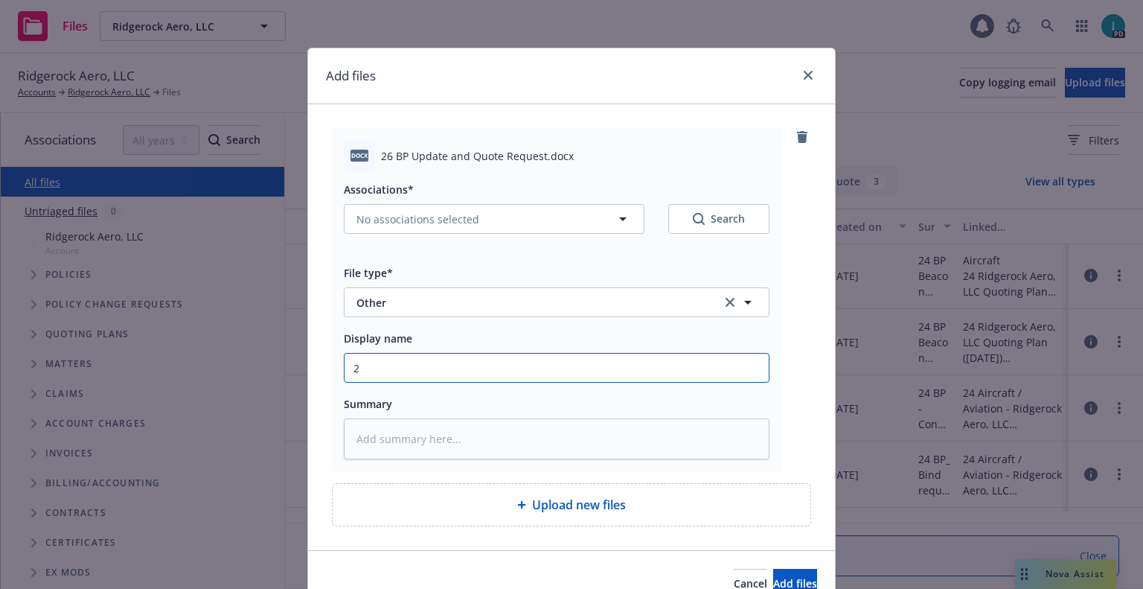
type input "26"
type textarea "x"
type input "26 BP Update and Quote Request"
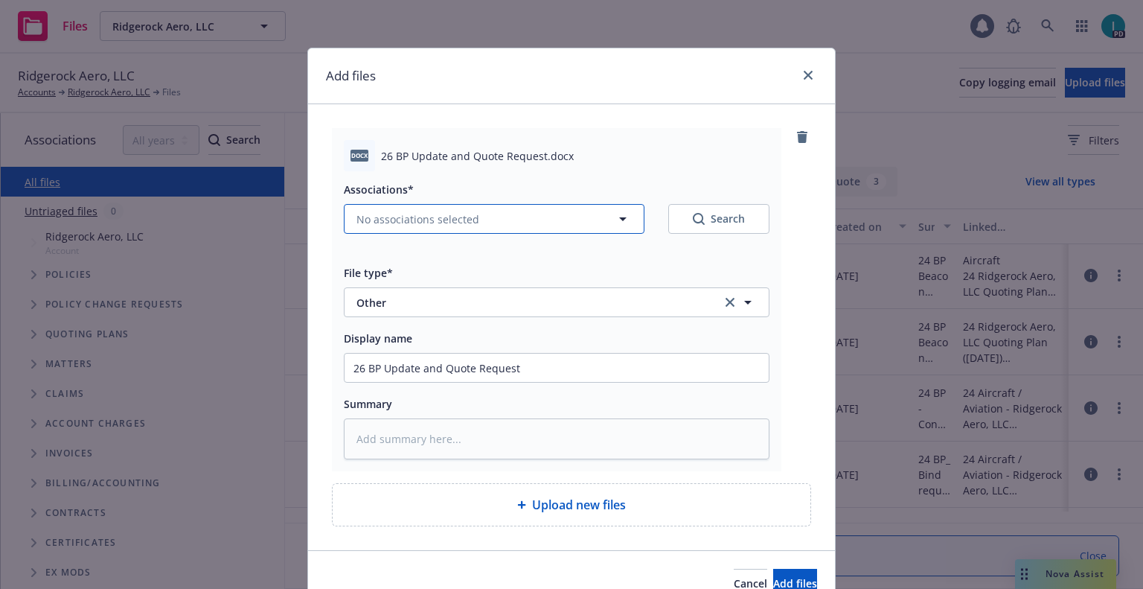
click at [407, 210] on button "No associations selected" at bounding box center [494, 219] width 301 height 30
type textarea "x"
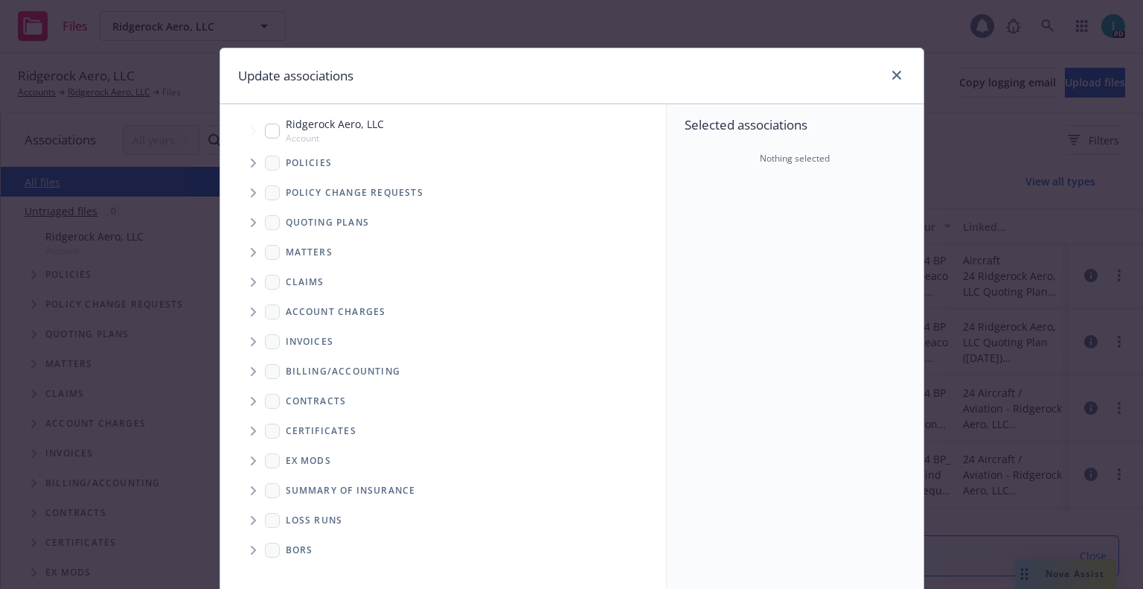
click at [251, 163] on icon "Tree Example" at bounding box center [253, 163] width 5 height 9
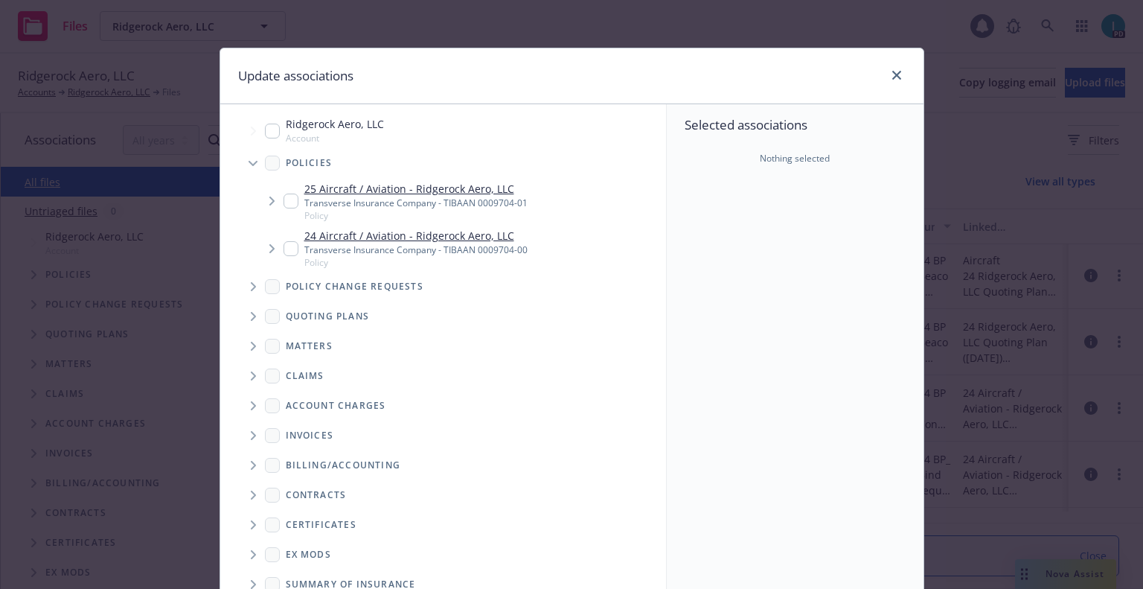
click at [285, 204] on input "Tree Example" at bounding box center [291, 200] width 15 height 15
checkbox input "true"
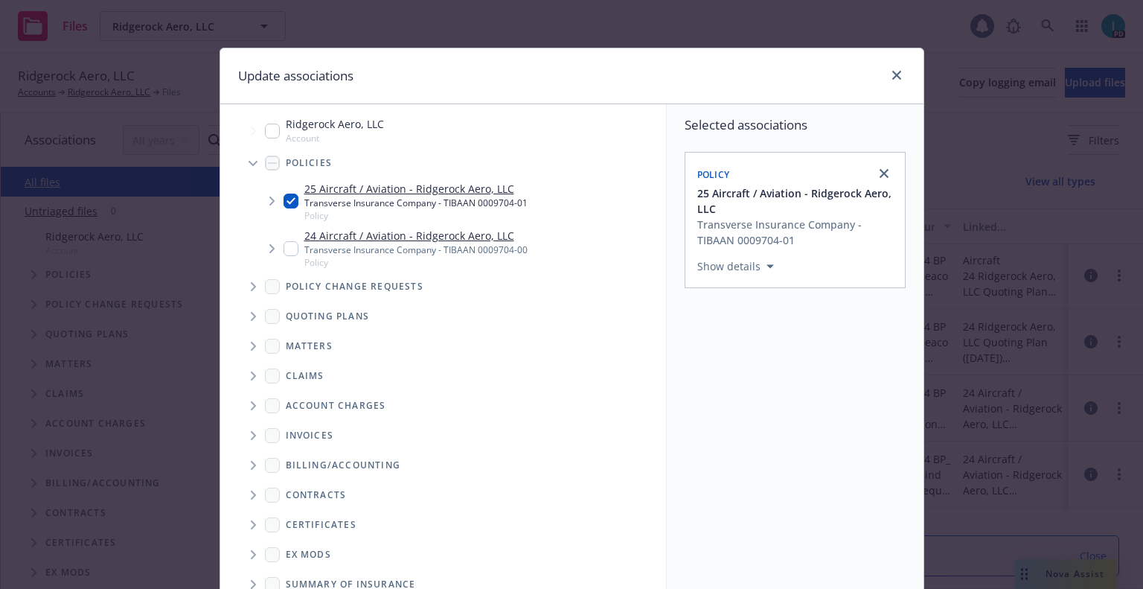
scroll to position [151, 0]
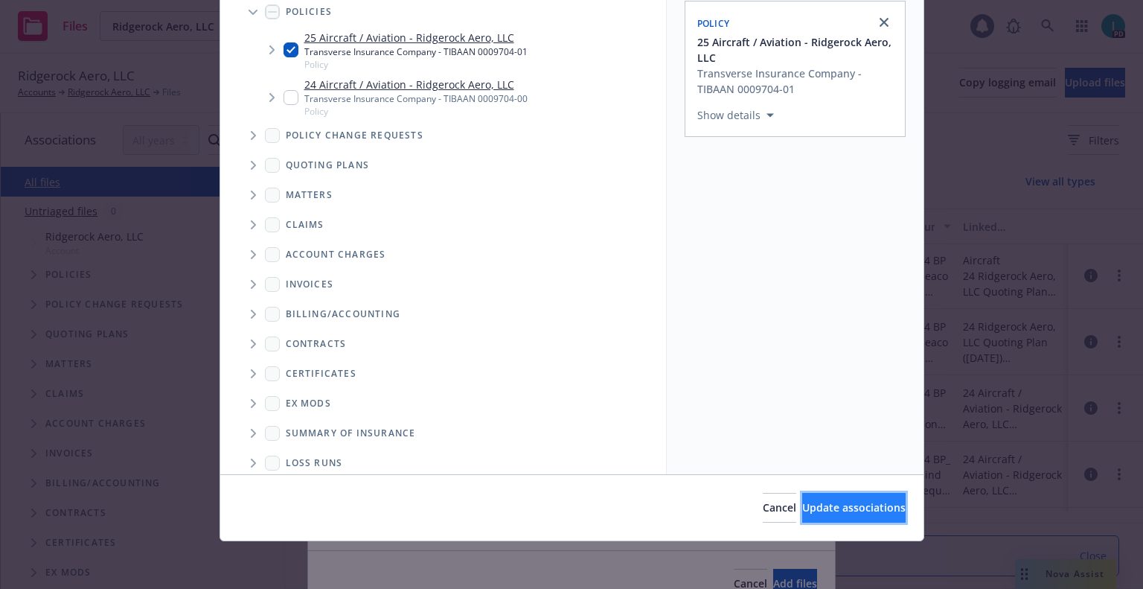
click at [819, 508] on span "Update associations" at bounding box center [853, 507] width 103 height 14
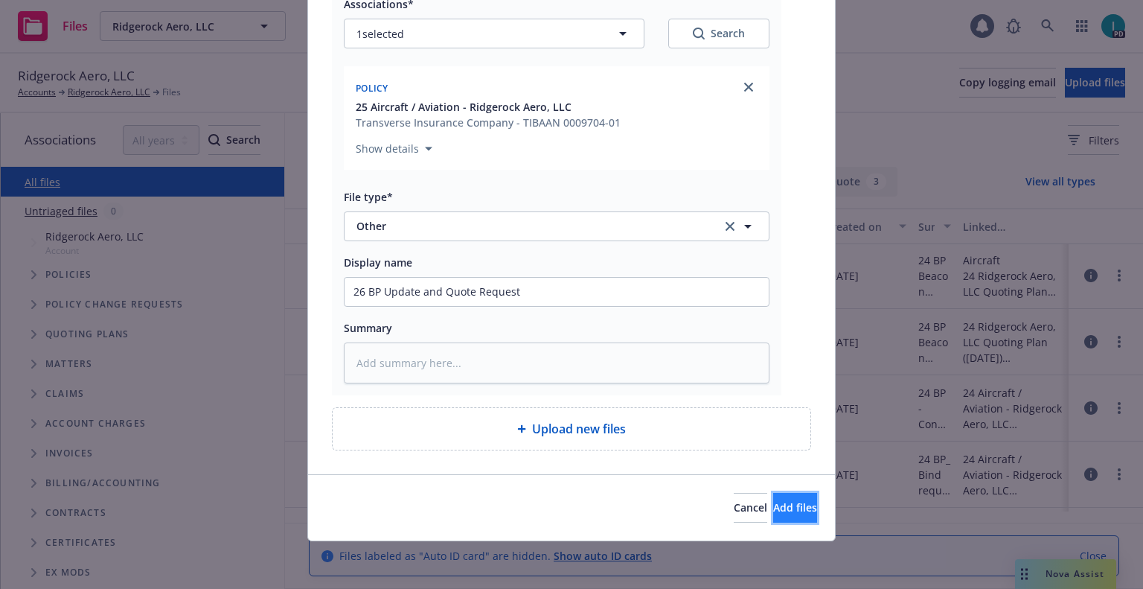
click at [773, 502] on span "Add files" at bounding box center [795, 507] width 44 height 14
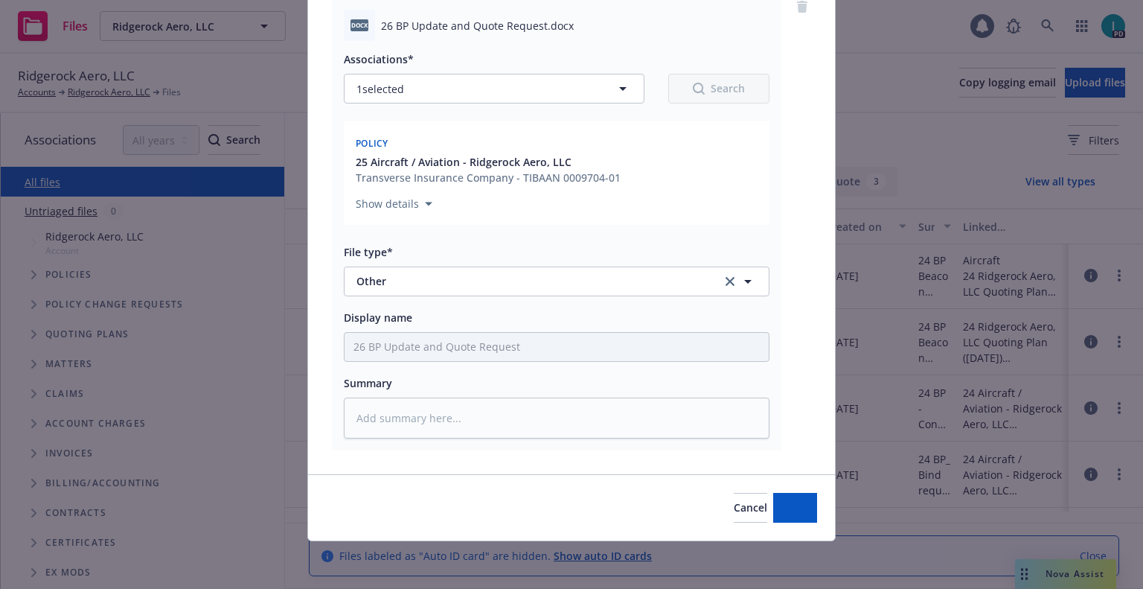
scroll to position [130, 0]
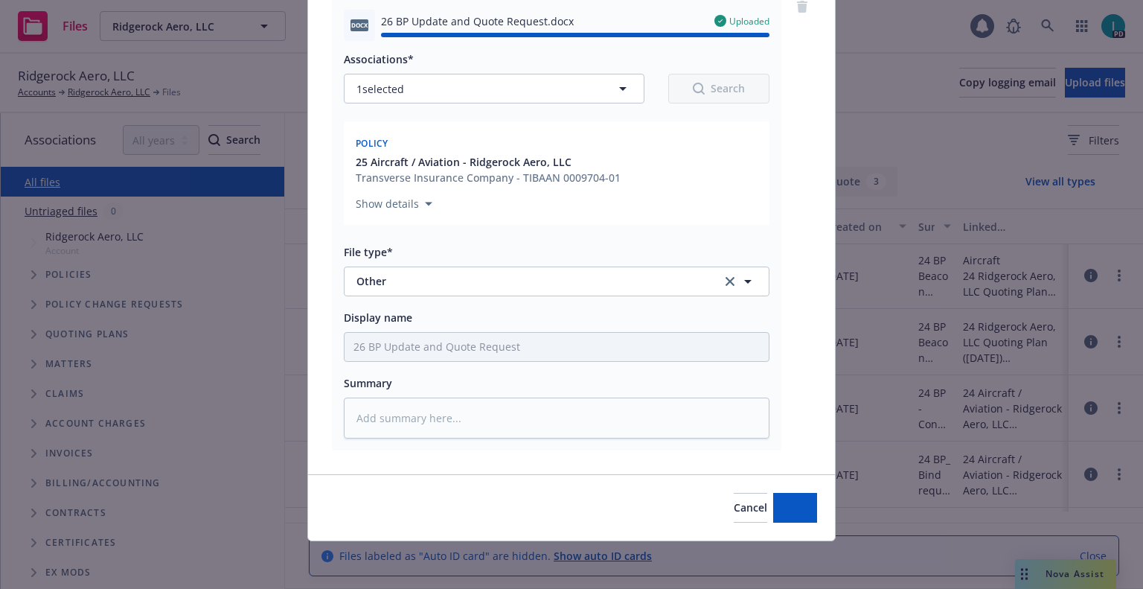
type textarea "x"
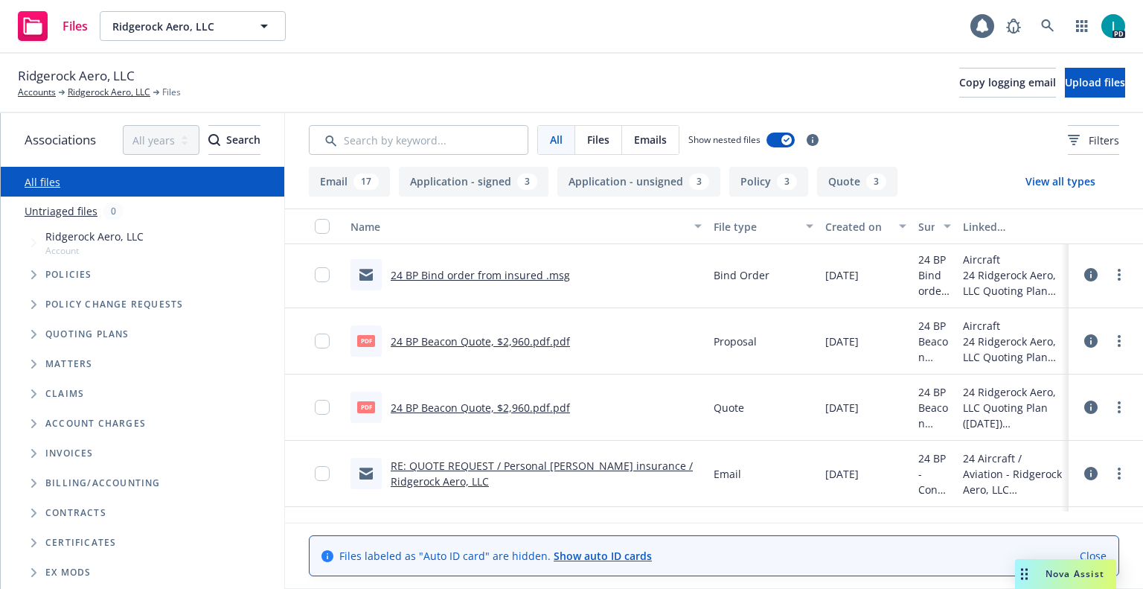
scroll to position [1575, 0]
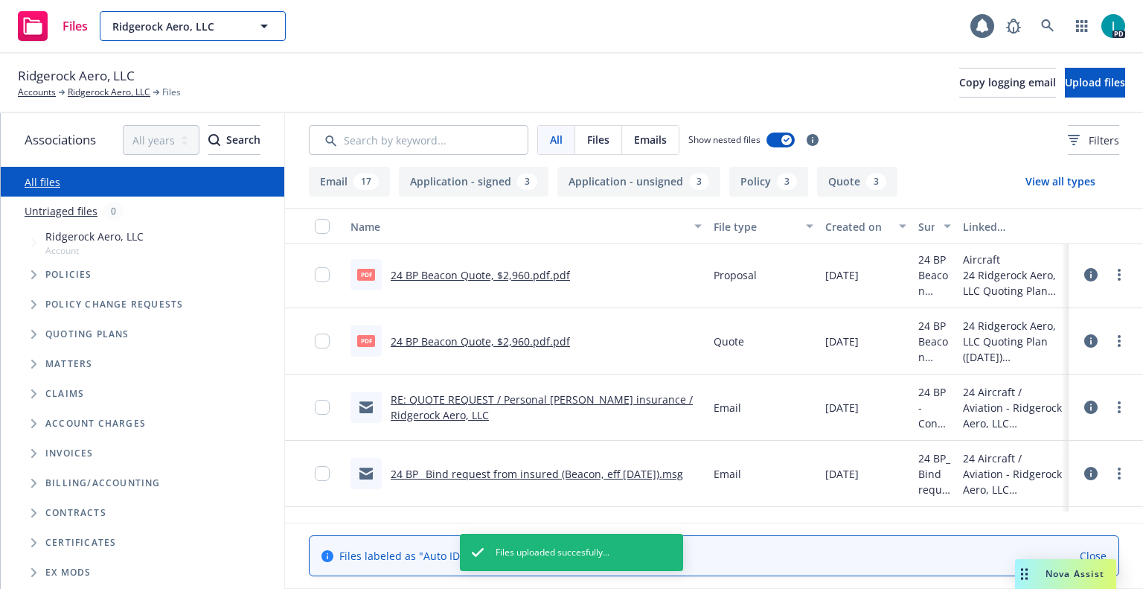
click at [181, 19] on span "Ridgerock Aero, LLC" at bounding box center [176, 27] width 129 height 16
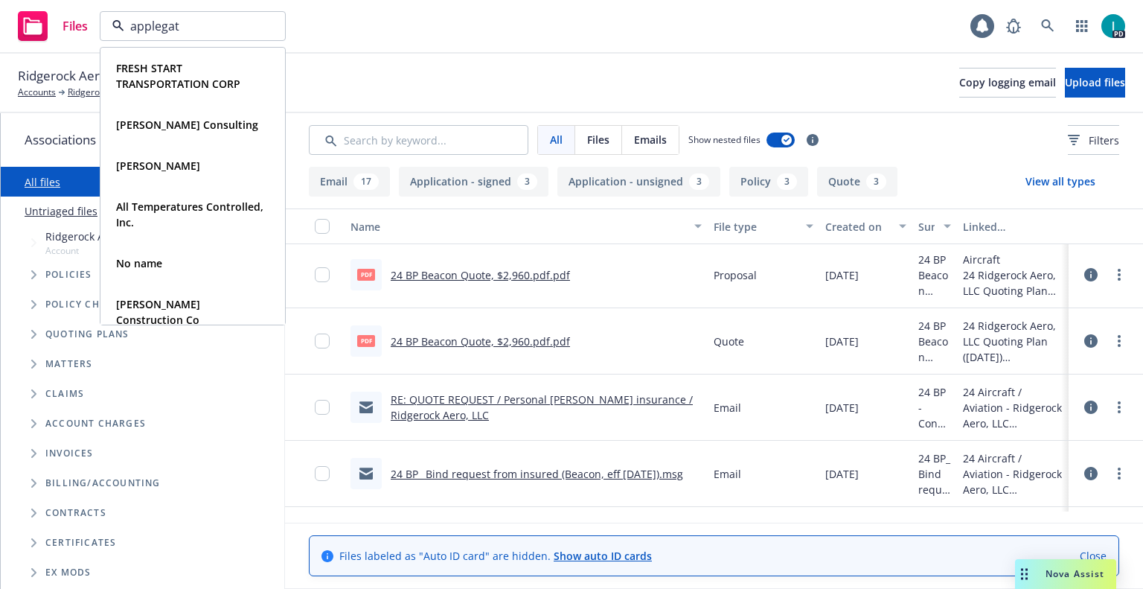
type input "applegate"
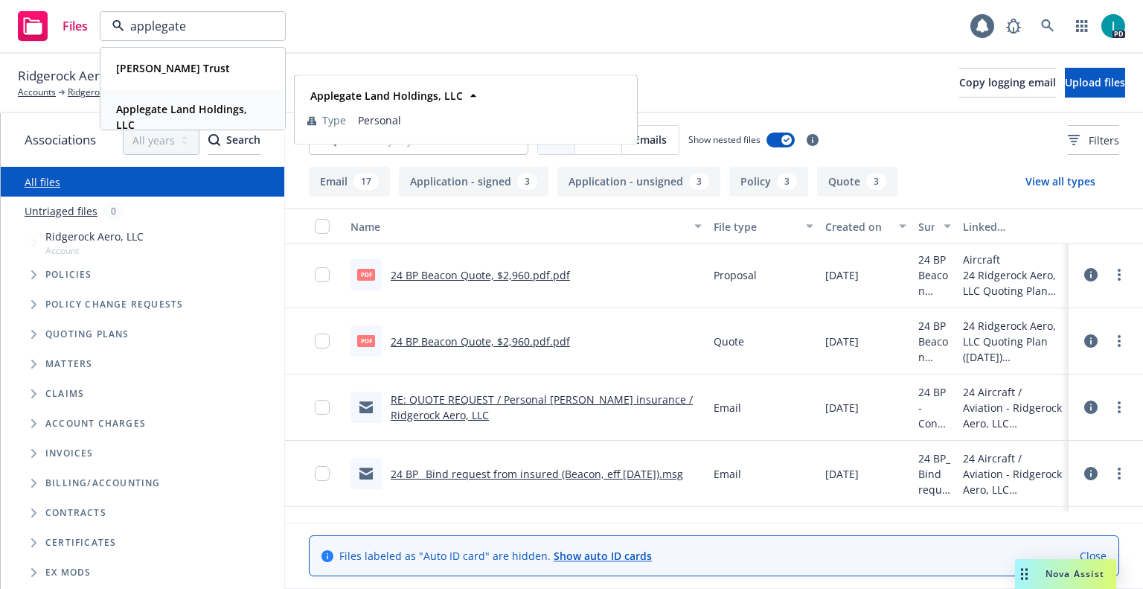
click at [200, 103] on strong "Applegate Land Holdings, LLC" at bounding box center [181, 117] width 131 height 30
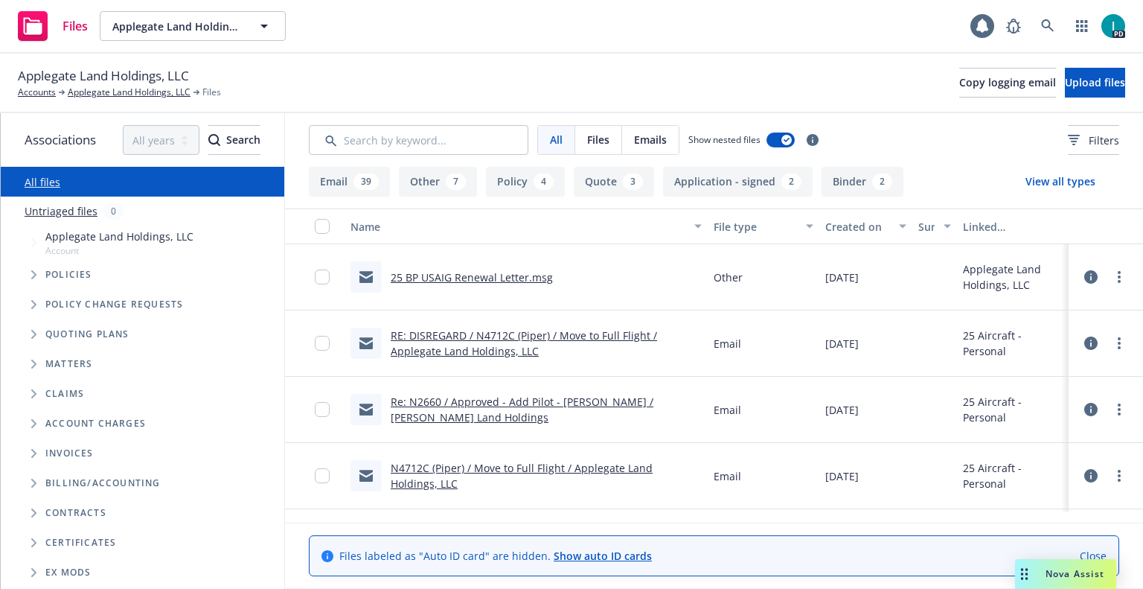
click at [118, 79] on span "Applegate Land Holdings, LLC" at bounding box center [103, 75] width 171 height 19
copy span "Applegate Land Holdings, LLC"
click at [516, 340] on link "RE: DISREGARD / N4712C (Piper) / Move to Full Flight / Applegate Land Holdings,…" at bounding box center [524, 343] width 266 height 30
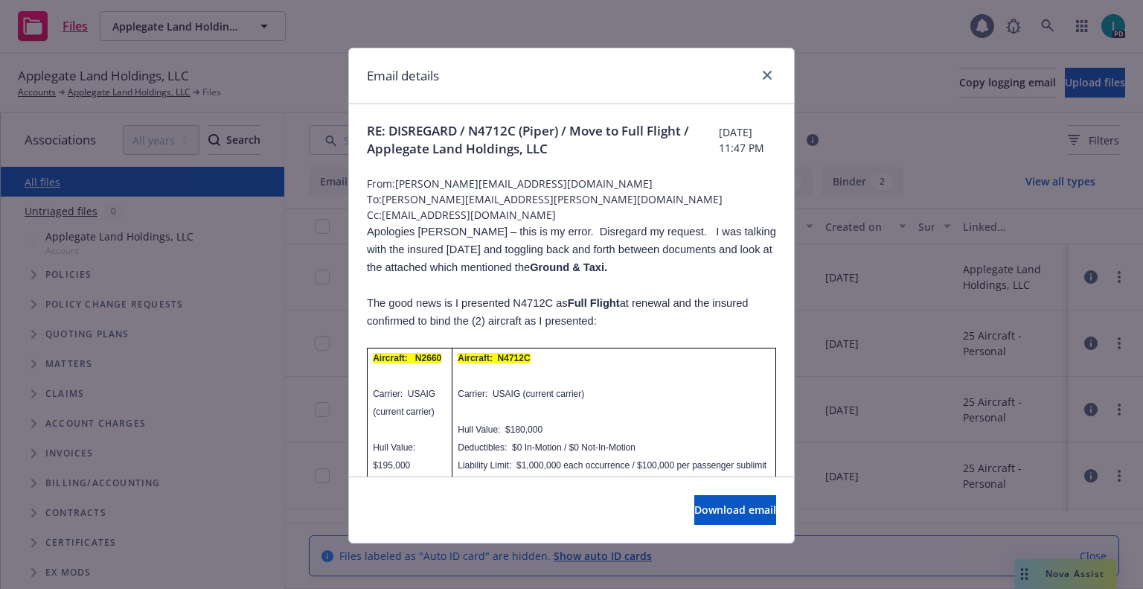
scroll to position [74, 0]
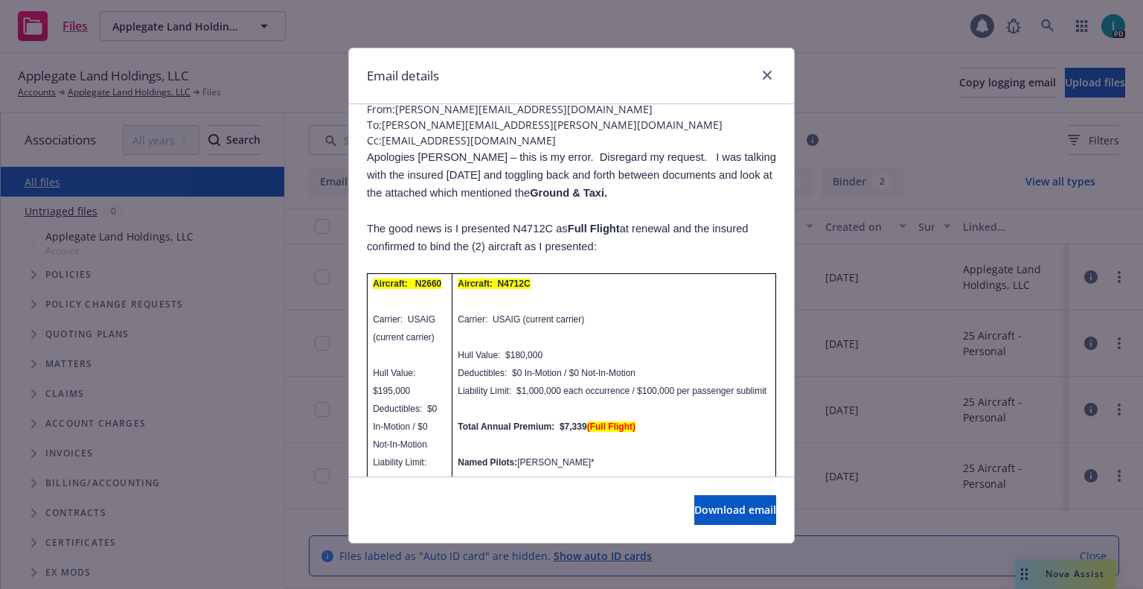
drag, startPoint x: 375, startPoint y: 228, endPoint x: 607, endPoint y: 243, distance: 231.9
click at [607, 243] on p "The good news is I presented N4712C as Full Flight at renewal and the insured c…" at bounding box center [571, 238] width 409 height 36
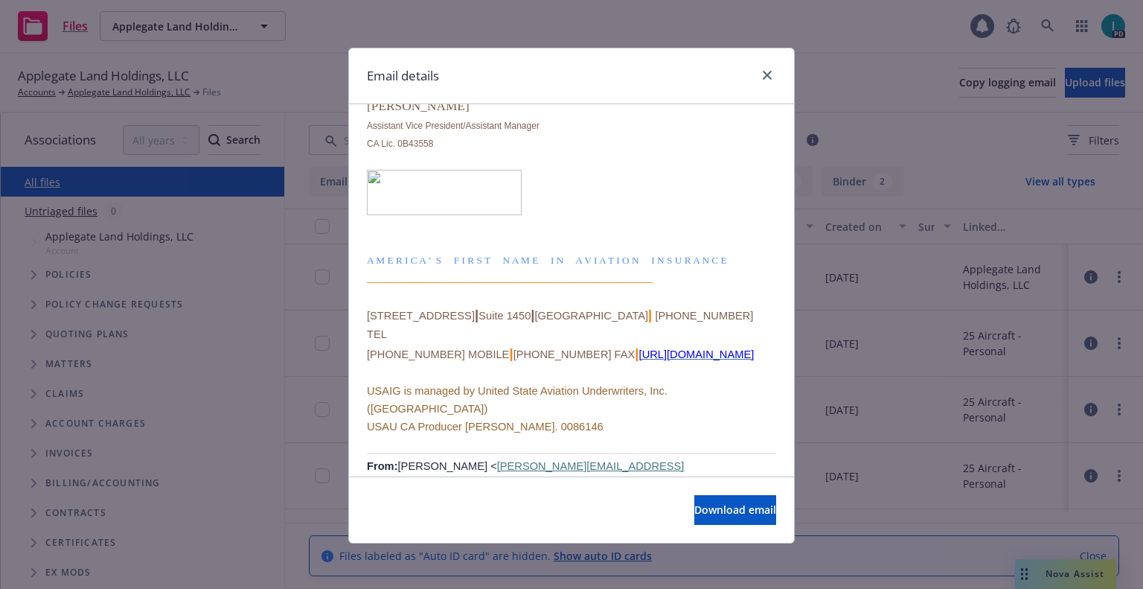
scroll to position [2233, 0]
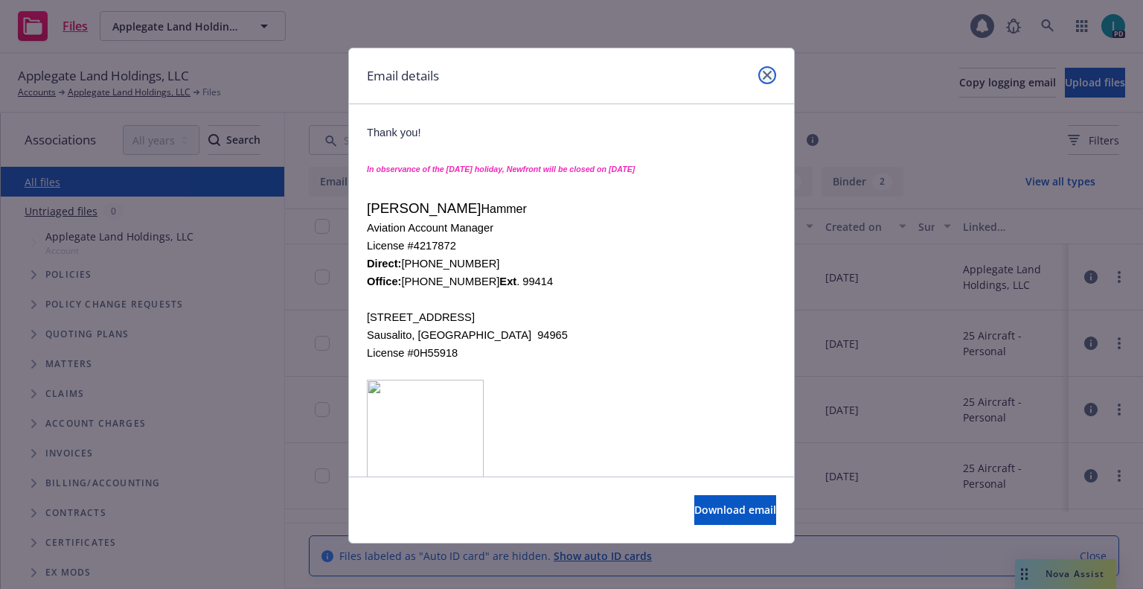
click at [763, 77] on icon "close" at bounding box center [767, 75] width 9 height 9
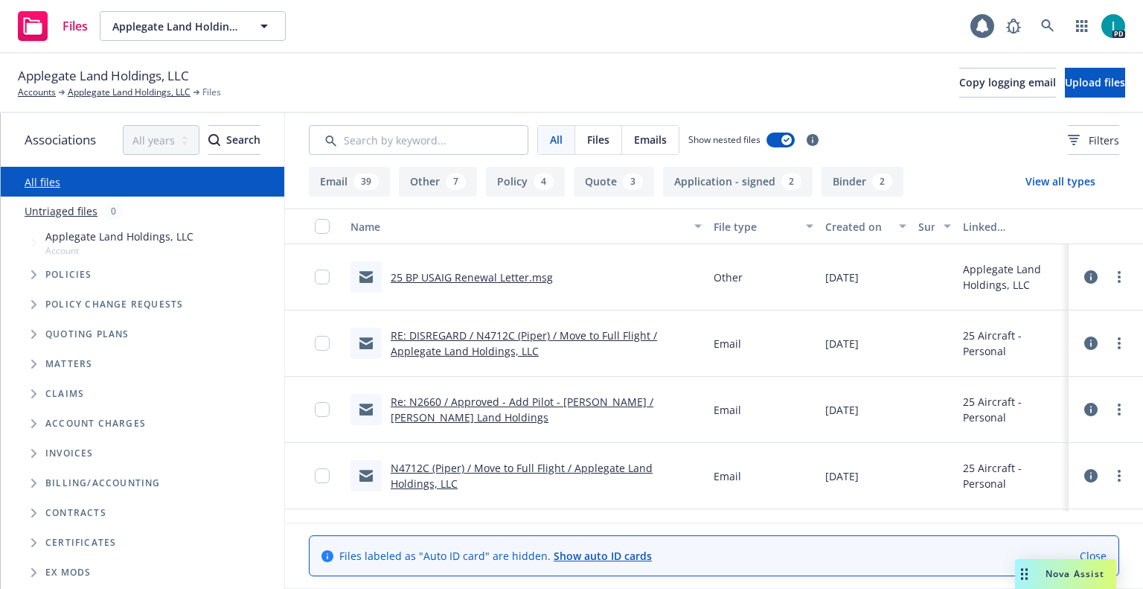
click at [479, 398] on link "Re: N2660 / Approved - Add Pilot - Jeff Eisenbaum / Applegate Land Holdings" at bounding box center [522, 409] width 263 height 30
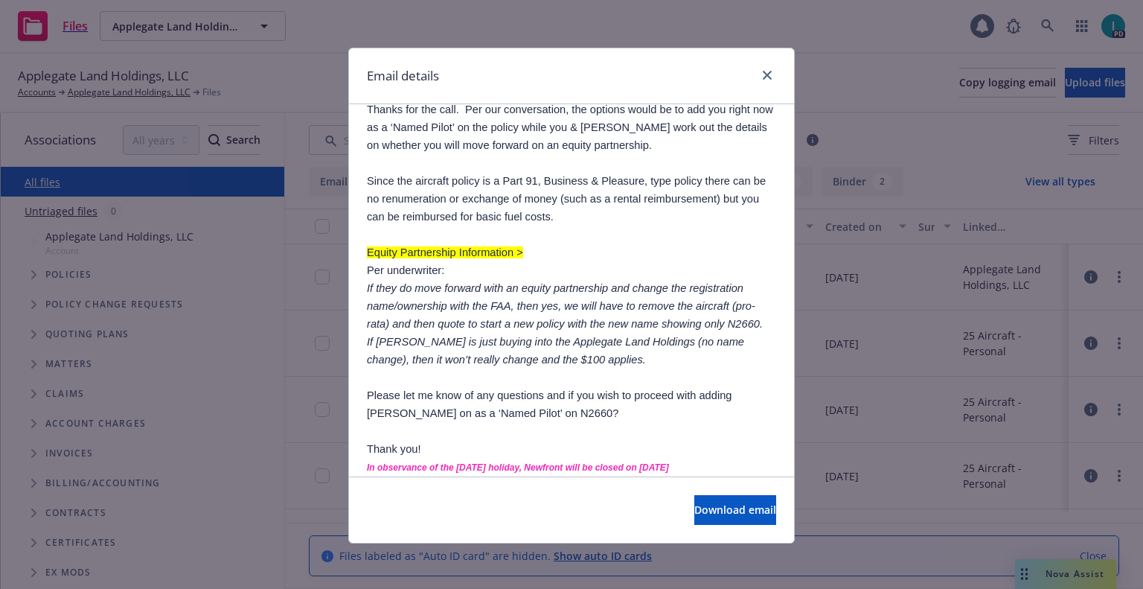
scroll to position [447, 0]
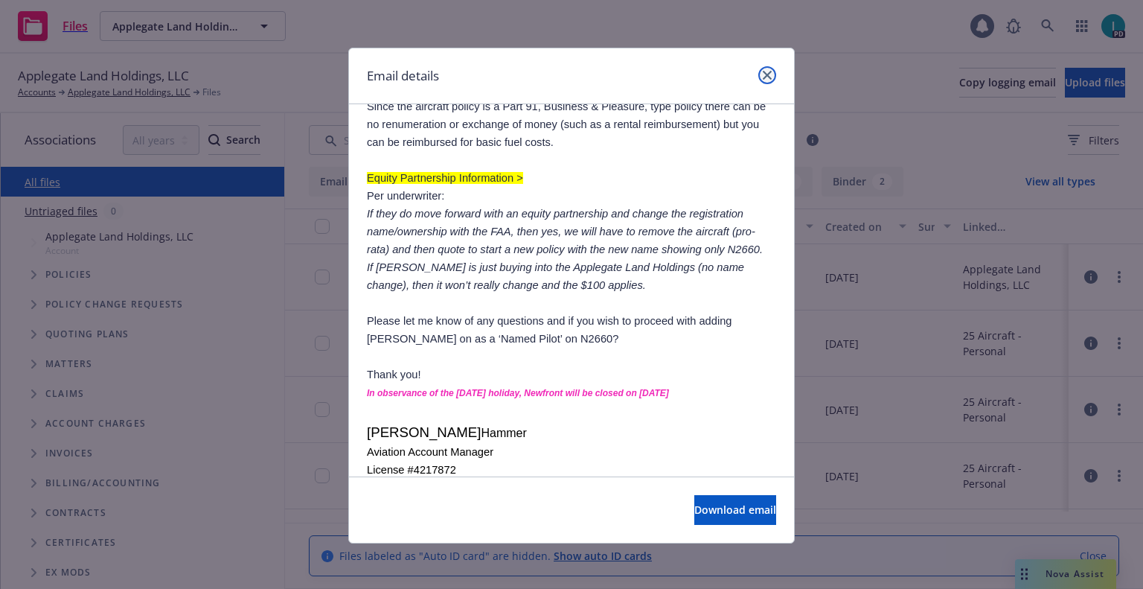
click at [764, 72] on icon "close" at bounding box center [767, 75] width 9 height 9
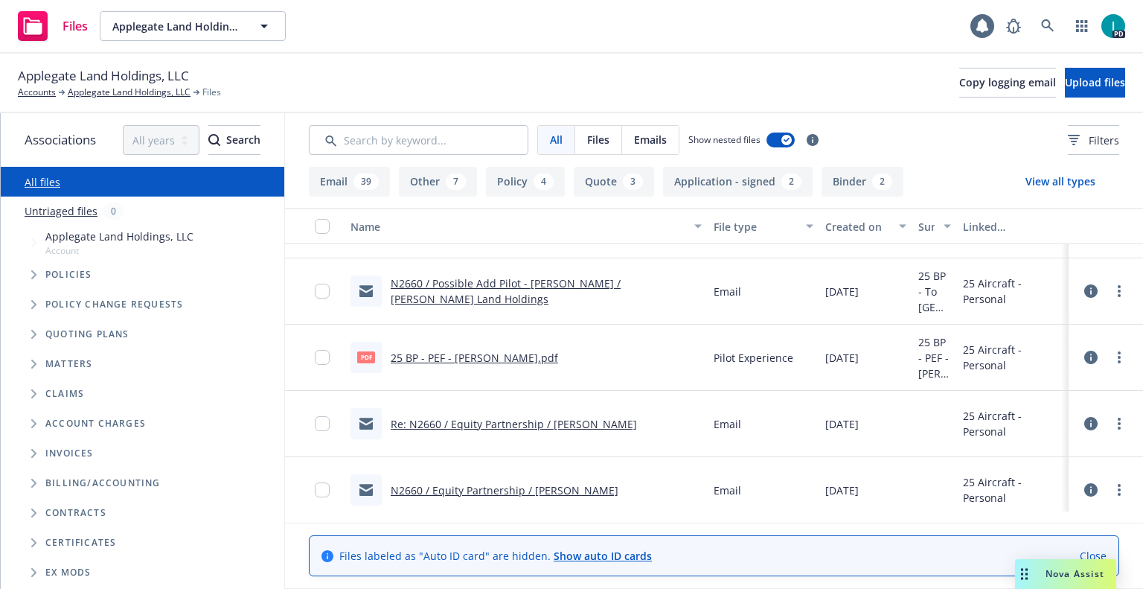
scroll to position [372, 0]
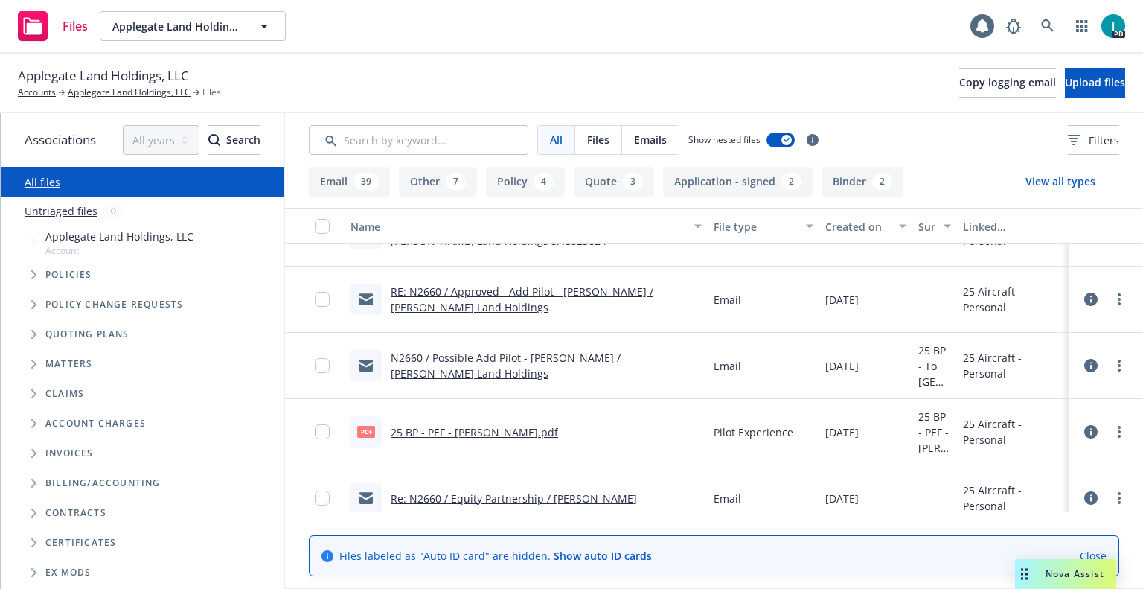
click at [506, 361] on link "N2660 / Possible Add Pilot - Jeff Eisenbaum / Applegate Land Holdings" at bounding box center [506, 366] width 230 height 30
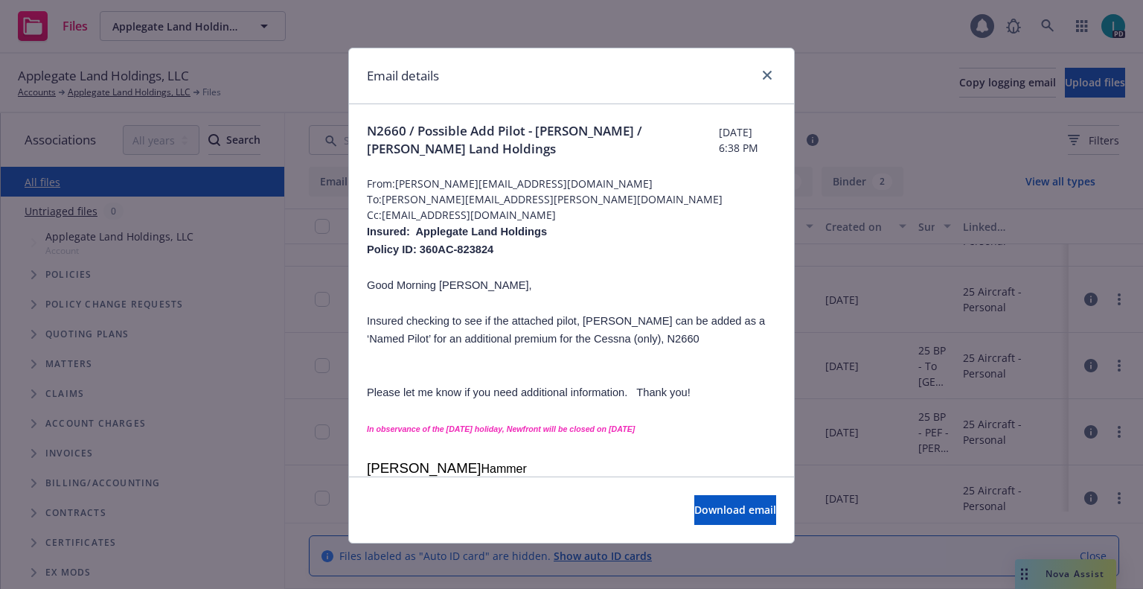
scroll to position [74, 0]
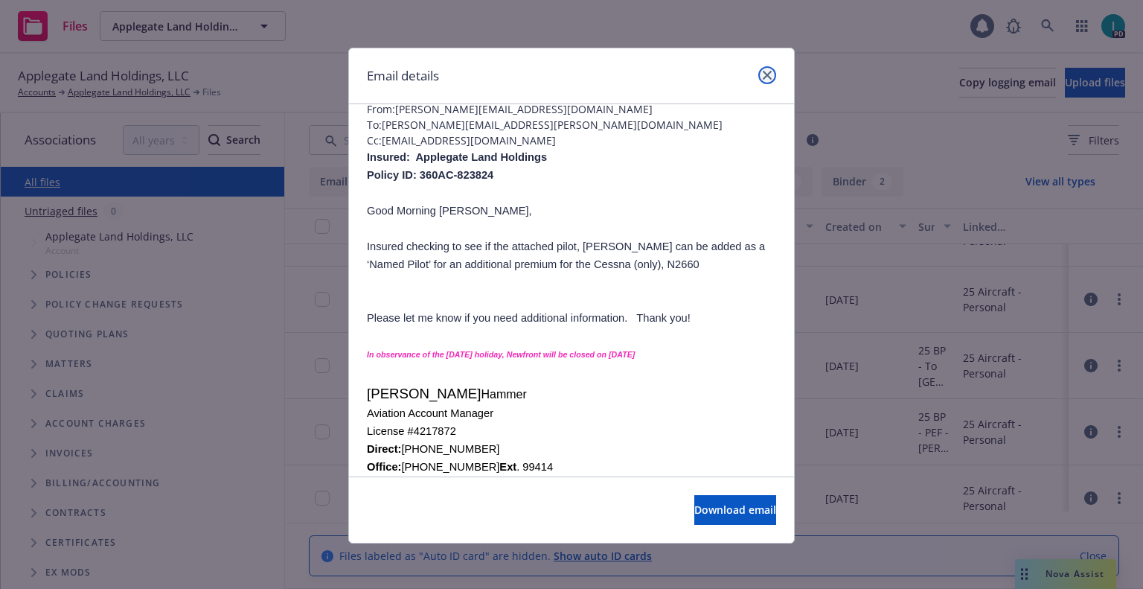
click at [766, 80] on link "close" at bounding box center [767, 75] width 18 height 18
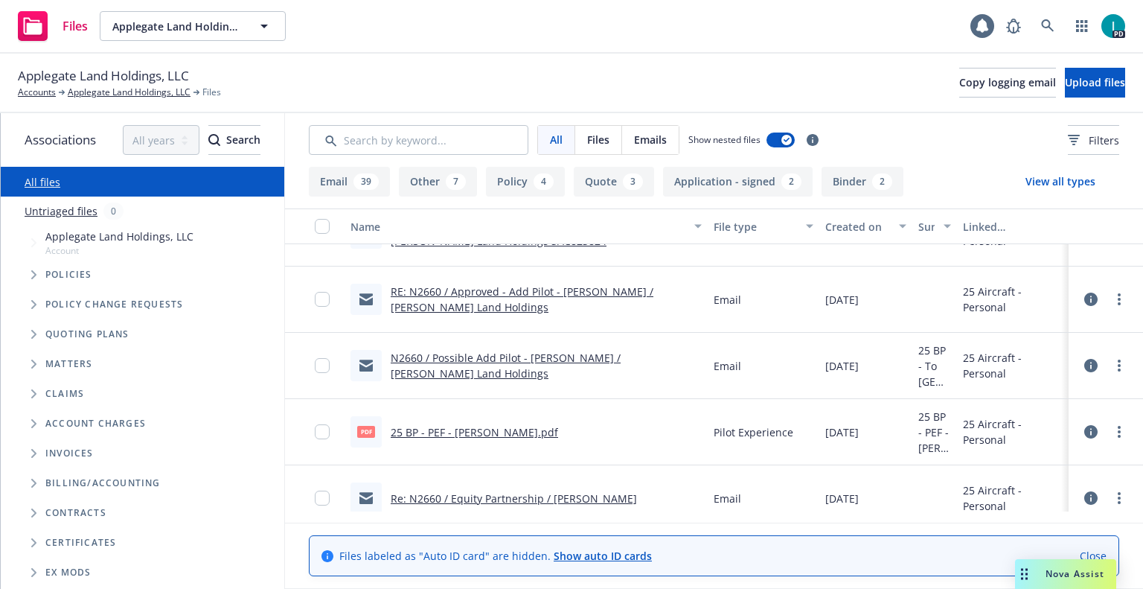
click at [479, 434] on link "25 BP - PEF - Jeff Eisenbaum.pdf" at bounding box center [474, 432] width 167 height 14
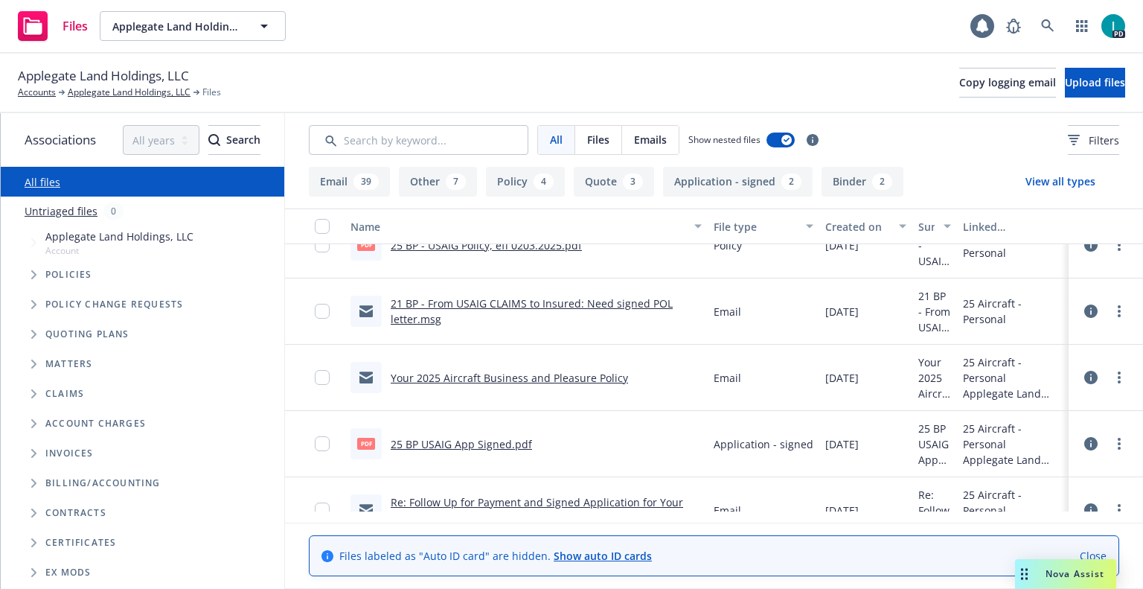
scroll to position [893, 0]
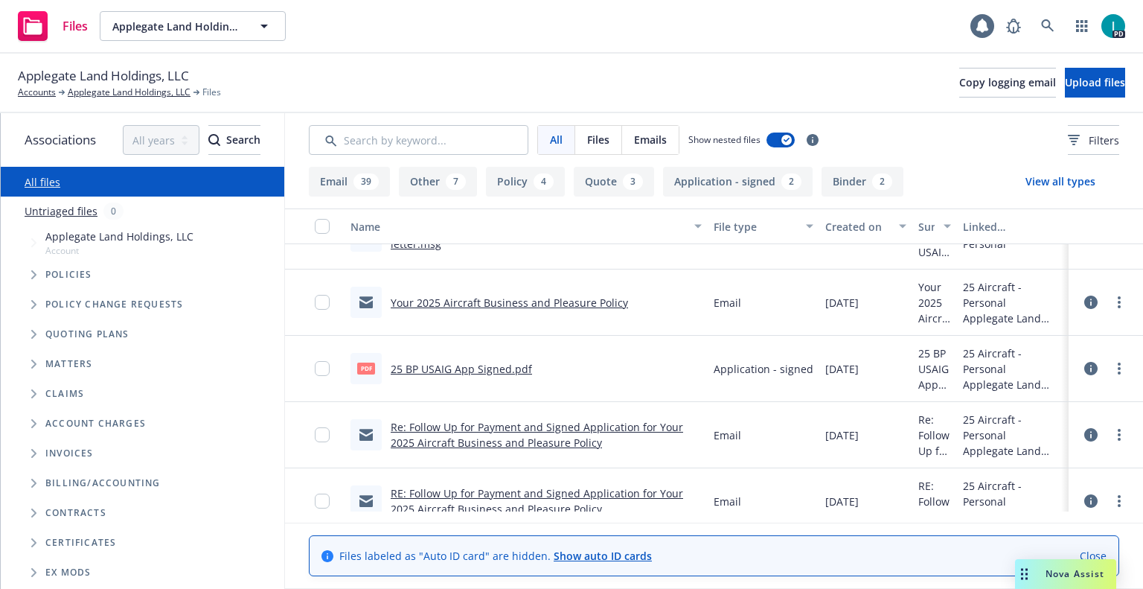
click at [476, 375] on link "25 BP USAIG App Signed.pdf" at bounding box center [461, 369] width 141 height 14
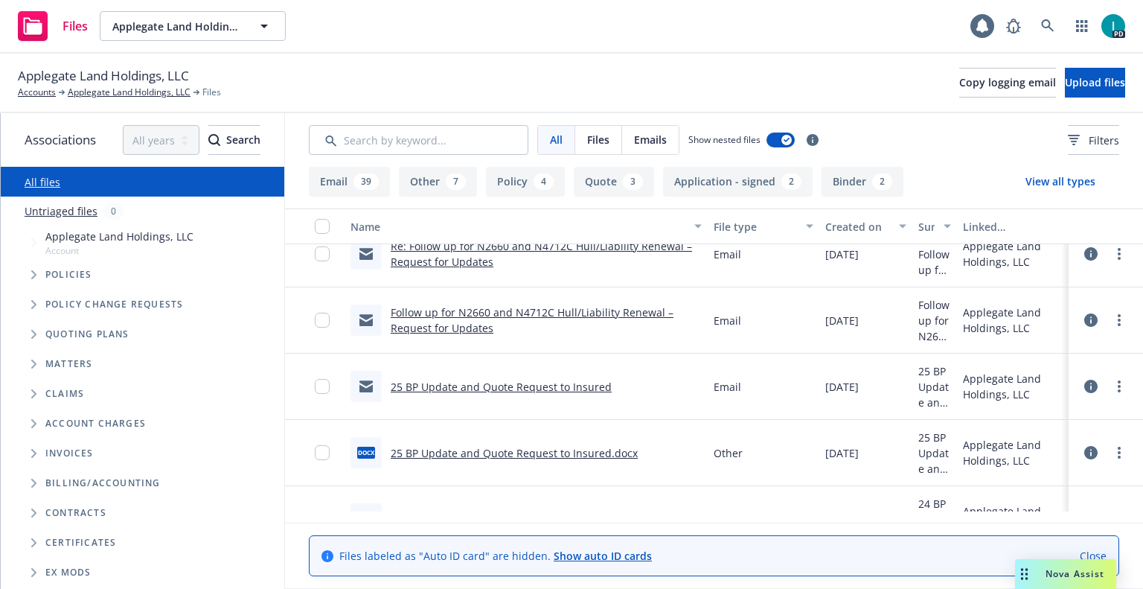
scroll to position [2456, 0]
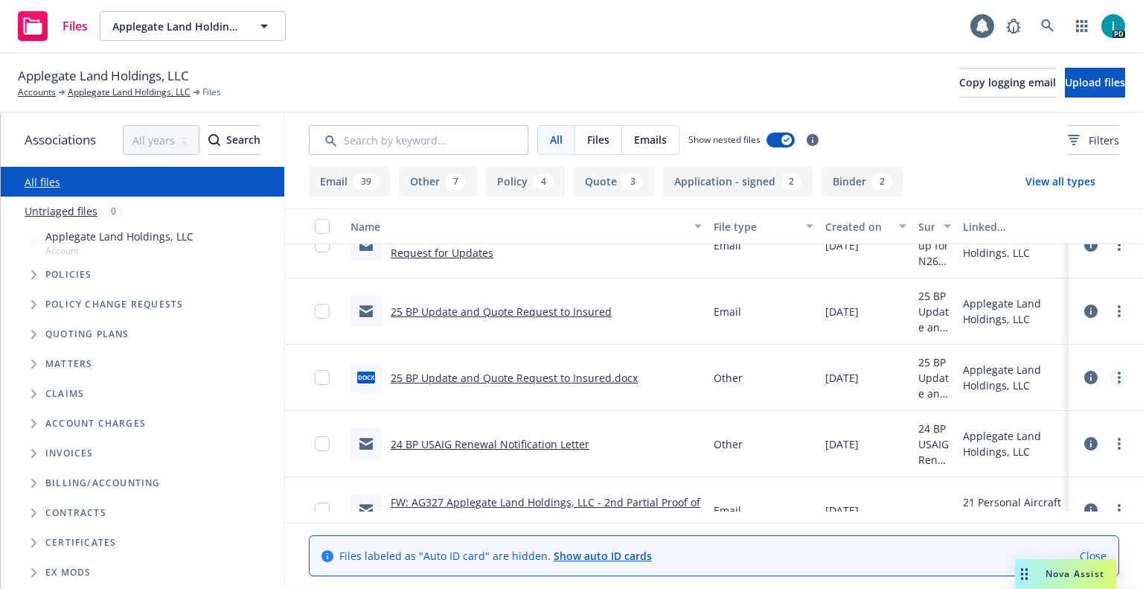
click at [1121, 371] on link "more" at bounding box center [1119, 377] width 18 height 18
drag, startPoint x: 1021, startPoint y: 434, endPoint x: 1033, endPoint y: 419, distance: 19.1
click at [1021, 434] on link "Download" at bounding box center [1052, 438] width 148 height 30
click at [1118, 313] on icon "more" at bounding box center [1119, 311] width 3 height 12
click at [1052, 364] on link "Download" at bounding box center [1052, 371] width 148 height 30
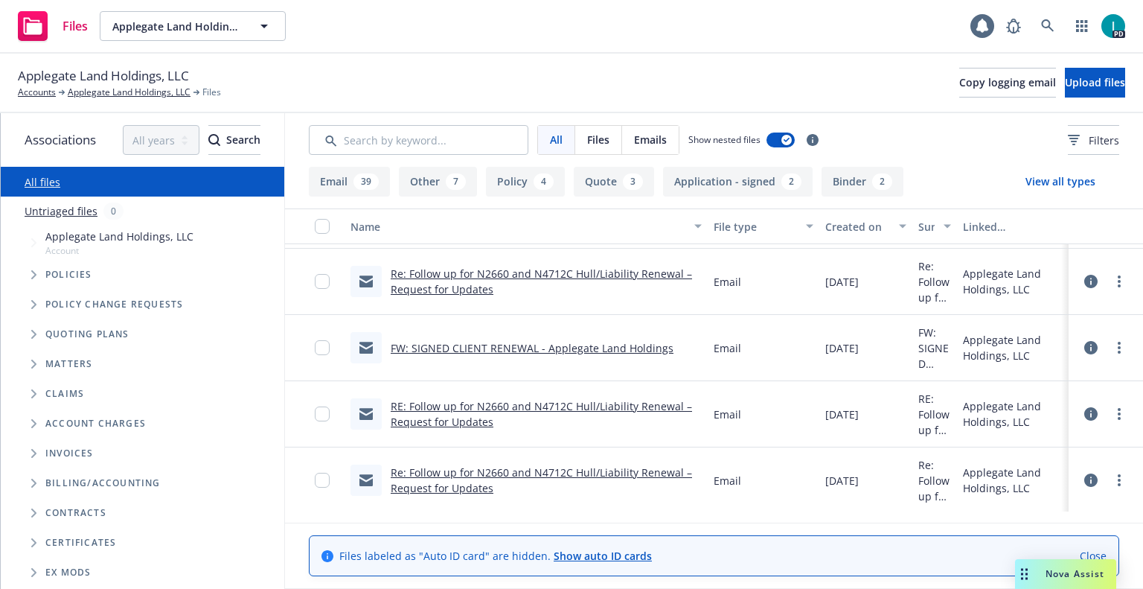
scroll to position [2084, 0]
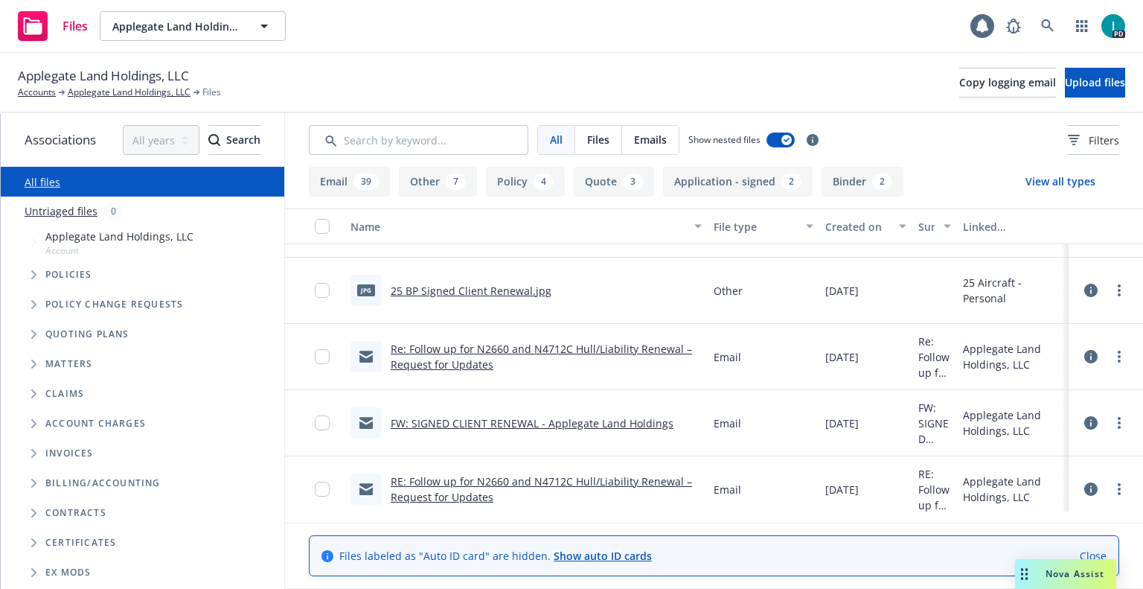
click at [471, 432] on div "FW: SIGNED CLIENT RENEWAL - Applegate Land Holdings" at bounding box center [512, 422] width 323 height 31
click at [474, 422] on link "FW: SIGNED CLIENT RENEWAL - Applegate Land Holdings" at bounding box center [532, 423] width 283 height 14
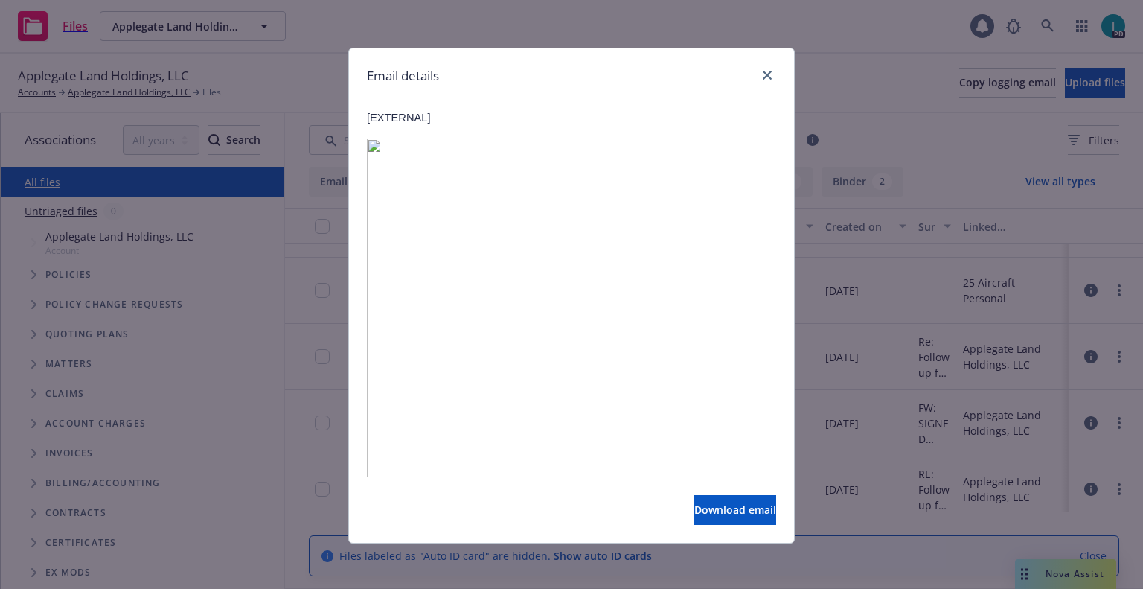
scroll to position [742, 0]
click at [763, 75] on icon "close" at bounding box center [767, 75] width 9 height 9
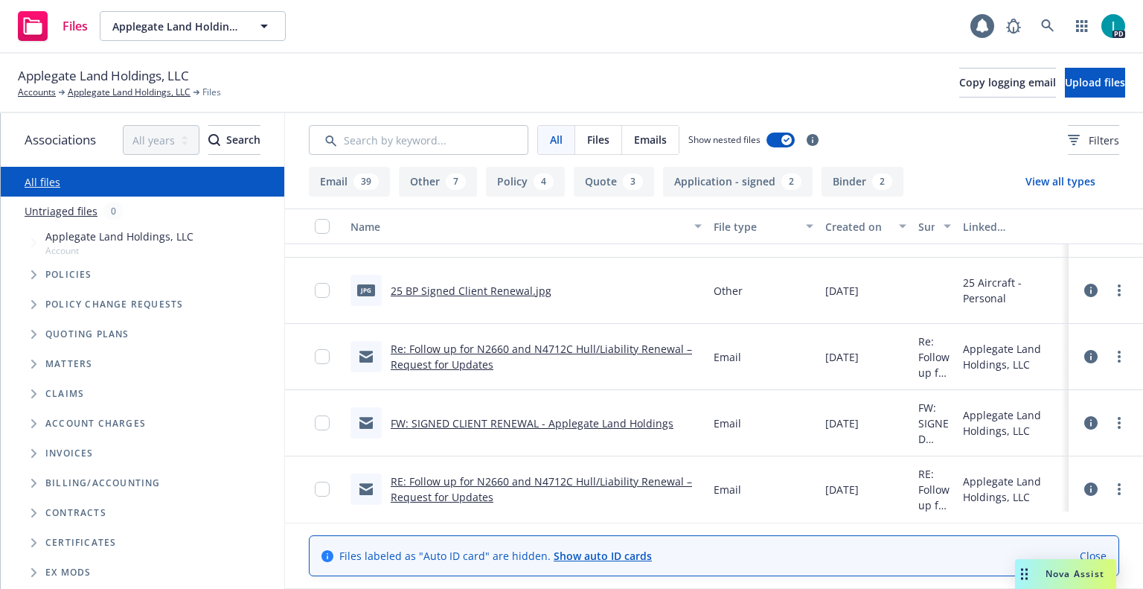
click at [529, 421] on link "FW: SIGNED CLIENT RENEWAL - Applegate Land Holdings" at bounding box center [532, 423] width 283 height 14
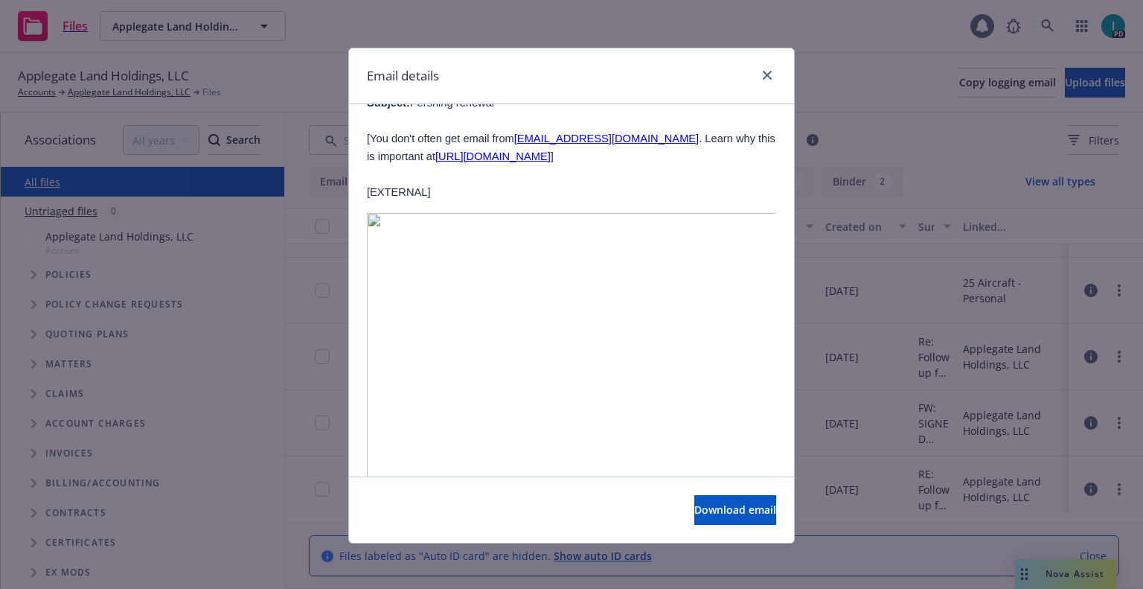
scroll to position [521, 0]
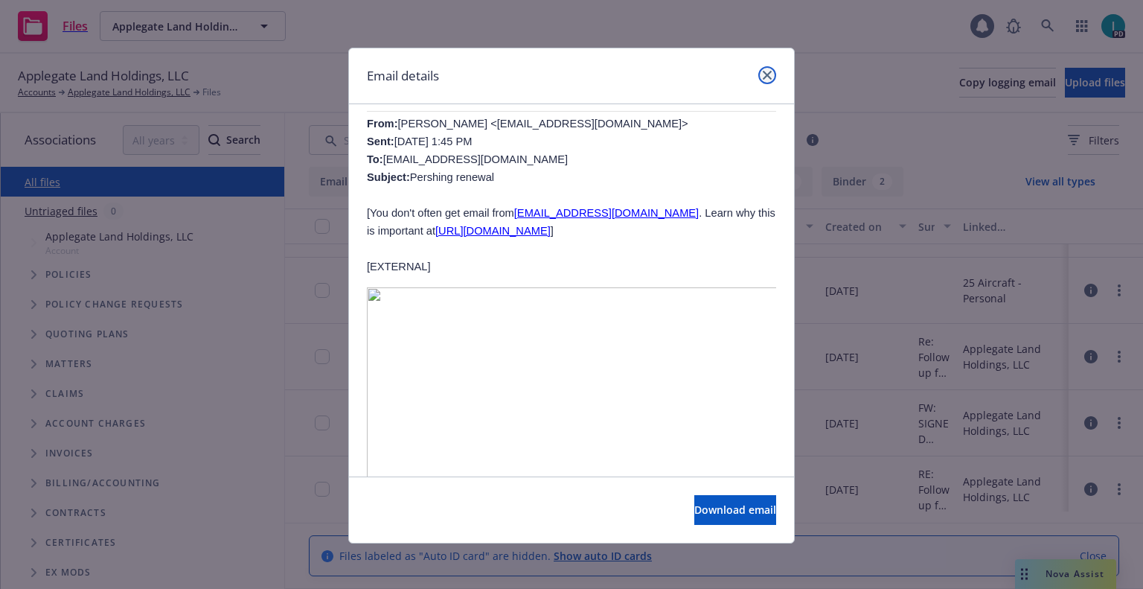
click at [766, 72] on icon "close" at bounding box center [767, 75] width 9 height 9
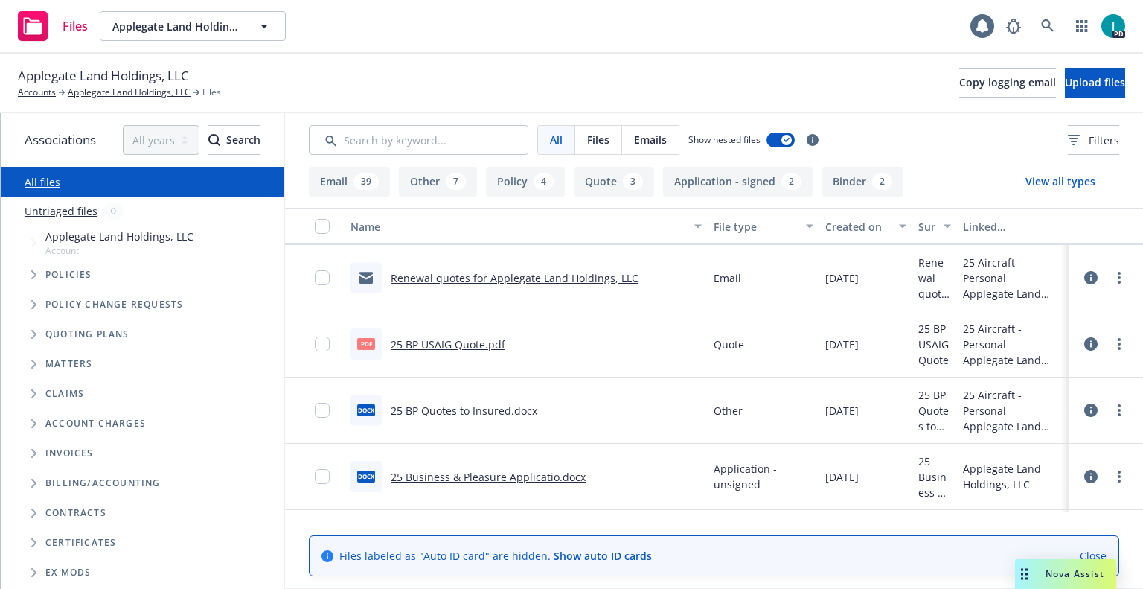
scroll to position [1488, 0]
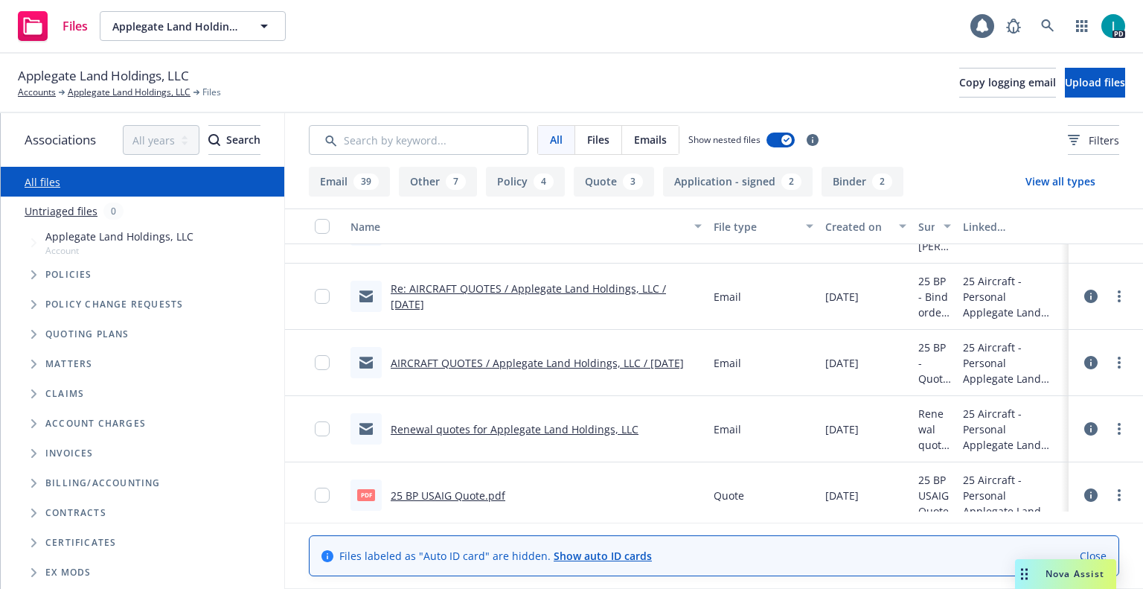
click at [521, 355] on div "AIRCRAFT QUOTES / Applegate Land Holdings, LLC / 02.03.2025" at bounding box center [537, 363] width 293 height 16
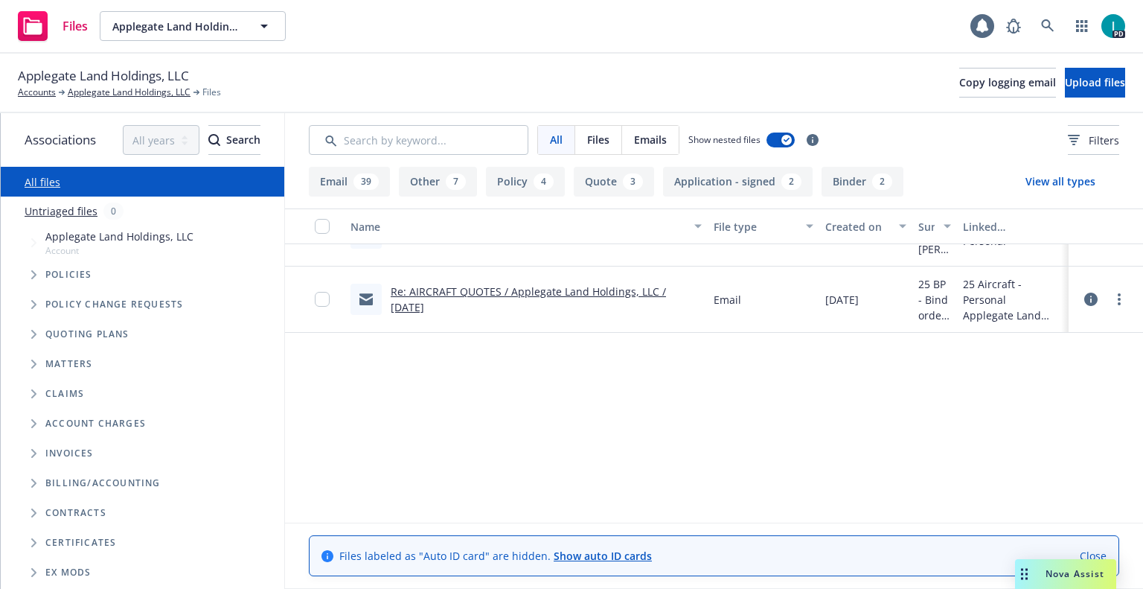
scroll to position [1191, 0]
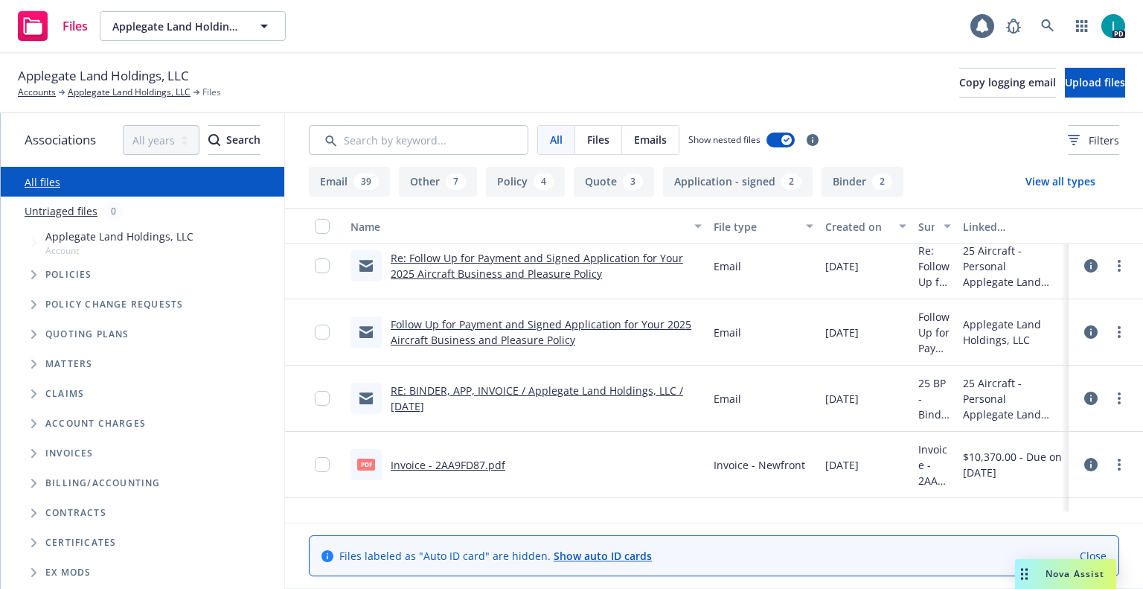
click at [494, 334] on link "Follow Up for Payment and Signed Application for Your 2025 Aircraft Business an…" at bounding box center [541, 332] width 301 height 30
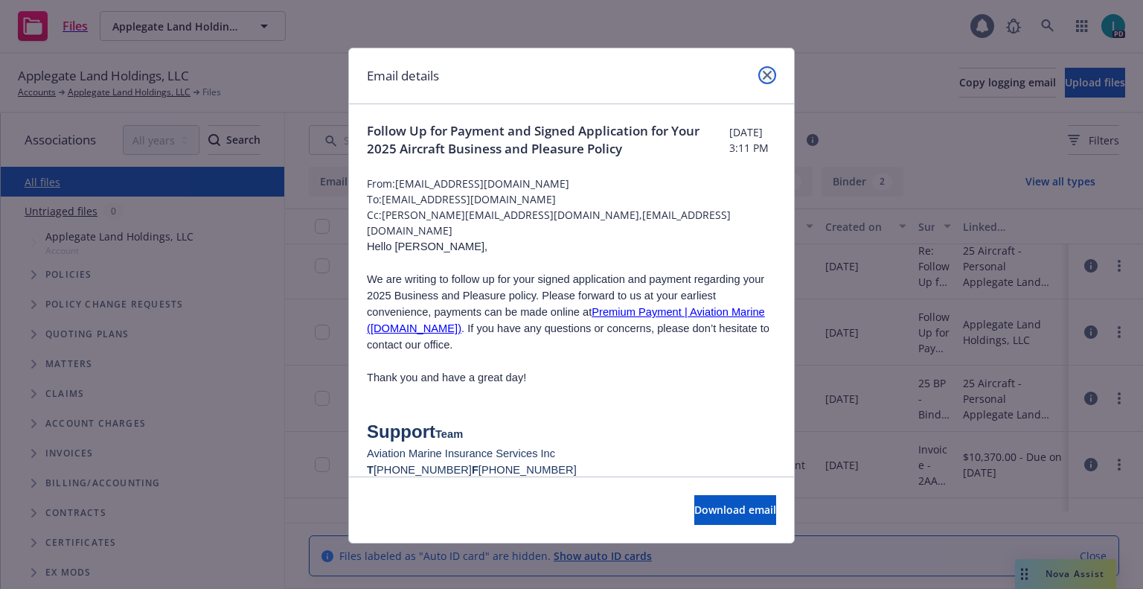
click at [763, 74] on icon "close" at bounding box center [767, 75] width 9 height 9
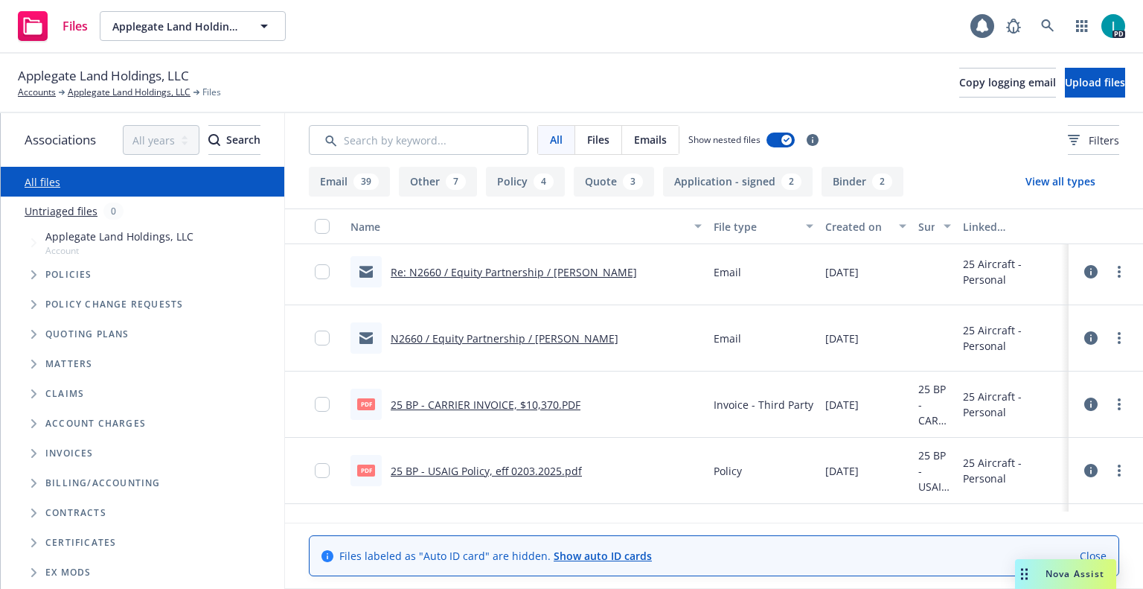
scroll to position [521, 0]
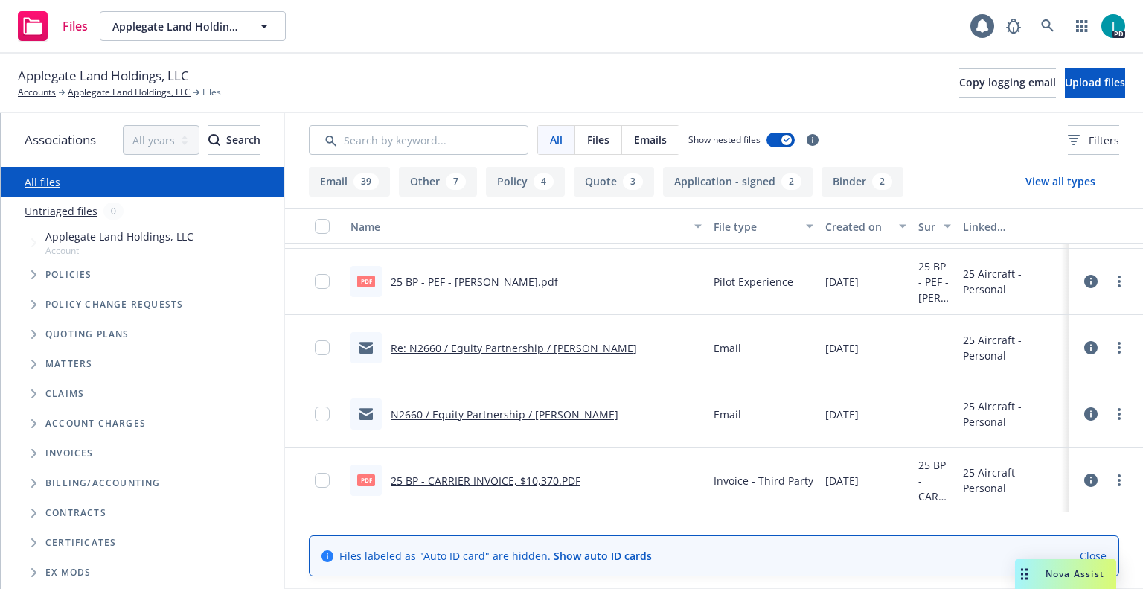
click at [510, 350] on link "Re: N2660 / Equity Partnership / Todd Pershing" at bounding box center [514, 348] width 246 height 14
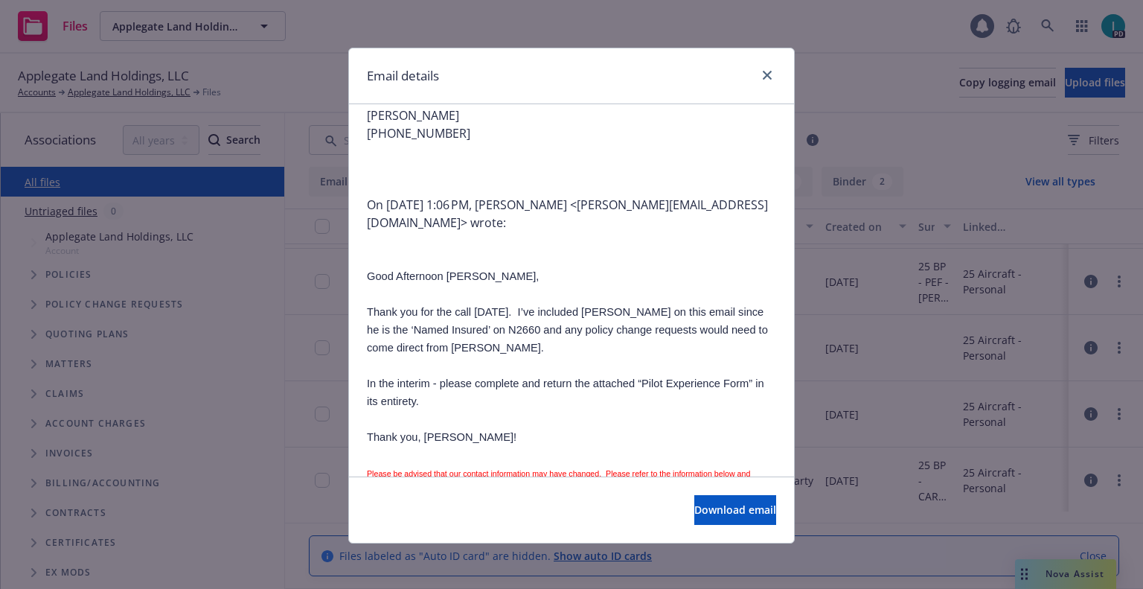
scroll to position [298, 0]
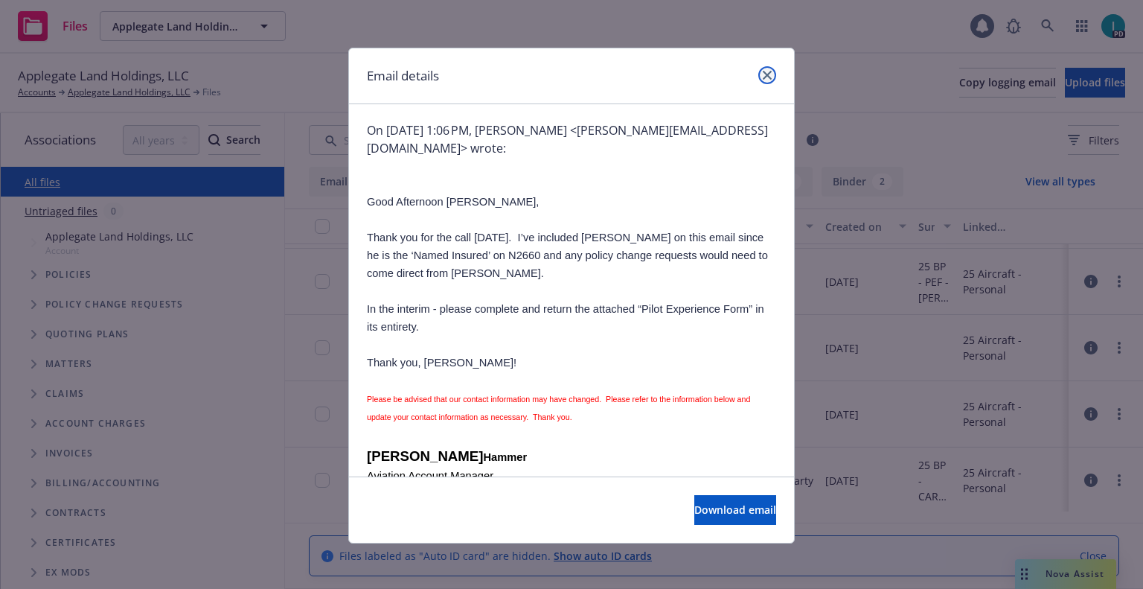
click at [768, 74] on link "close" at bounding box center [767, 75] width 18 height 18
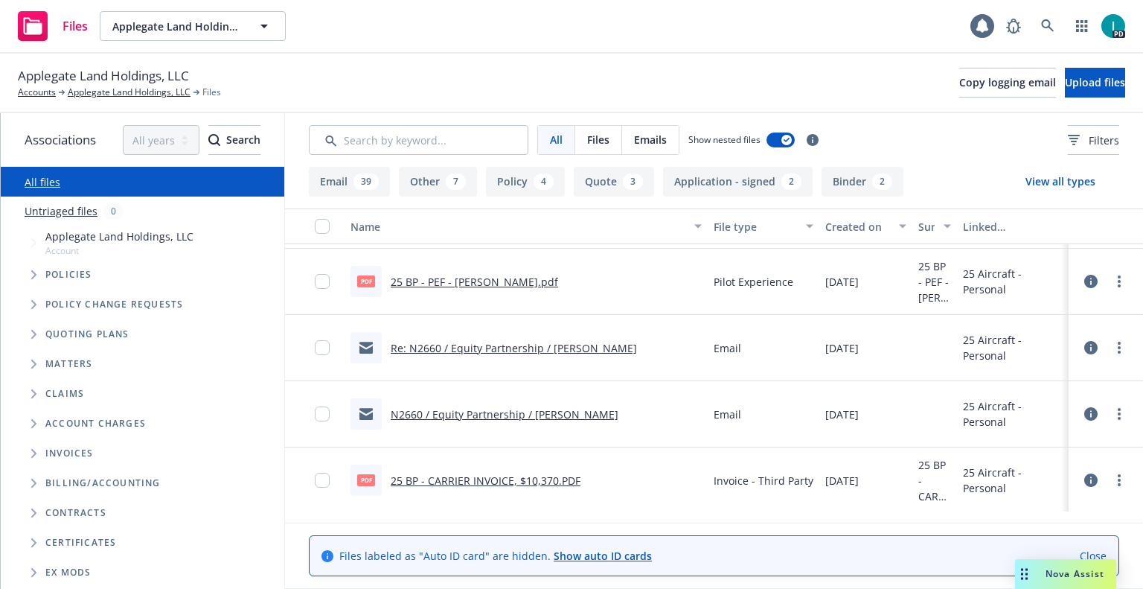
scroll to position [372, 0]
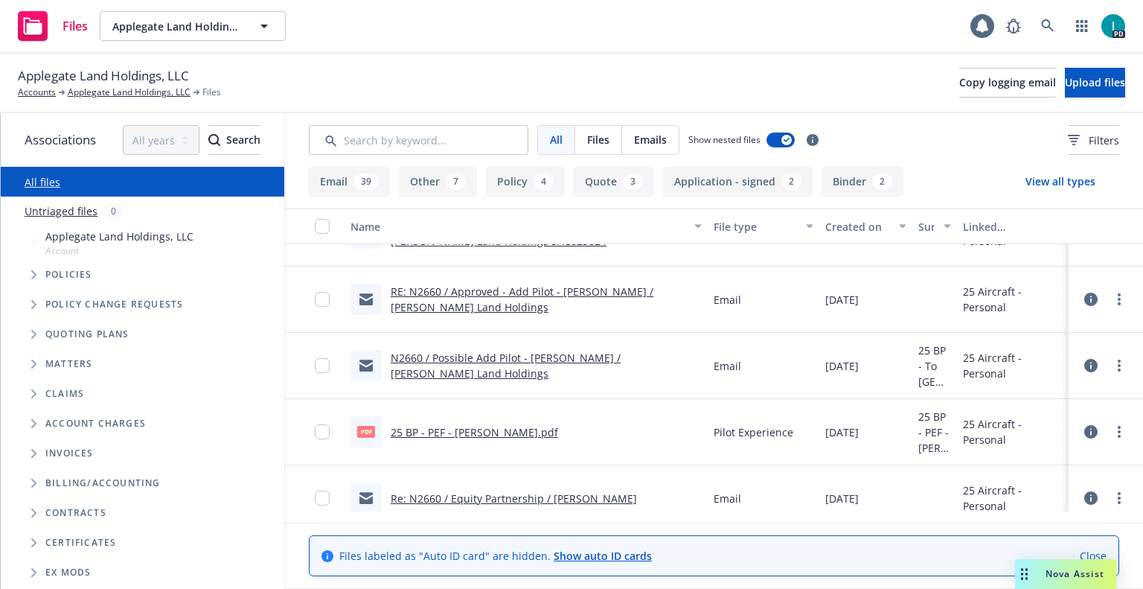
click at [484, 287] on link "RE: N2660 / Approved - Add Pilot - Jeff Eisenbaum / Applegate Land Holdings" at bounding box center [522, 299] width 263 height 30
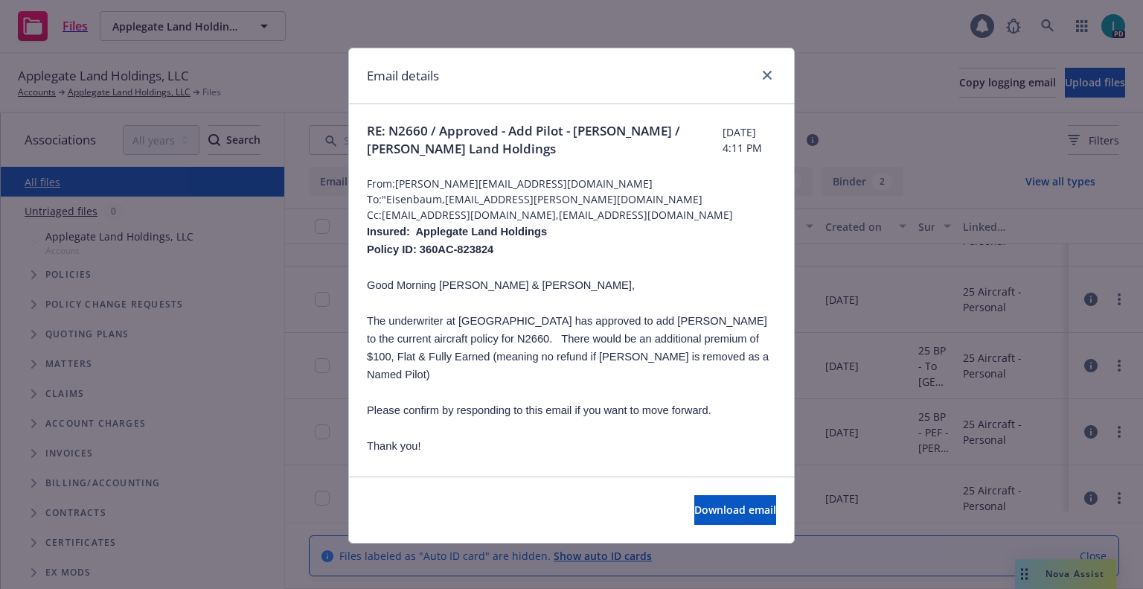
click at [874, 155] on div "Email details RE: N2660 / Approved - Add Pilot - Jeff Eisenbaum / Applegate Lan…" at bounding box center [571, 294] width 1143 height 589
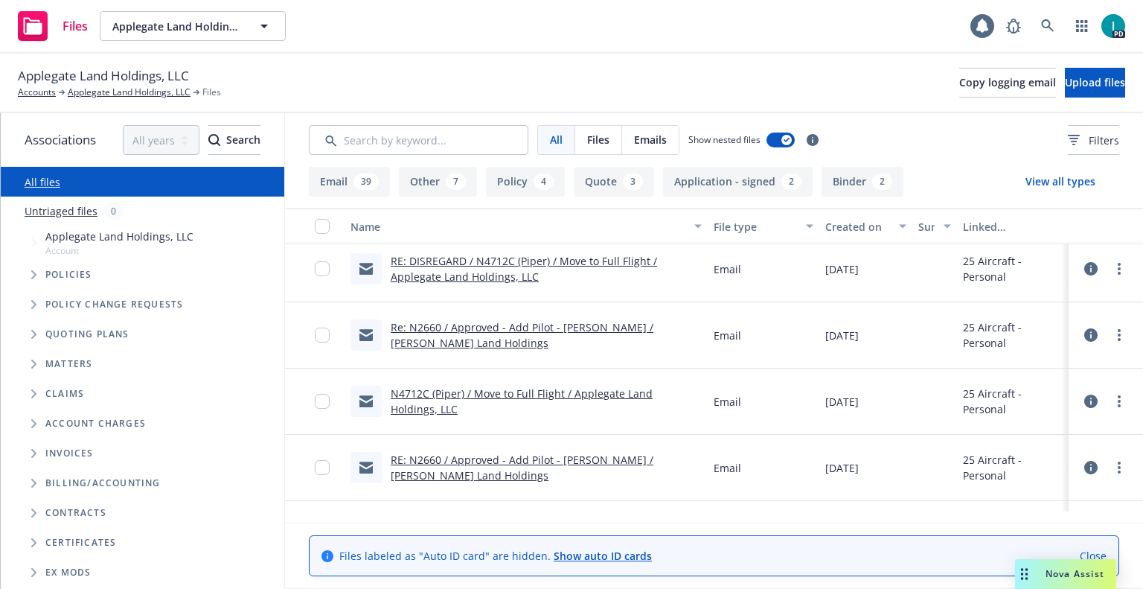
scroll to position [0, 0]
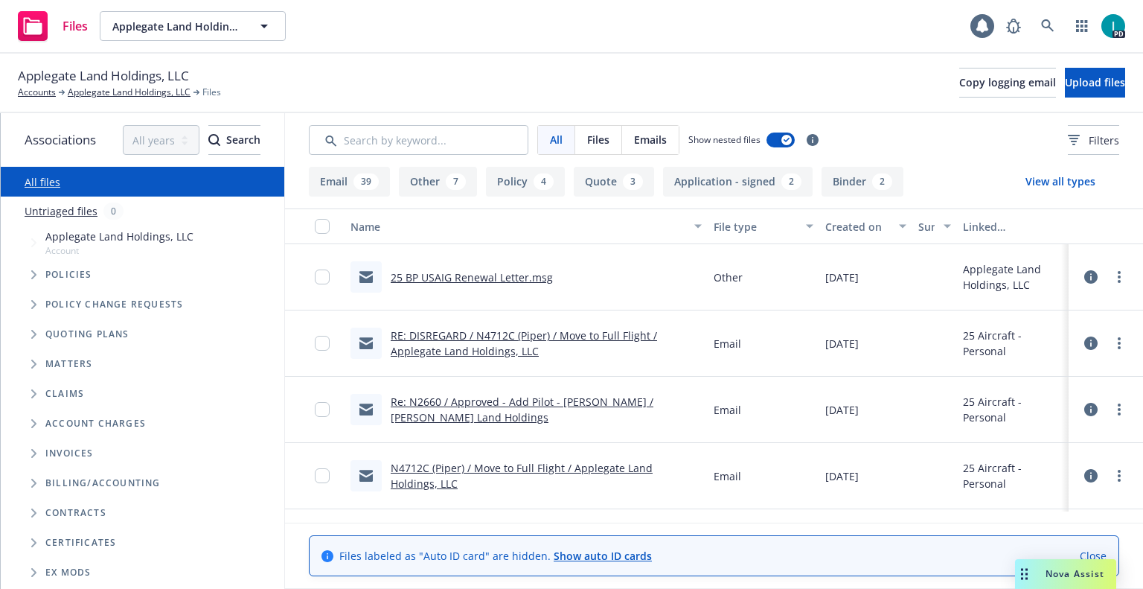
click at [501, 281] on link "25 BP USAIG Renewal Letter.msg" at bounding box center [472, 277] width 162 height 14
click at [1065, 79] on span "Upload files" at bounding box center [1095, 82] width 60 height 14
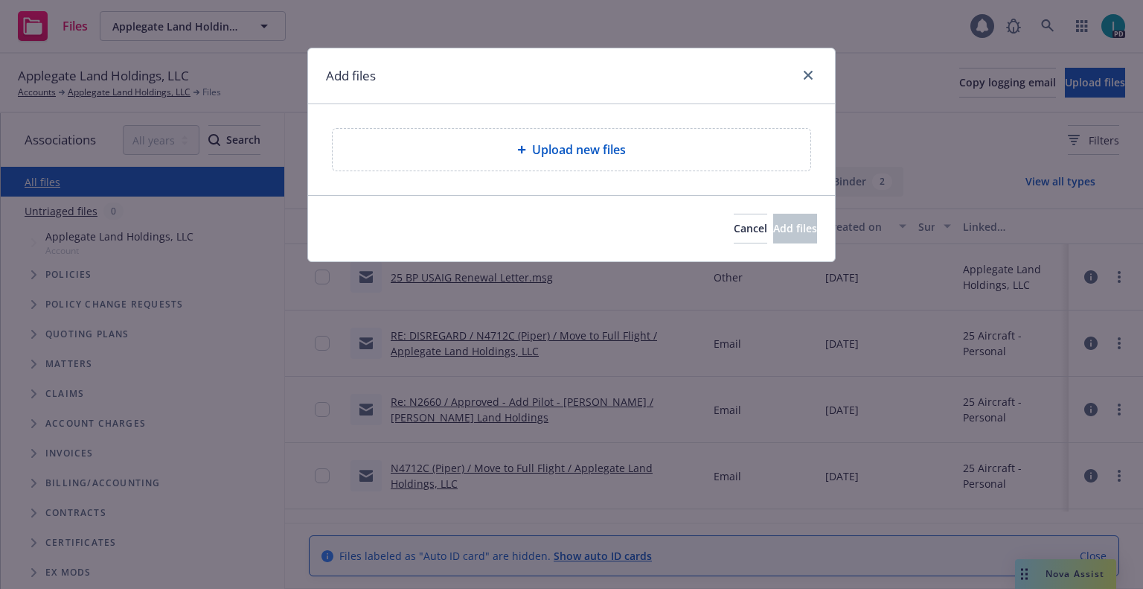
type textarea "x"
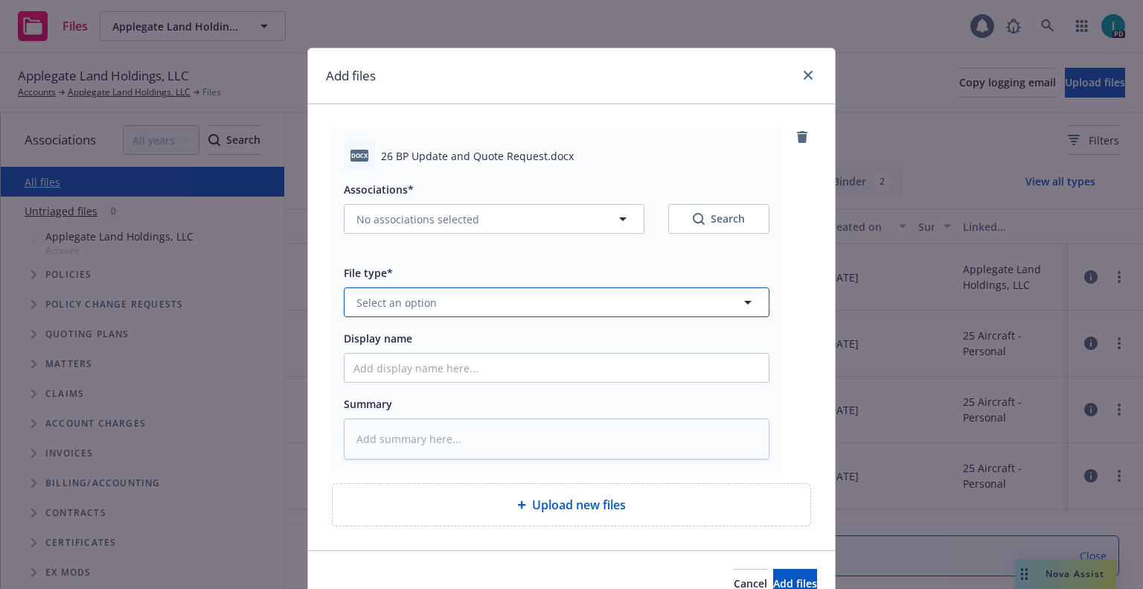
click at [452, 307] on button "Select an option" at bounding box center [557, 302] width 426 height 30
type input "oth"
click at [398, 346] on div "Other" at bounding box center [556, 344] width 406 height 22
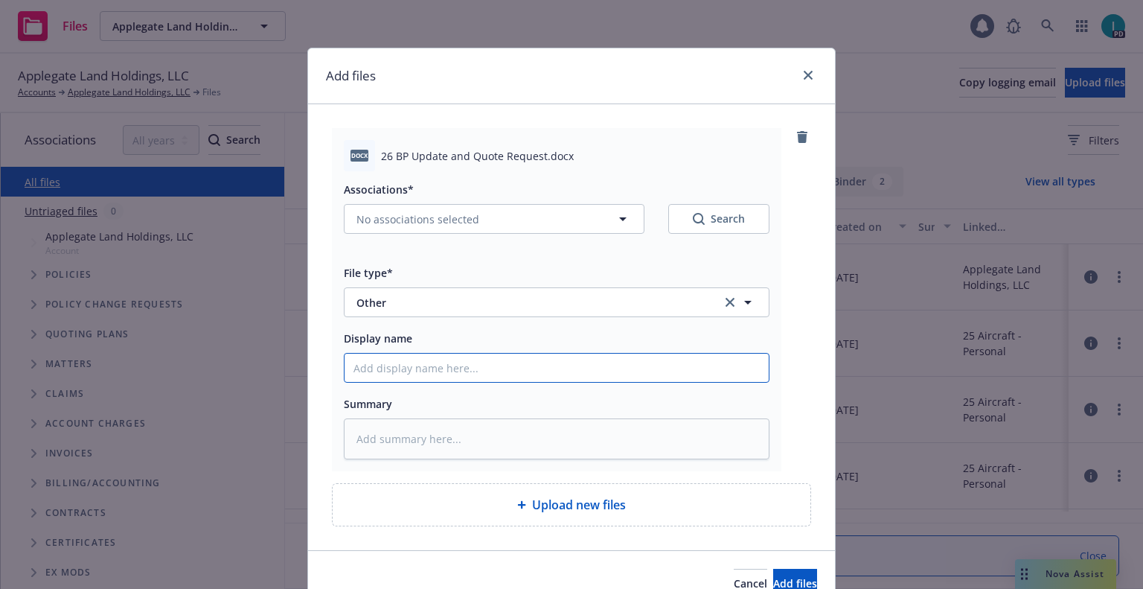
click at [399, 368] on input "Display name" at bounding box center [557, 367] width 424 height 28
type textarea "x"
type input "2"
type textarea "x"
type input "26"
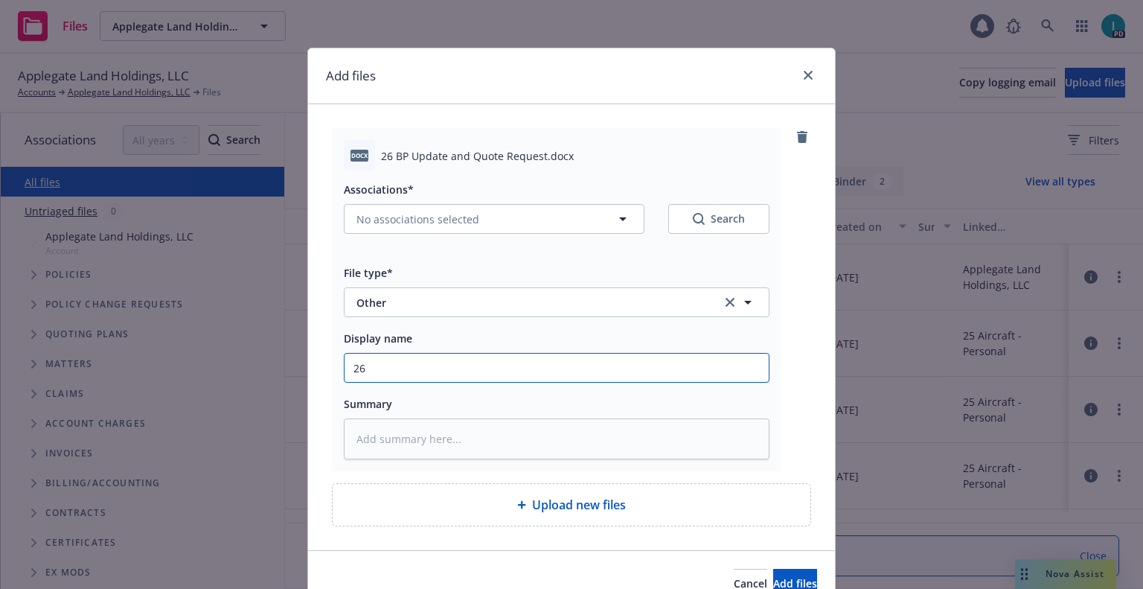
type textarea "x"
type input "26 BP Update and Quote Request"
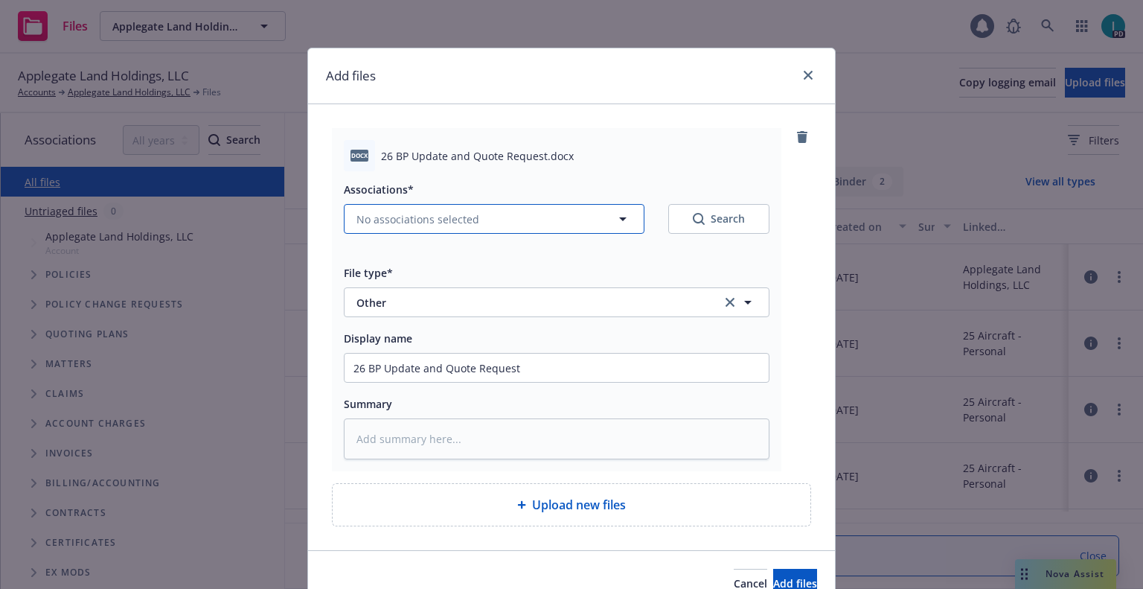
click at [437, 229] on button "No associations selected" at bounding box center [494, 219] width 301 height 30
type textarea "x"
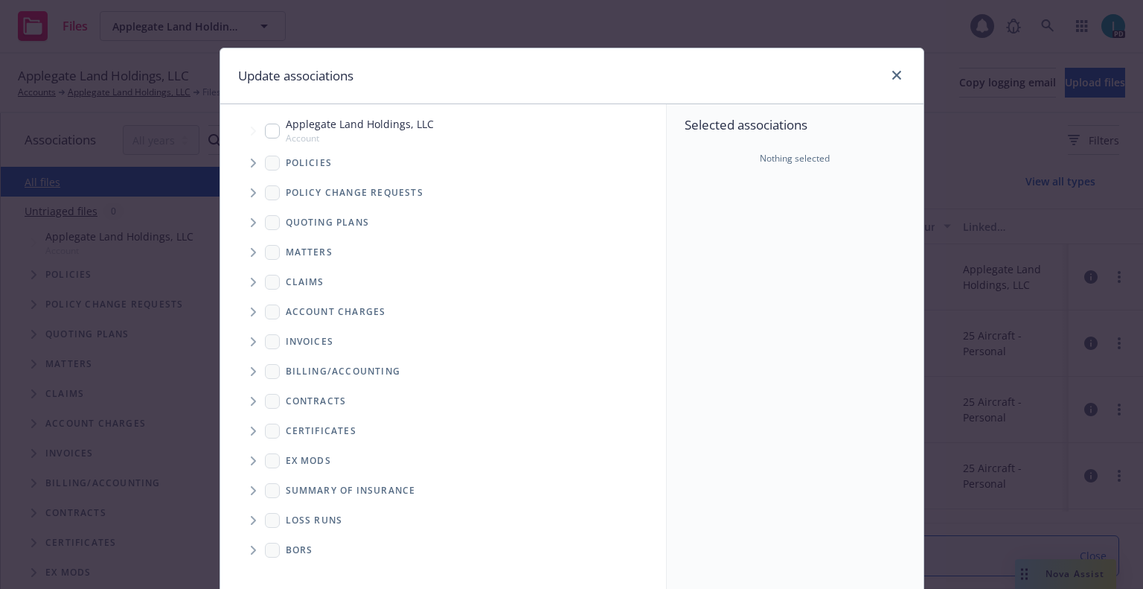
click at [249, 156] on span "Tree Example" at bounding box center [253, 163] width 24 height 24
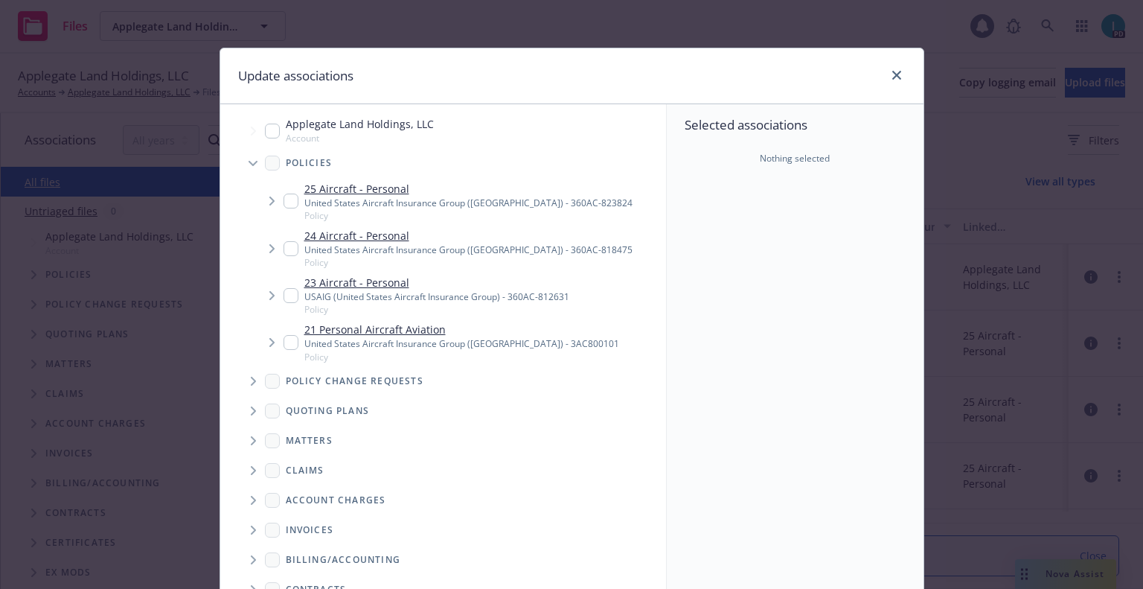
click at [284, 198] on input "Tree Example" at bounding box center [291, 200] width 15 height 15
checkbox input "true"
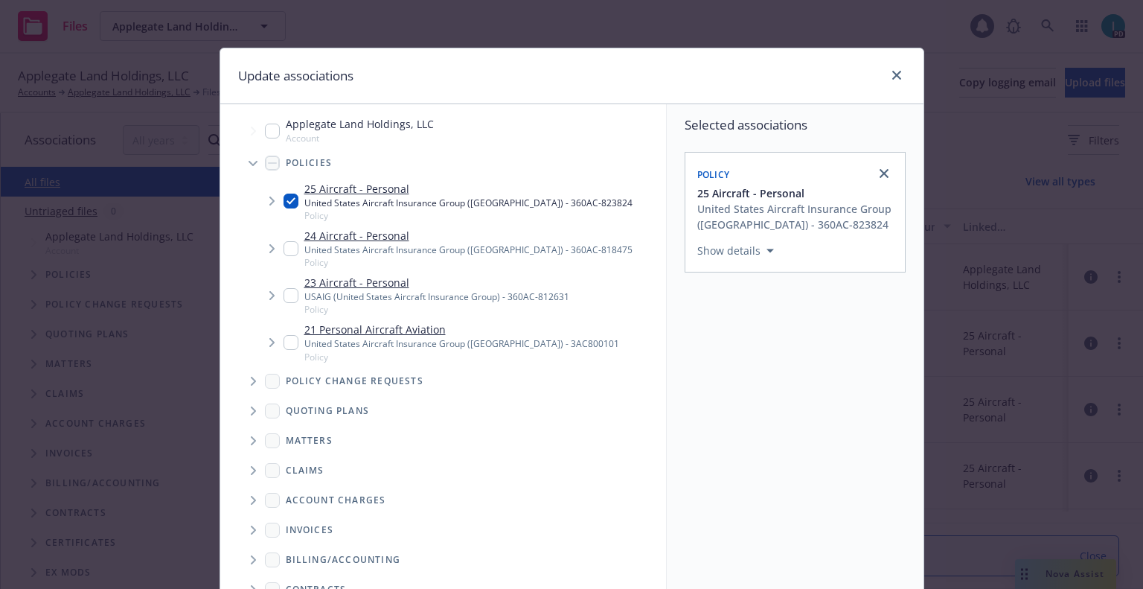
scroll to position [151, 0]
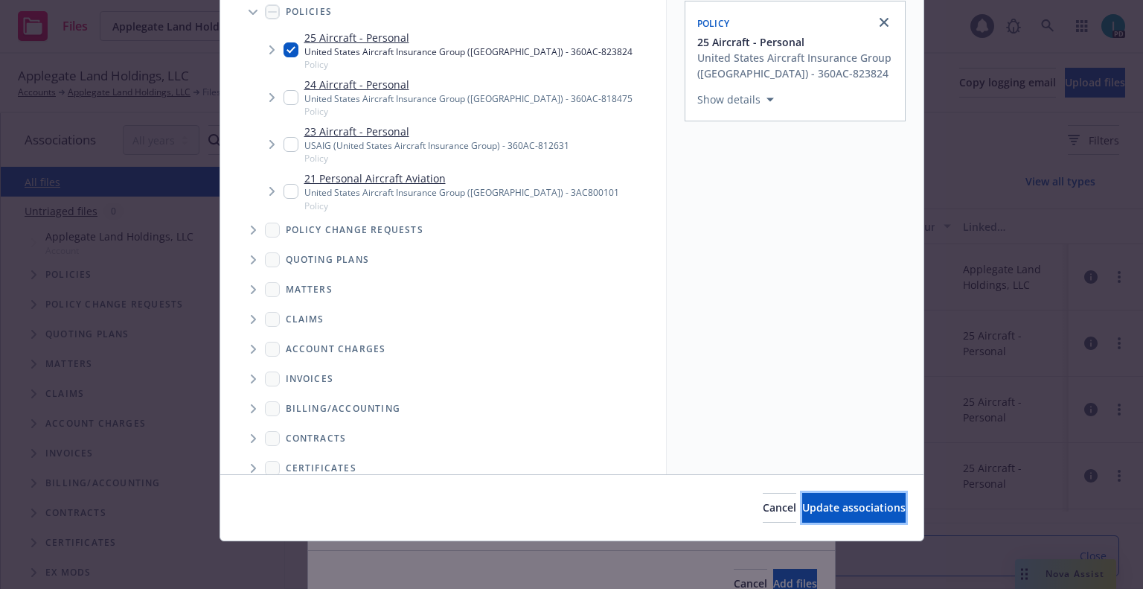
click at [817, 502] on button "Update associations" at bounding box center [853, 508] width 103 height 30
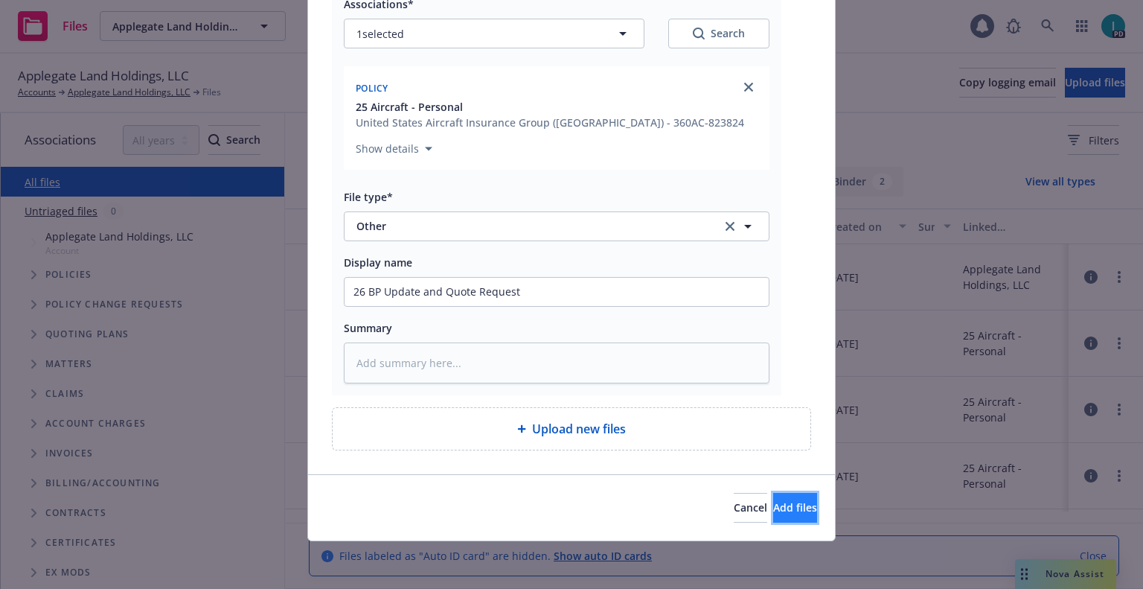
click at [773, 505] on span "Add files" at bounding box center [795, 507] width 44 height 14
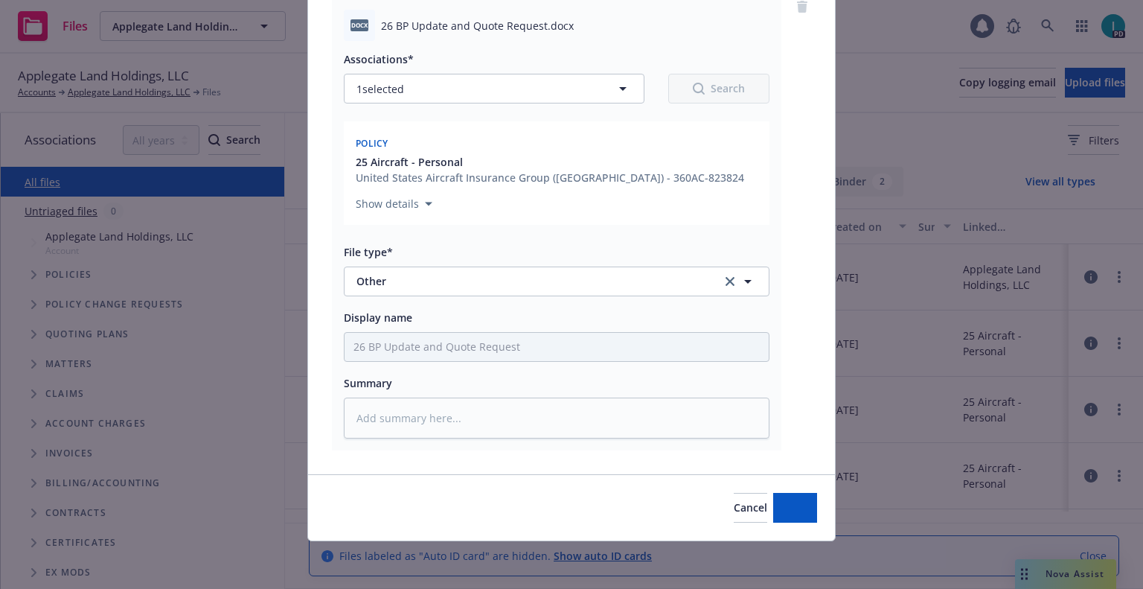
scroll to position [130, 0]
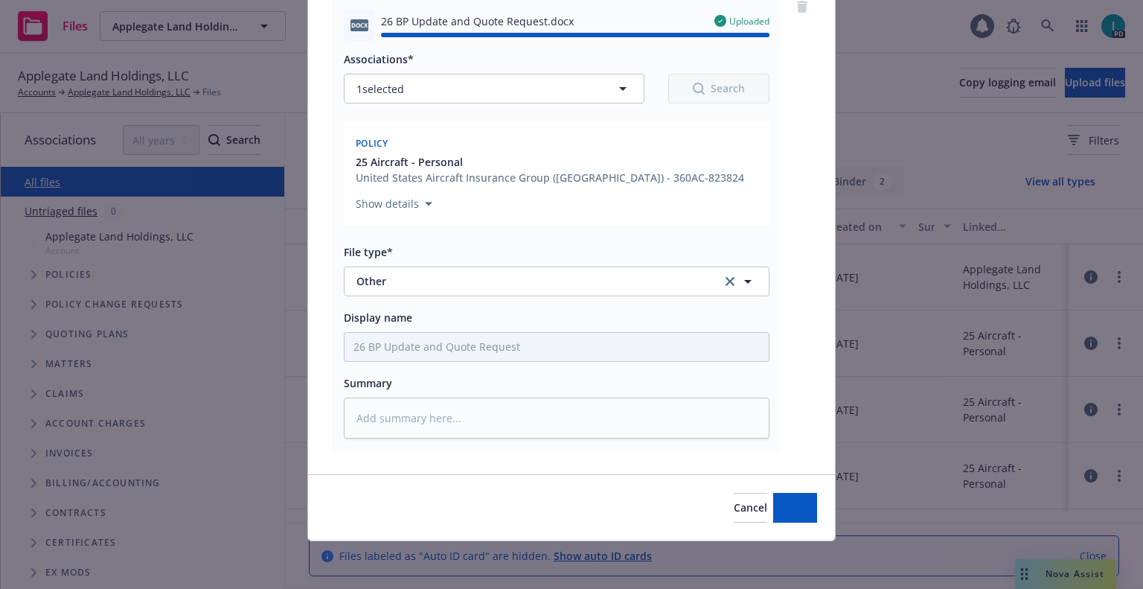
type textarea "x"
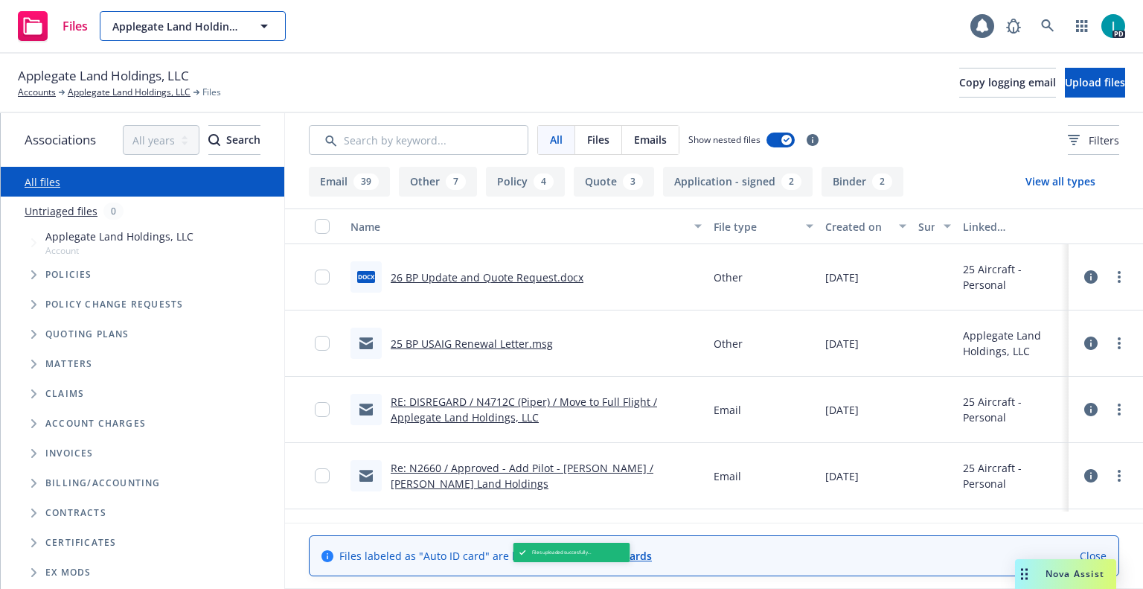
click at [187, 19] on span "Applegate Land Holdings, LLC" at bounding box center [176, 27] width 129 height 16
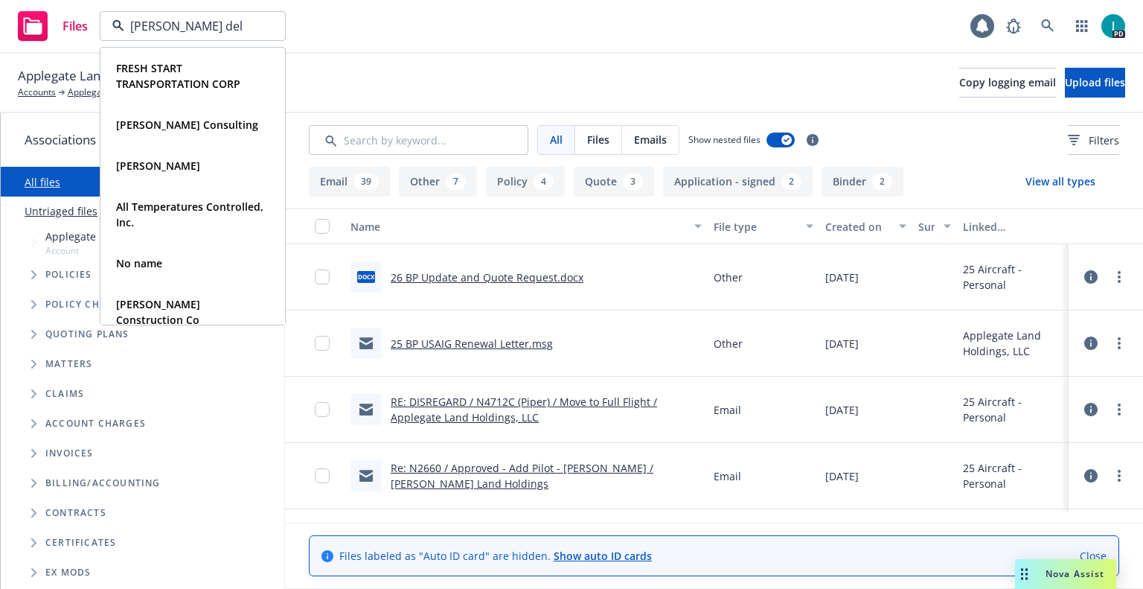
type input "peter del"
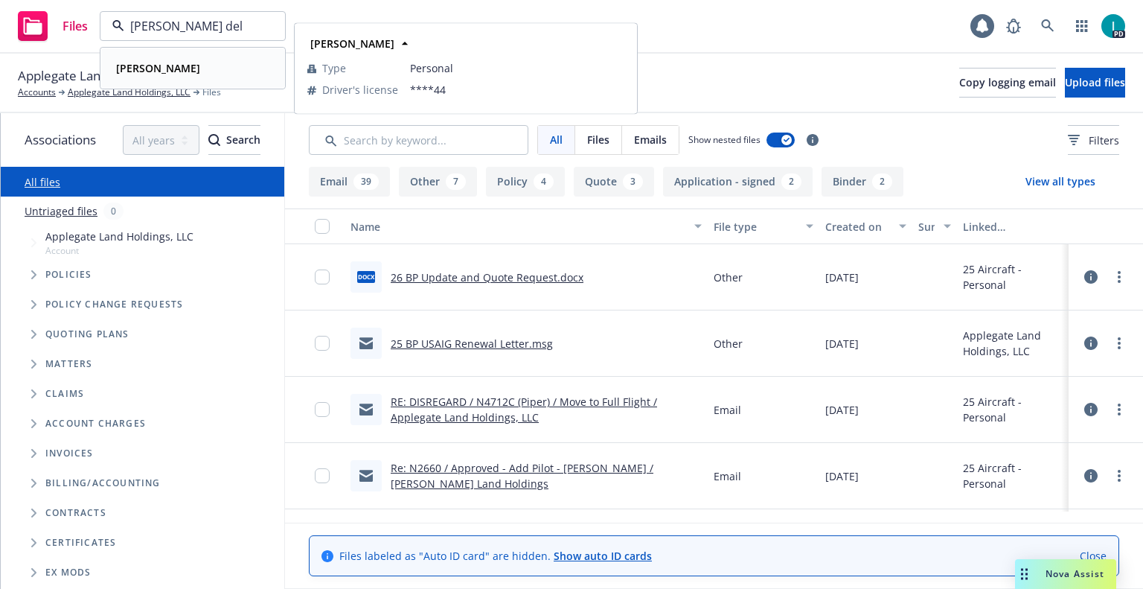
click at [175, 71] on strong "Peter Del Vecho" at bounding box center [158, 68] width 84 height 14
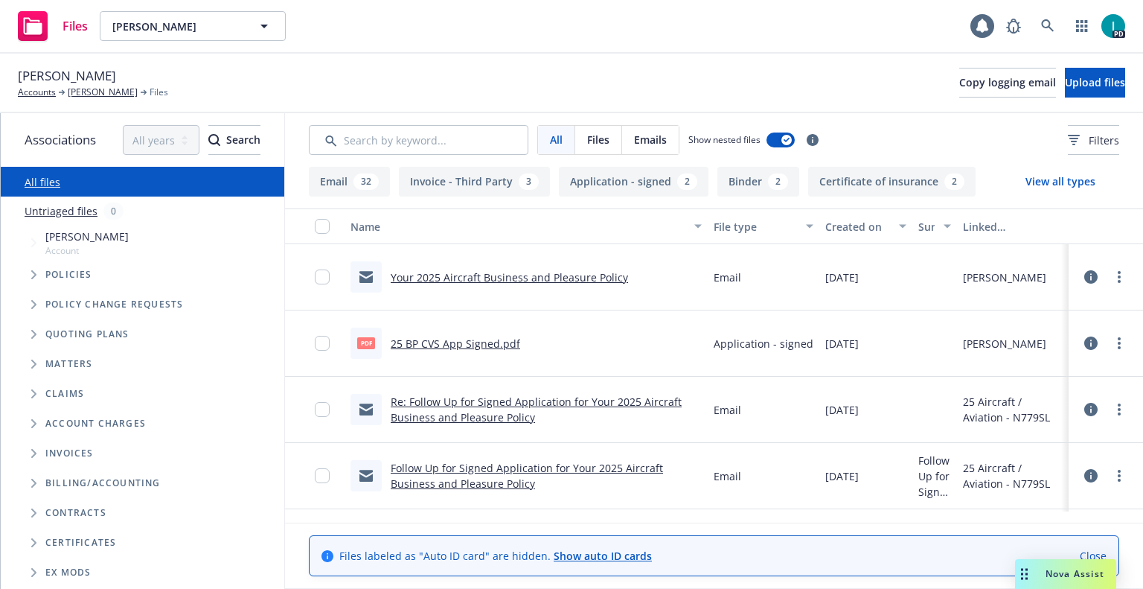
click at [87, 79] on span "Peter Del Vecho" at bounding box center [67, 75] width 98 height 19
copy span "Peter Del Vecho"
click at [444, 339] on link "25 BP CVS App Signed.pdf" at bounding box center [455, 343] width 129 height 14
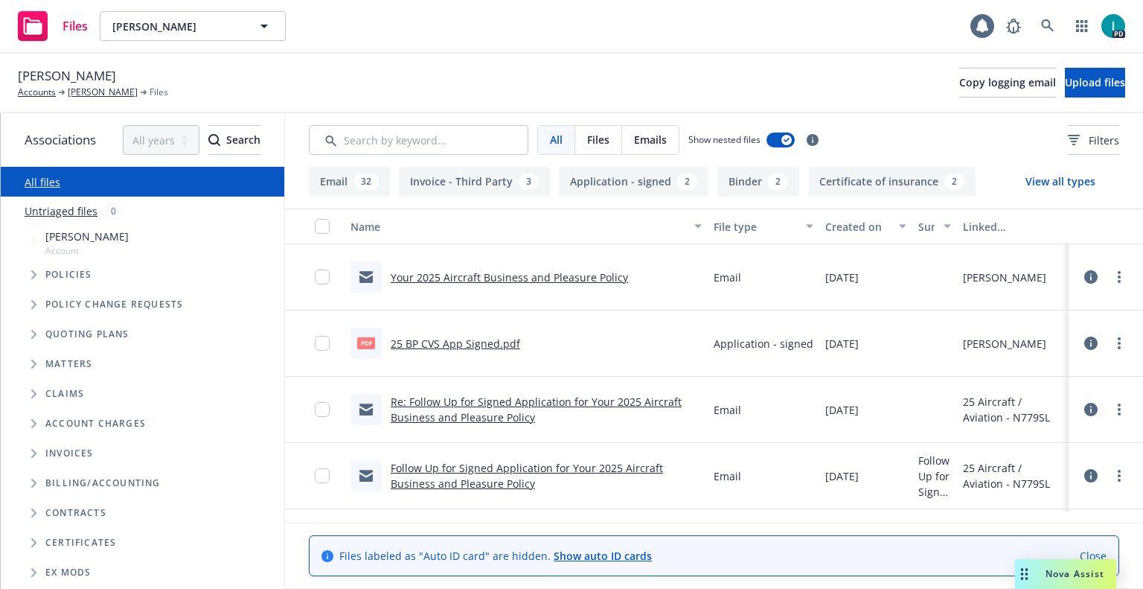
click at [469, 80] on div "Peter Del Vecho Accounts Peter Del Vecho Files Copy logging email Upload files" at bounding box center [571, 82] width 1107 height 33
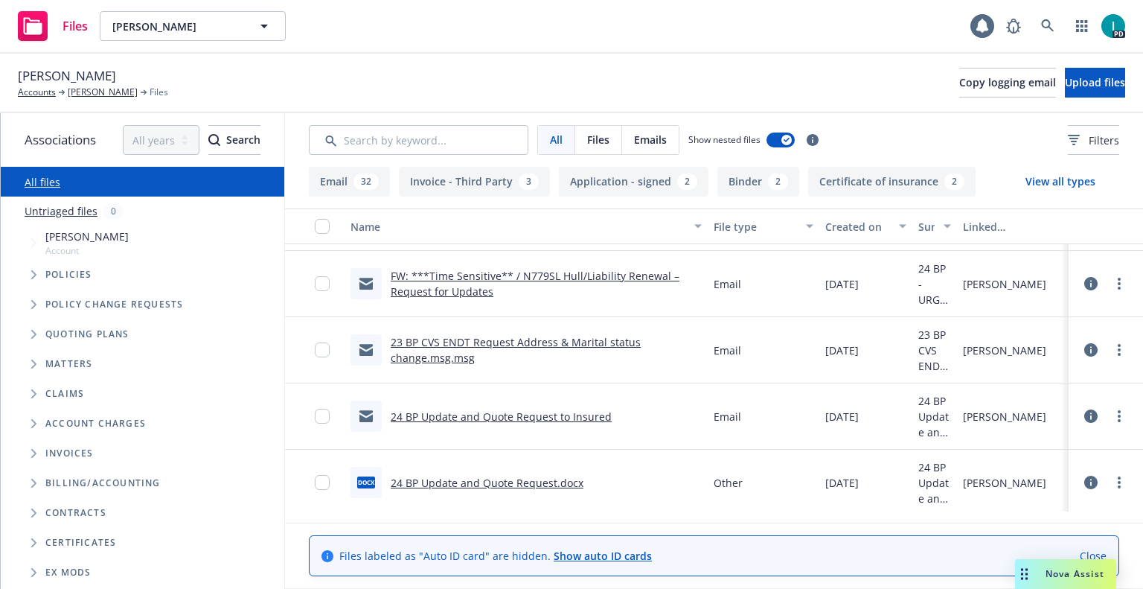
scroll to position [2750, 0]
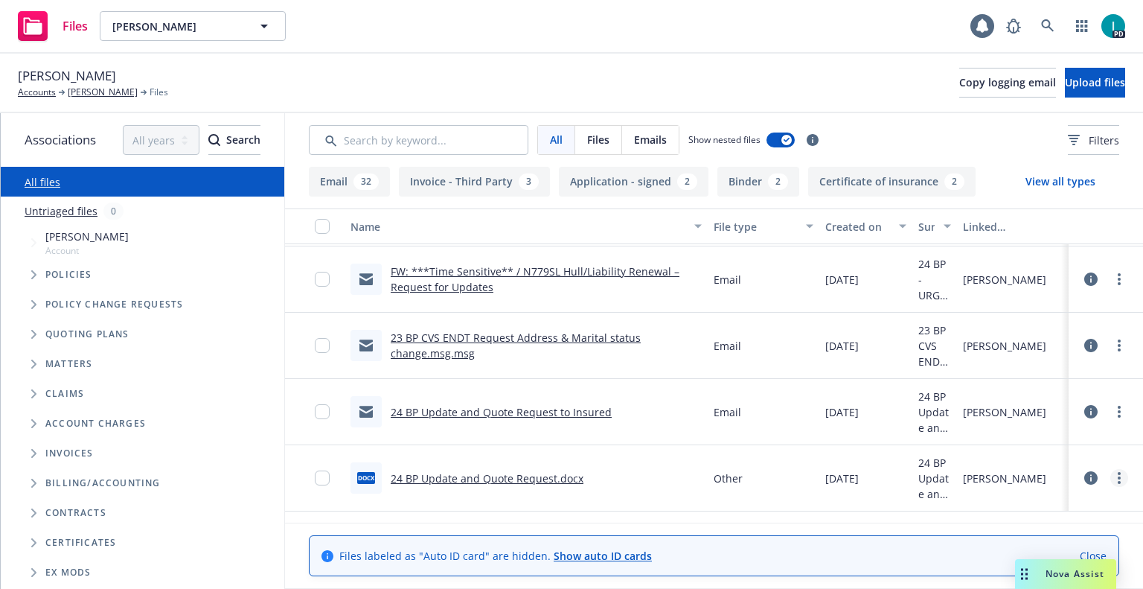
click at [1121, 479] on link "more" at bounding box center [1119, 478] width 18 height 18
click at [1020, 403] on link "Download" at bounding box center [1063, 399] width 148 height 30
click at [1119, 416] on link "more" at bounding box center [1119, 412] width 18 height 18
click at [1045, 479] on link "Download" at bounding box center [1052, 472] width 148 height 30
click at [1066, 85] on span "Upload files" at bounding box center [1095, 82] width 60 height 14
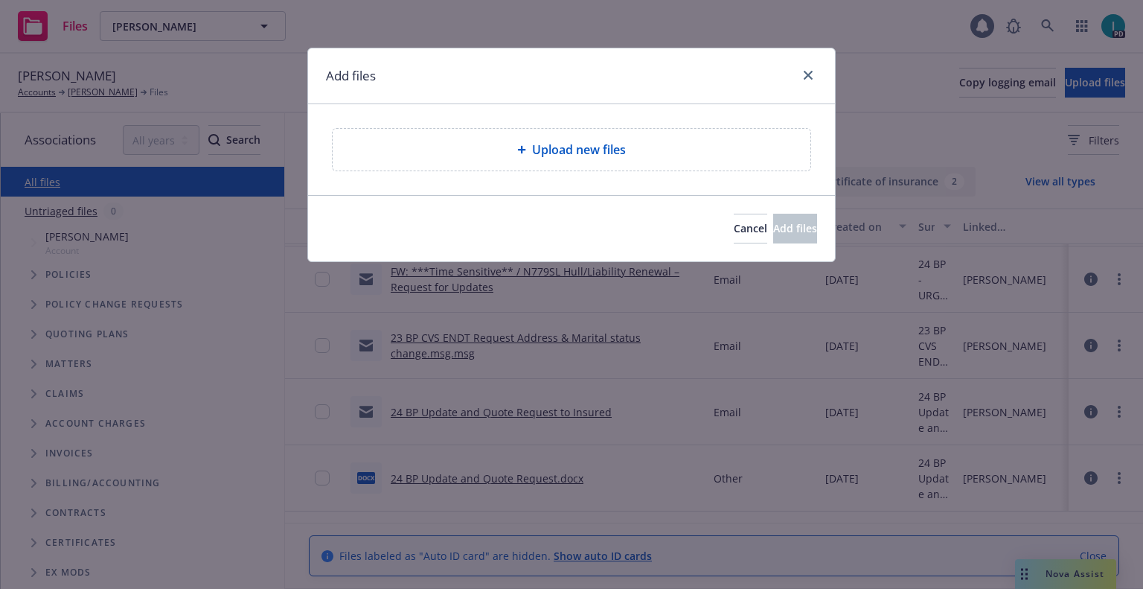
type textarea "x"
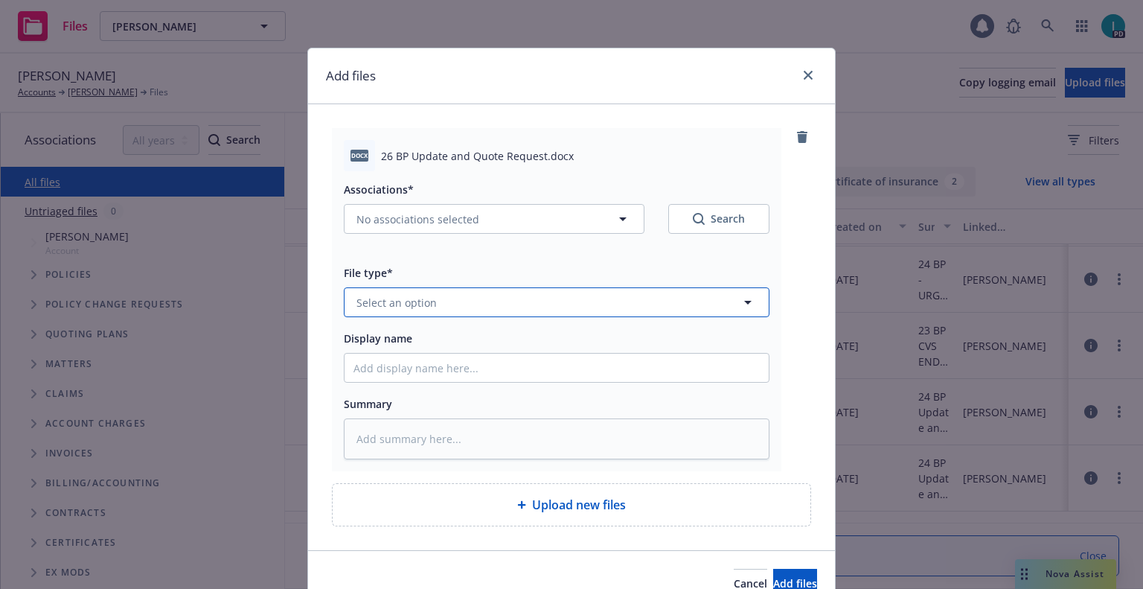
click at [362, 304] on span "Select an option" at bounding box center [396, 303] width 80 height 16
type input "oth"
click at [359, 337] on span "Other" at bounding box center [374, 344] width 30 height 16
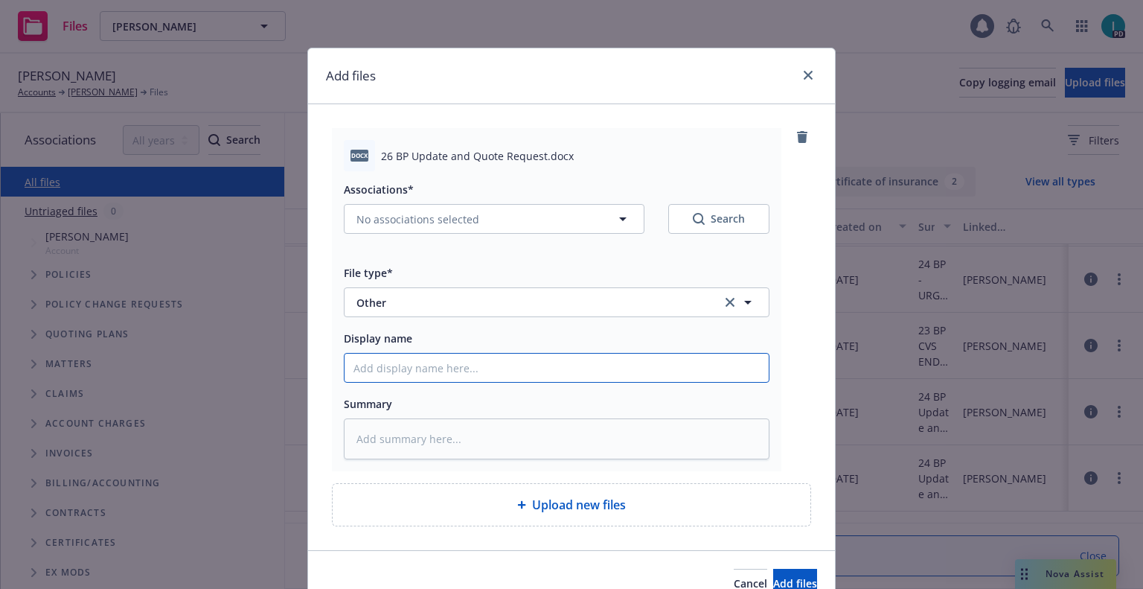
click at [380, 362] on input "Display name" at bounding box center [557, 367] width 424 height 28
type textarea "x"
type input "2"
type textarea "x"
type input "26"
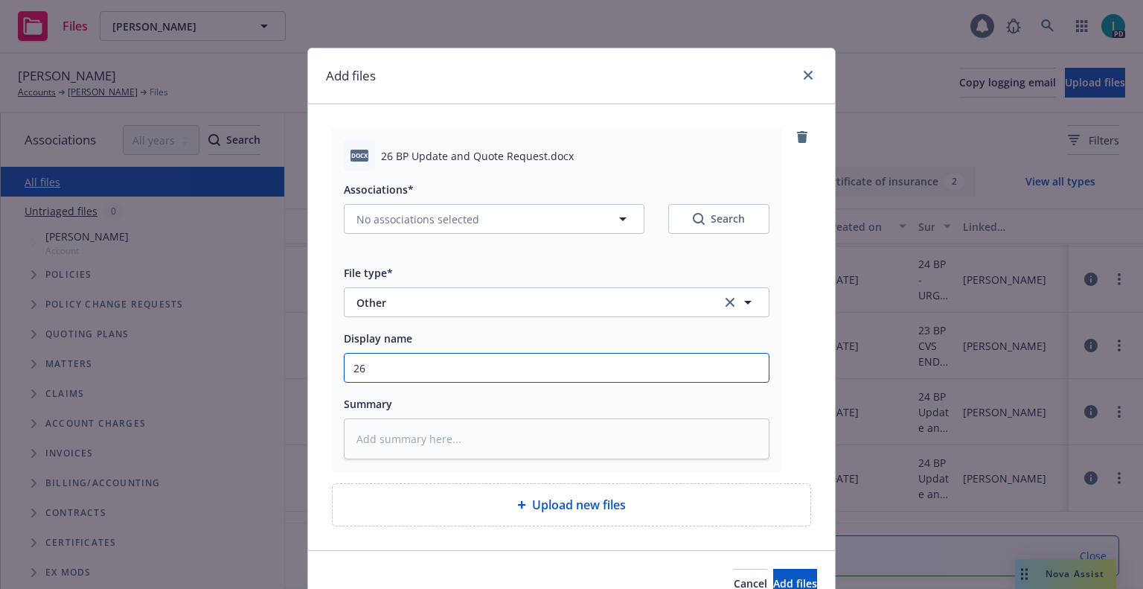
type textarea "x"
type input "26 BP Update and Quote Request"
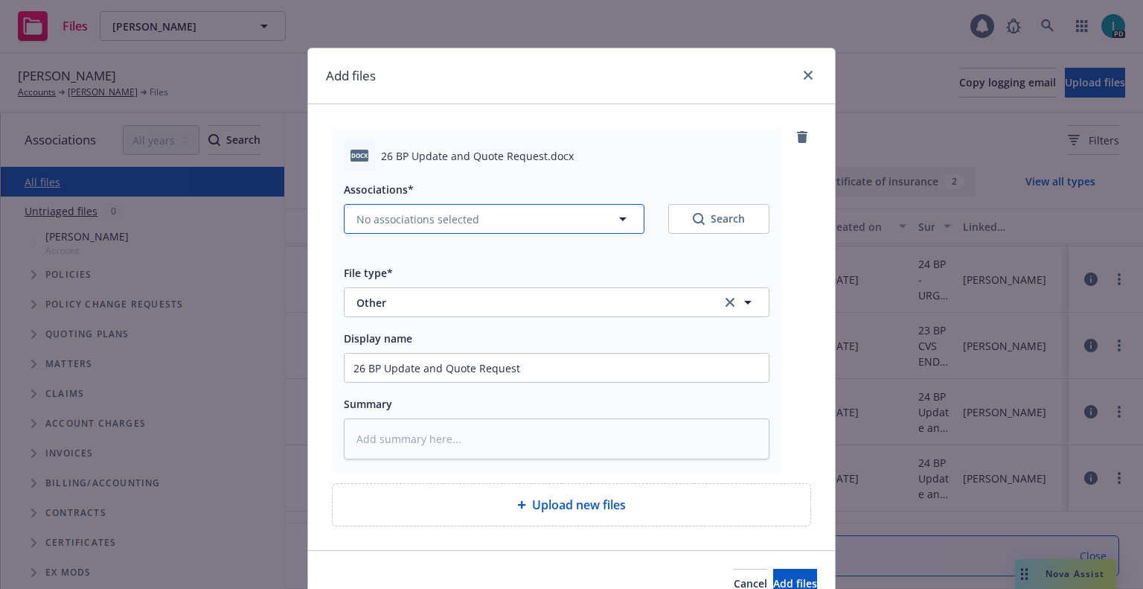
click at [433, 220] on span "No associations selected" at bounding box center [417, 219] width 123 height 16
type textarea "x"
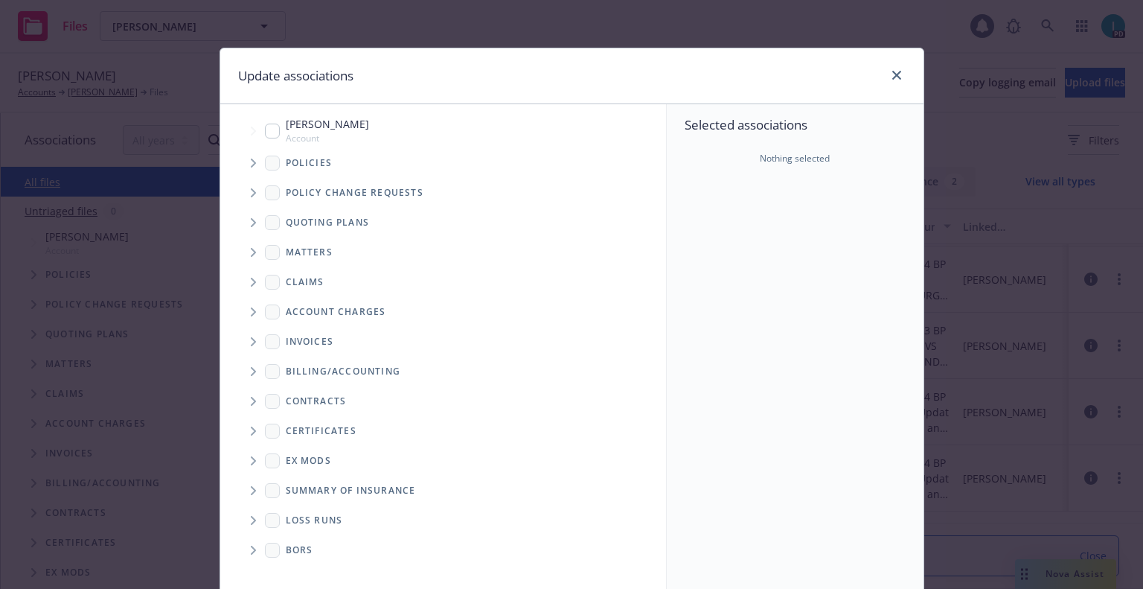
click at [244, 170] on span "Tree Example" at bounding box center [253, 163] width 24 height 24
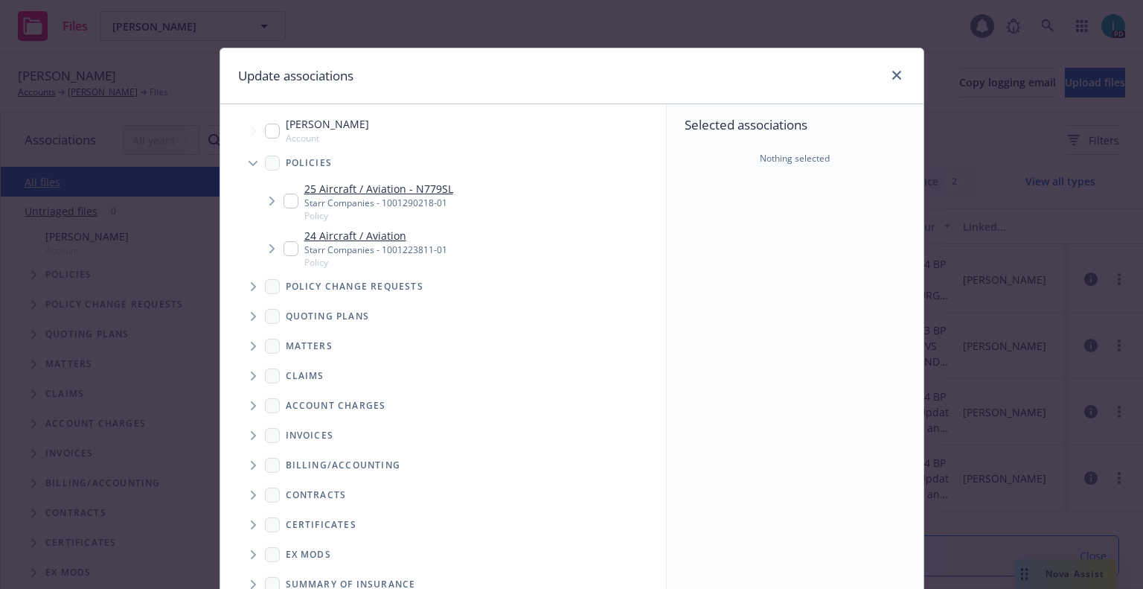
click at [284, 198] on input "Tree Example" at bounding box center [291, 200] width 15 height 15
checkbox input "true"
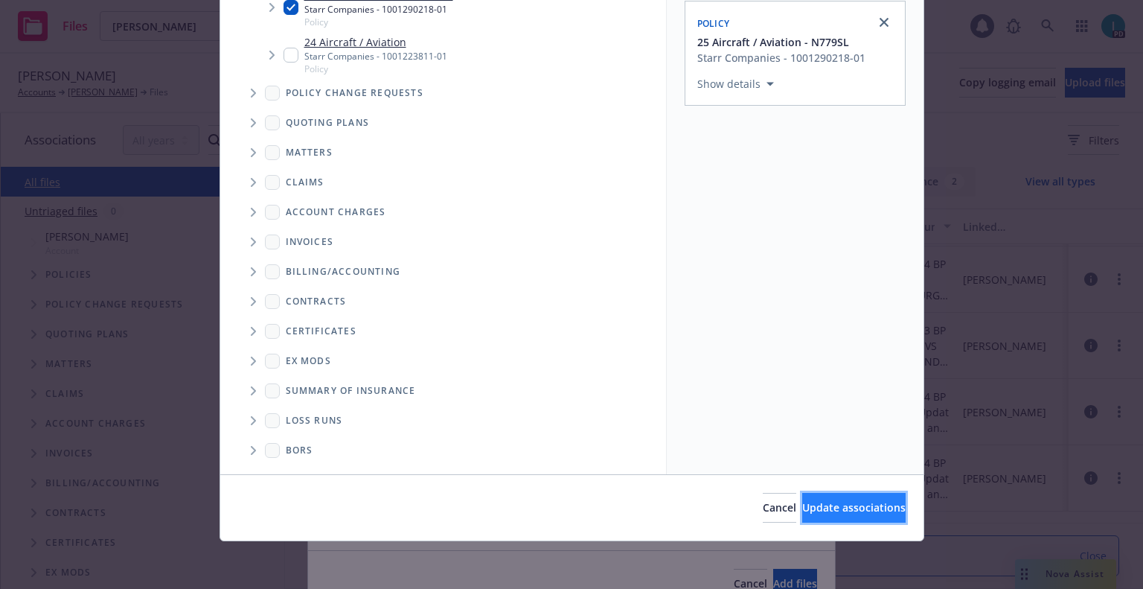
click at [828, 507] on span "Update associations" at bounding box center [853, 507] width 103 height 14
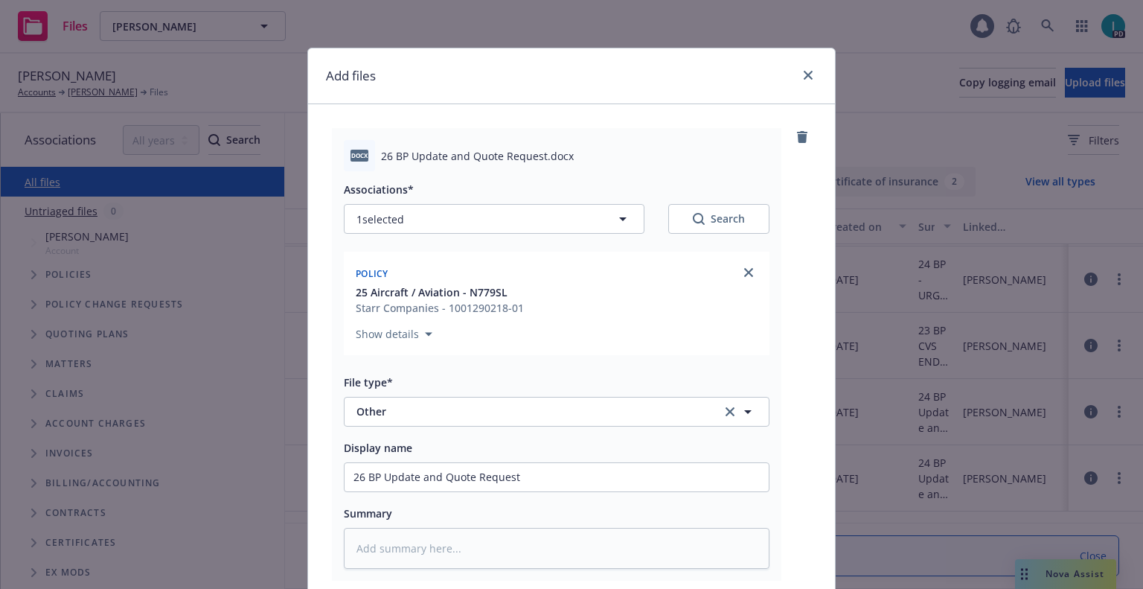
scroll to position [185, 0]
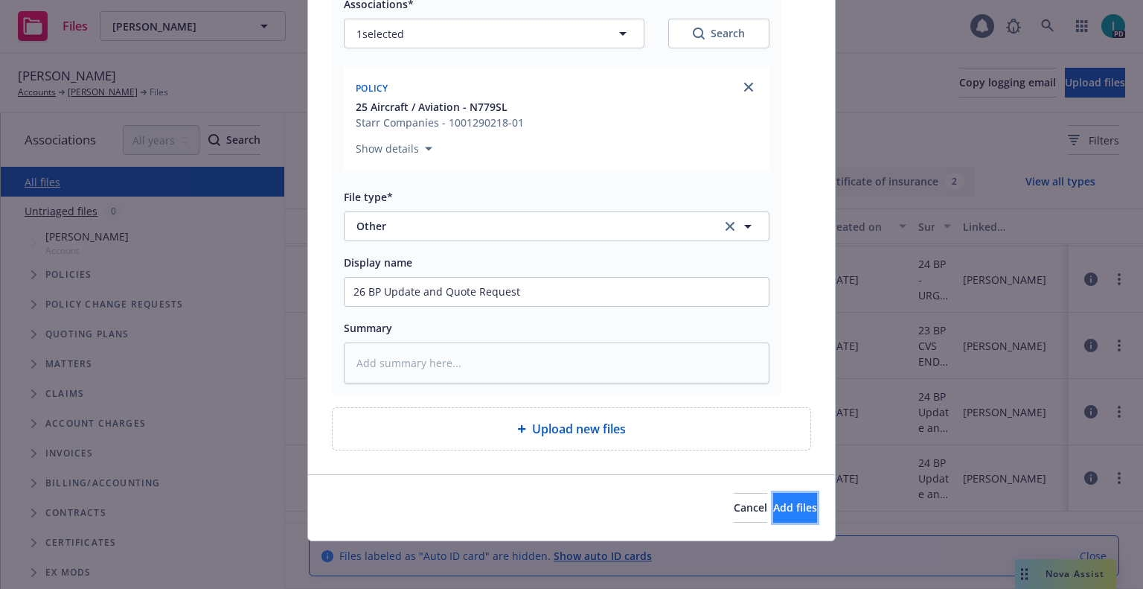
click at [773, 505] on span "Add files" at bounding box center [795, 507] width 44 height 14
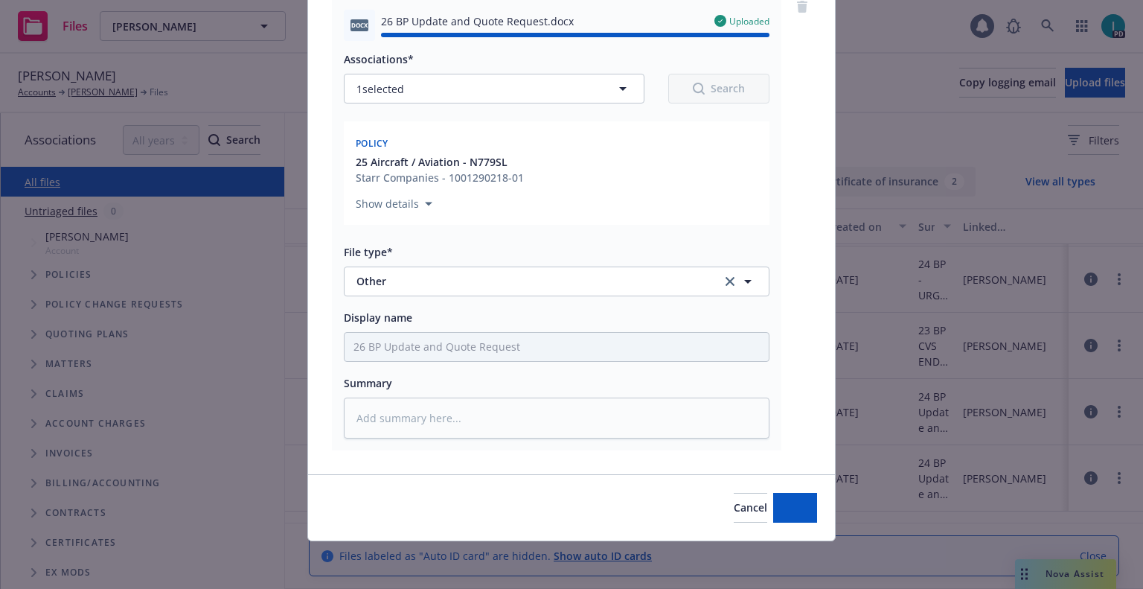
type textarea "x"
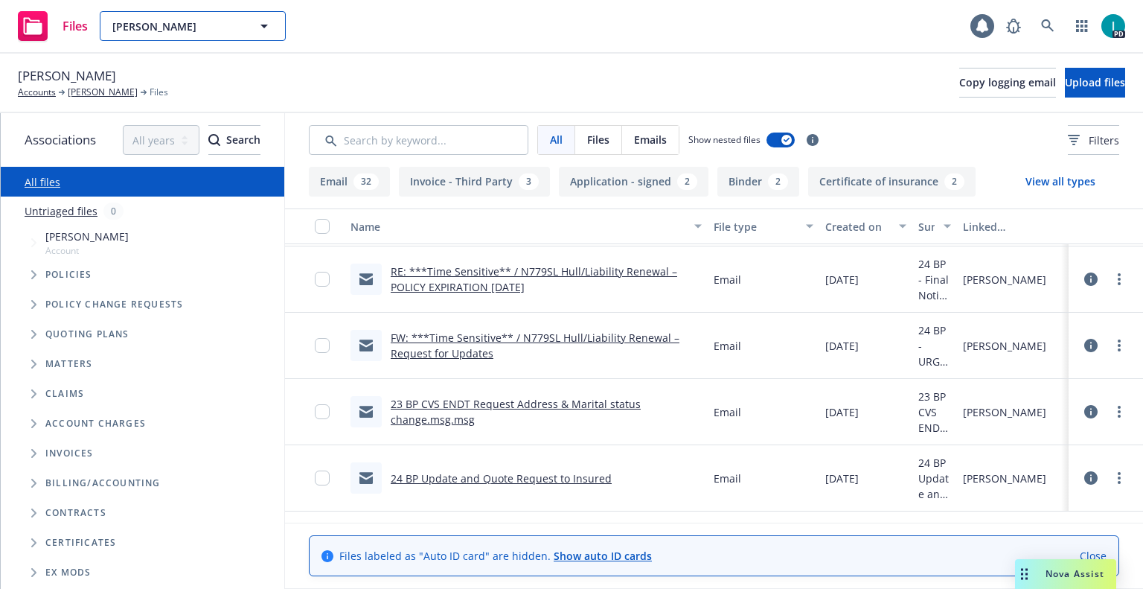
click at [156, 38] on button "Peter Del Vecho" at bounding box center [193, 26] width 186 height 30
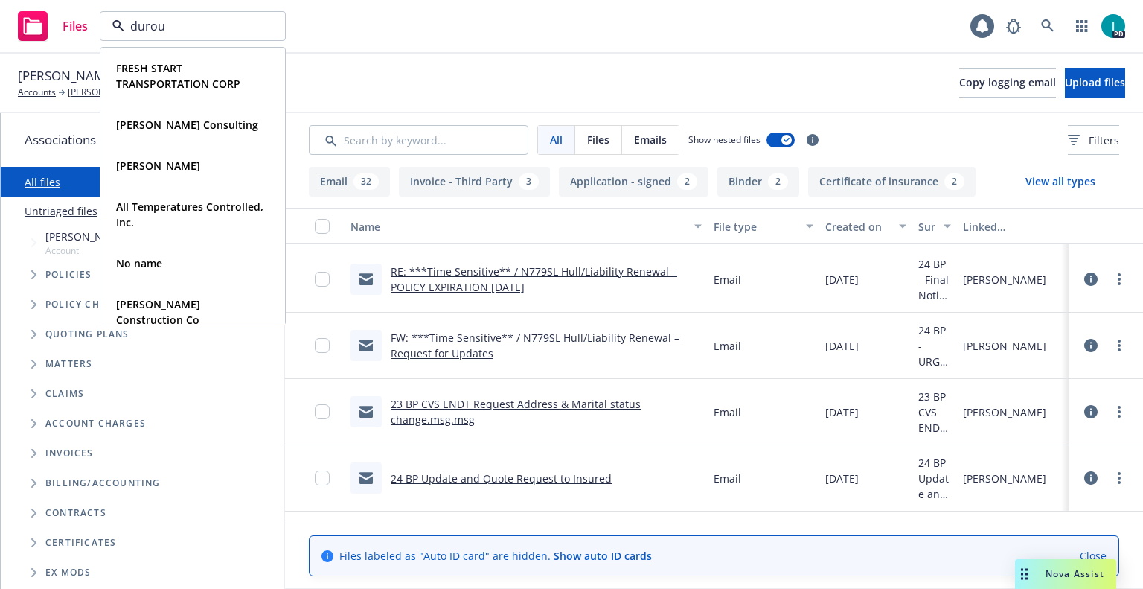
type input "durous"
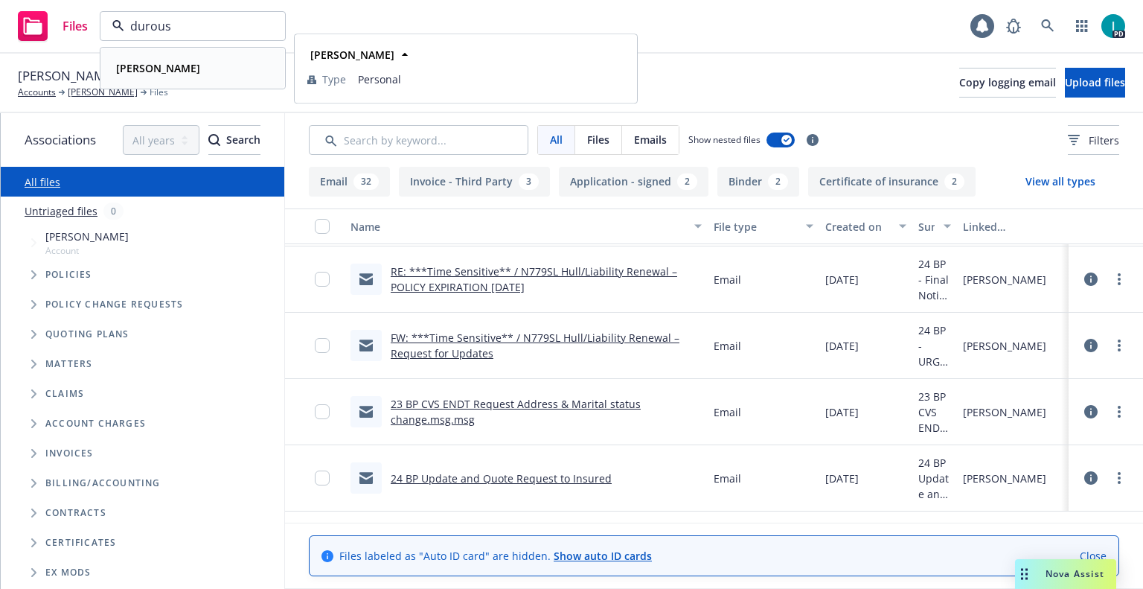
click at [183, 63] on strong "Joseph H. Durousseau" at bounding box center [158, 68] width 84 height 14
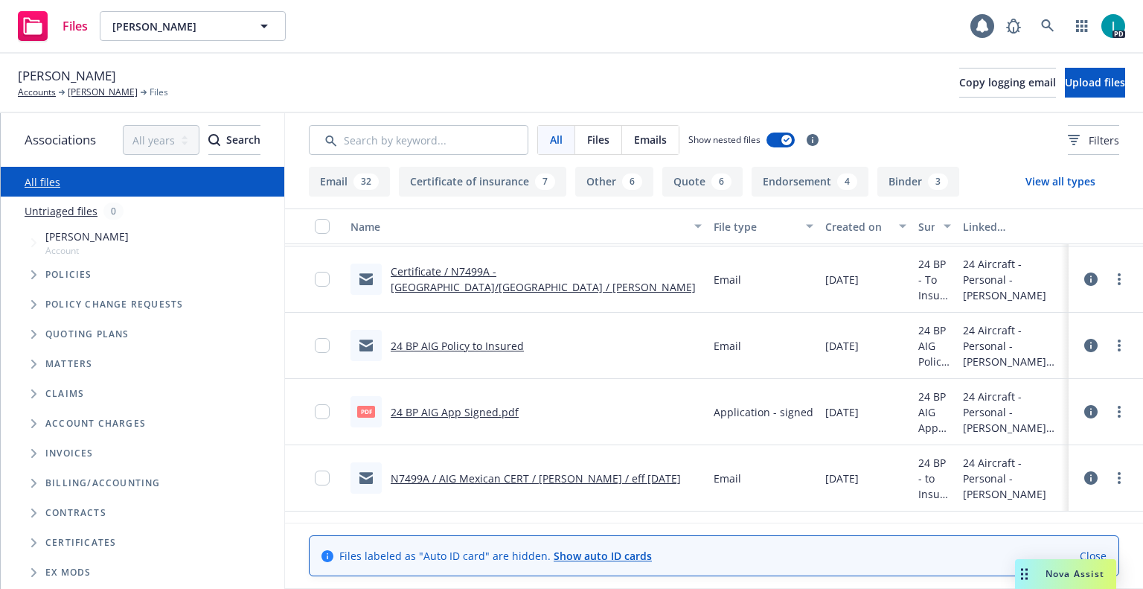
click at [116, 75] on span "Joseph H. Durousseau" at bounding box center [67, 75] width 98 height 19
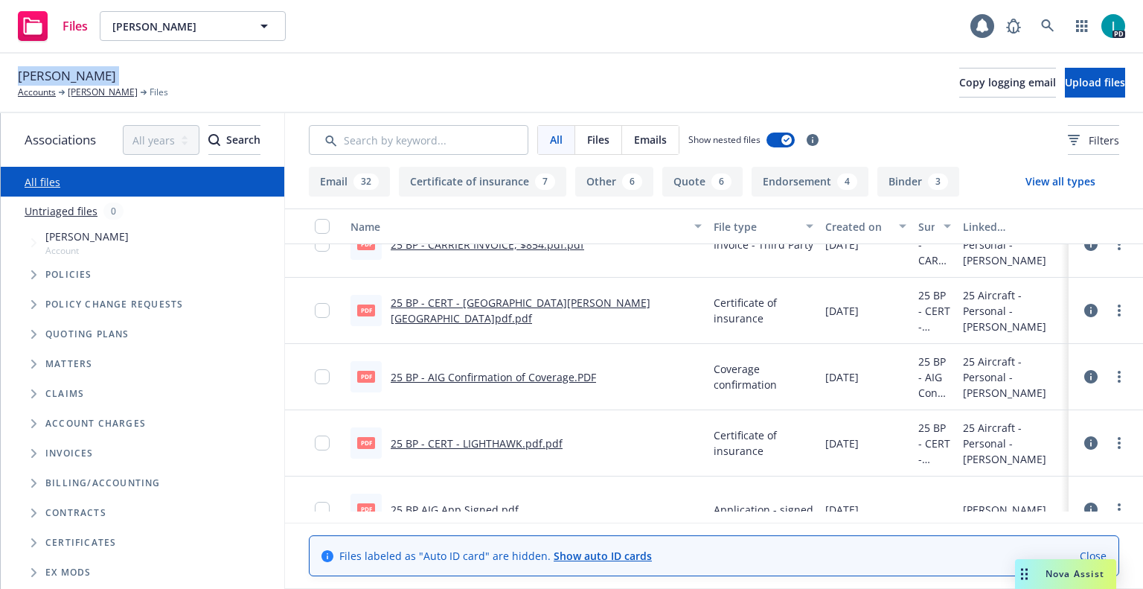
scroll to position [893, 0]
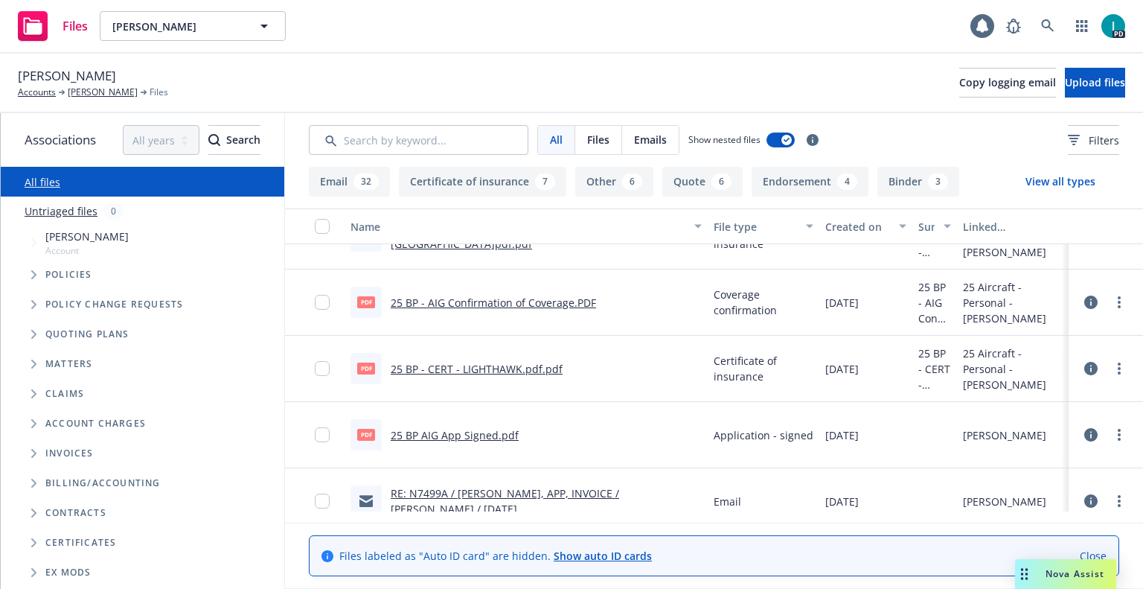
click at [479, 433] on link "25 BP AIG App Signed.pdf" at bounding box center [455, 435] width 128 height 14
click at [481, 86] on div "Joseph H. Durousseau Accounts Joseph H. Durousseau Files Copy logging email Upl…" at bounding box center [571, 82] width 1107 height 33
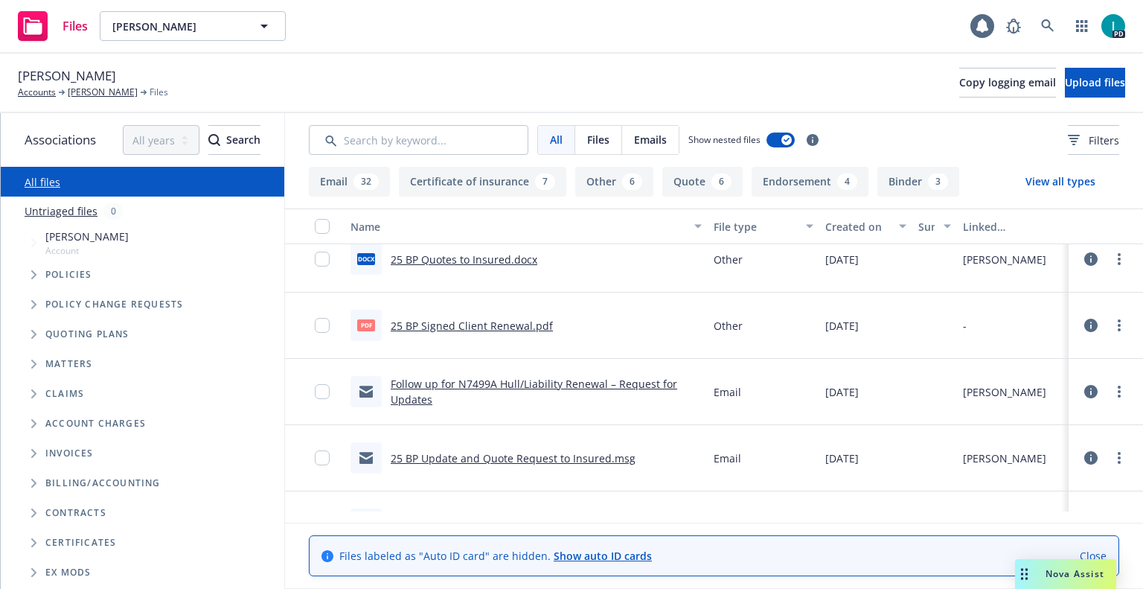
scroll to position [1860, 0]
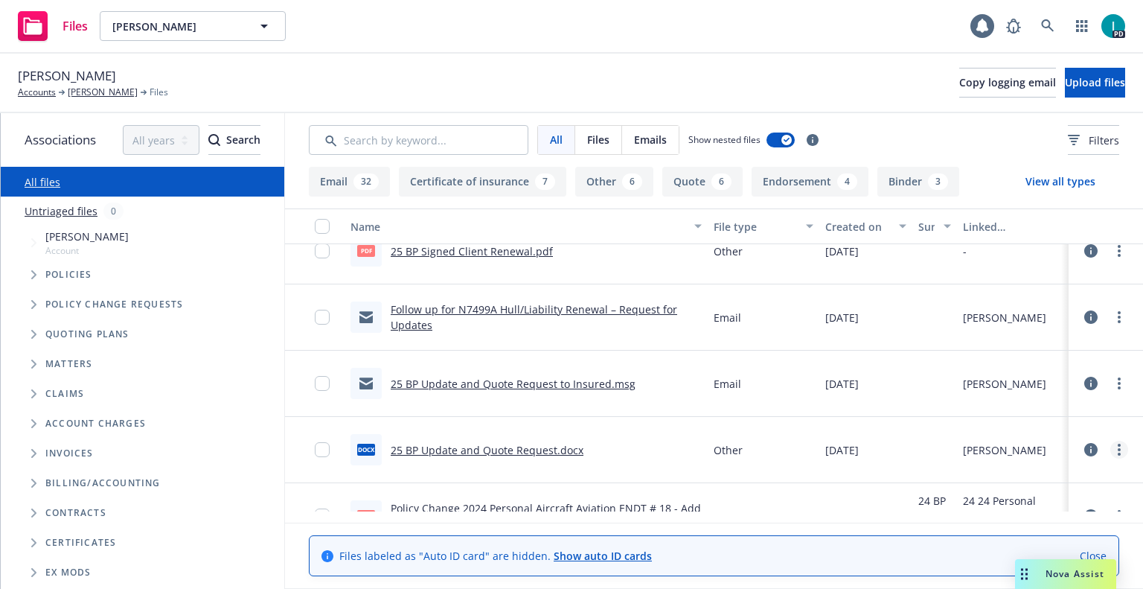
click at [1114, 445] on link "more" at bounding box center [1119, 450] width 18 height 18
drag, startPoint x: 1020, startPoint y: 513, endPoint x: 1035, endPoint y: 484, distance: 32.6
click at [1020, 513] on link "Download" at bounding box center [1052, 510] width 148 height 30
click at [1113, 385] on link "more" at bounding box center [1119, 383] width 18 height 18
click at [1039, 438] on link "Download" at bounding box center [1052, 444] width 148 height 30
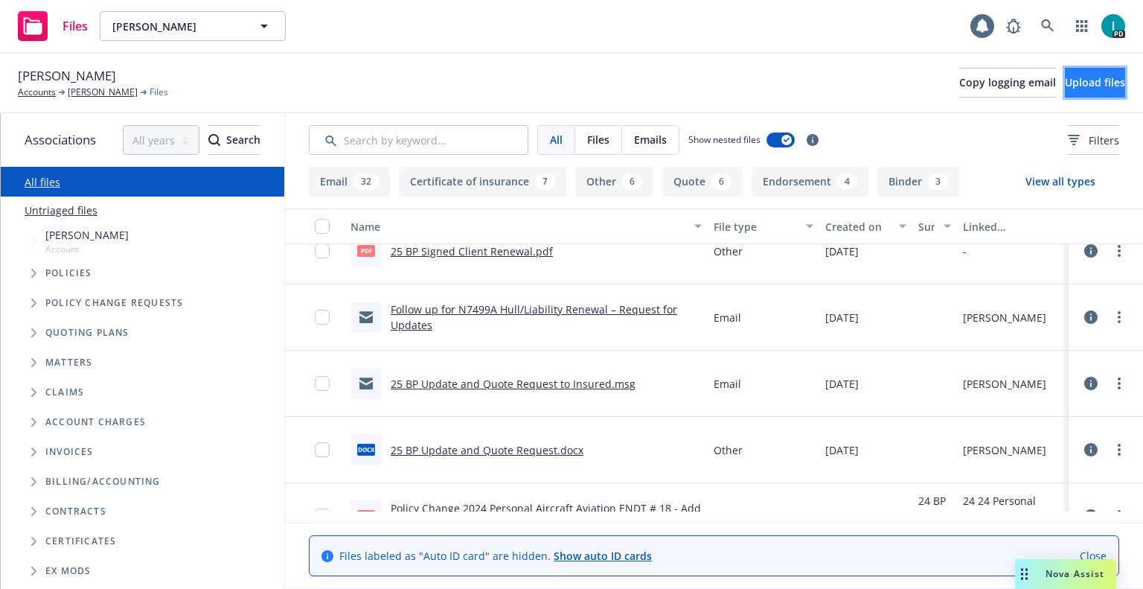
click at [1065, 75] on span "Upload files" at bounding box center [1095, 82] width 60 height 14
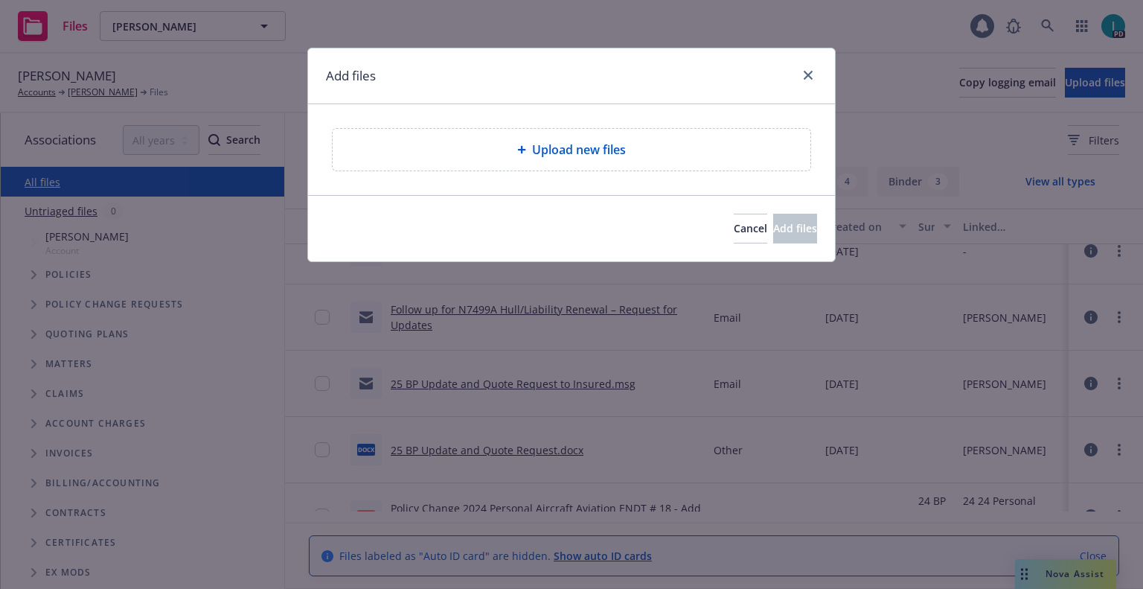
type textarea "x"
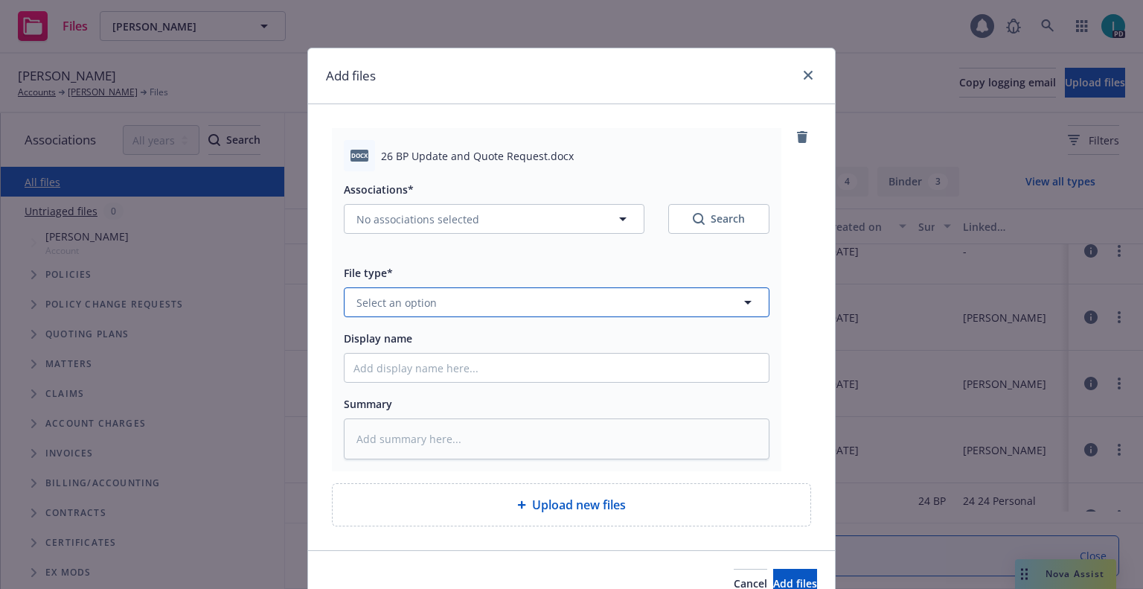
click at [432, 302] on button "Select an option" at bounding box center [557, 302] width 426 height 30
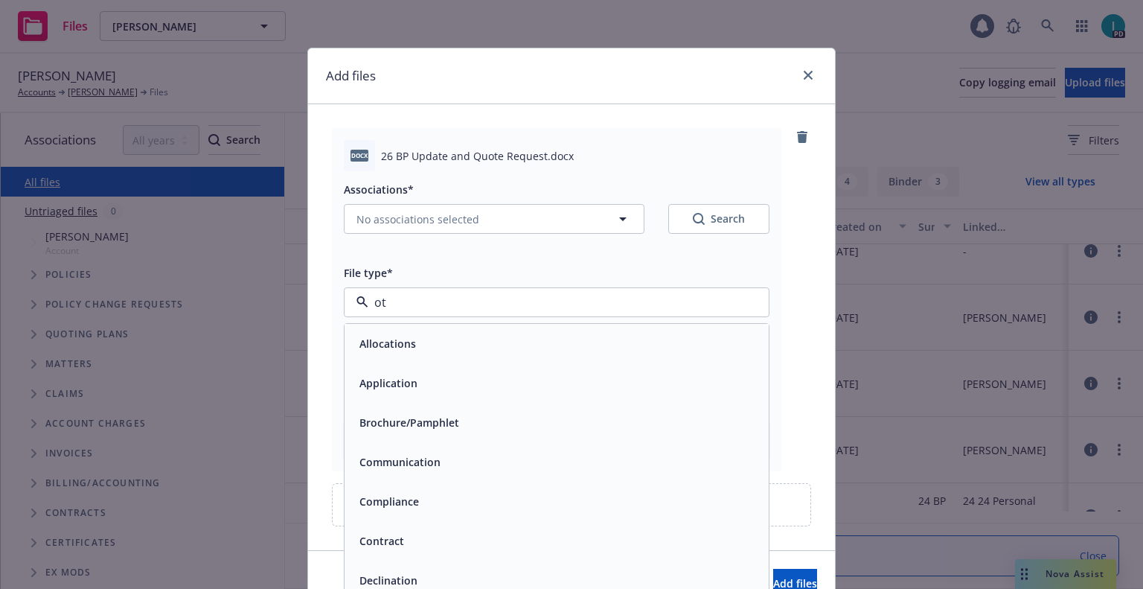
type input "oth"
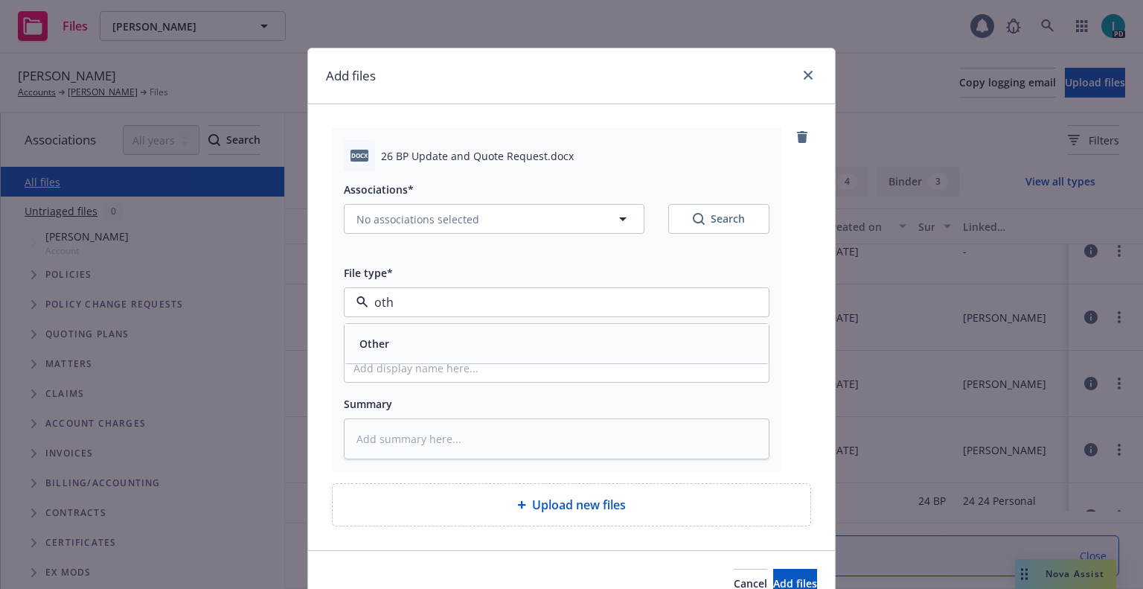
click at [423, 361] on div "Other" at bounding box center [557, 343] width 424 height 39
click at [432, 363] on input "Display name" at bounding box center [557, 367] width 424 height 28
type textarea "x"
type input "2"
type textarea "x"
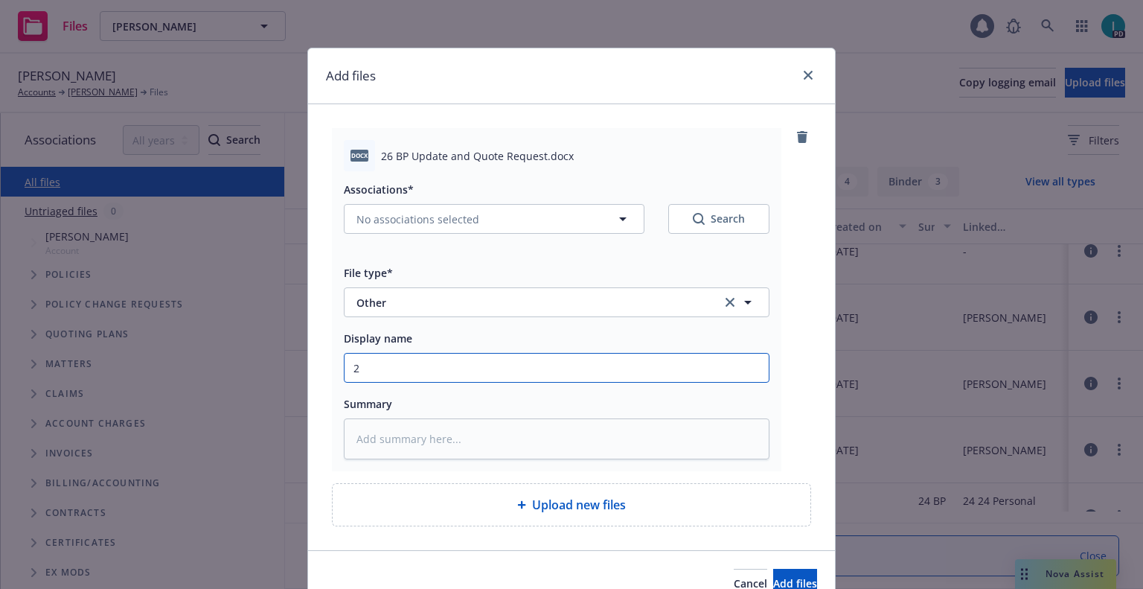
type input "25"
type textarea "x"
type input "25"
click at [432, 363] on input "25" at bounding box center [557, 367] width 424 height 28
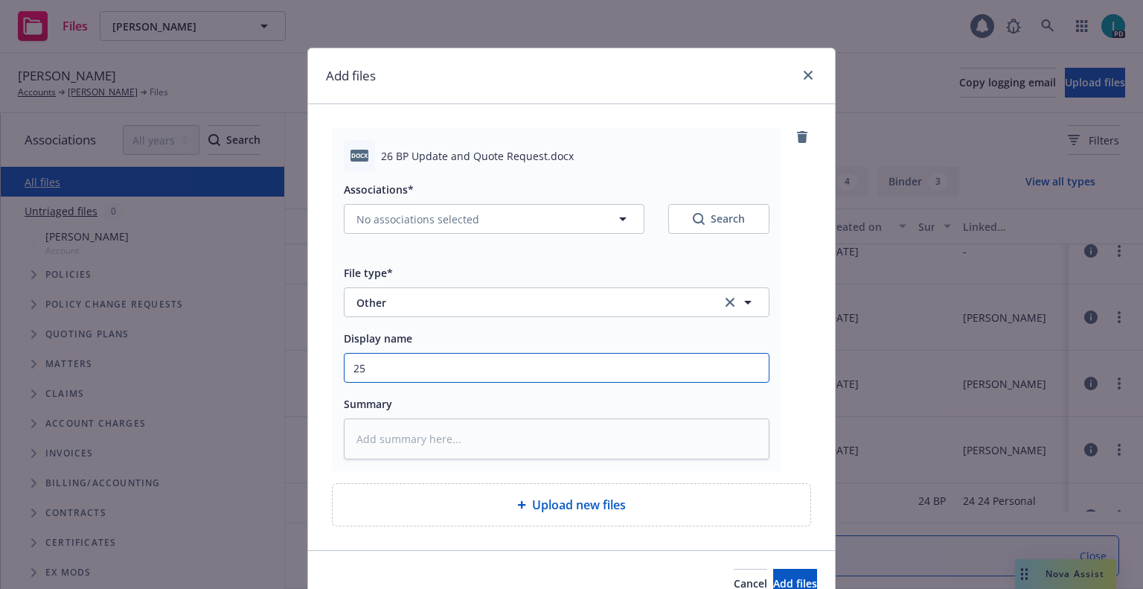
click at [432, 363] on input "25" at bounding box center [557, 367] width 424 height 28
type textarea "x"
type input "252"
type textarea "x"
type input "2526"
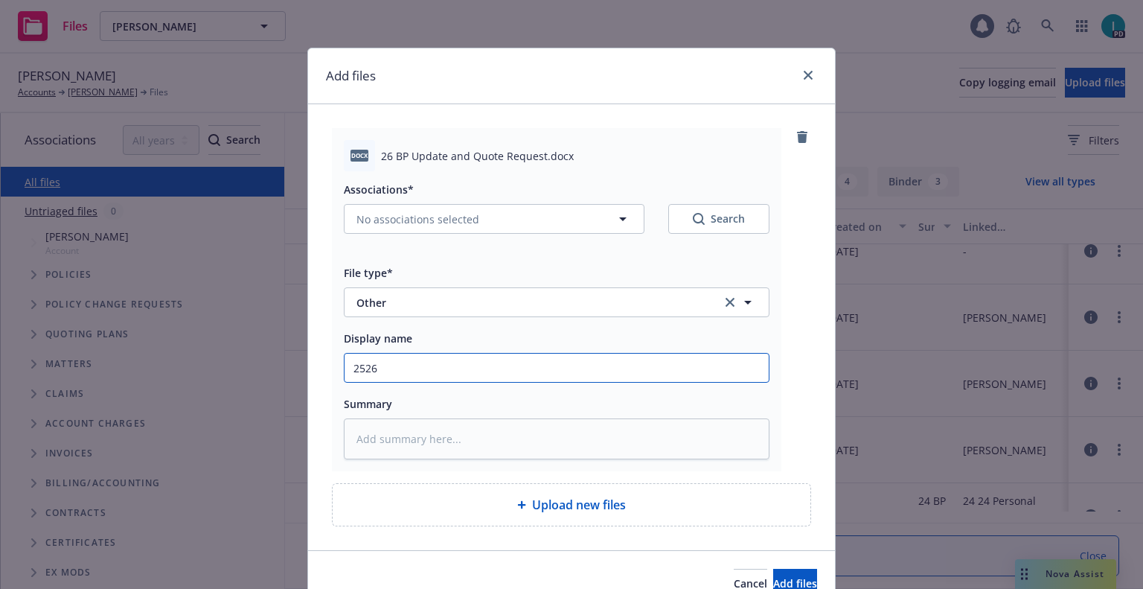
type textarea "x"
type input "2526"
type textarea "x"
type input "2"
type textarea "x"
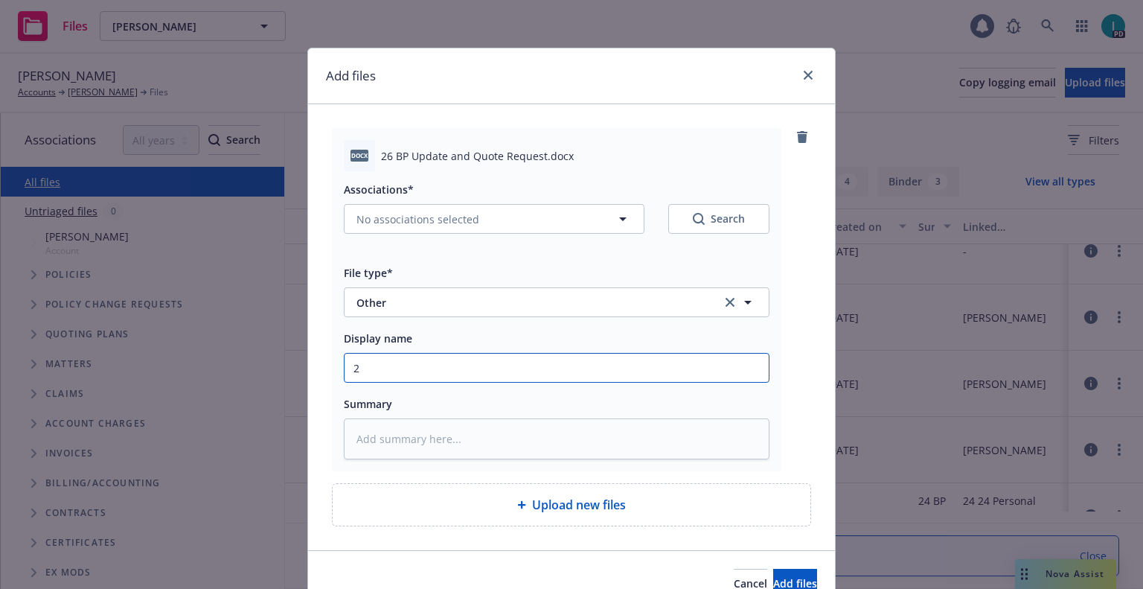
type input "26"
type textarea "x"
type input "26 BP Update and Quote Request"
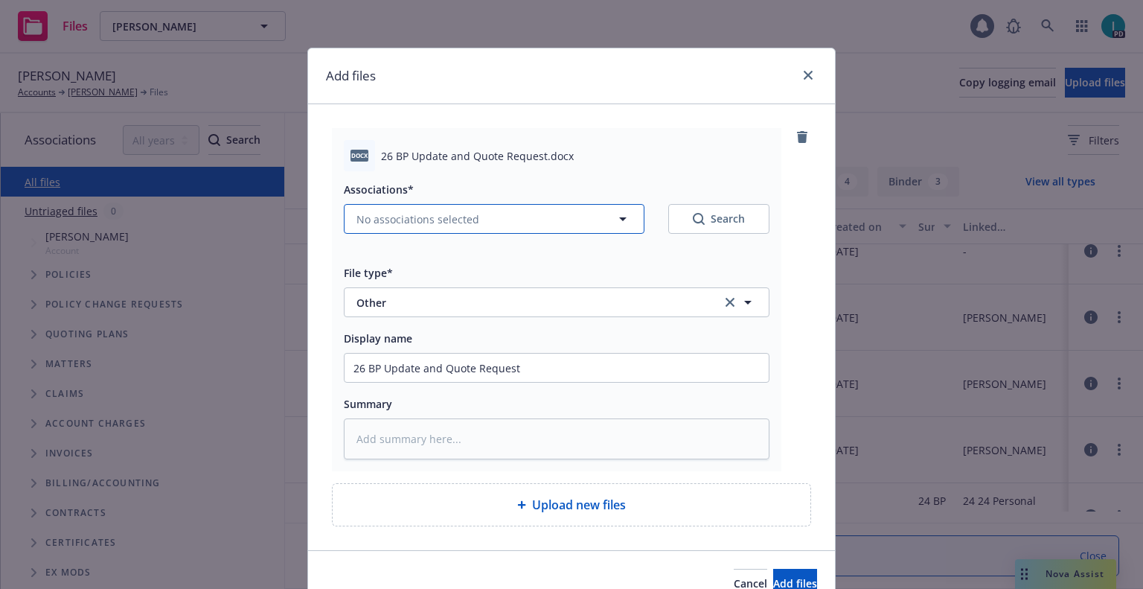
click at [410, 217] on span "No associations selected" at bounding box center [417, 219] width 123 height 16
type textarea "x"
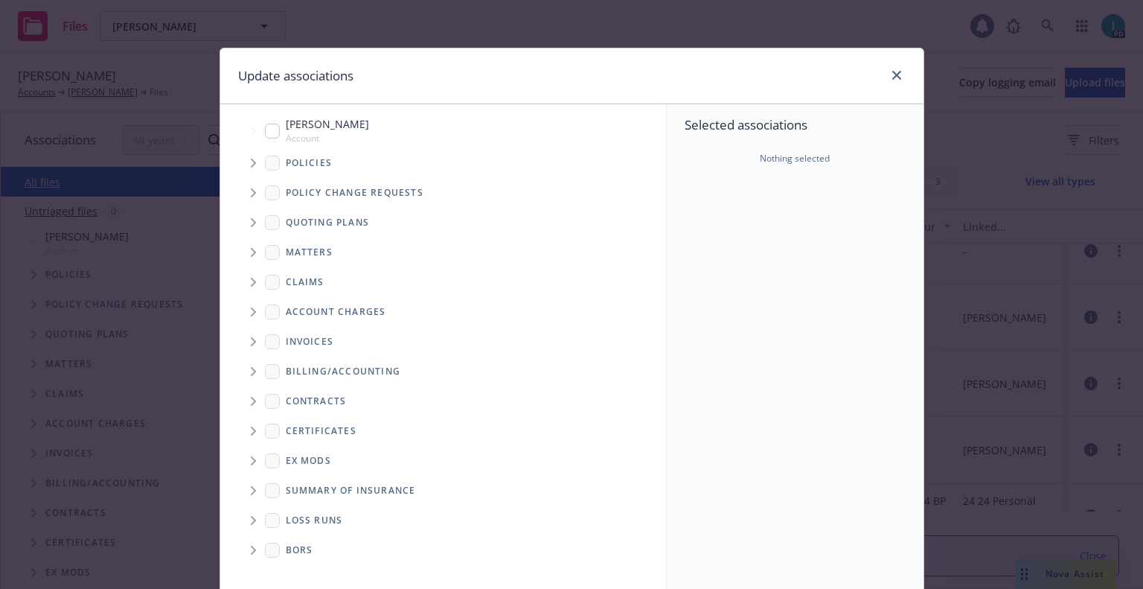
click at [243, 164] on span "Tree Example" at bounding box center [253, 163] width 24 height 24
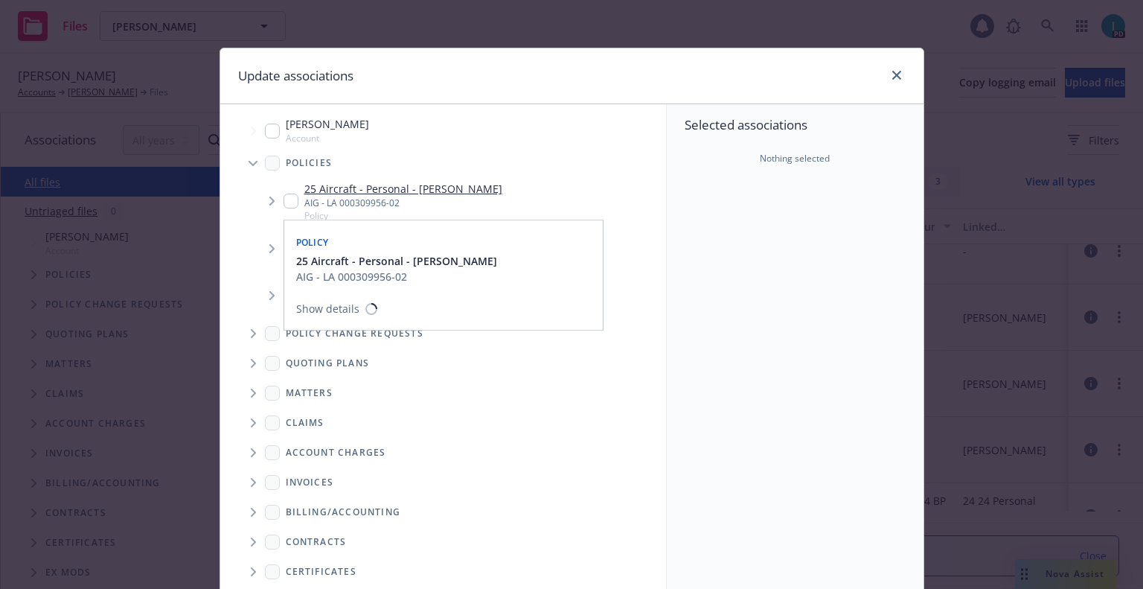
click at [284, 202] on input "Tree Example" at bounding box center [291, 200] width 15 height 15
checkbox input "true"
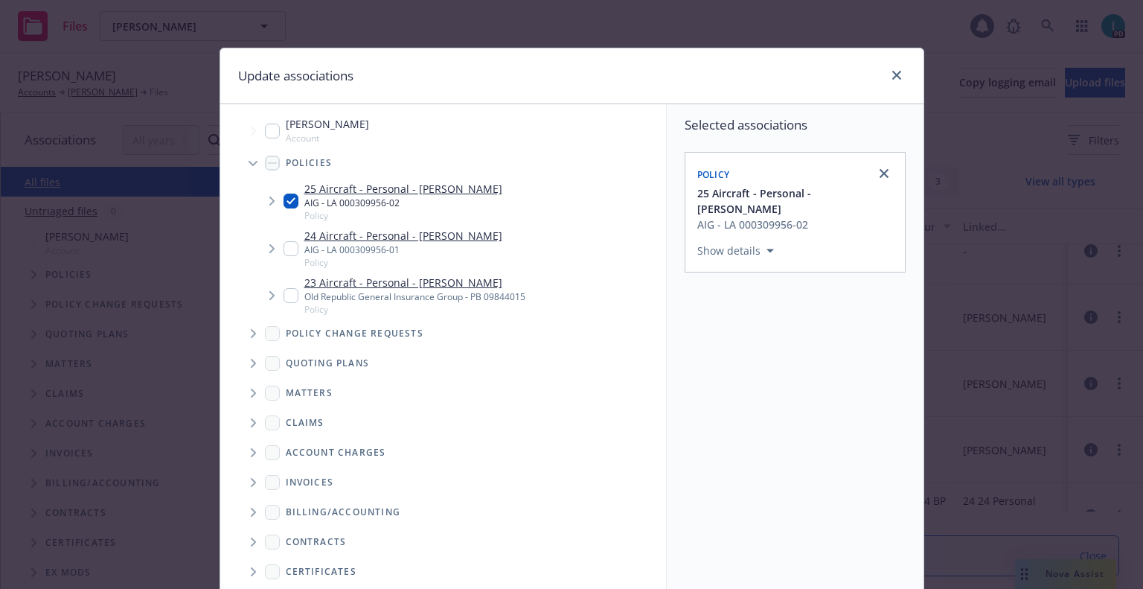
scroll to position [151, 0]
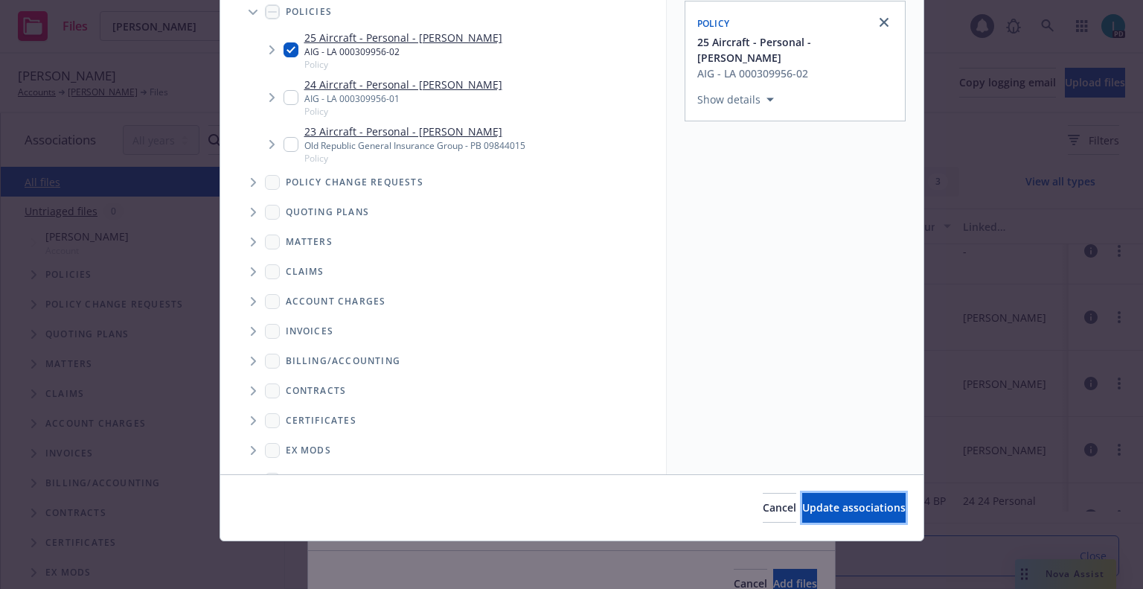
click at [813, 500] on button "Update associations" at bounding box center [853, 508] width 103 height 30
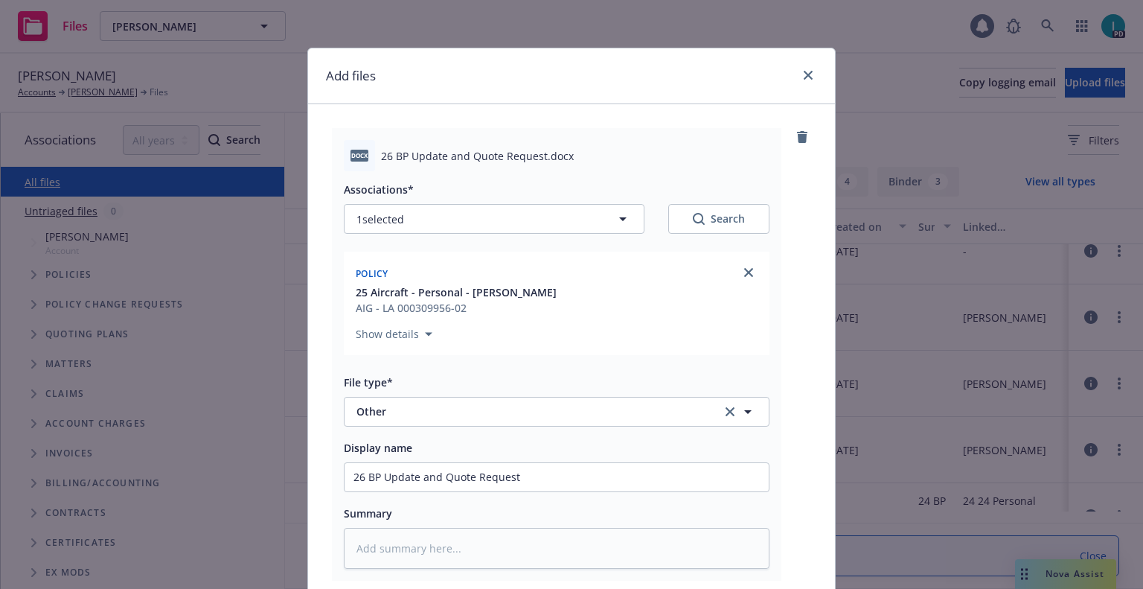
scroll to position [185, 0]
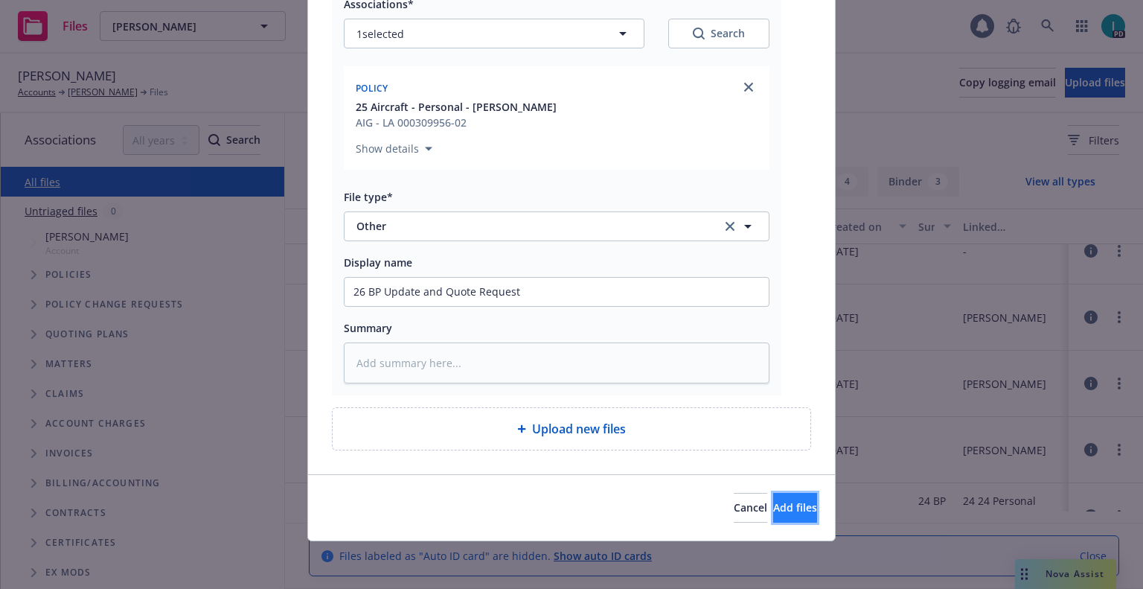
click at [775, 513] on span "Add files" at bounding box center [795, 507] width 44 height 14
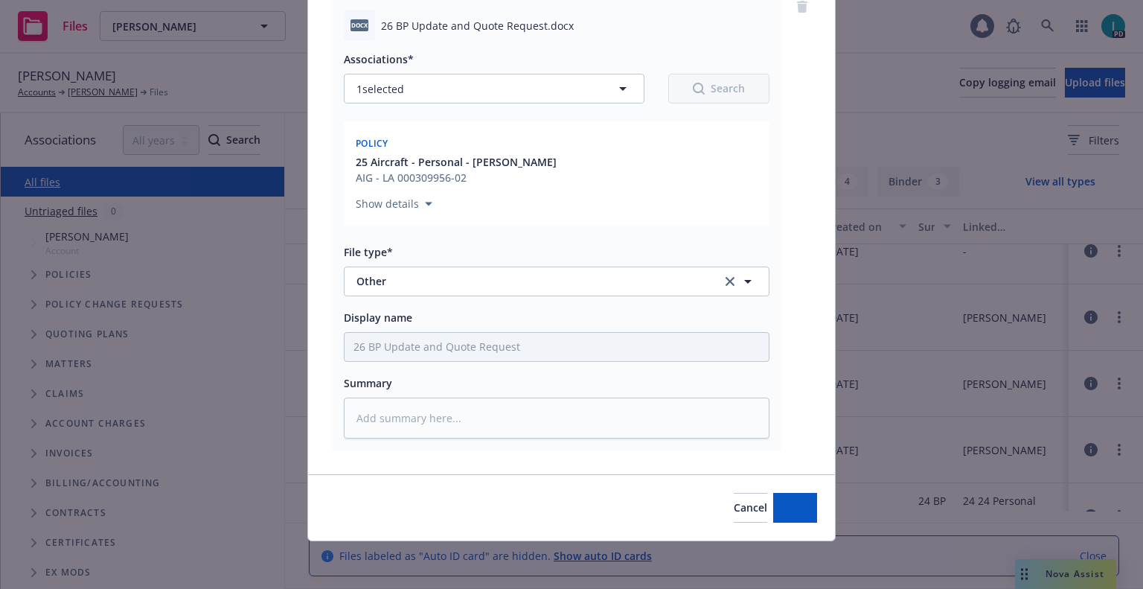
scroll to position [130, 0]
type textarea "x"
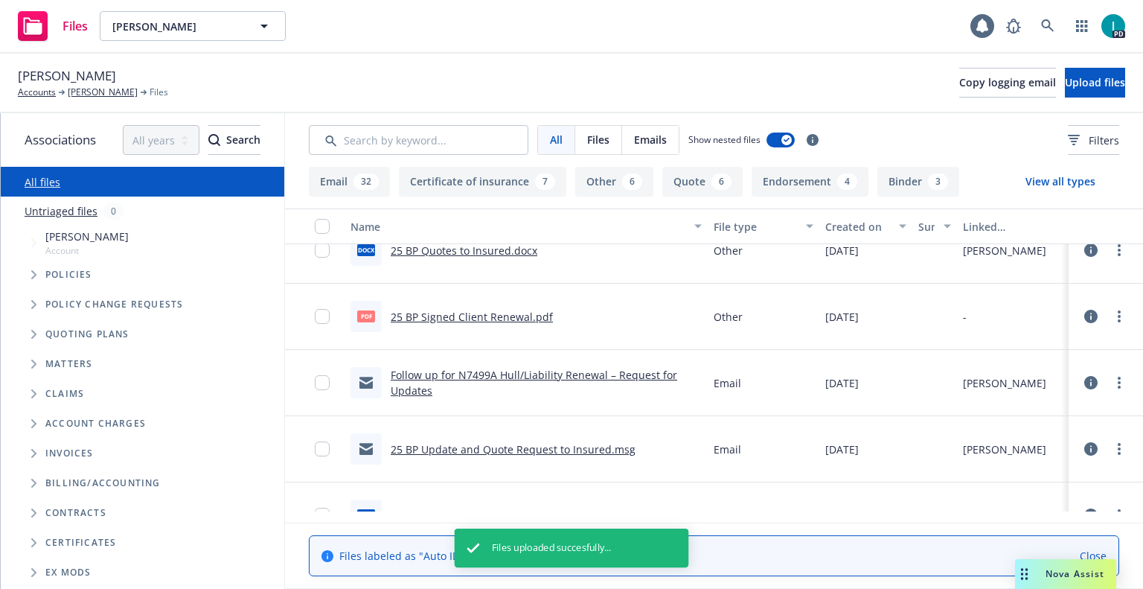
scroll to position [1927, 0]
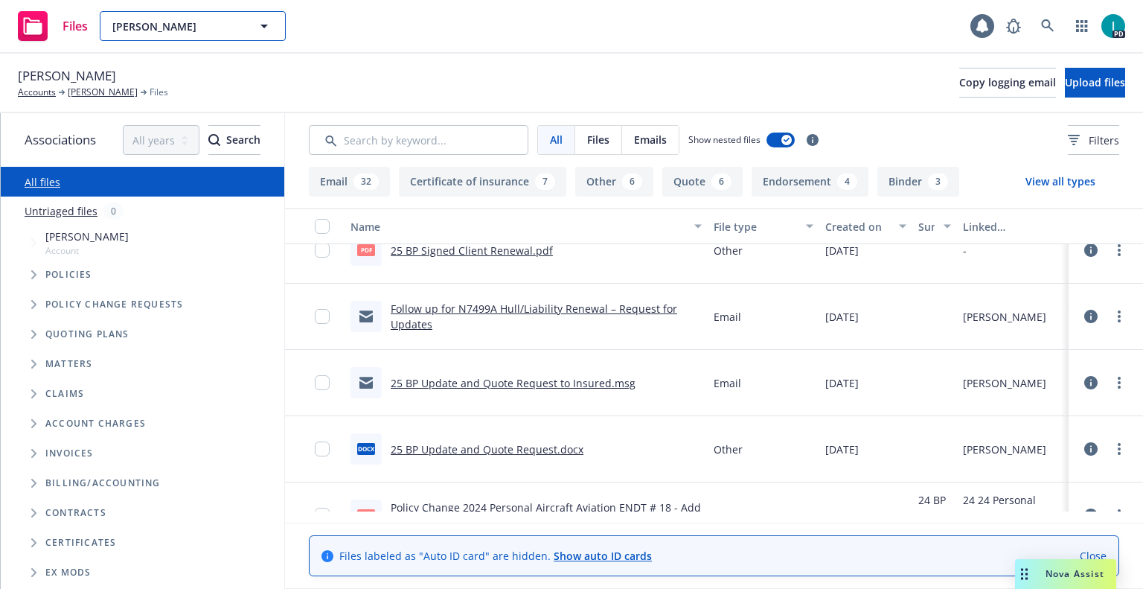
click at [179, 24] on span "Joseph H. Durousseau" at bounding box center [176, 27] width 129 height 16
type input "serv-aero"
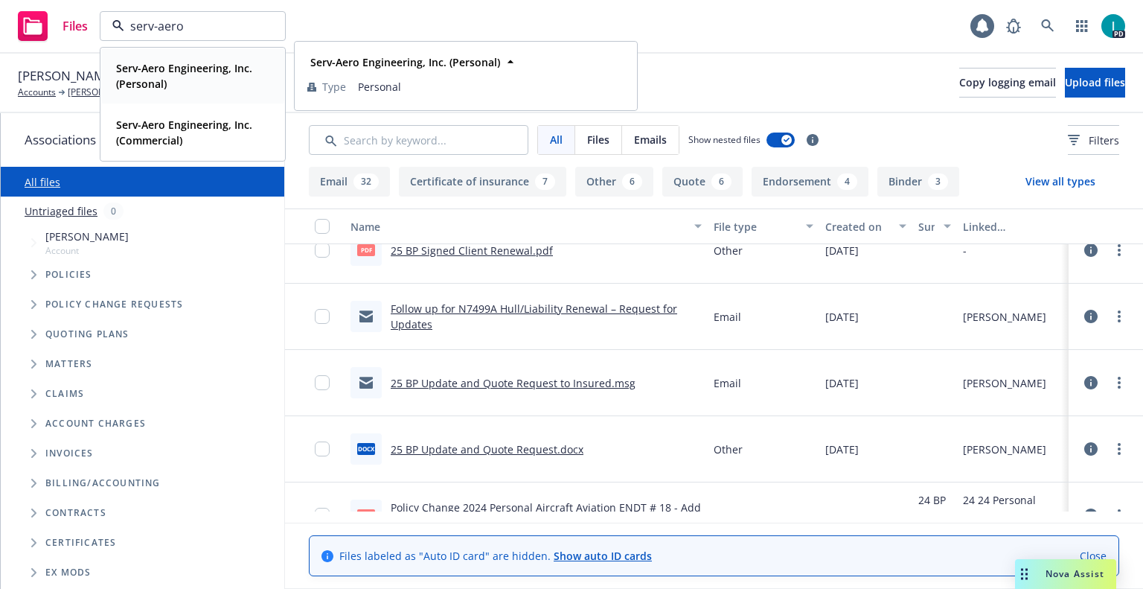
click at [179, 63] on strong "Serv-Aero Engineering, Inc. (Personal)" at bounding box center [184, 76] width 136 height 30
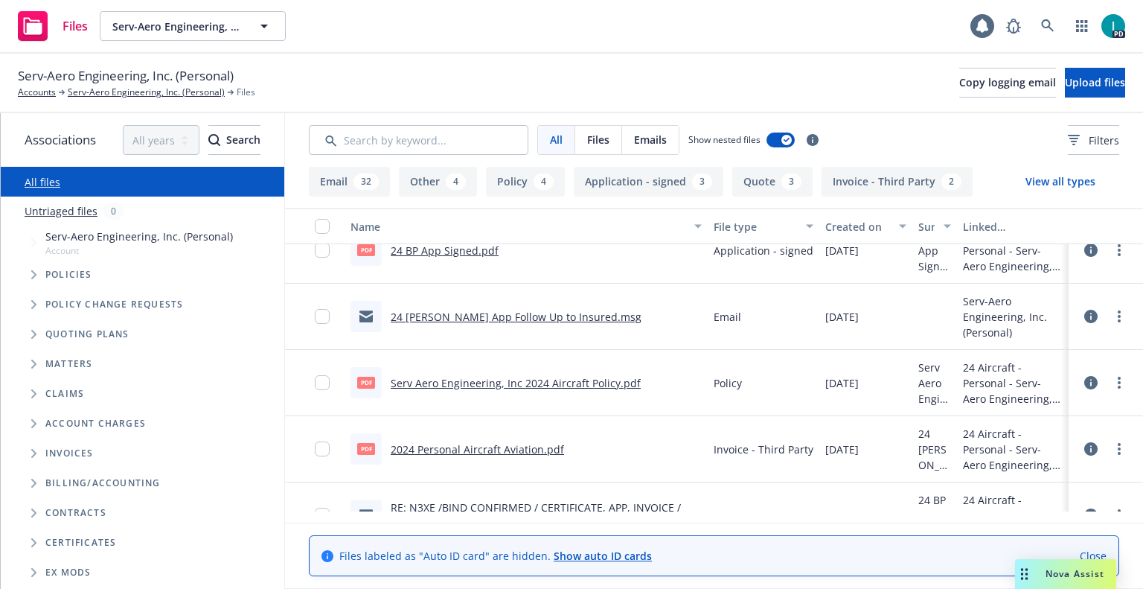
click at [155, 75] on span "Serv-Aero Engineering, Inc. (Personal)" at bounding box center [126, 75] width 216 height 19
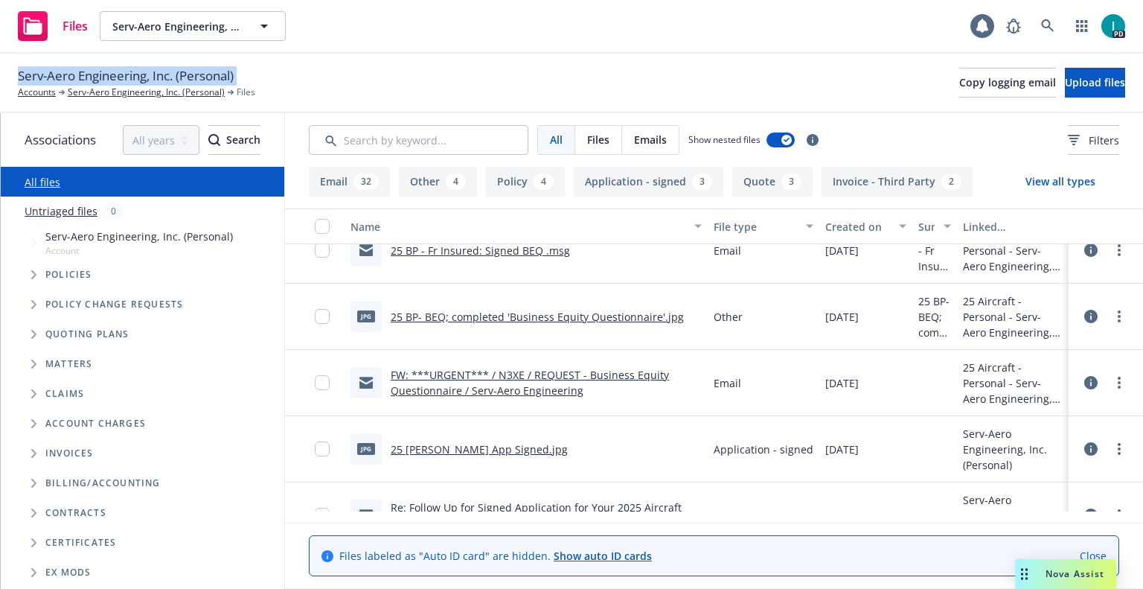
scroll to position [298, 0]
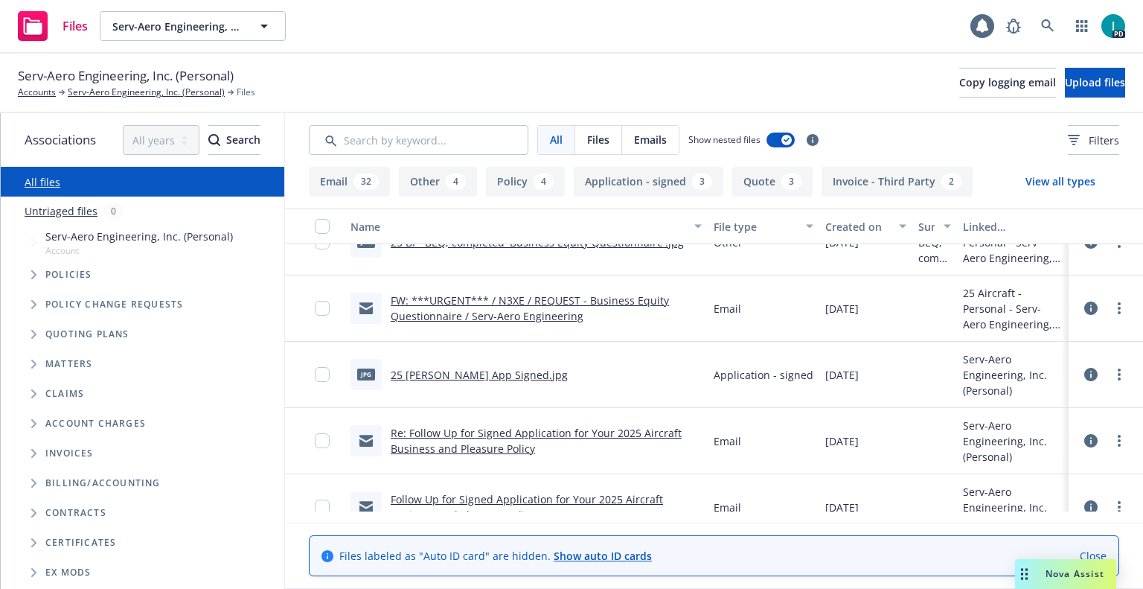
click at [474, 377] on link "25 BP LAU App Signed.jpg" at bounding box center [479, 375] width 177 height 14
click at [494, 82] on div "Serv-Aero Engineering, Inc. (Personal) Accounts Serv-Aero Engineering, Inc. (Pe…" at bounding box center [571, 82] width 1107 height 33
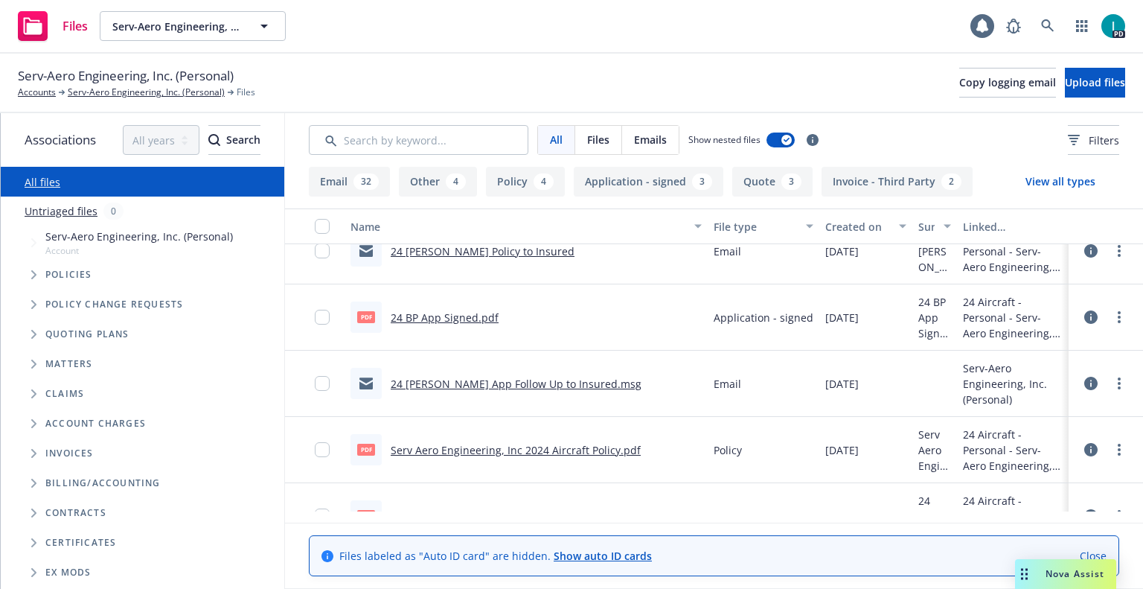
scroll to position [1637, 0]
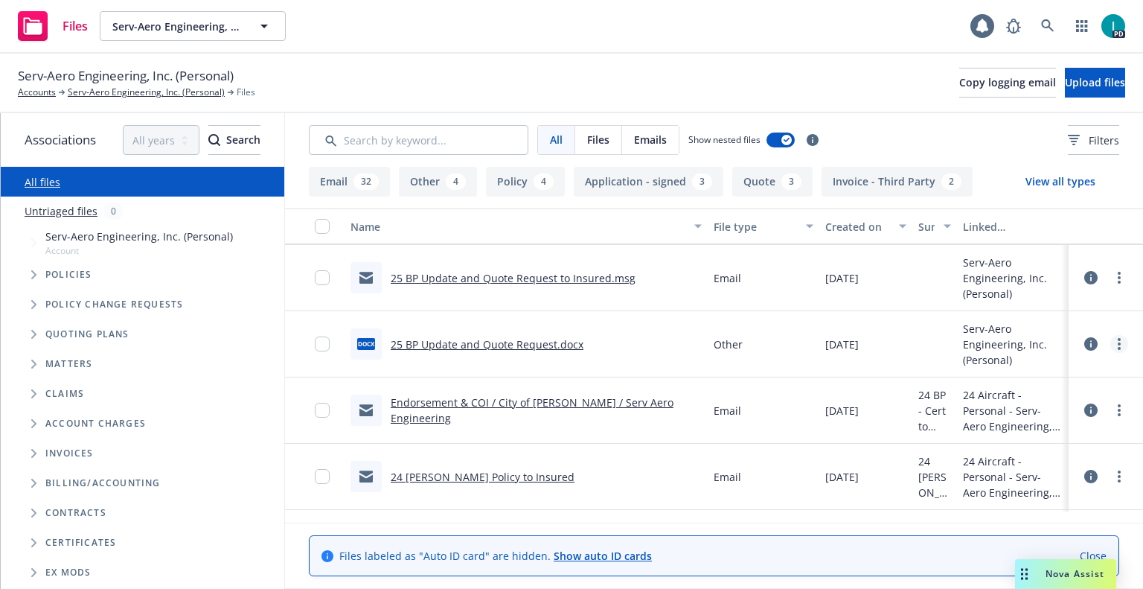
click at [1118, 346] on icon "more" at bounding box center [1119, 344] width 3 height 12
click at [1031, 407] on link "Download" at bounding box center [1052, 404] width 148 height 30
click at [1122, 281] on link "more" at bounding box center [1119, 278] width 18 height 18
click at [1034, 330] on link "Download" at bounding box center [1052, 338] width 148 height 30
click at [735, 44] on div "Files Serv-Aero Engineering, Inc. (Personal) Serv-Aero Engineering, Inc. (Perso…" at bounding box center [571, 27] width 1143 height 54
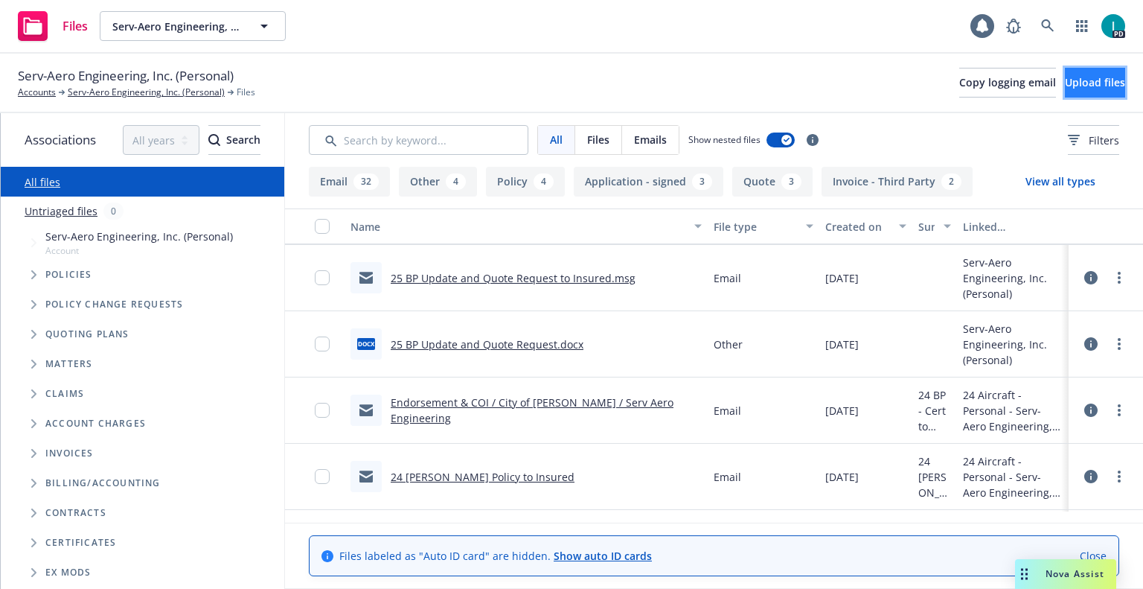
click at [1065, 91] on button "Upload files" at bounding box center [1095, 83] width 60 height 30
click at [1086, 91] on button "Upload files" at bounding box center [1095, 83] width 60 height 30
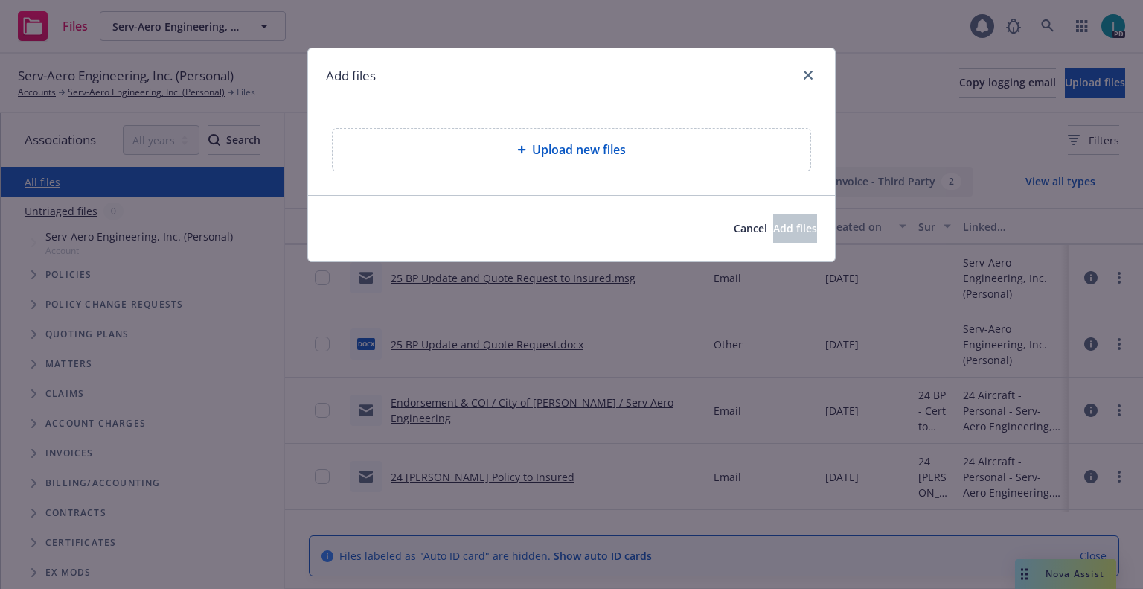
type textarea "x"
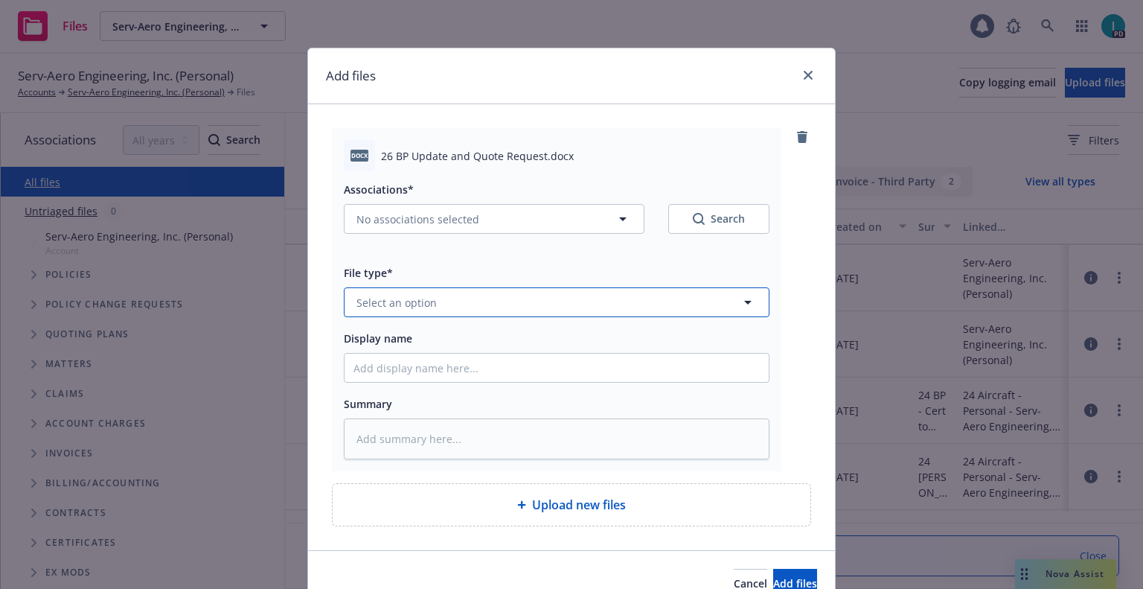
click at [423, 303] on span "Select an option" at bounding box center [396, 303] width 80 height 16
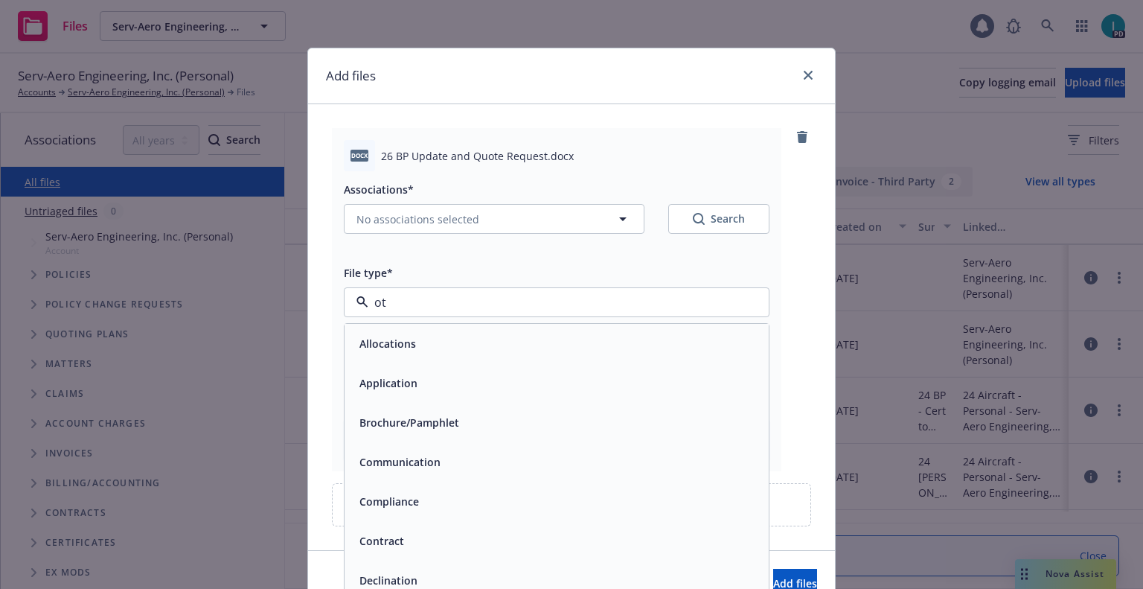
type input "oth"
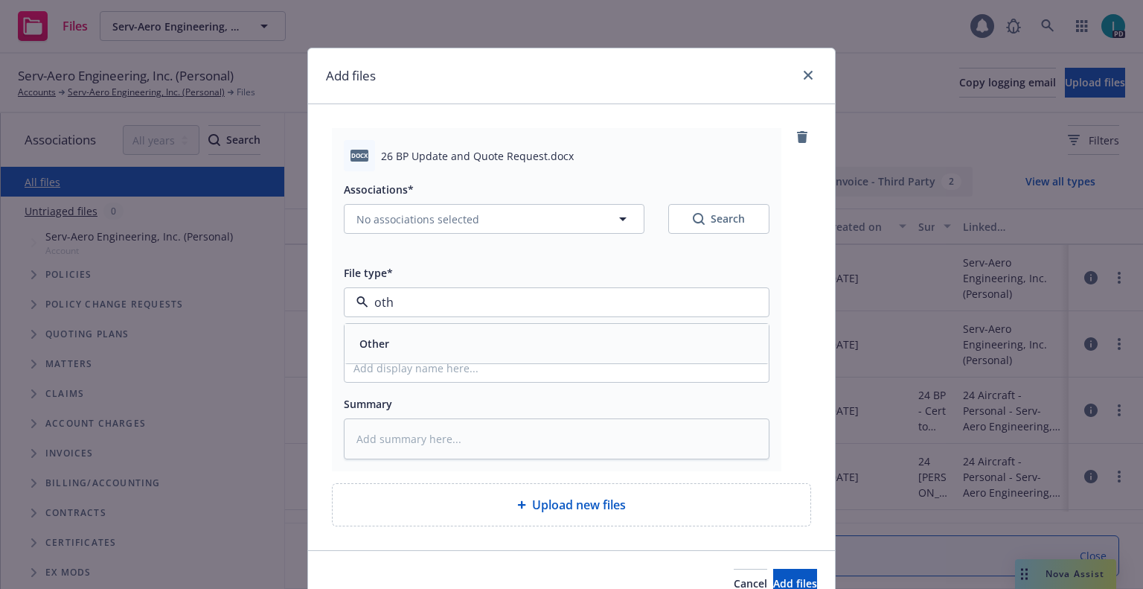
click at [396, 356] on div "Other" at bounding box center [557, 343] width 424 height 39
click at [403, 359] on input "Display name" at bounding box center [557, 367] width 424 height 28
type textarea "x"
type input "26"
type textarea "x"
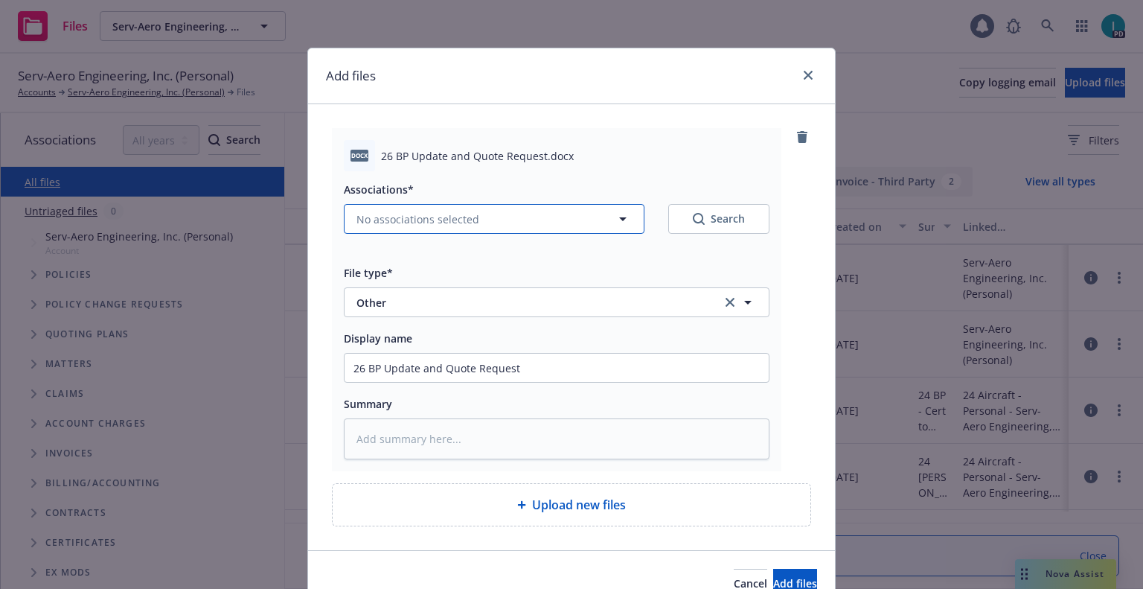
click at [412, 222] on span "No associations selected" at bounding box center [417, 219] width 123 height 16
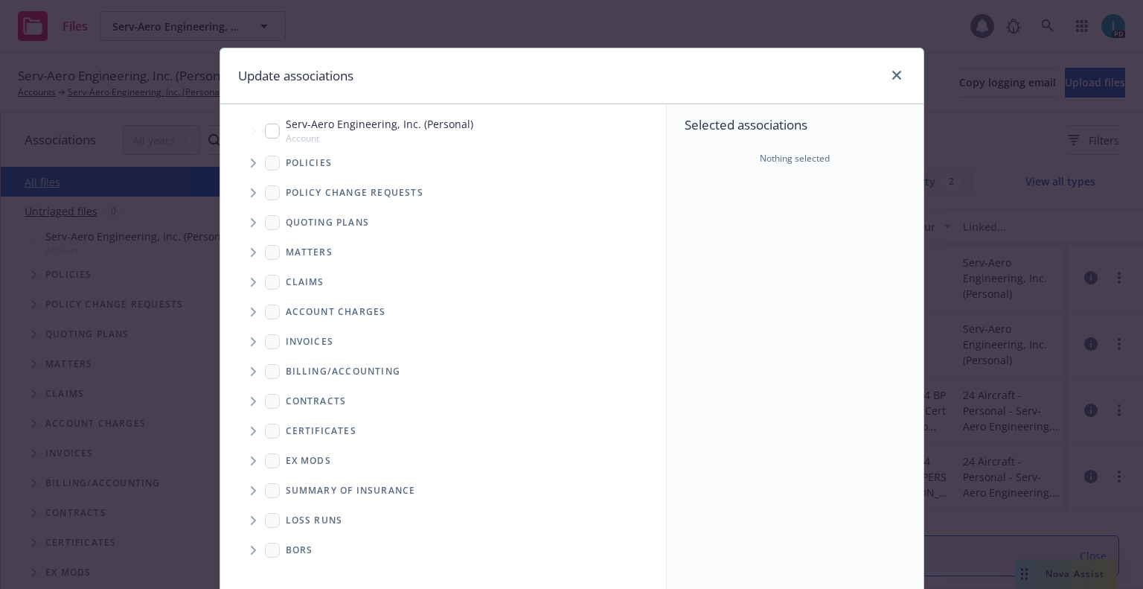
click at [241, 162] on span "Tree Example" at bounding box center [253, 163] width 24 height 24
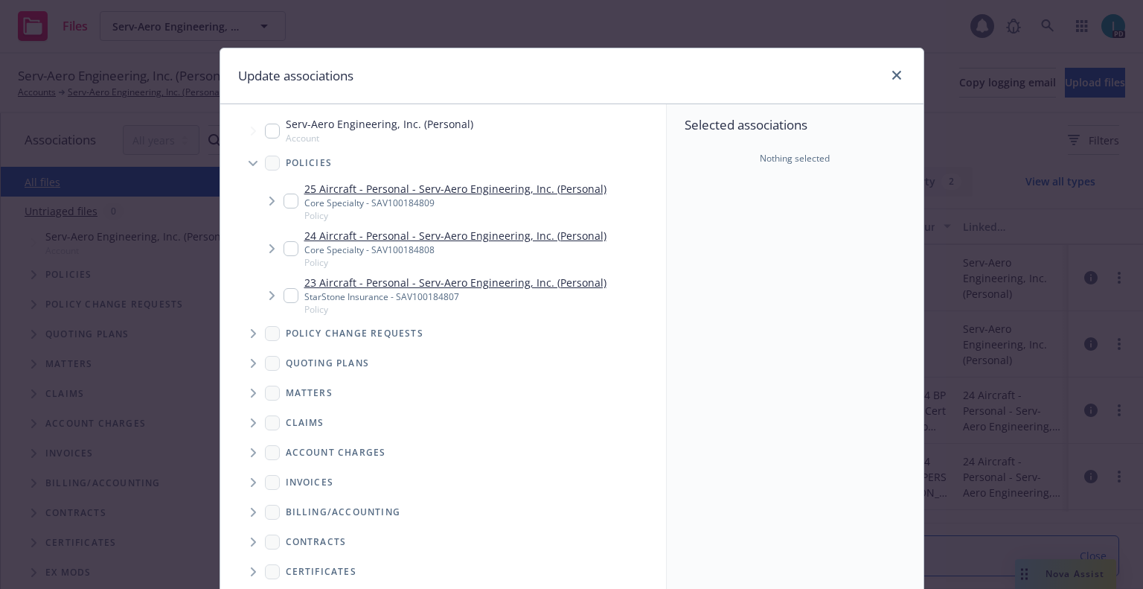
click at [284, 209] on div "25 Aircraft - Personal - Serv-Aero Engineering, Inc. (Personal) Core Specialty …" at bounding box center [445, 201] width 323 height 41
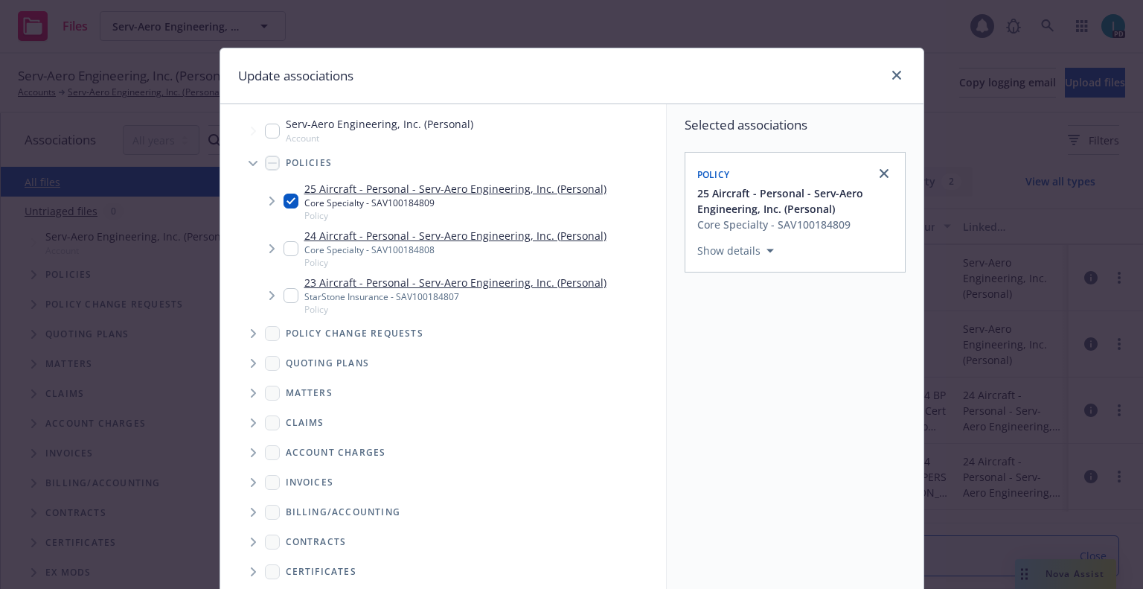
scroll to position [151, 0]
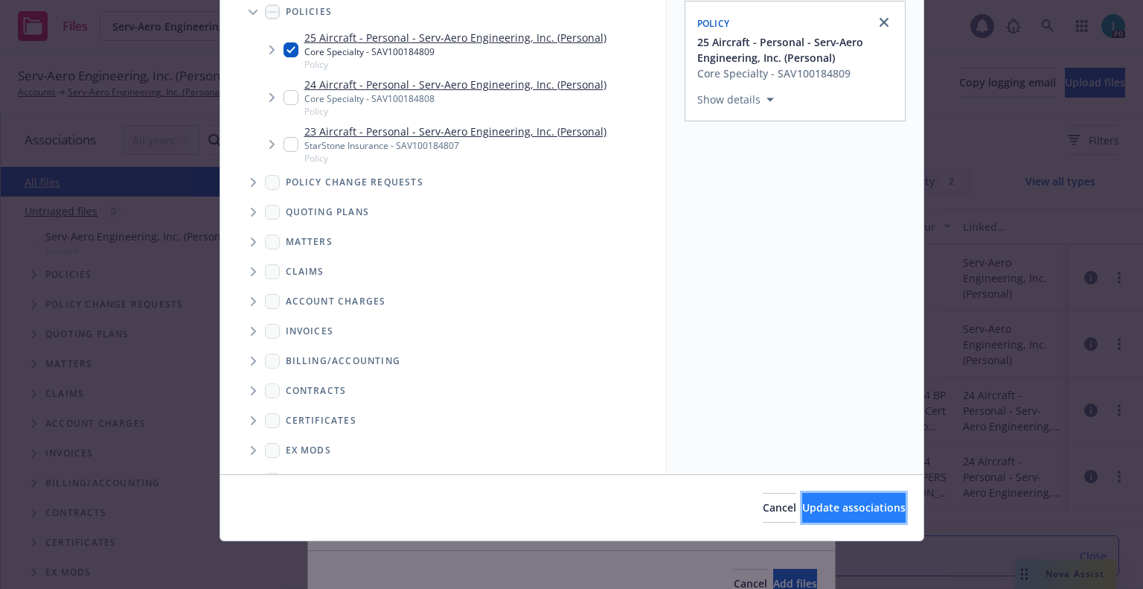
click at [810, 505] on span "Update associations" at bounding box center [853, 507] width 103 height 14
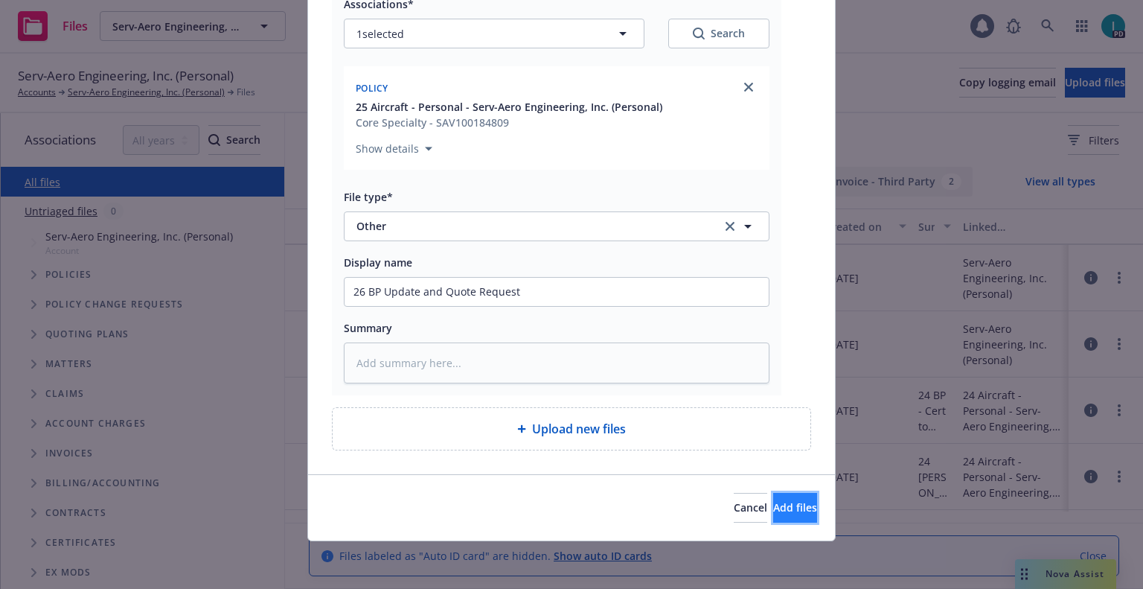
click at [793, 518] on button "Add files" at bounding box center [795, 508] width 44 height 30
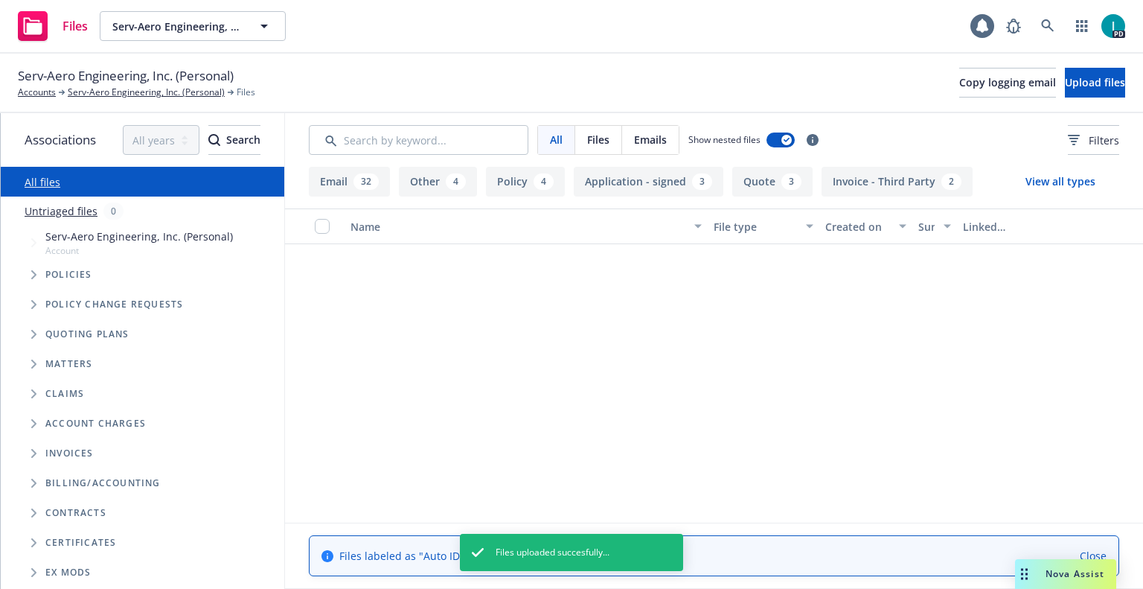
scroll to position [0, 0]
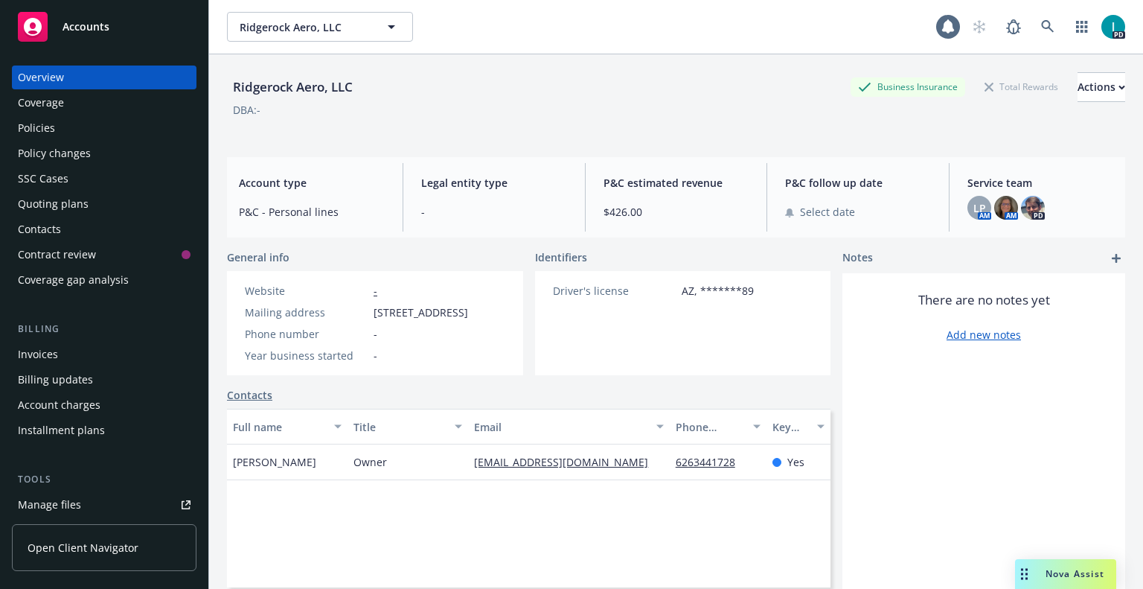
click at [58, 122] on div "Policies" at bounding box center [104, 128] width 173 height 24
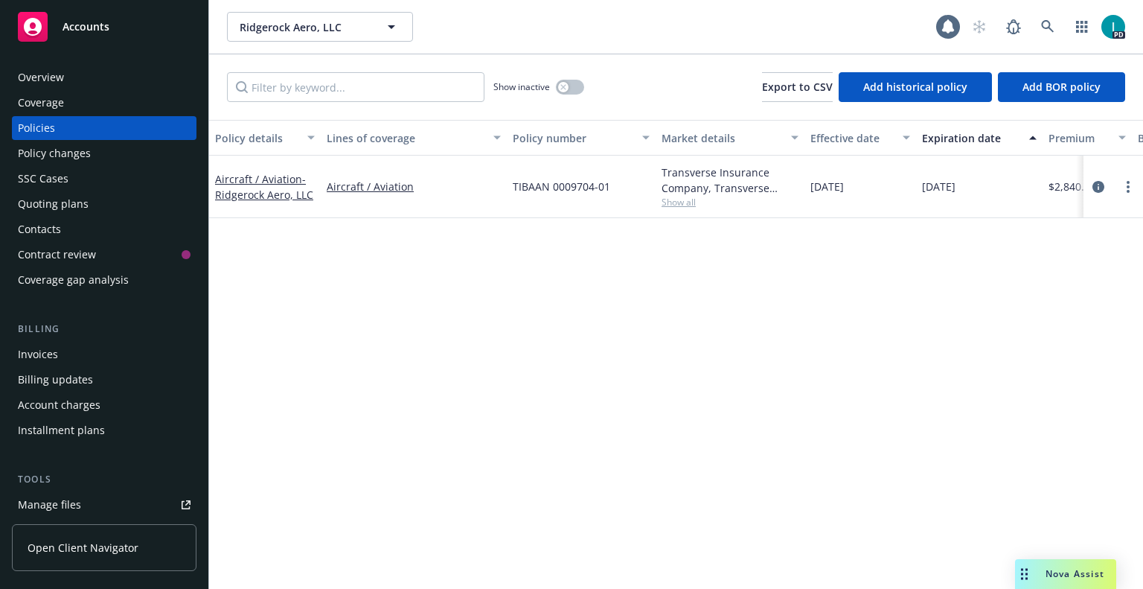
click at [82, 81] on div "Overview" at bounding box center [104, 77] width 173 height 24
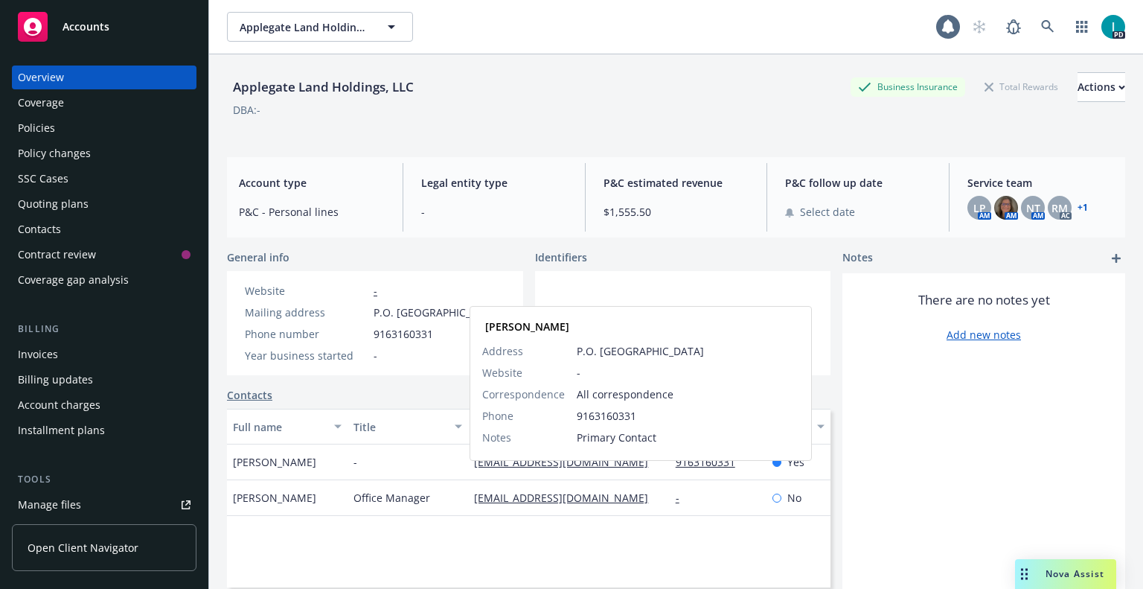
drag, startPoint x: 518, startPoint y: 479, endPoint x: 511, endPoint y: 516, distance: 37.8
